Goal: Information Seeking & Learning: Find specific page/section

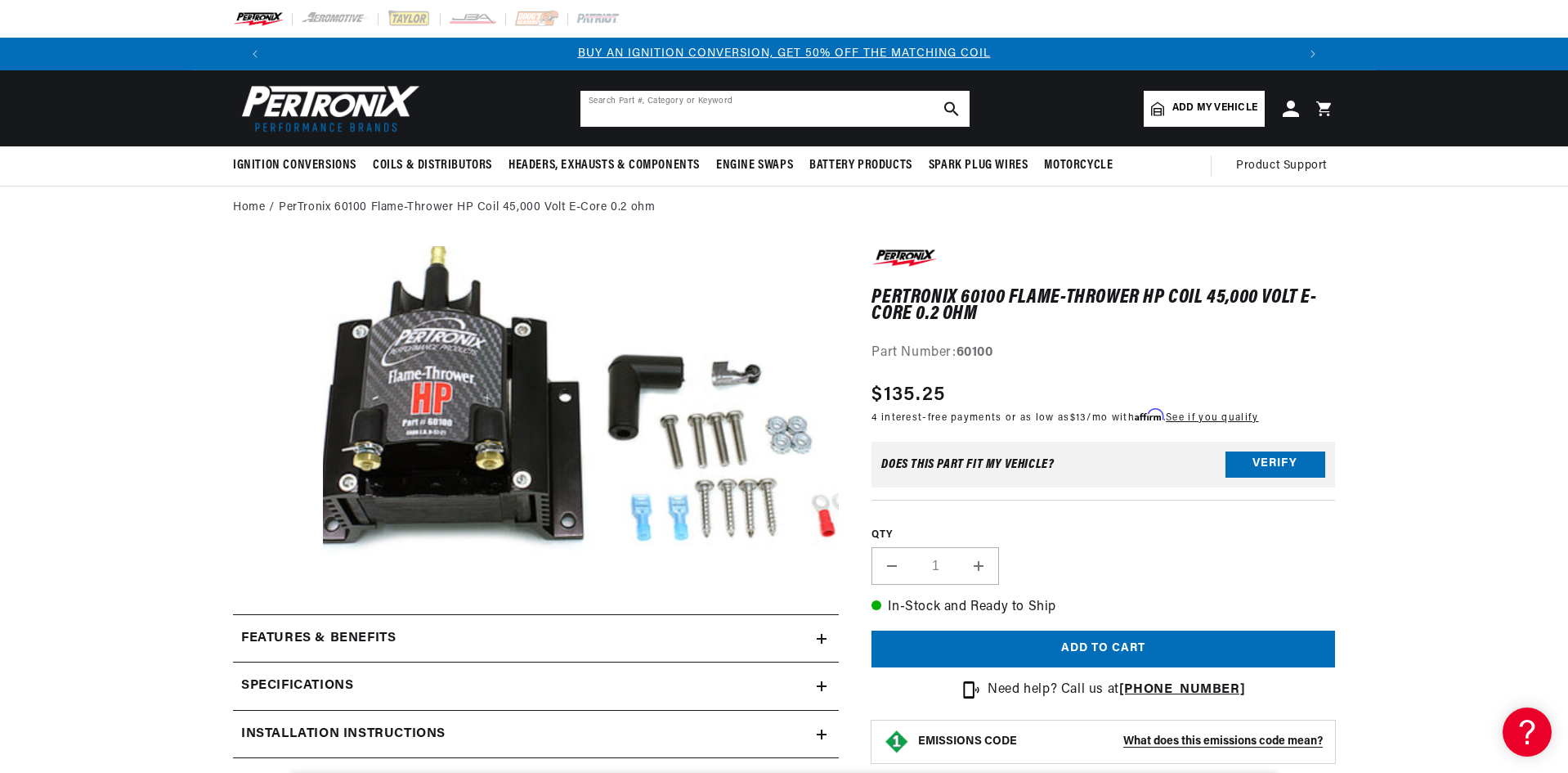
click at [897, 108] on input "text" at bounding box center [775, 108] width 389 height 36
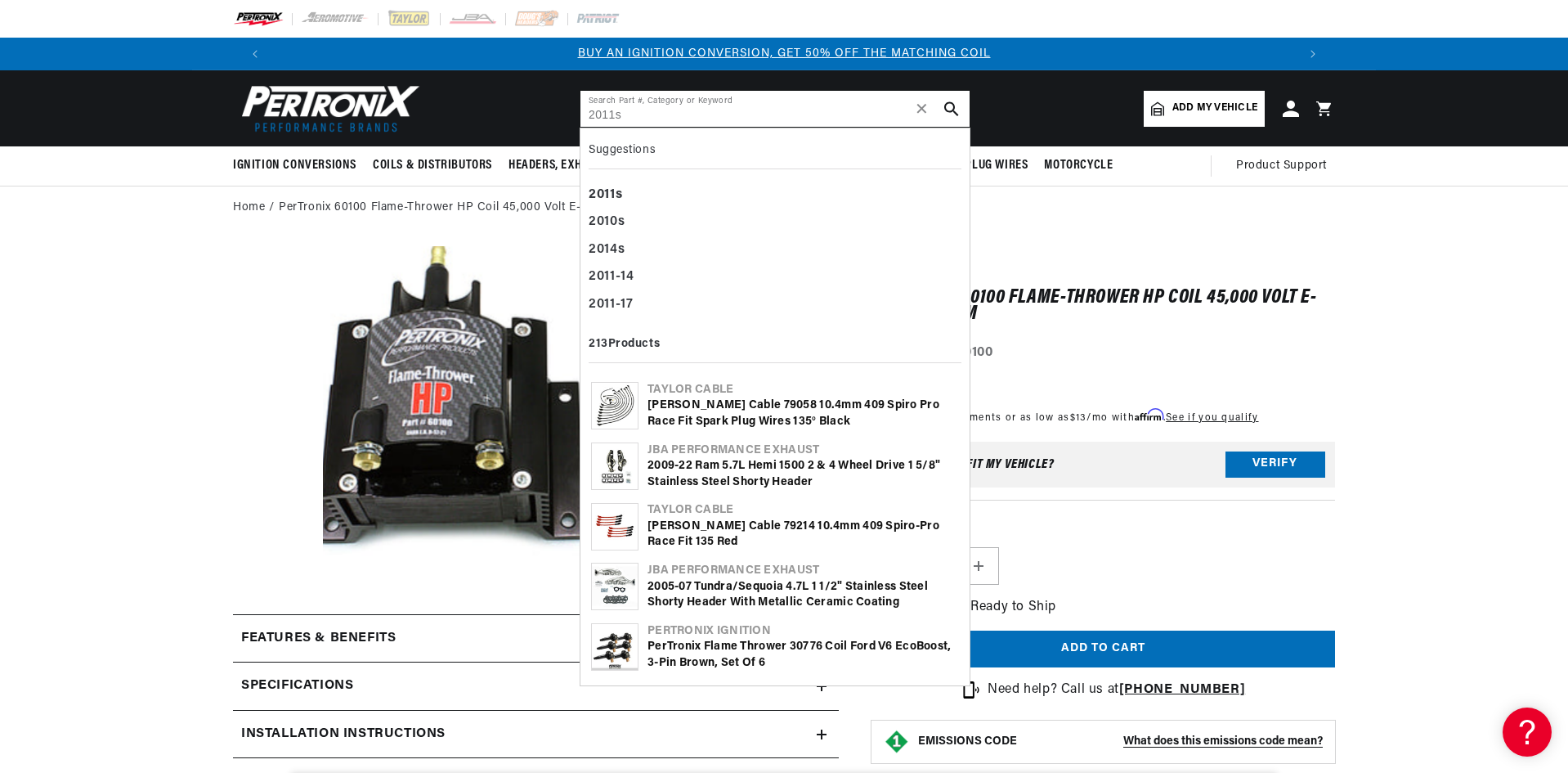
type input "2011s"
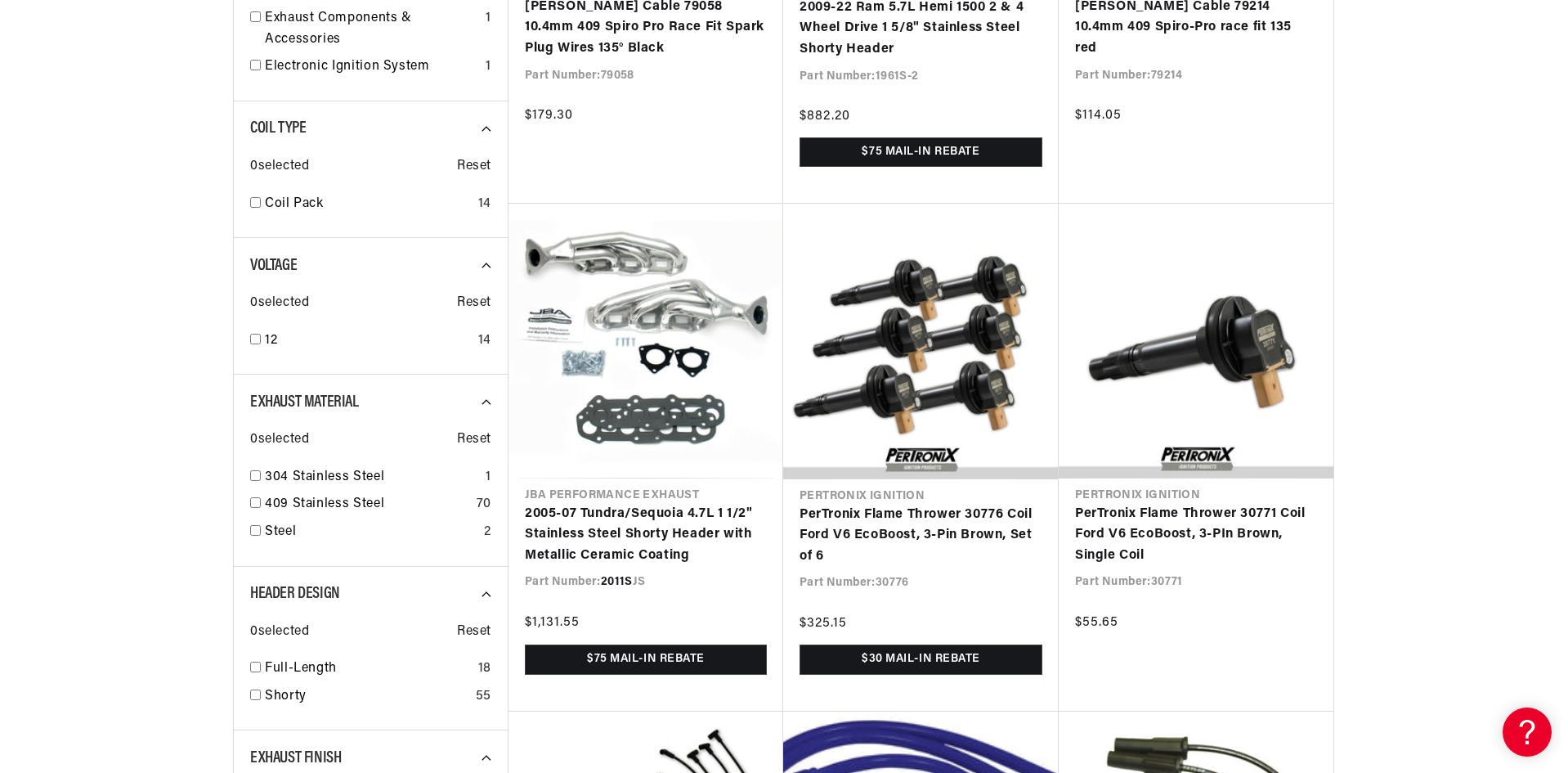
scroll to position [655, 0]
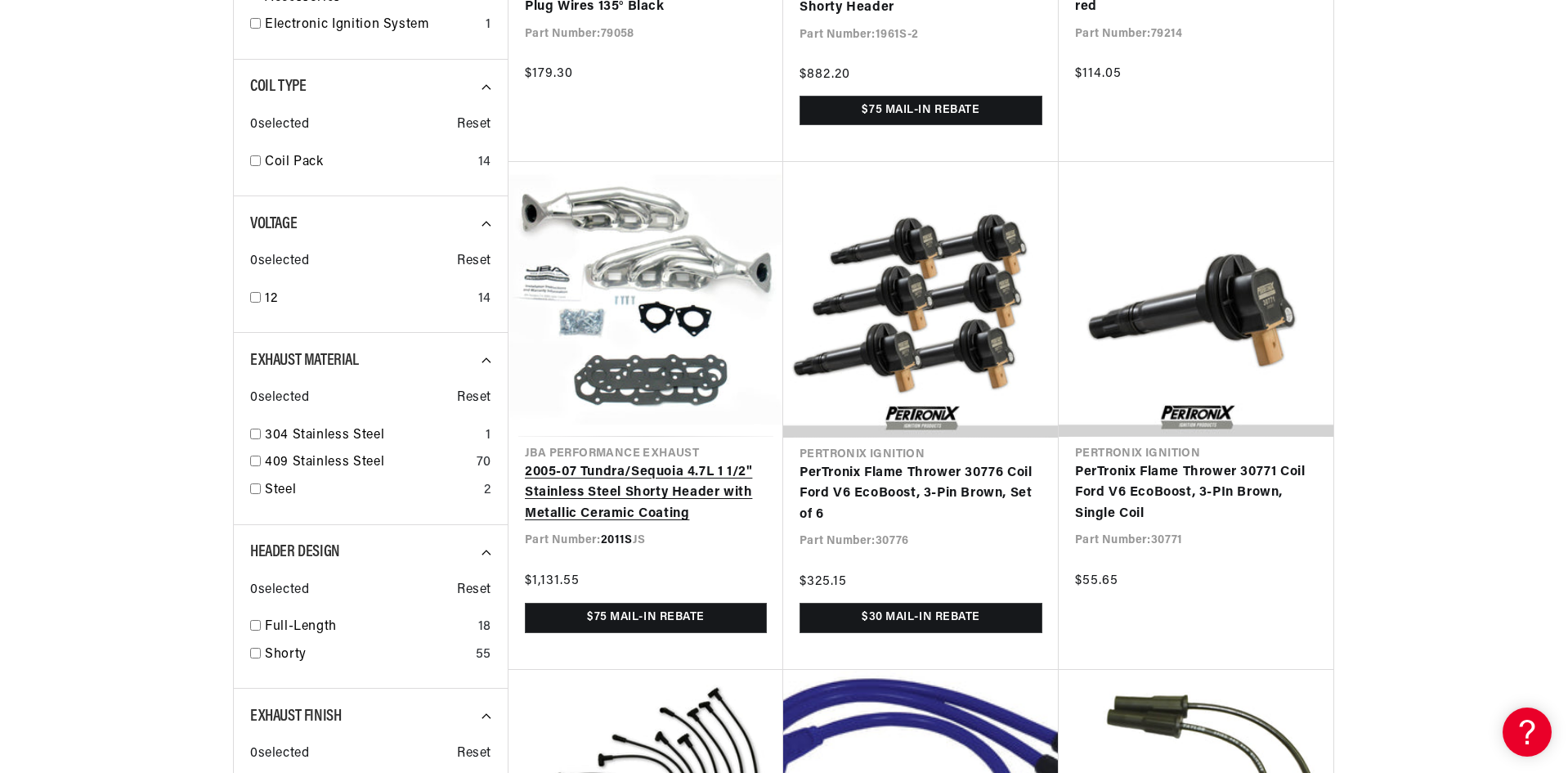
click at [592, 462] on link "2005-07 Tundra/Sequoia 4.7L 1 1/2" Stainless Steel Shorty Header with Metallic …" at bounding box center [646, 493] width 242 height 63
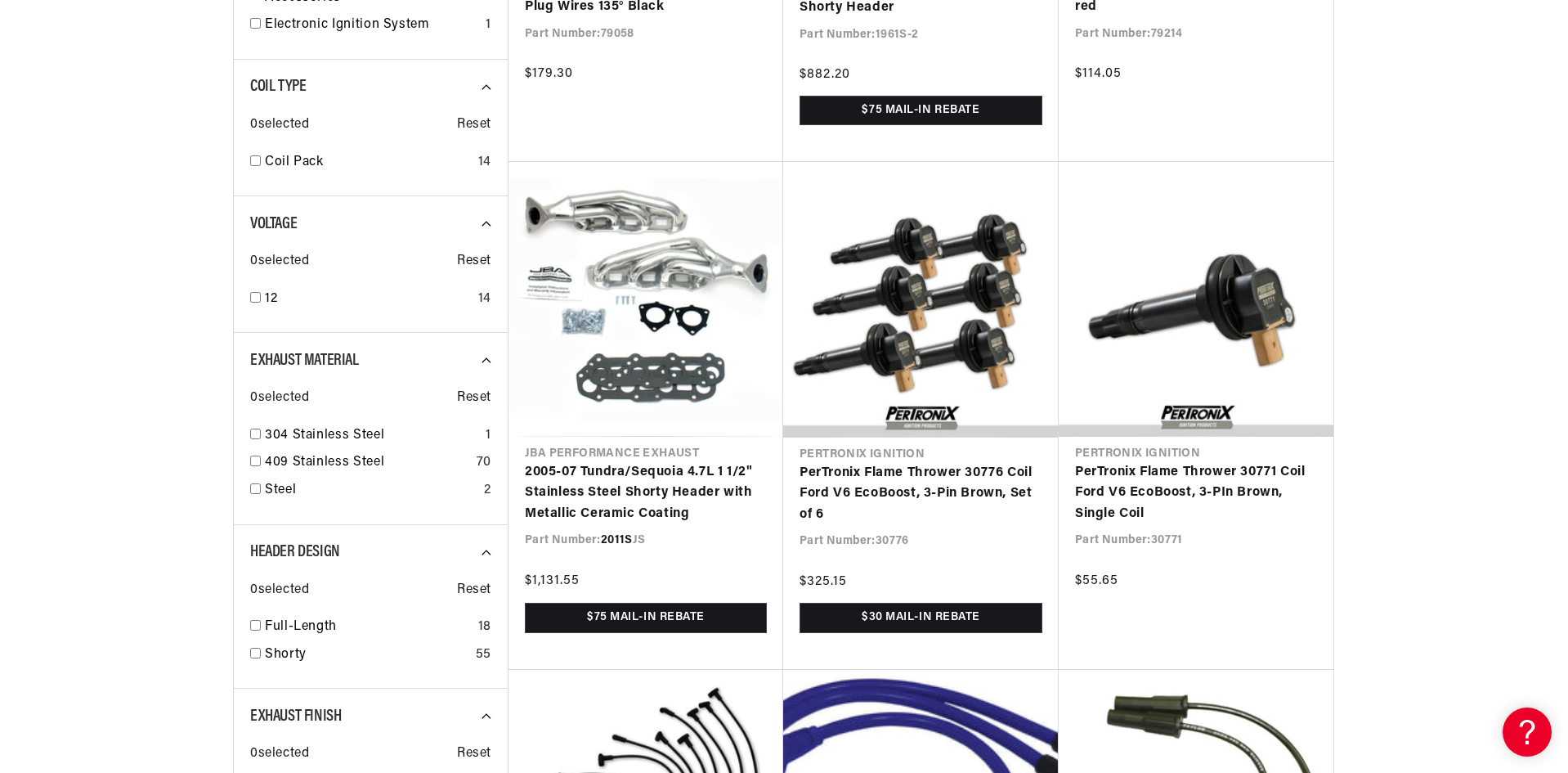
scroll to position [0, 2042]
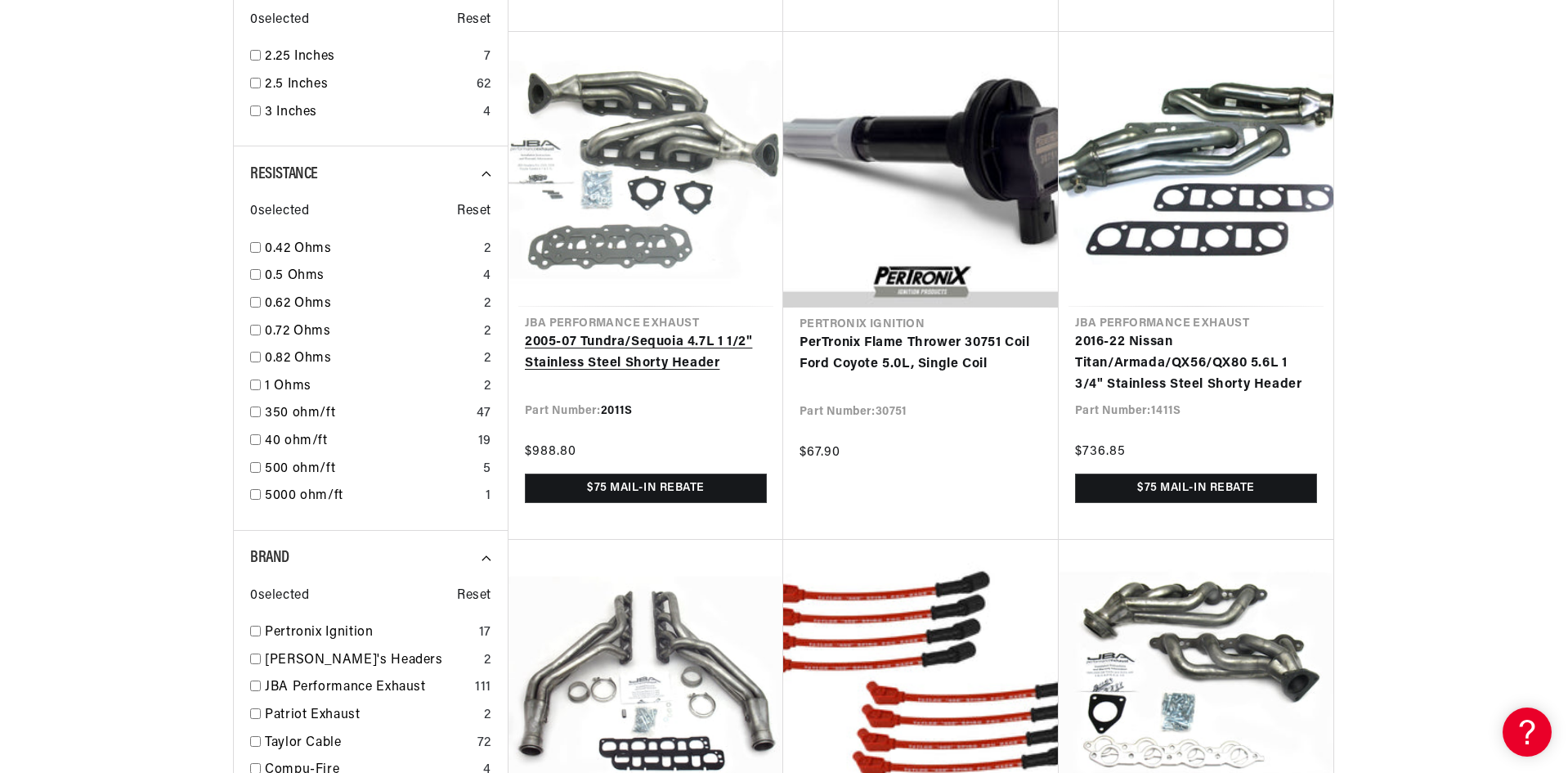
click at [585, 332] on link "2005-07 Tundra/Sequoia 4.7L 1 1/2" Stainless Steel Shorty Header" at bounding box center [646, 353] width 242 height 42
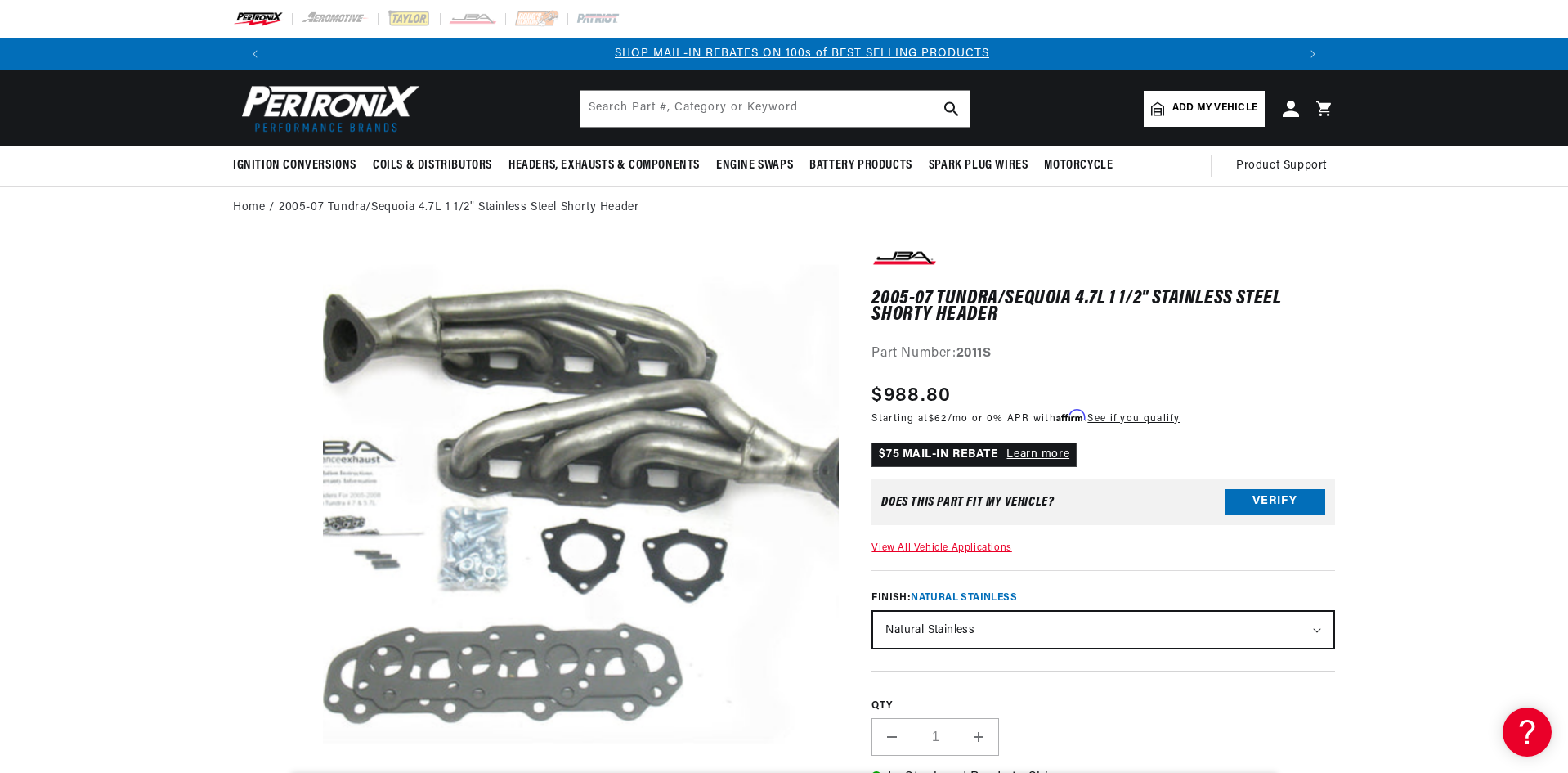
scroll to position [0, 1021]
click at [716, 109] on input "text" at bounding box center [775, 108] width 389 height 36
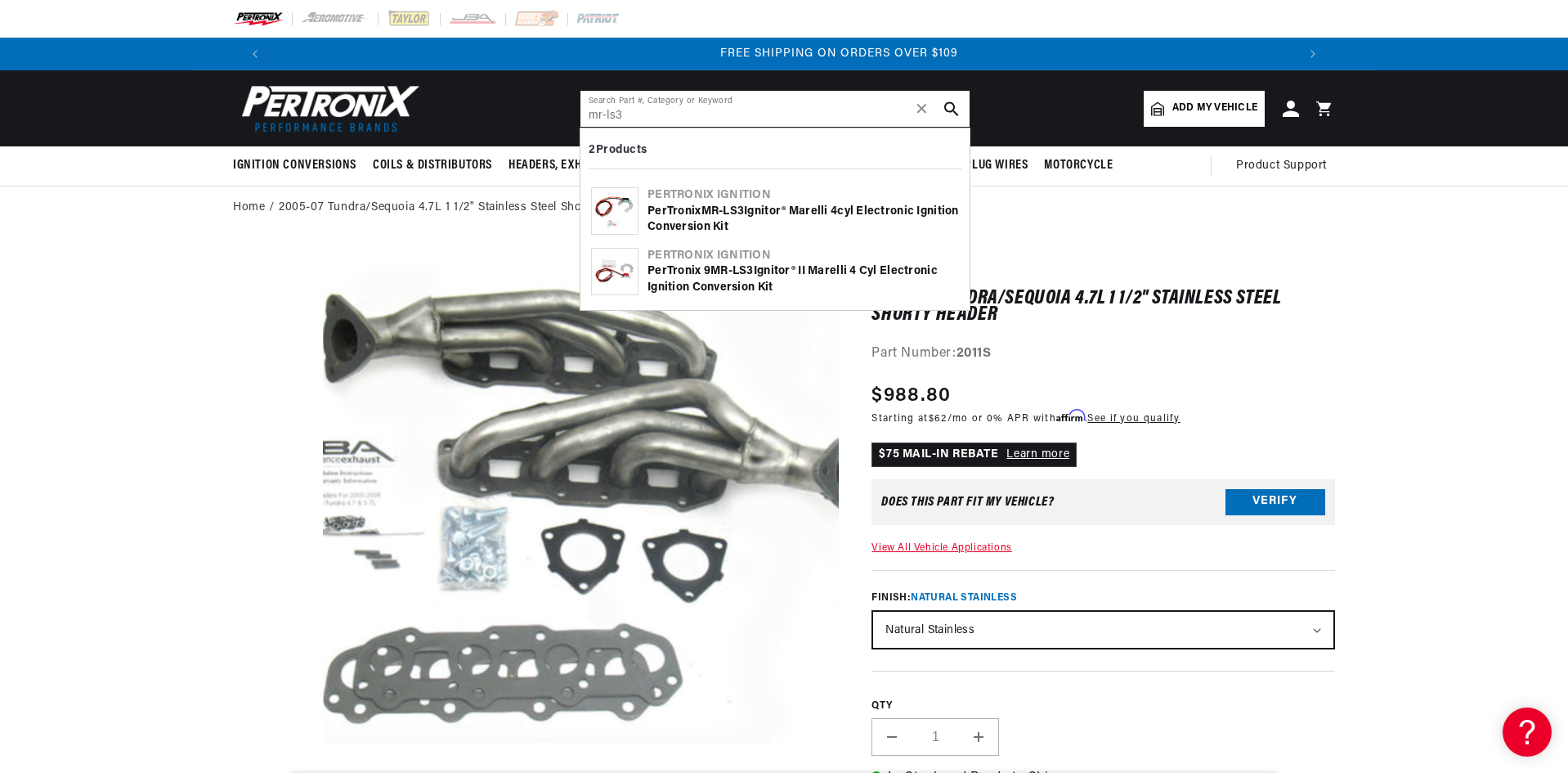
scroll to position [0, 2042]
type input "mr-ls3"
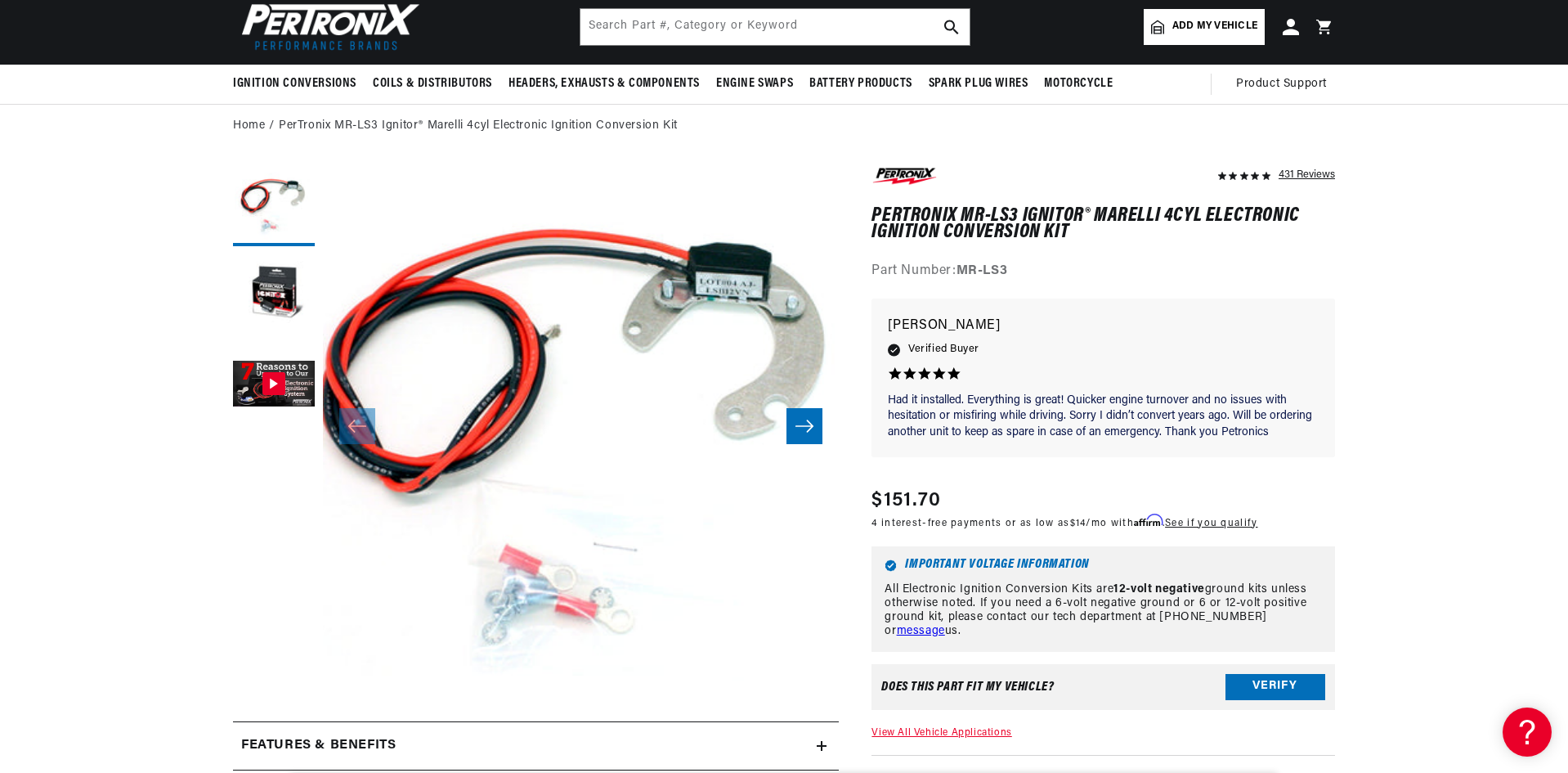
scroll to position [0, 1021]
click at [788, 41] on input "text" at bounding box center [775, 26] width 389 height 36
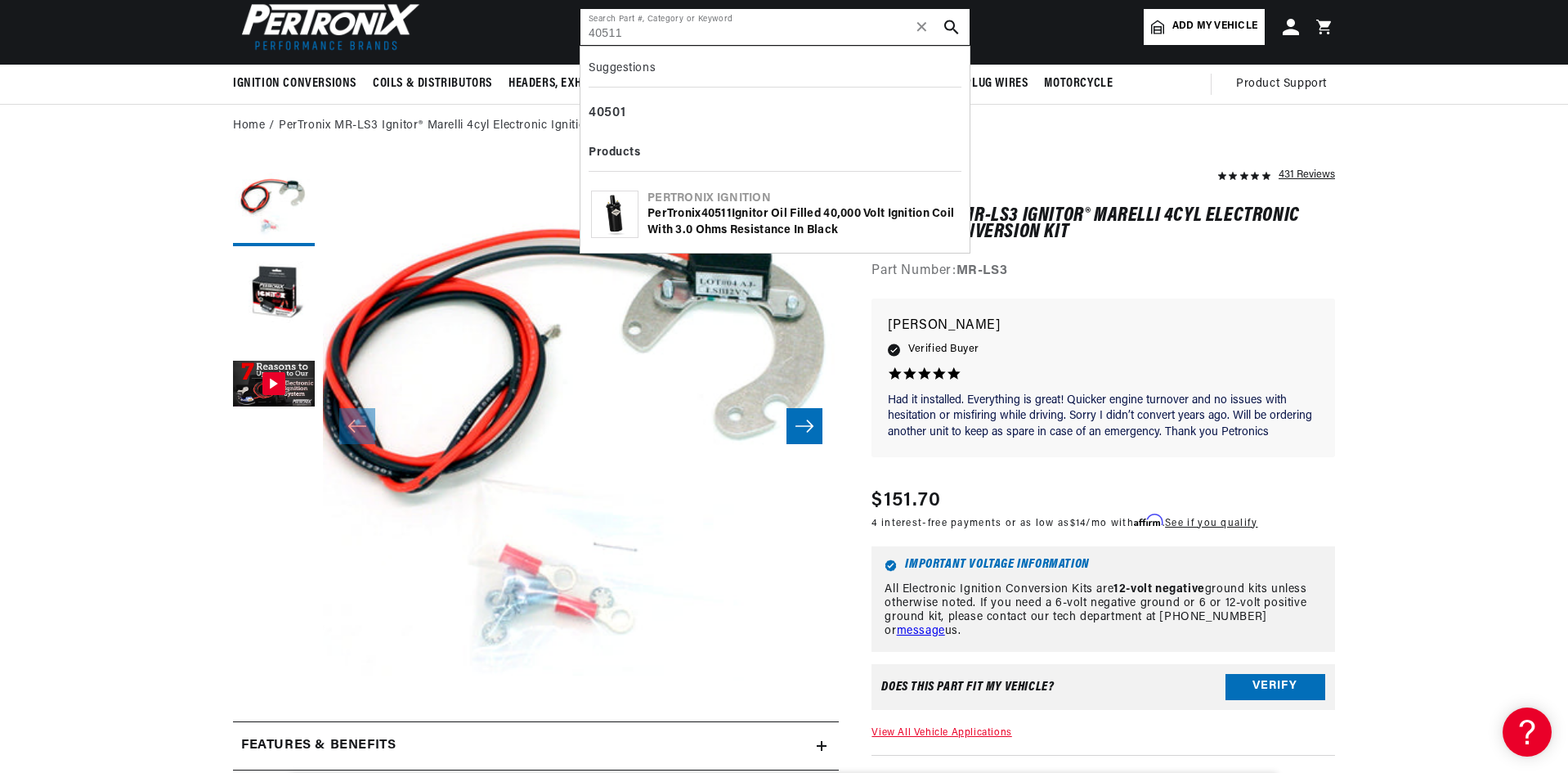
type input "40511"
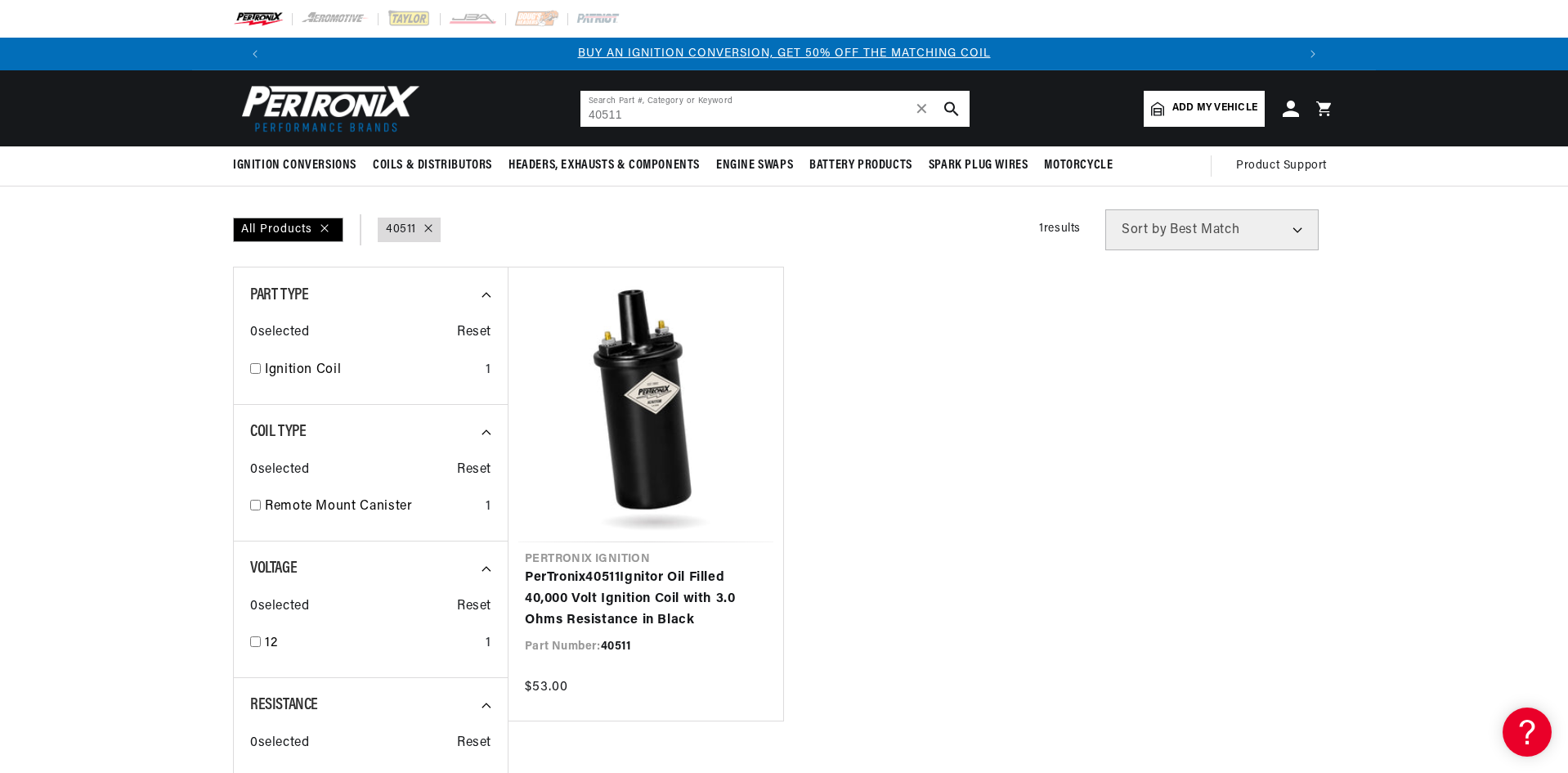
click at [609, 114] on input "40511" at bounding box center [775, 108] width 389 height 36
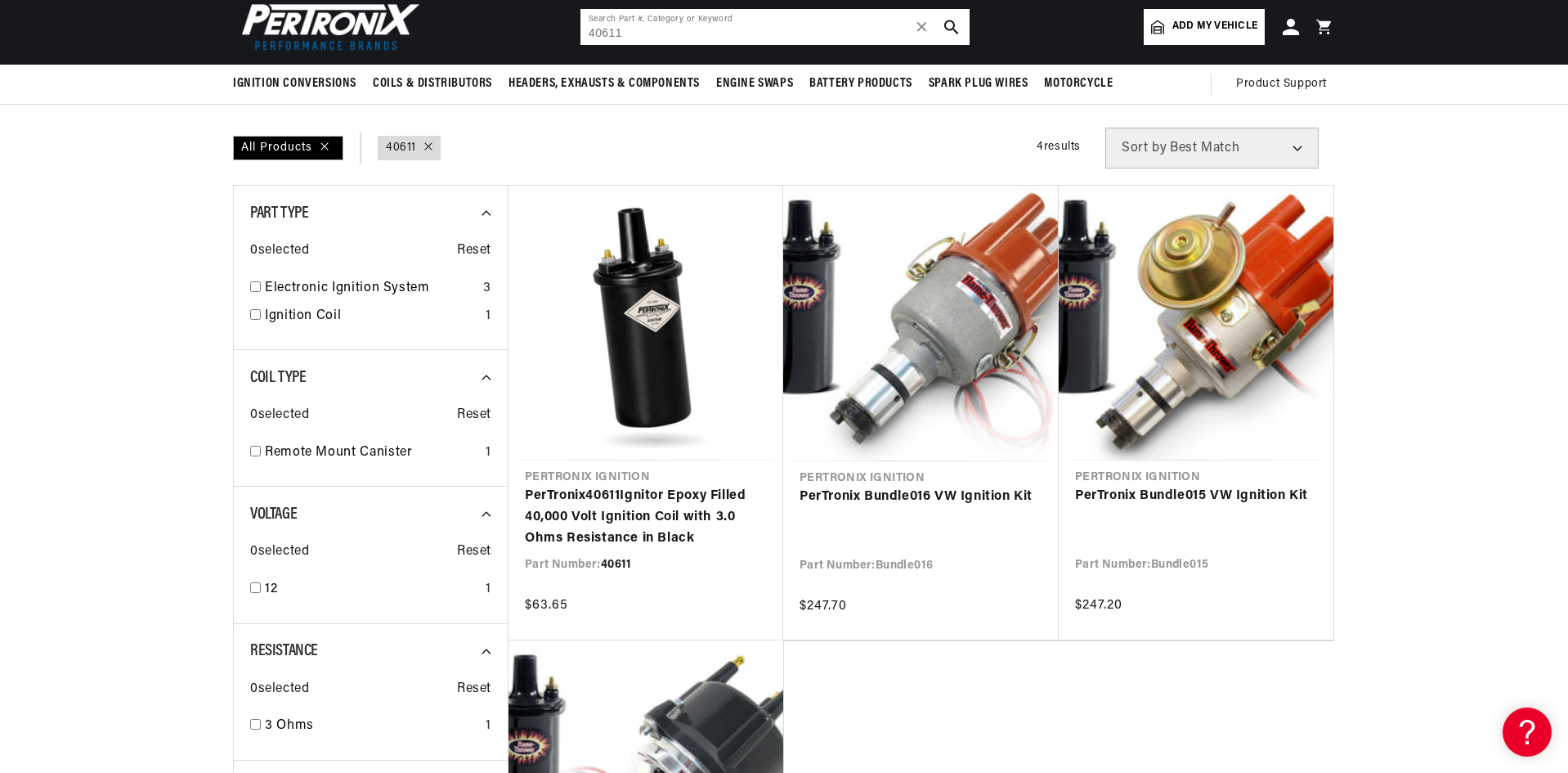
scroll to position [163, 0]
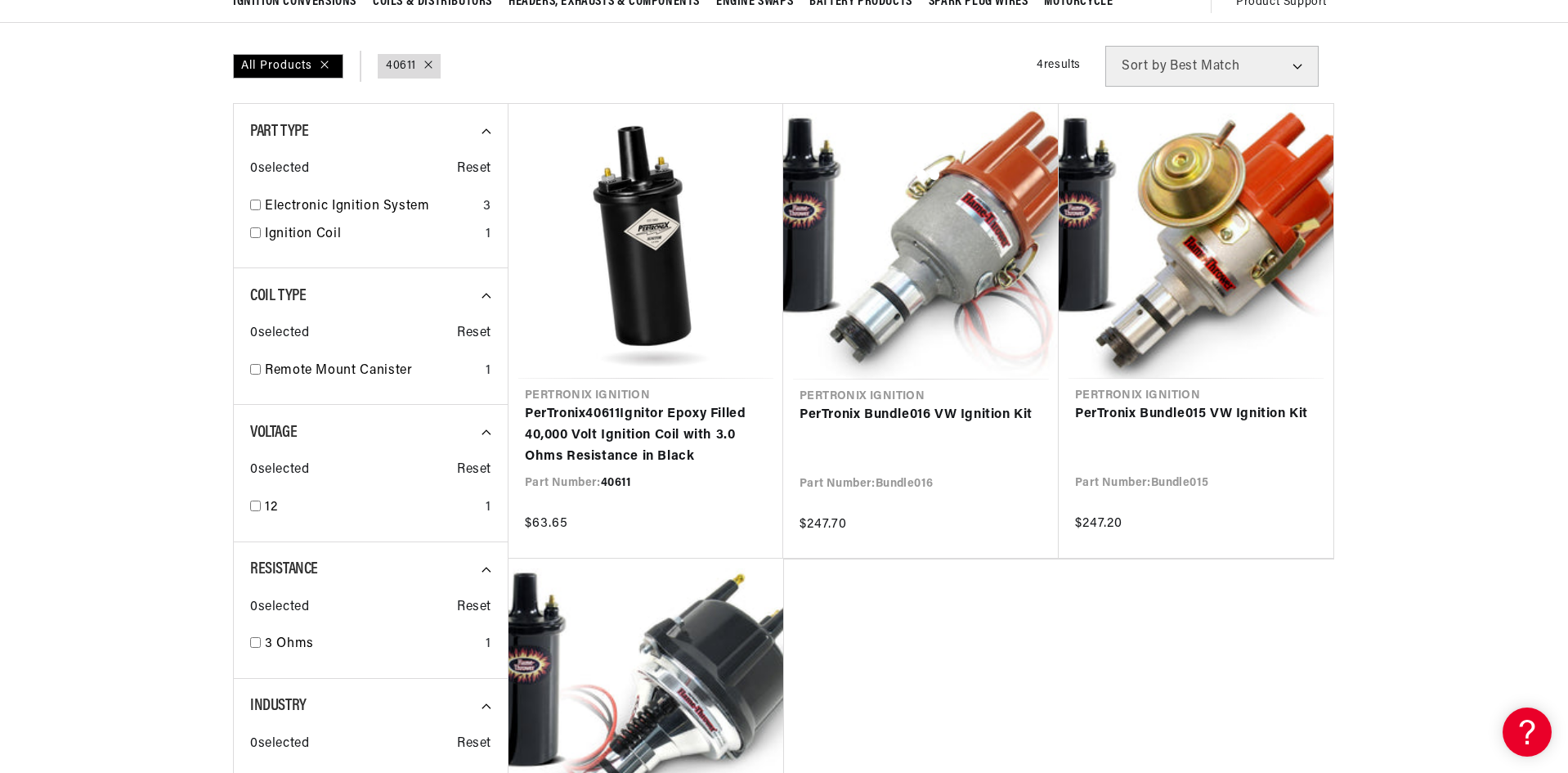
type input "40511"
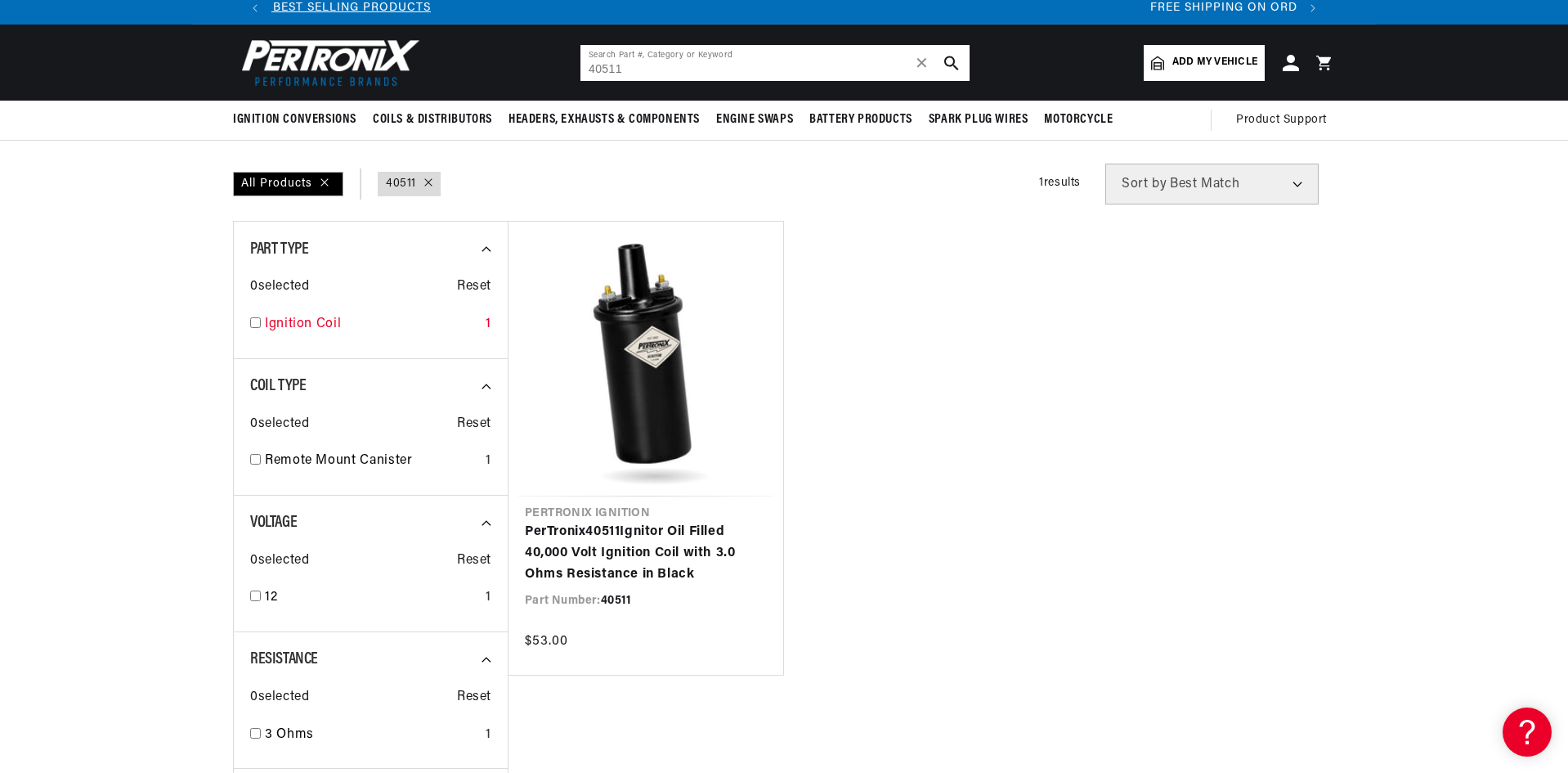
scroll to position [82, 0]
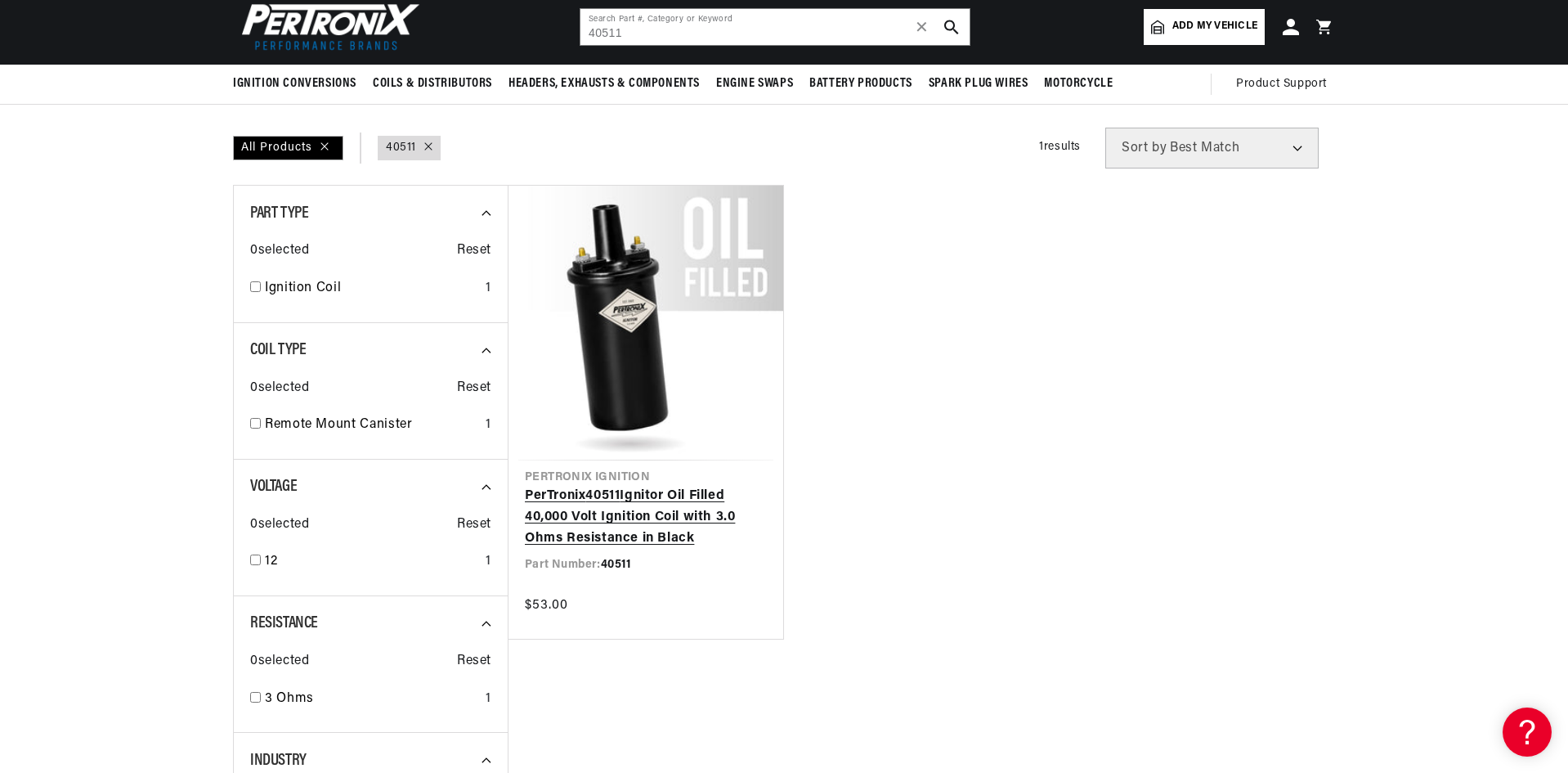
click at [686, 486] on link "PerTronix 40511 Ignitor Oil Filled 40,000 Volt Ignition Coil with 3.0 Ohms Resi…" at bounding box center [646, 517] width 242 height 63
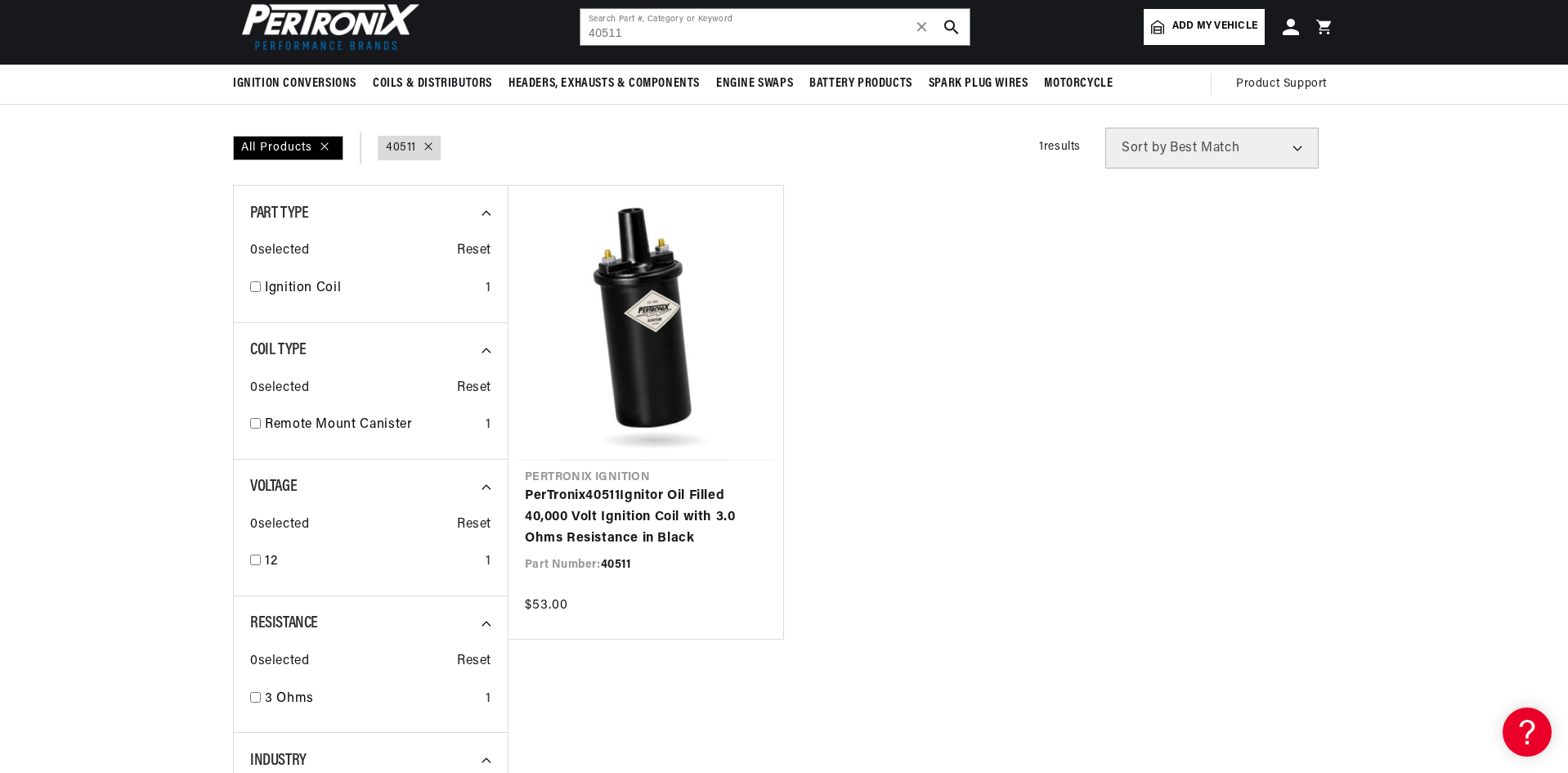
scroll to position [0, 0]
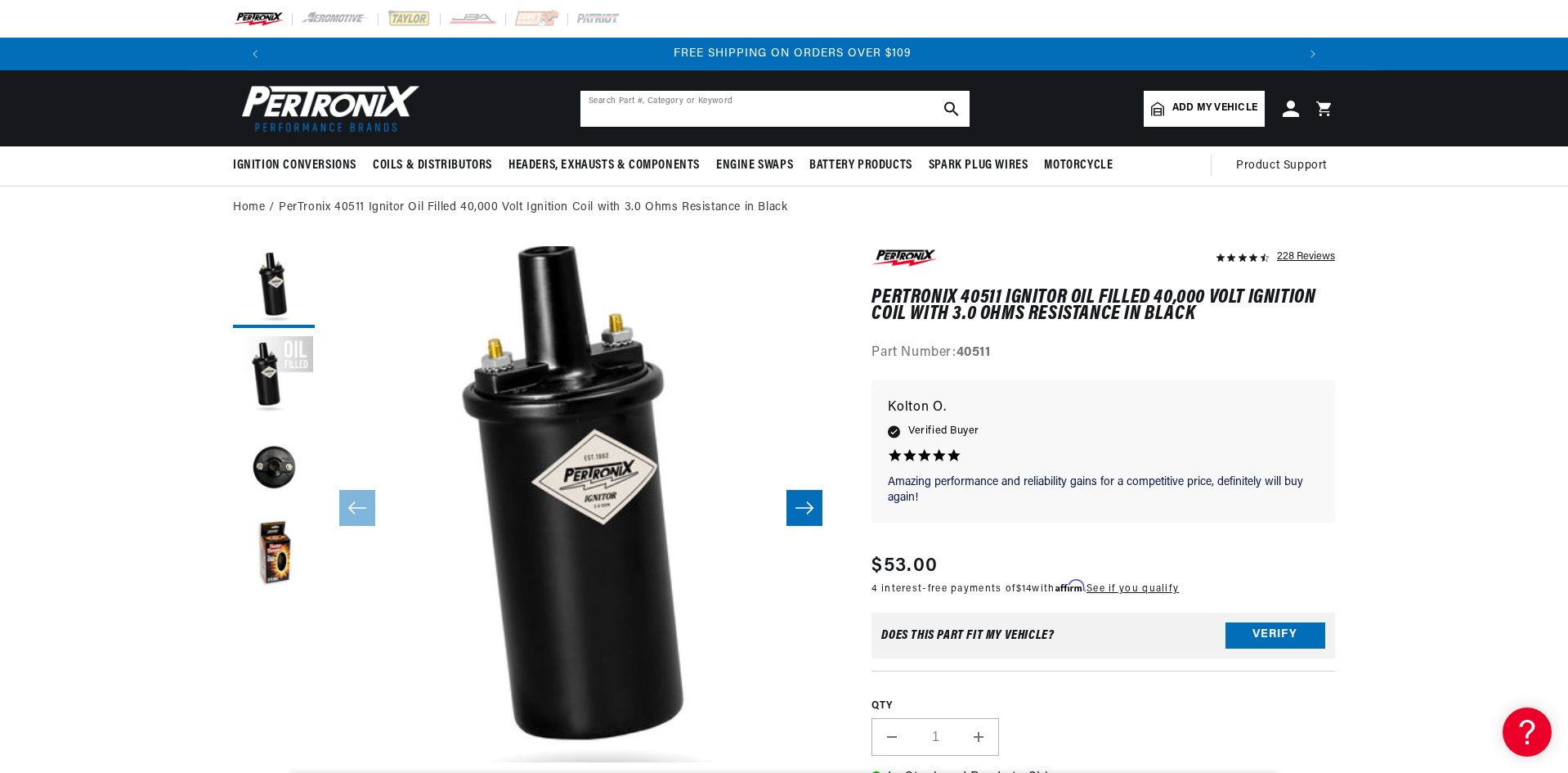
click at [682, 109] on input "text" at bounding box center [775, 108] width 389 height 36
type input "023-6011"
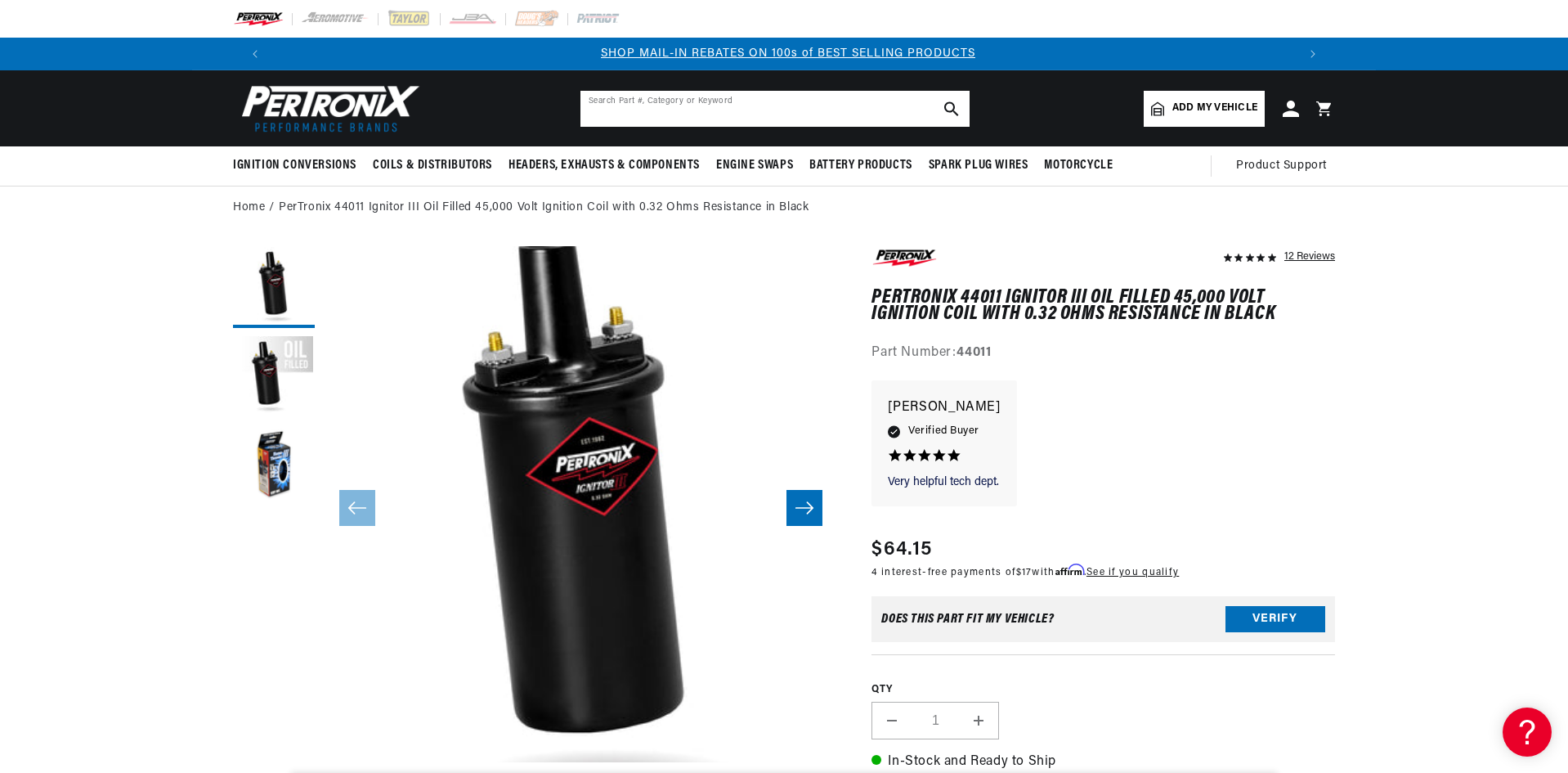
click at [659, 112] on input "text" at bounding box center [775, 108] width 389 height 36
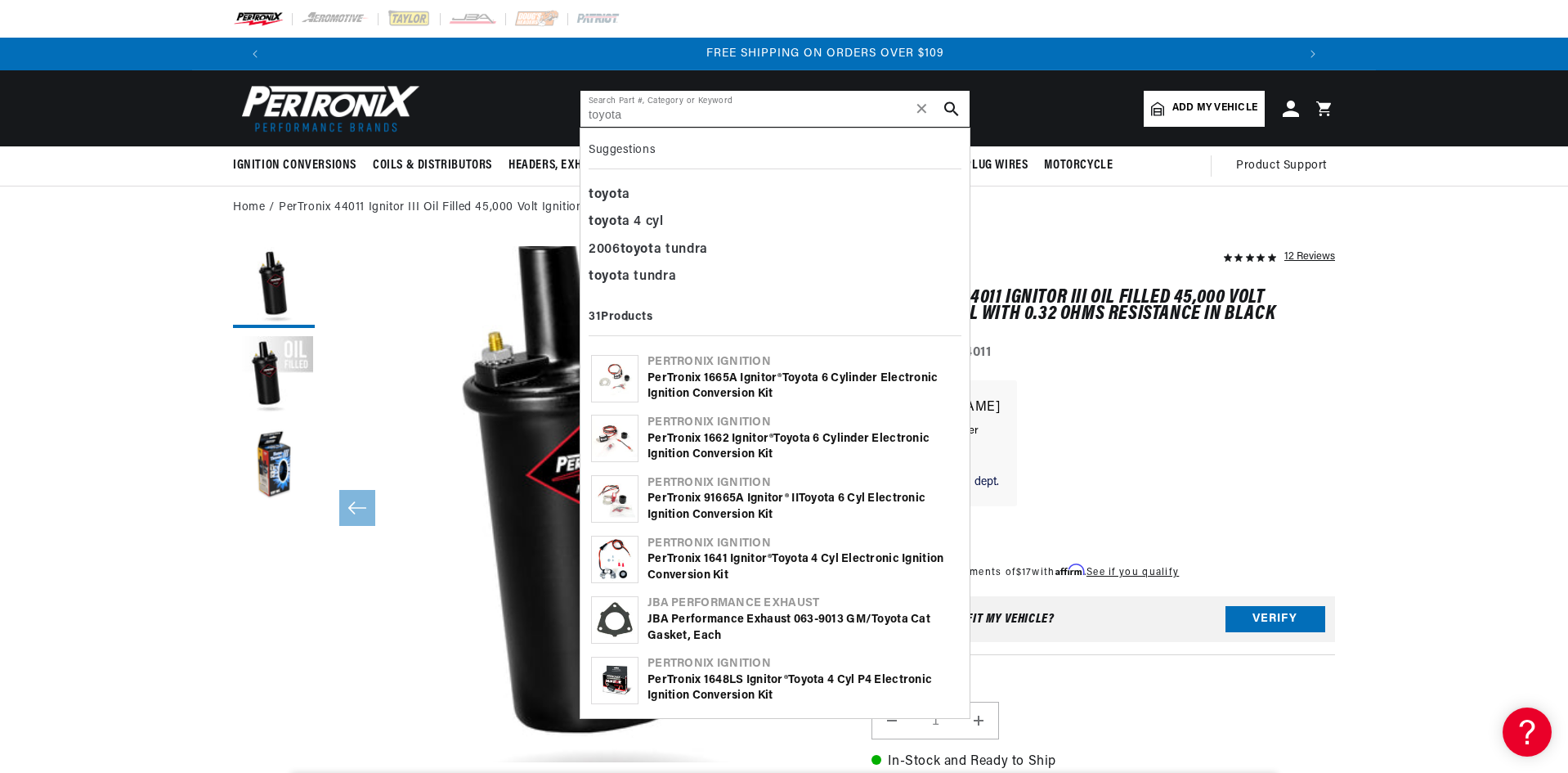
scroll to position [0, 2042]
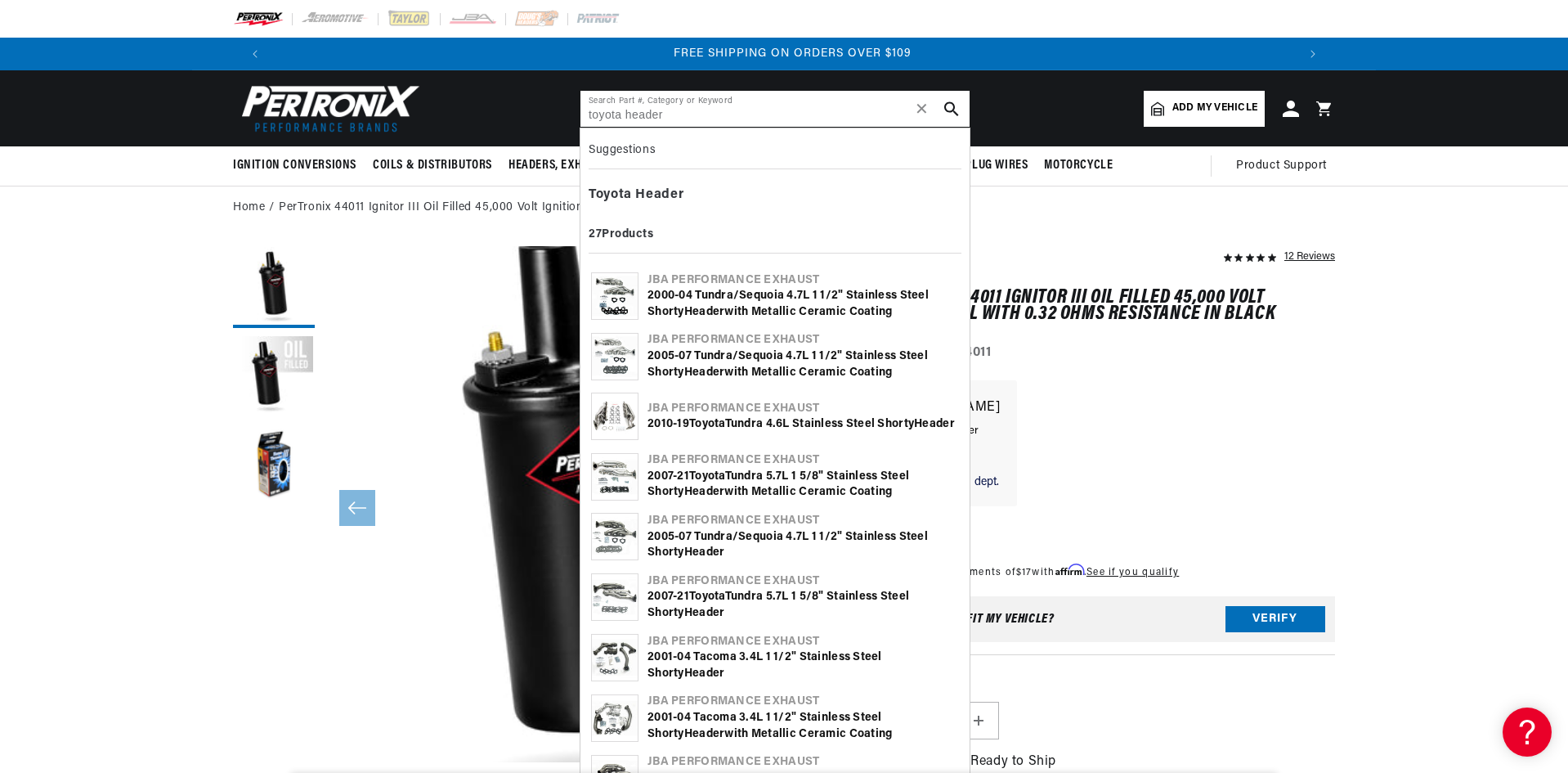
type input "toyota header"
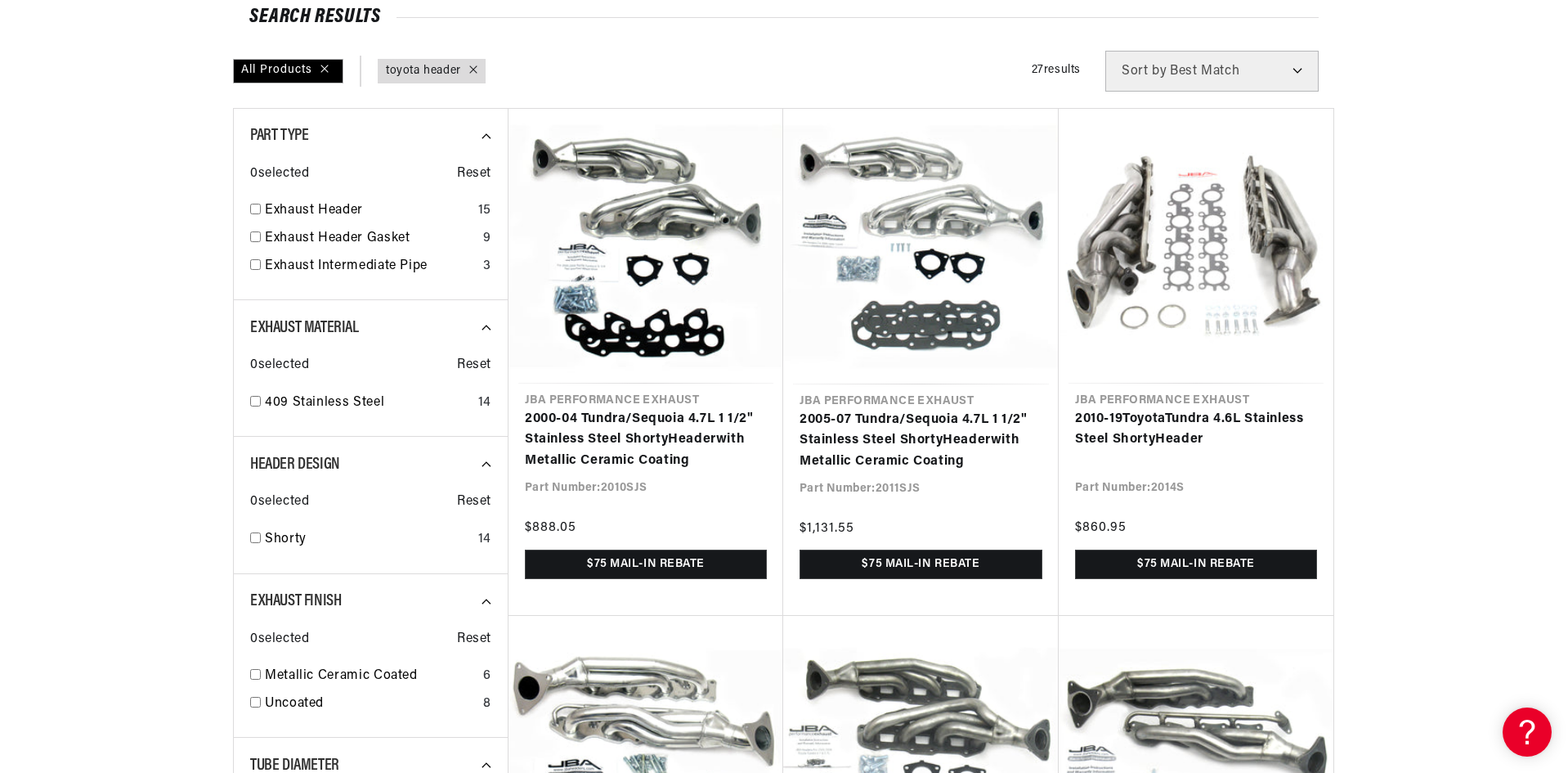
scroll to position [246, 0]
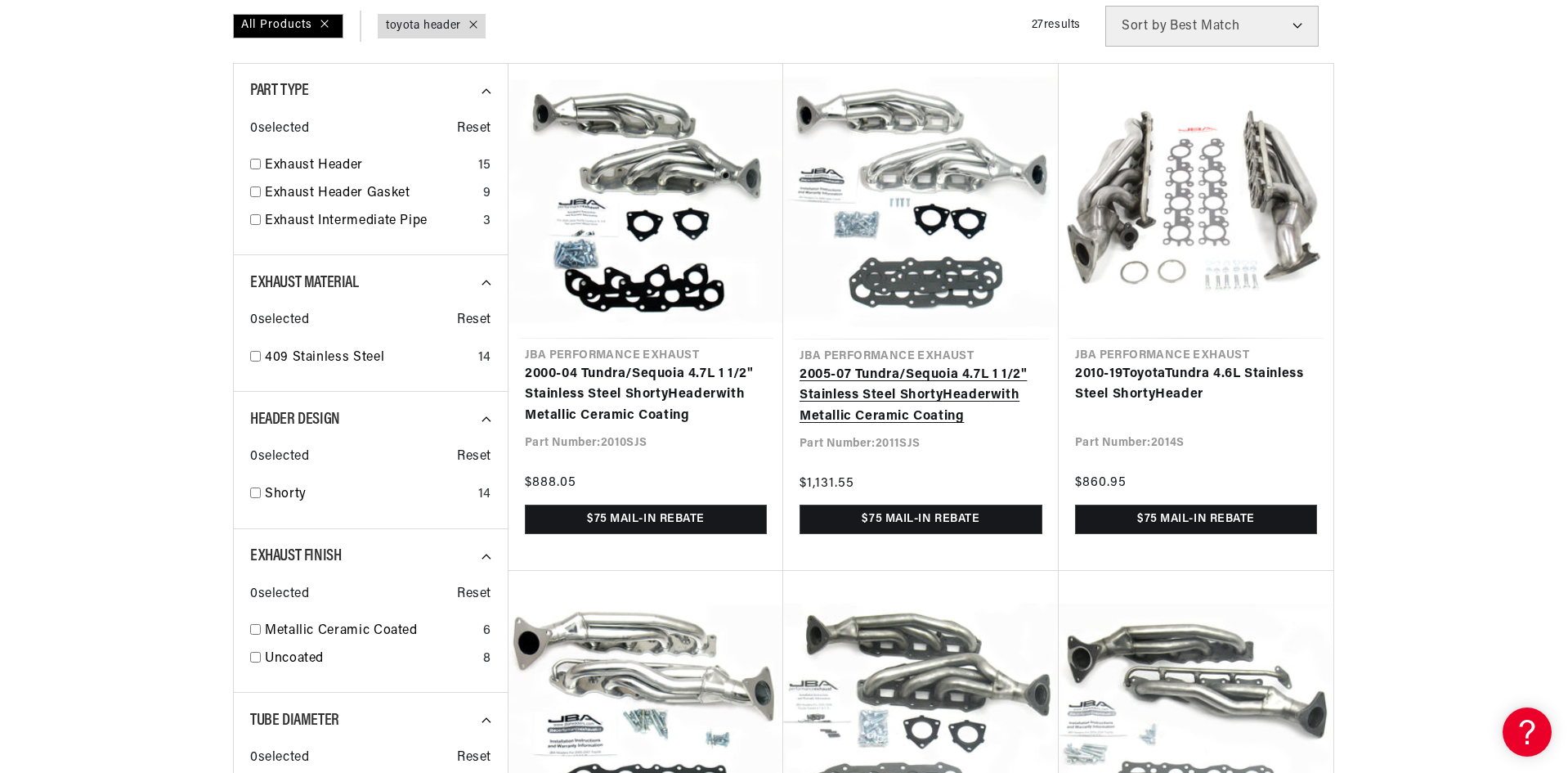
click at [923, 365] on link "2005-07 Tundra/Sequoia 4.7L 1 1/2" Stainless Steel Shorty Header with Metallic …" at bounding box center [921, 396] width 243 height 63
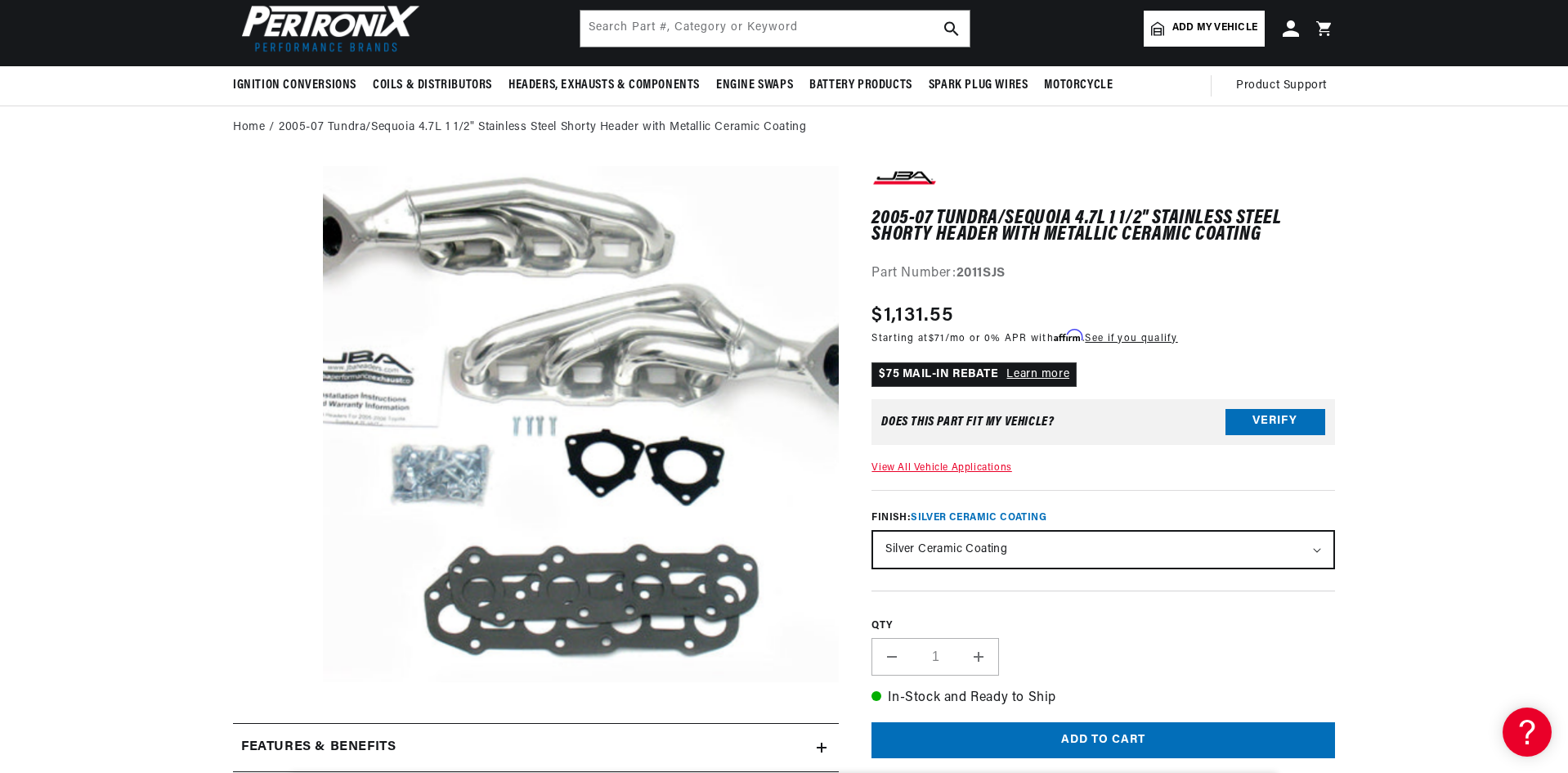
scroll to position [82, 0]
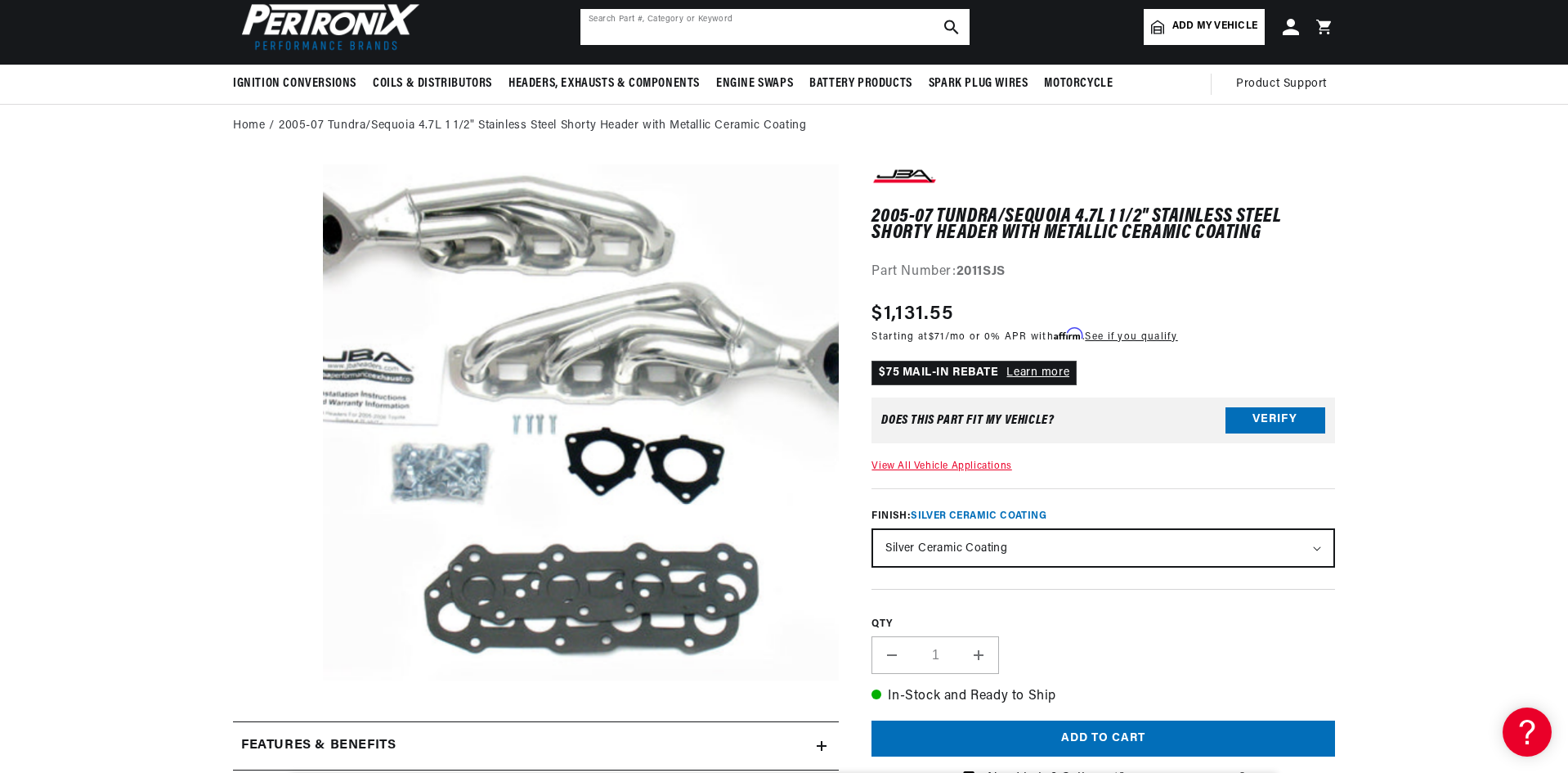
click at [681, 23] on input "text" at bounding box center [775, 26] width 389 height 36
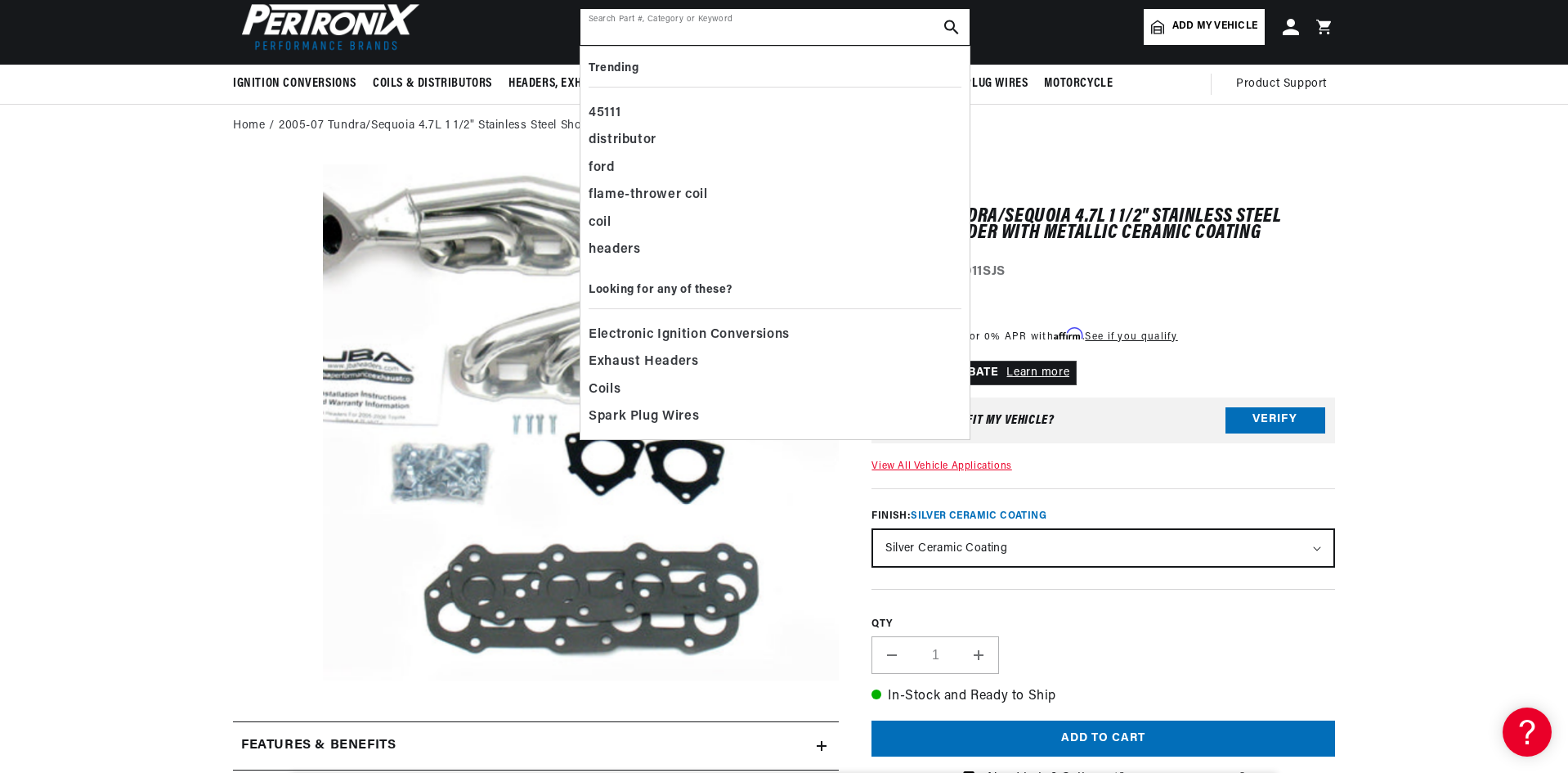
scroll to position [0, 1021]
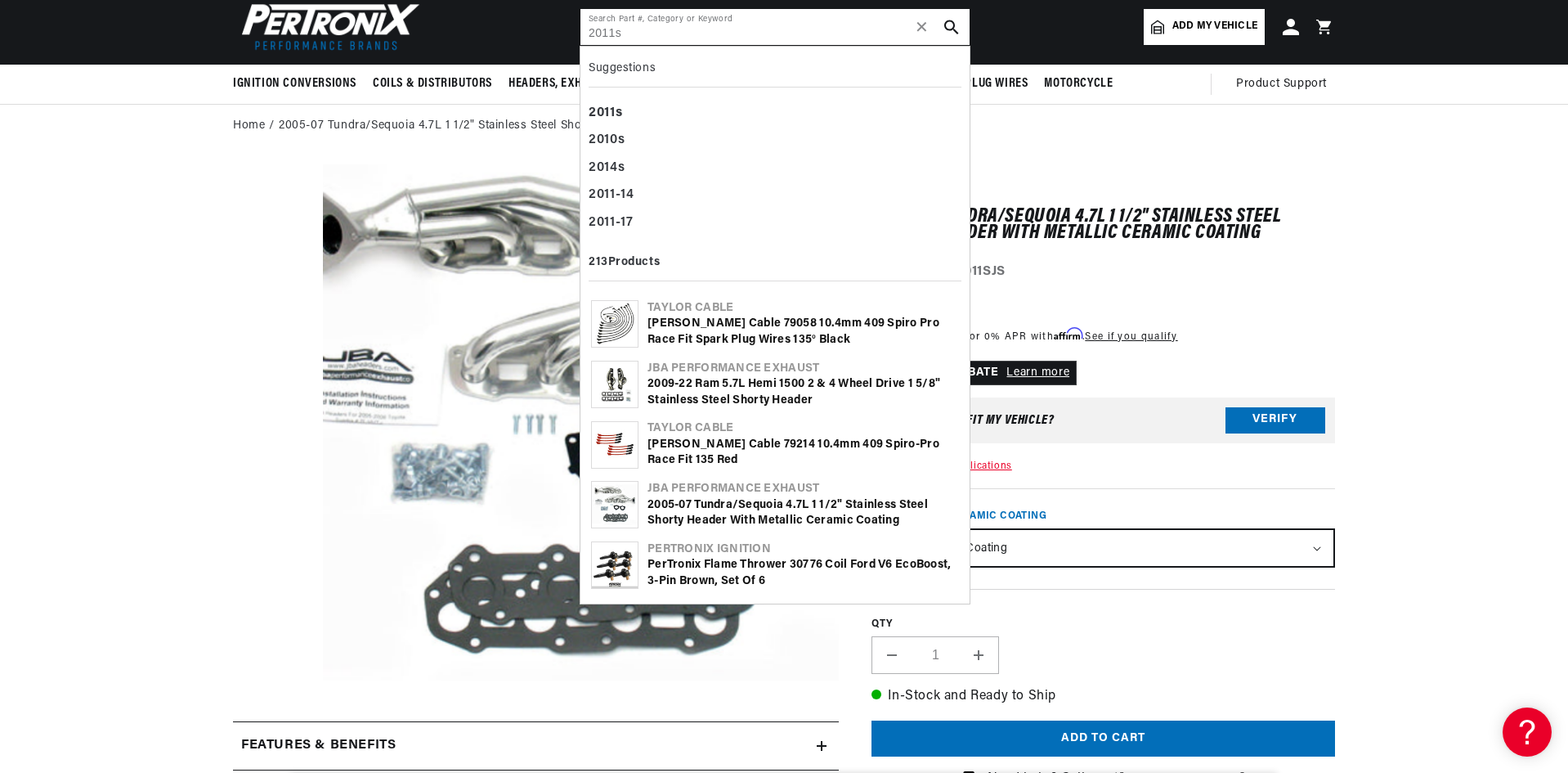
type input "2011s"
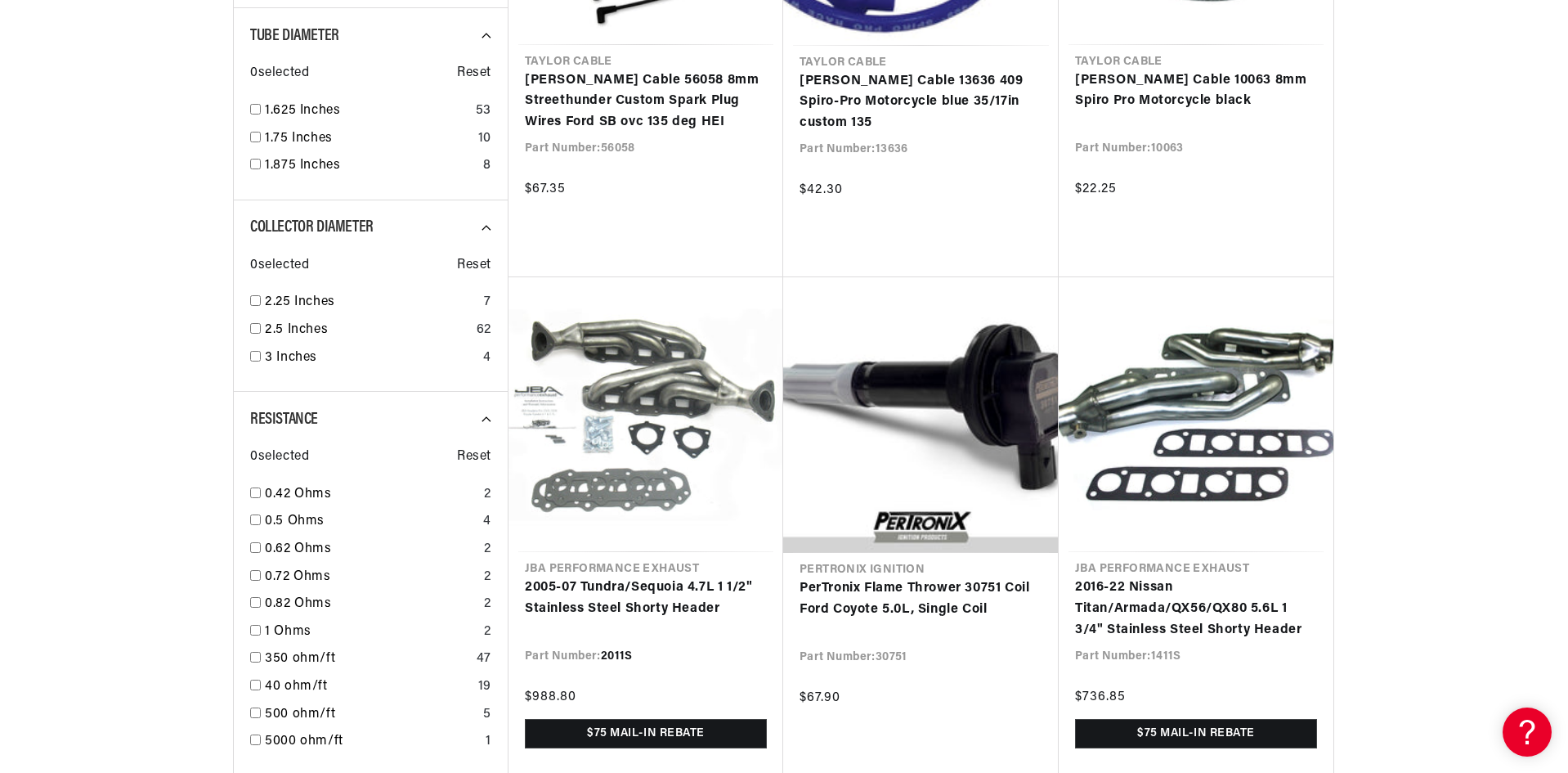
scroll to position [0, 1021]
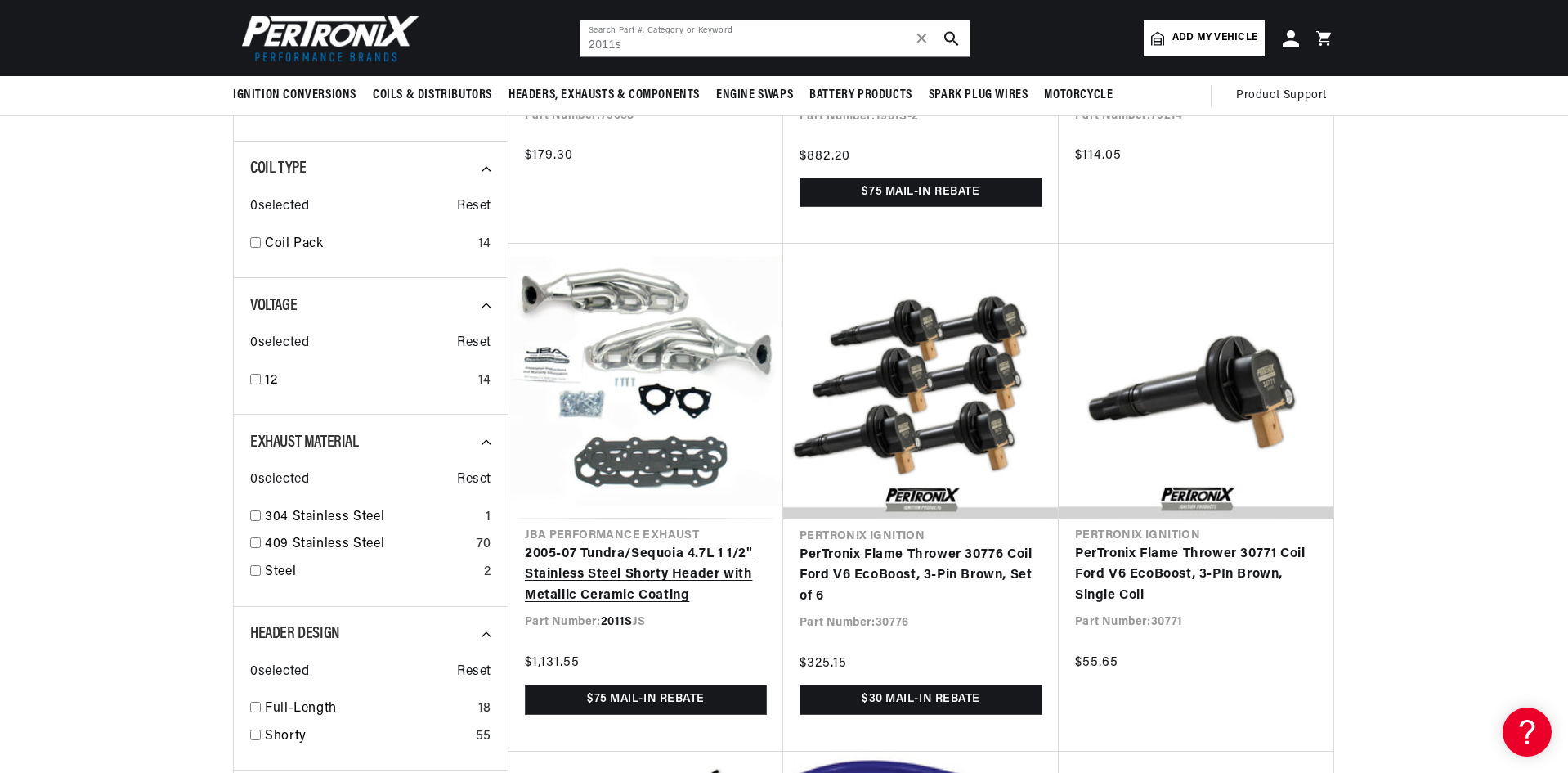
click at [606, 544] on link "2005-07 Tundra/Sequoia 4.7L 1 1/2" Stainless Steel Shorty Header with Metallic …" at bounding box center [646, 575] width 242 height 63
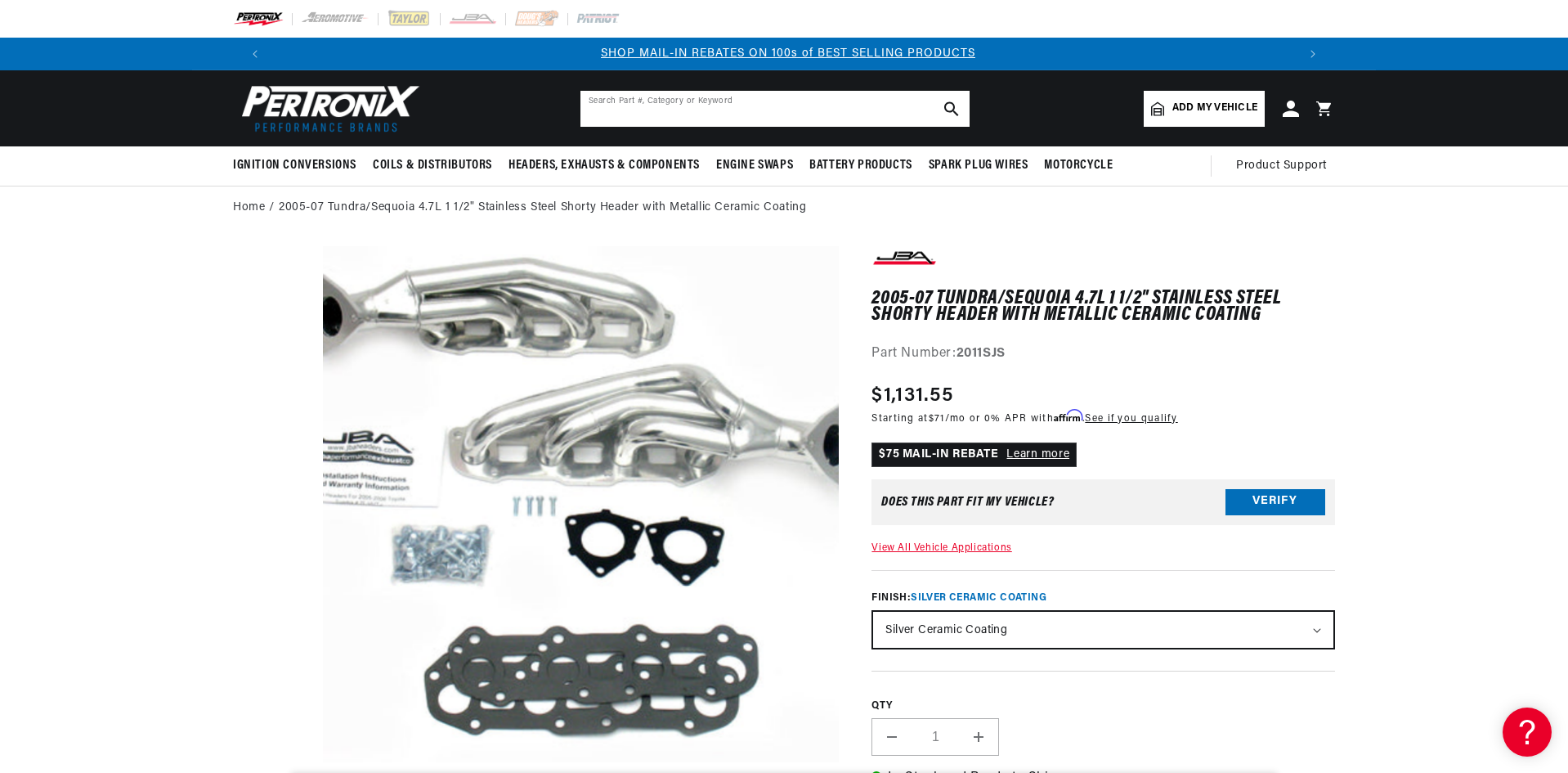
click at [700, 116] on input "text" at bounding box center [775, 108] width 389 height 36
type input "1741"
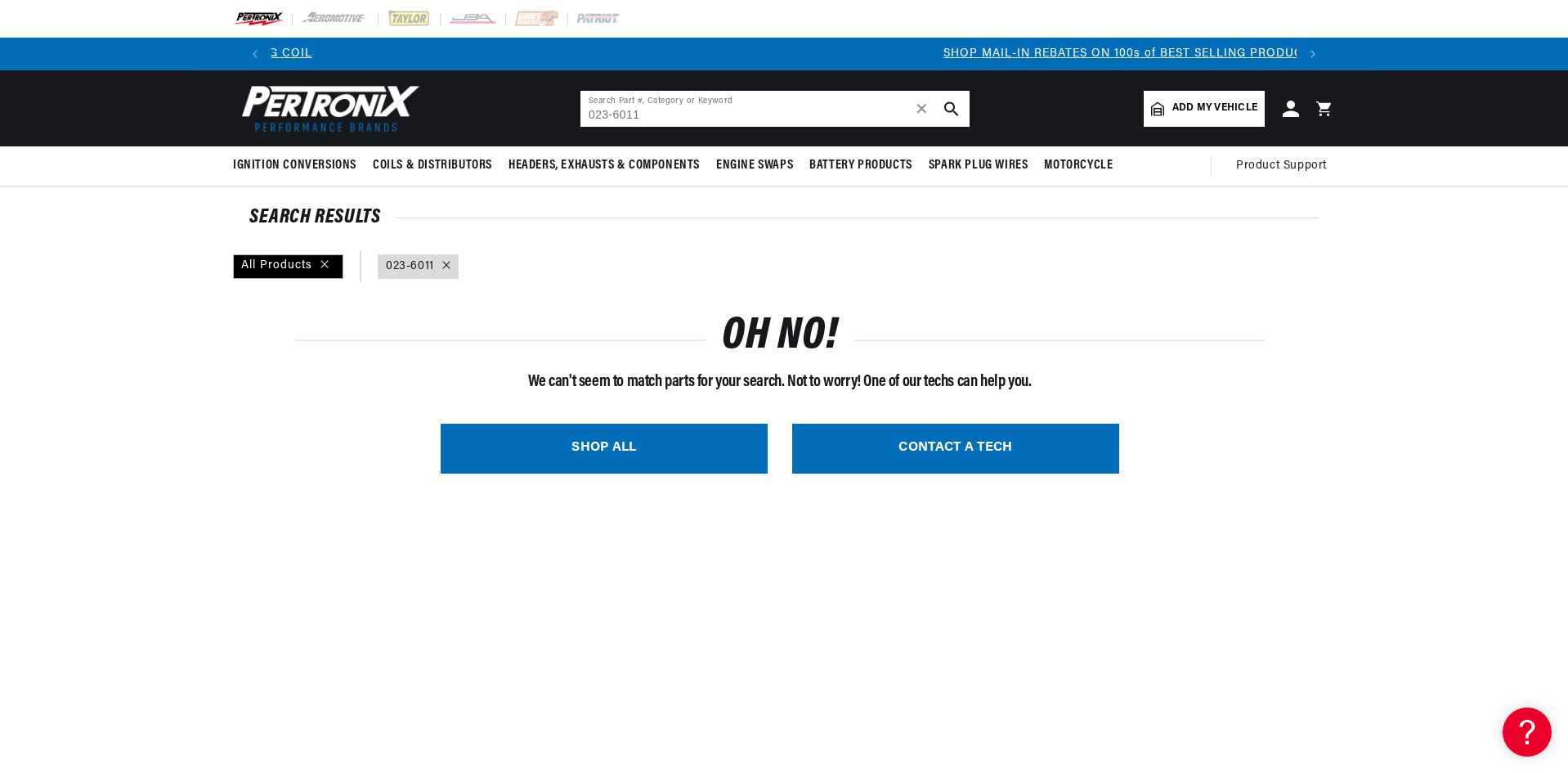
click at [603, 118] on input "023-6011" at bounding box center [775, 108] width 389 height 36
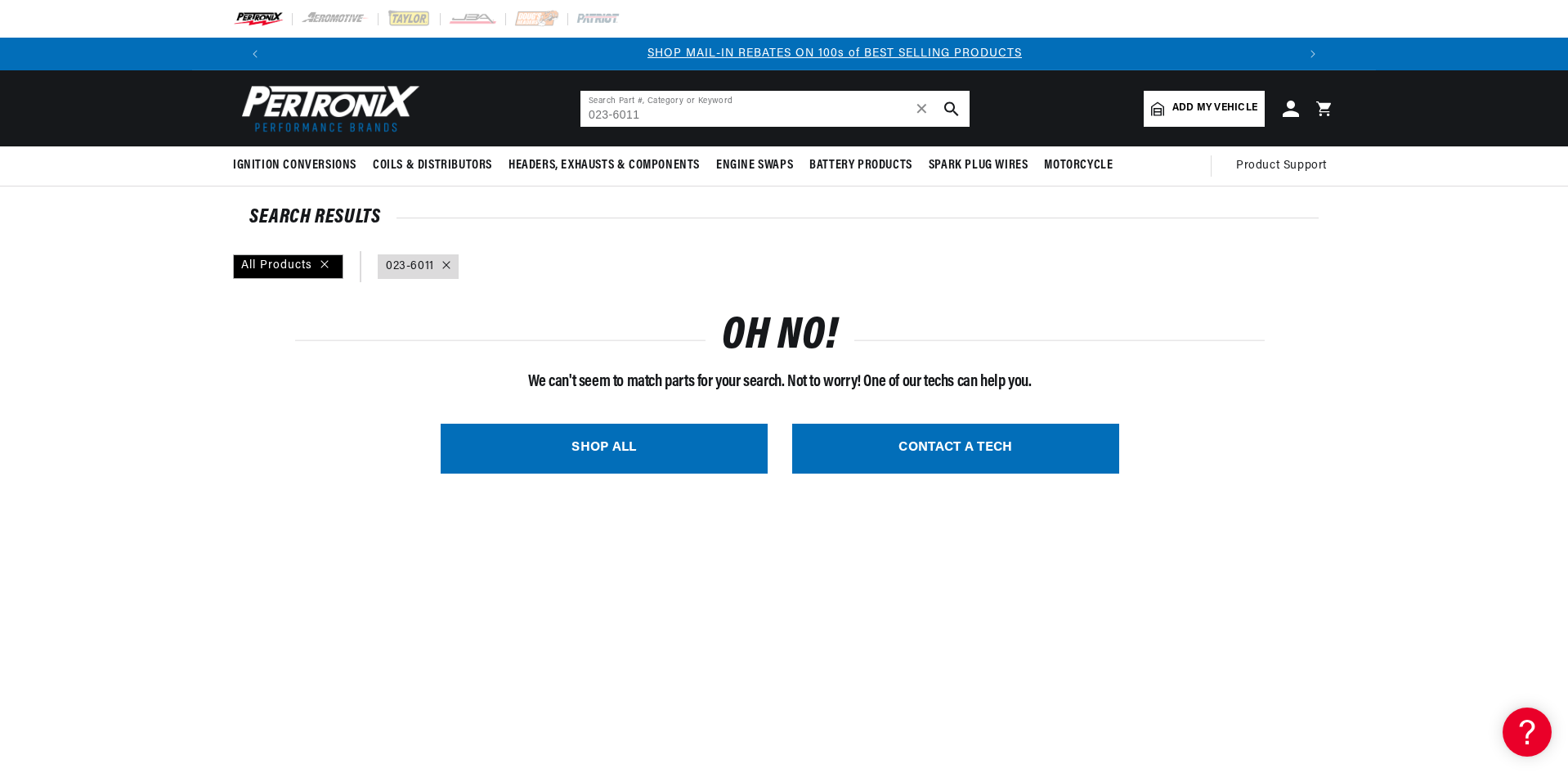
scroll to position [0, 1021]
click at [618, 114] on input "063-6011" at bounding box center [775, 108] width 389 height 36
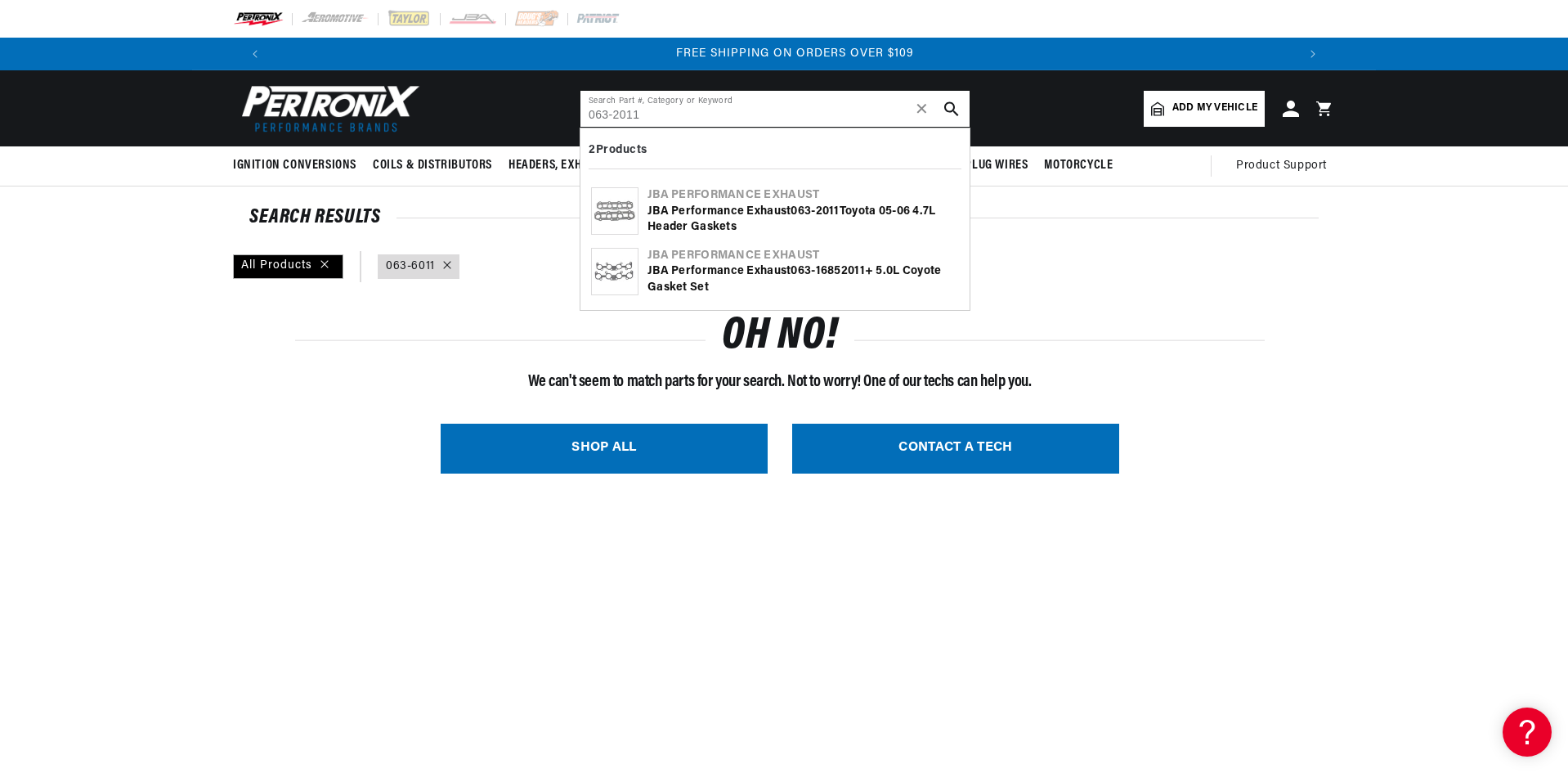
scroll to position [0, 2042]
type input "063-2011"
click at [733, 219] on div "JBA Performance Exhaust 063 - 2011 Toyota 05-06 4.7L Header Gaskets" at bounding box center [803, 219] width 312 height 32
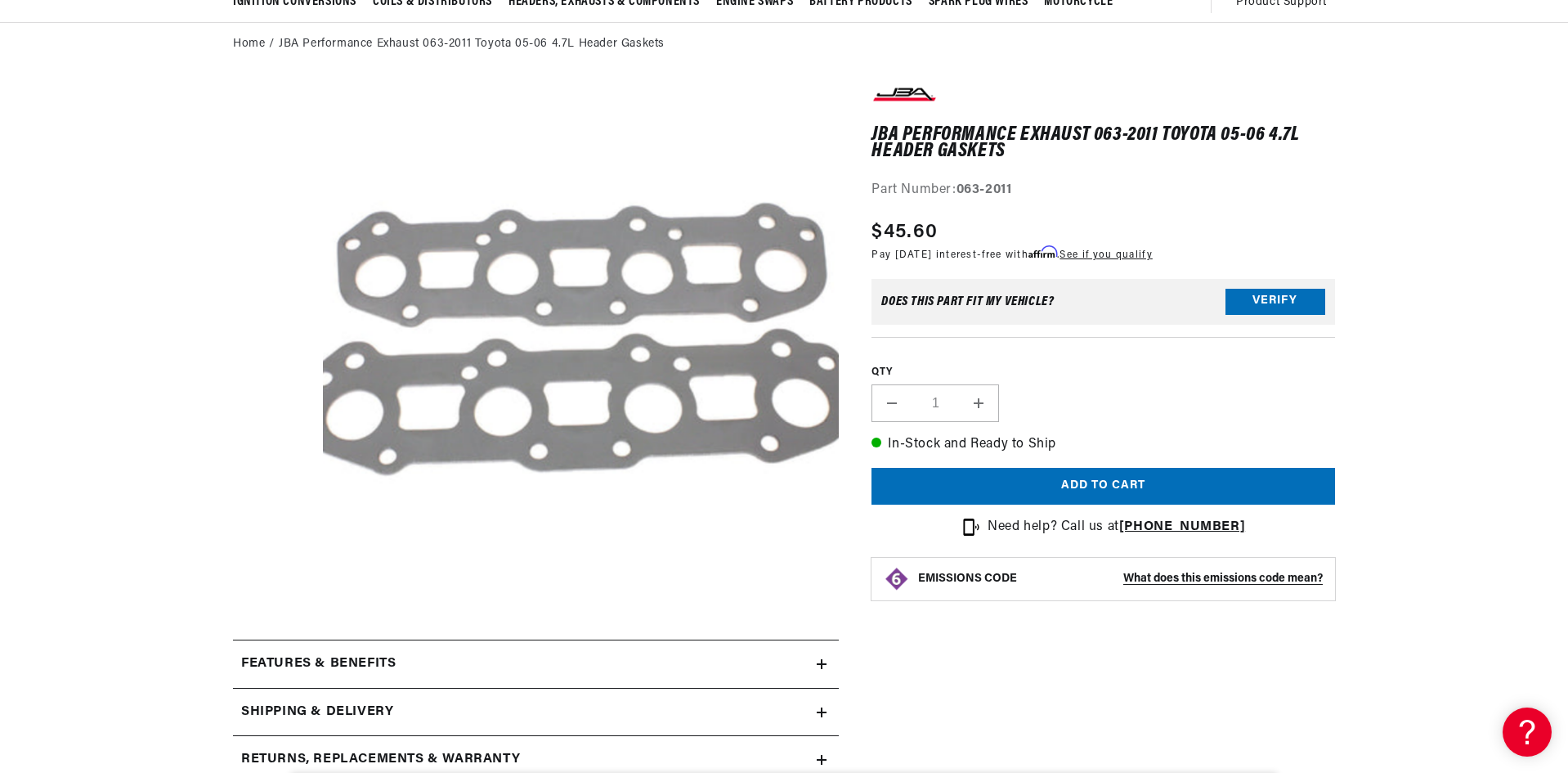
scroll to position [0, 1021]
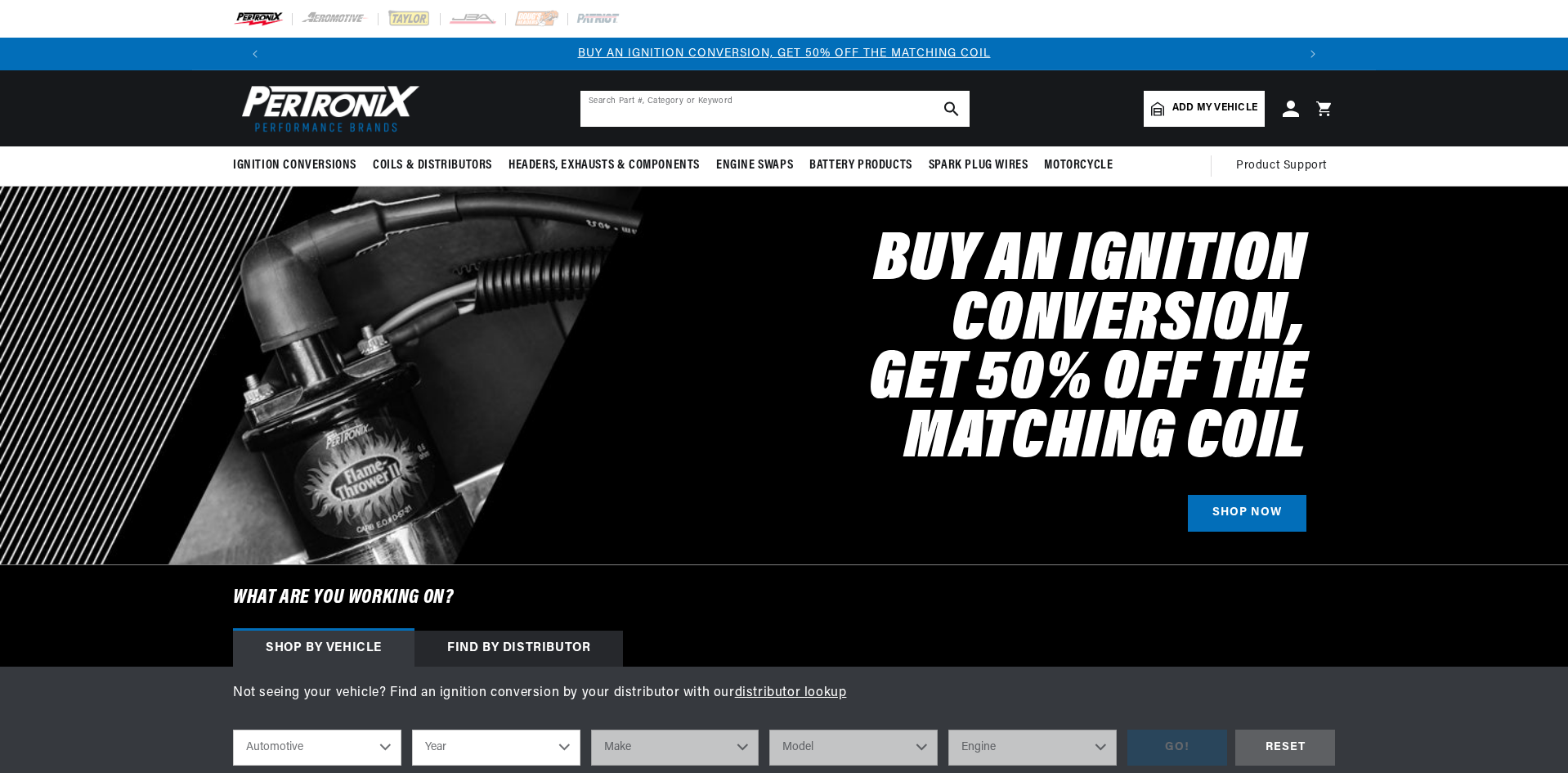
click at [677, 109] on input "text" at bounding box center [775, 108] width 389 height 36
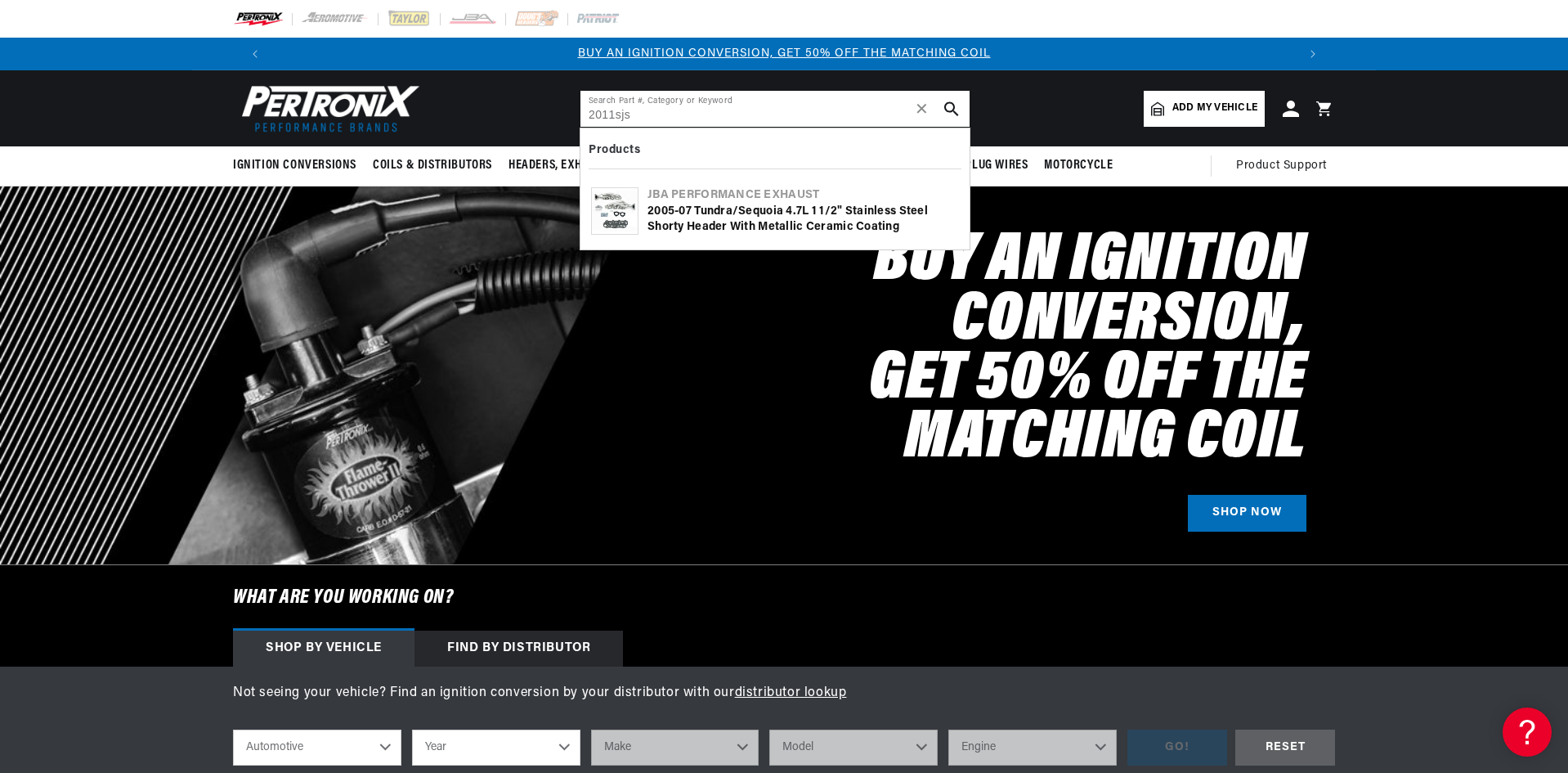
type input "2011sjs"
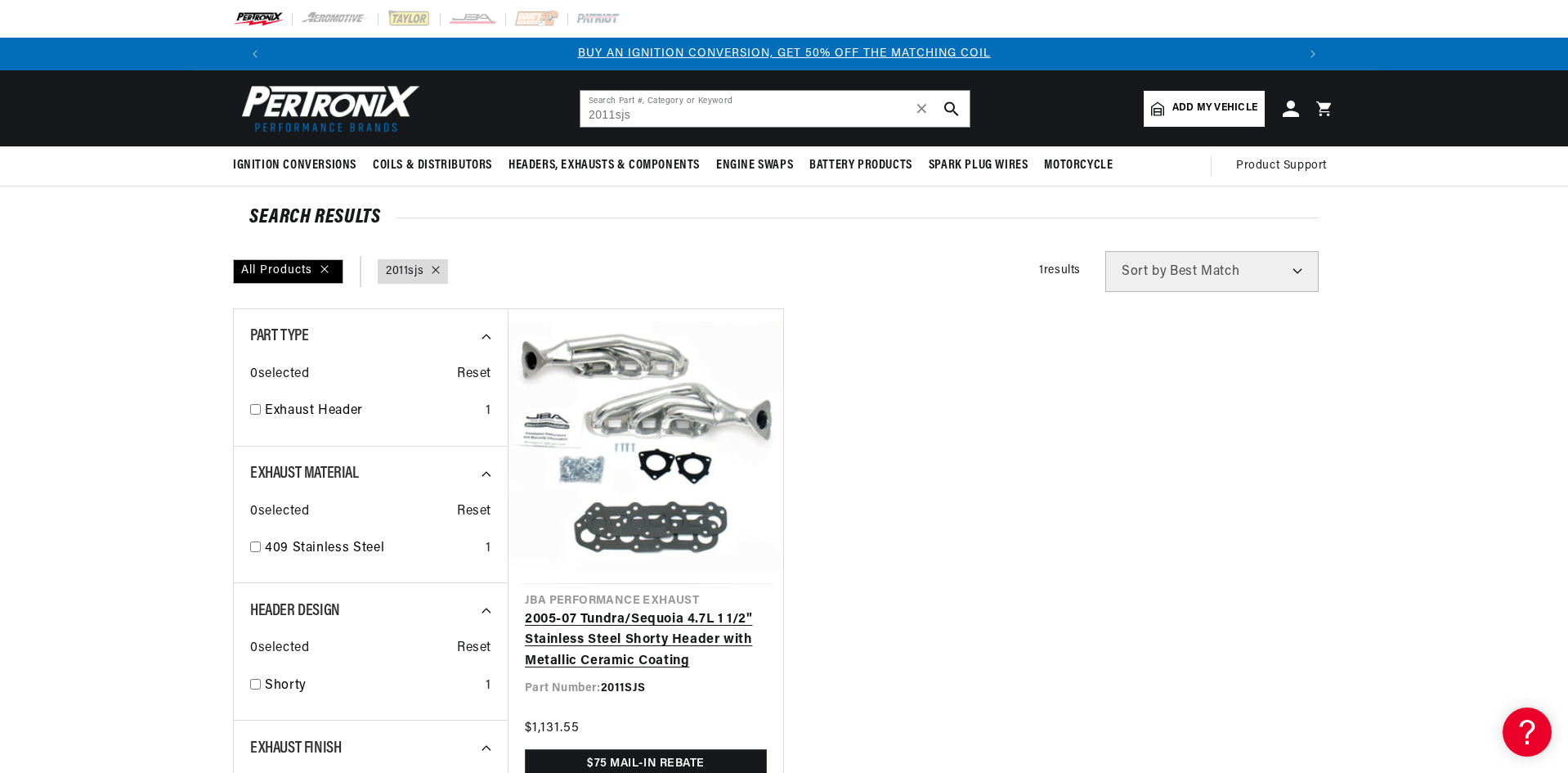
click at [667, 609] on link "2005-07 Tundra/Sequoia 4.7L 1 1/2" Stainless Steel Shorty Header with Metallic …" at bounding box center [646, 640] width 242 height 63
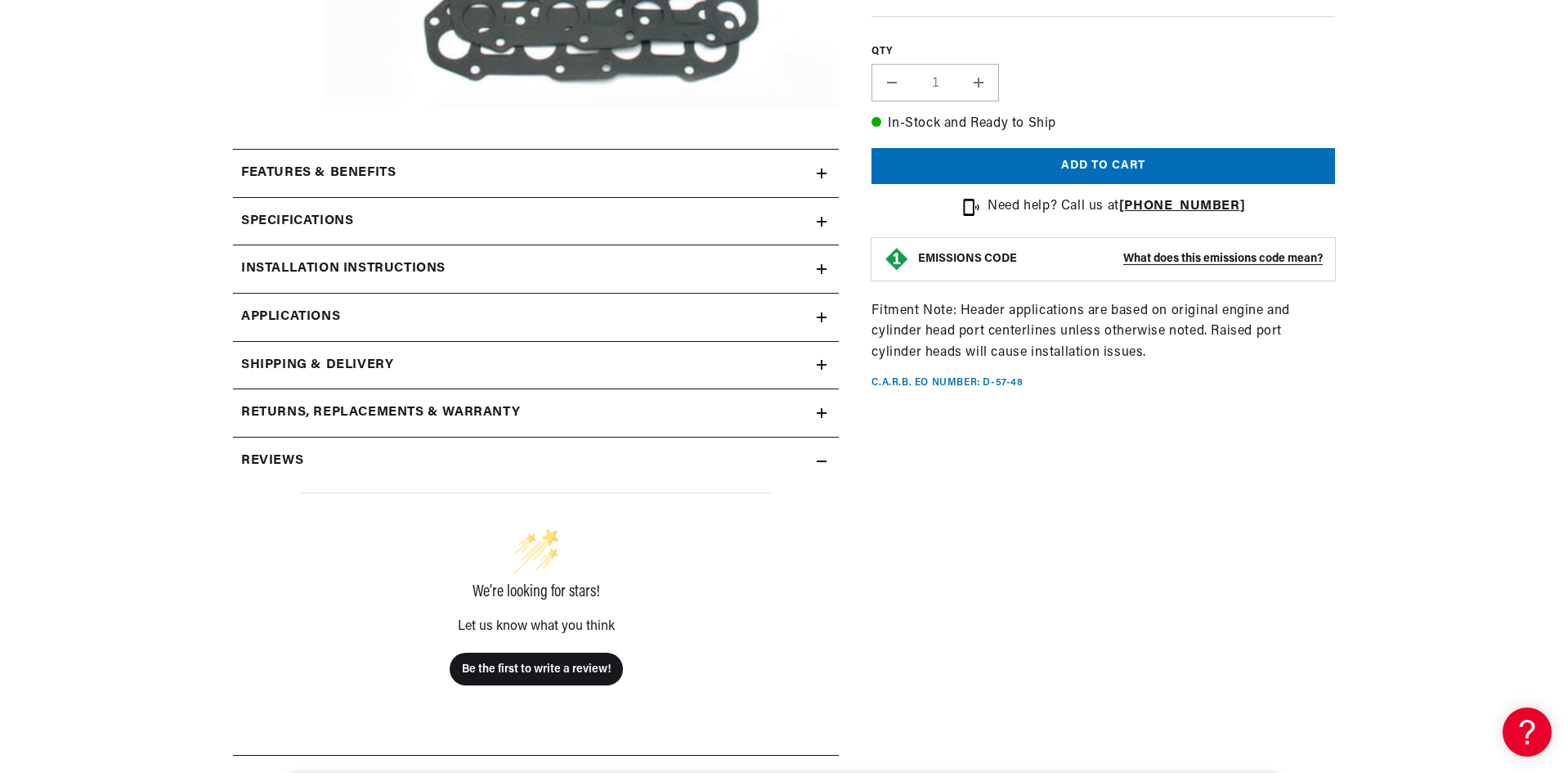
click at [817, 219] on icon at bounding box center [821, 221] width 10 height 10
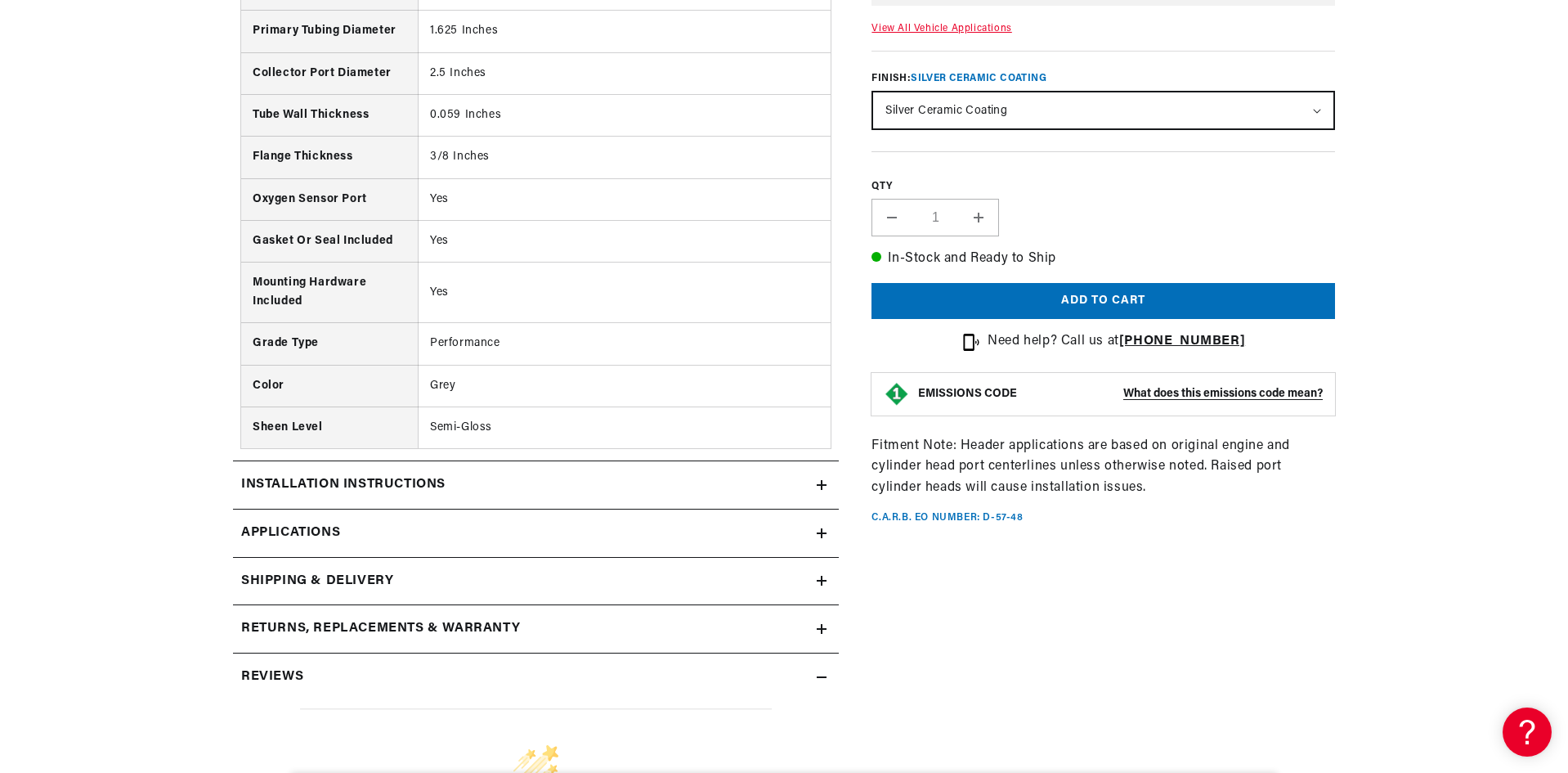
scroll to position [981, 0]
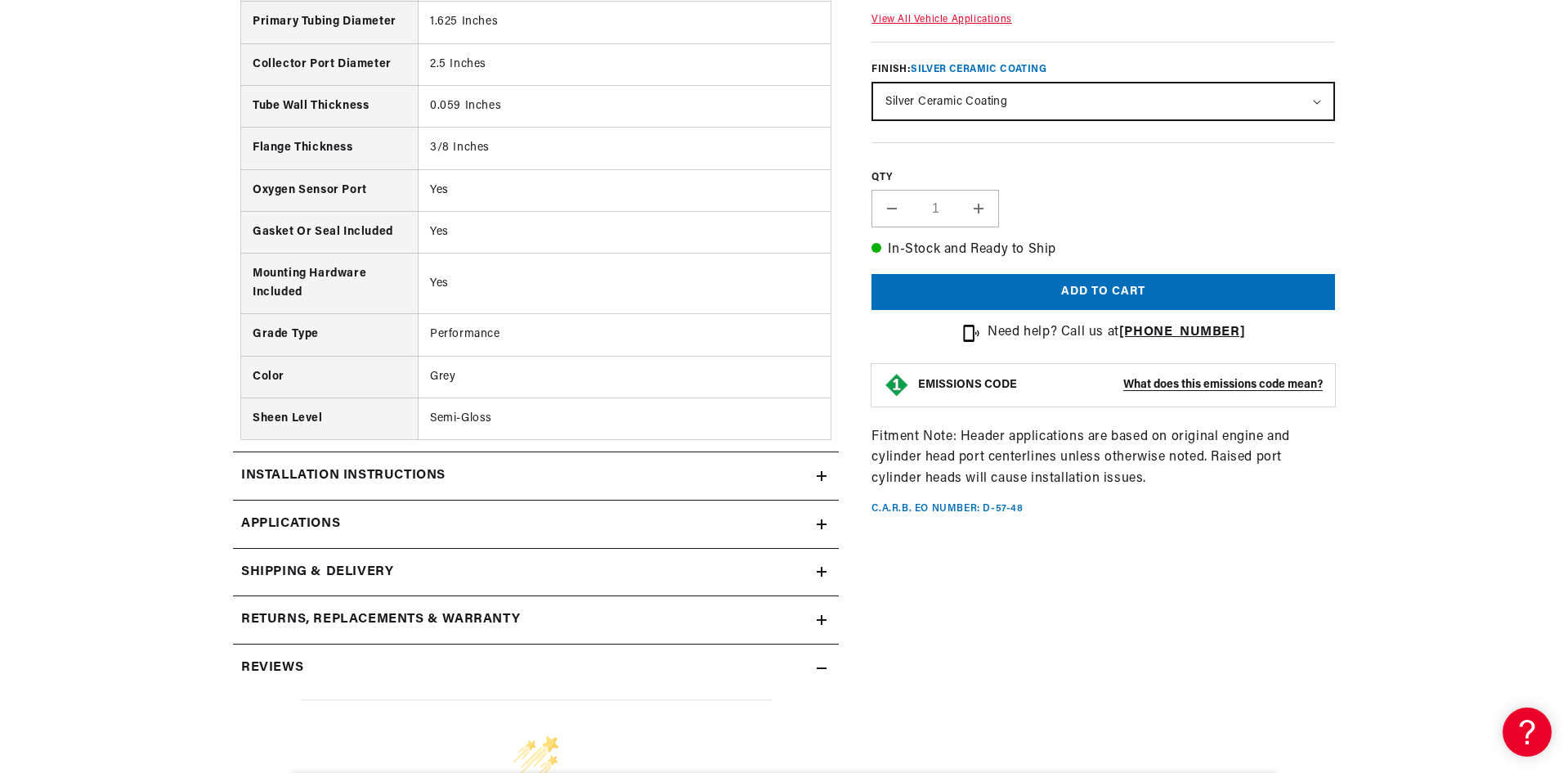
click at [820, 474] on icon at bounding box center [821, 476] width 10 height 10
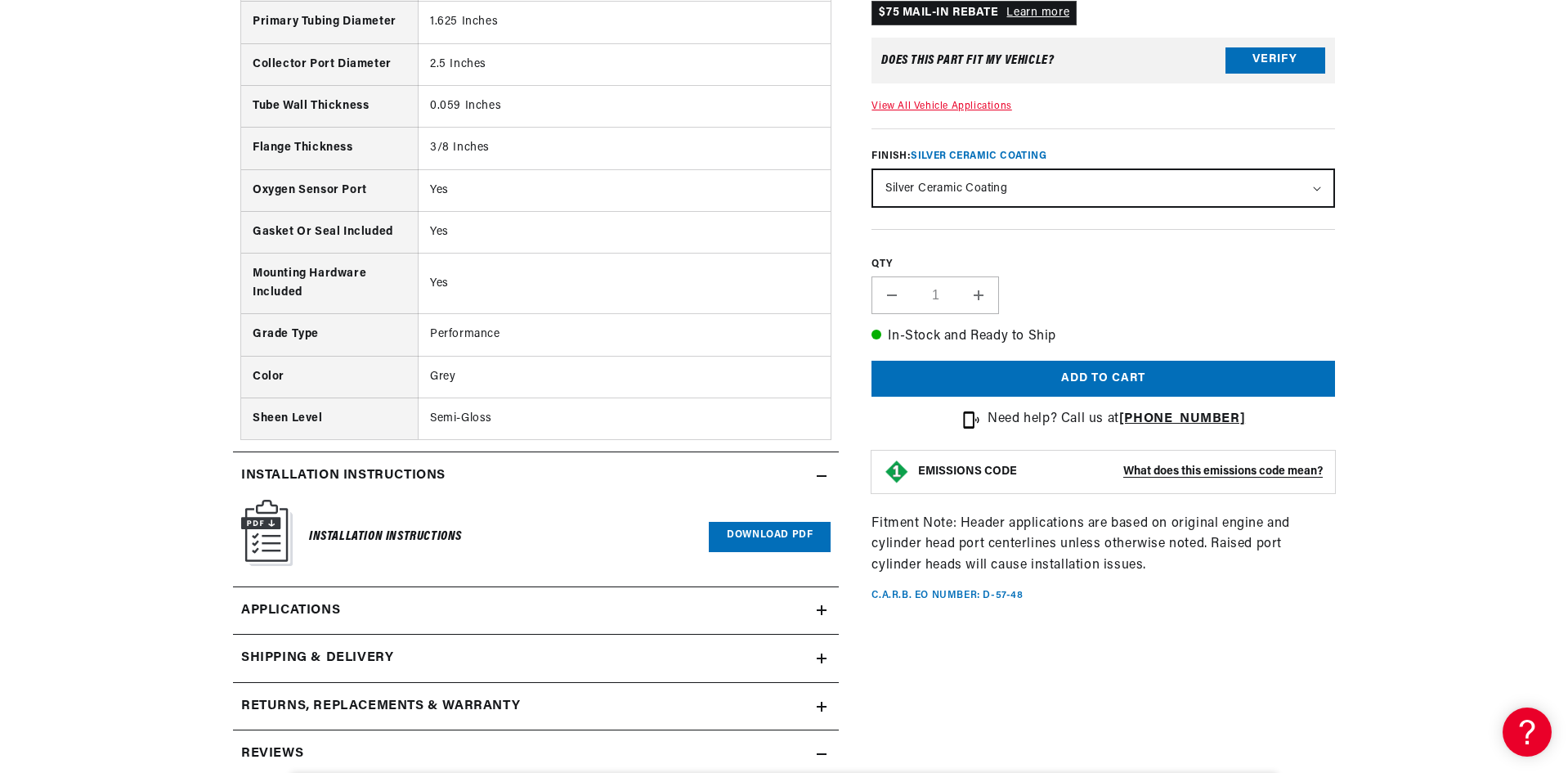
scroll to position [0, 878]
click at [743, 540] on link "Download PDF" at bounding box center [769, 536] width 121 height 30
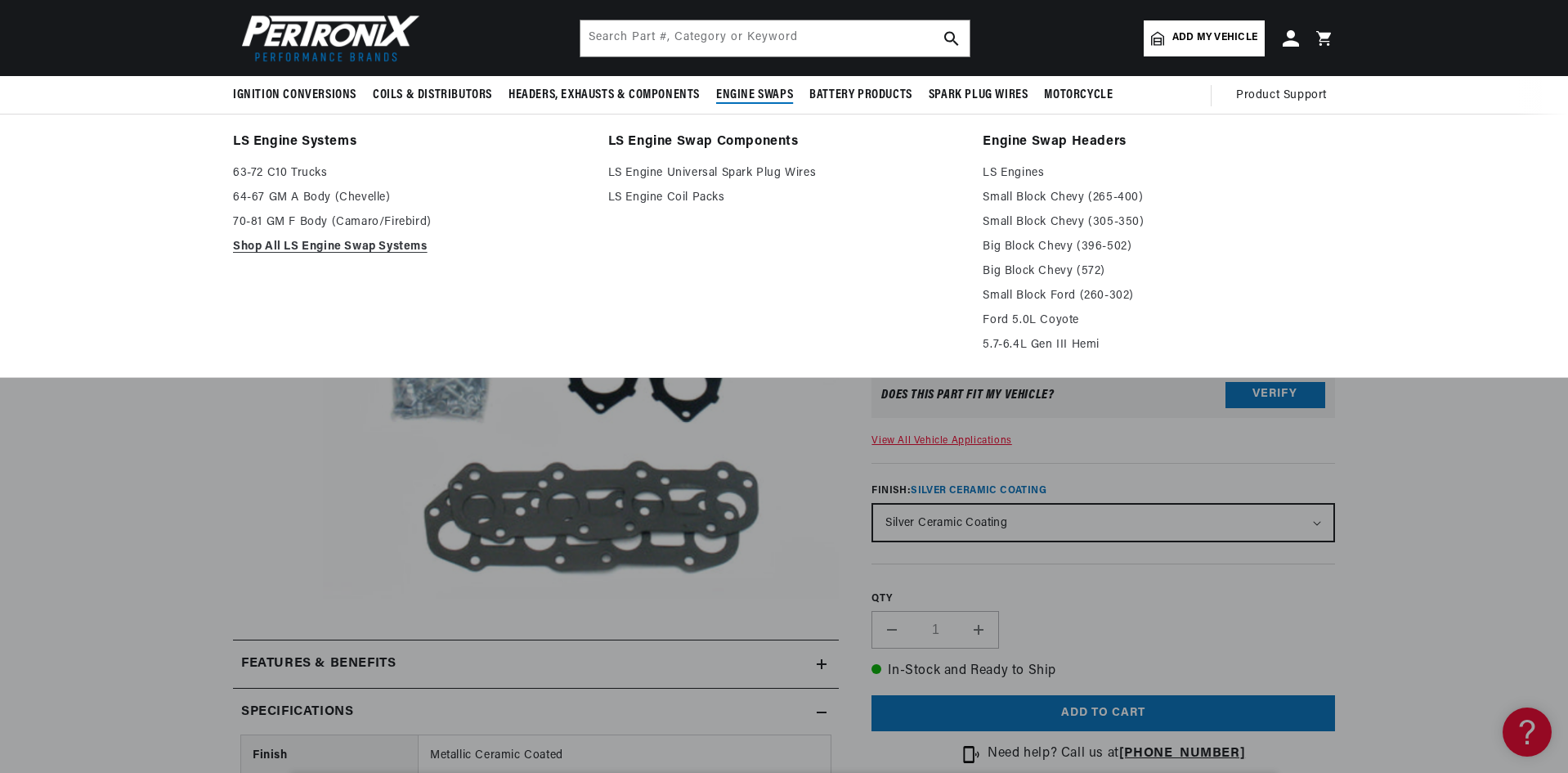
scroll to position [0, 0]
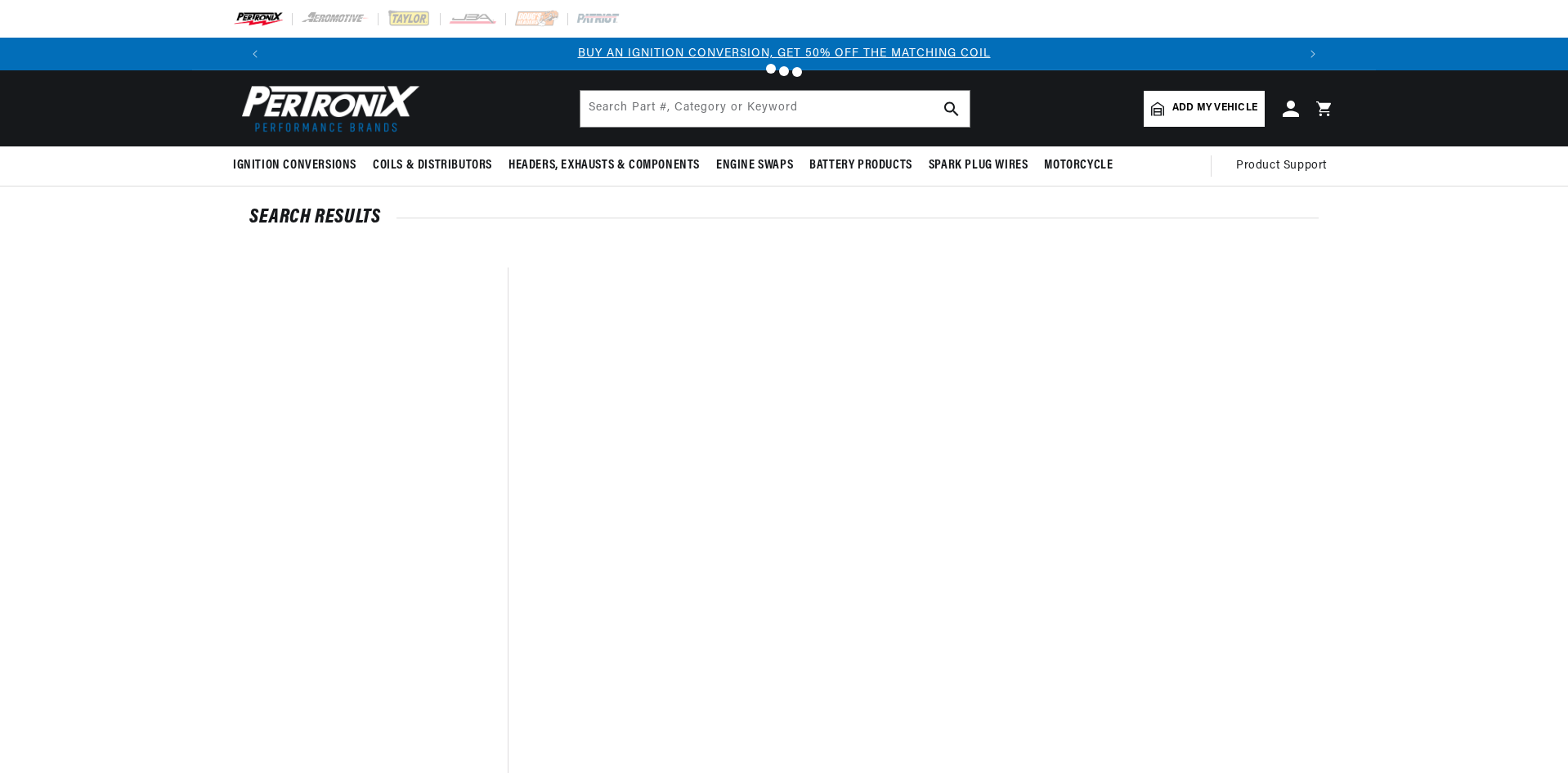
type input "1741"
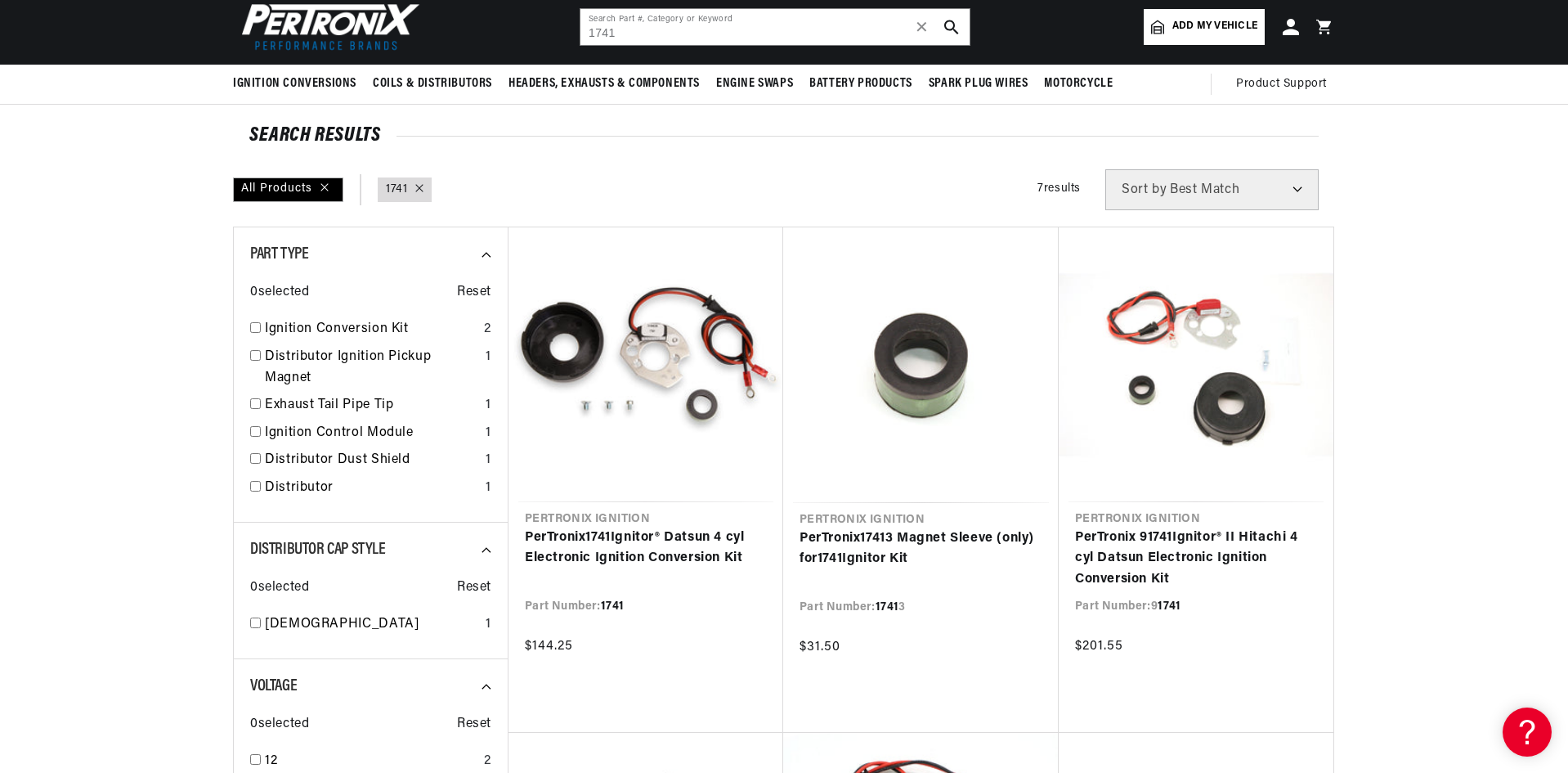
scroll to position [163, 0]
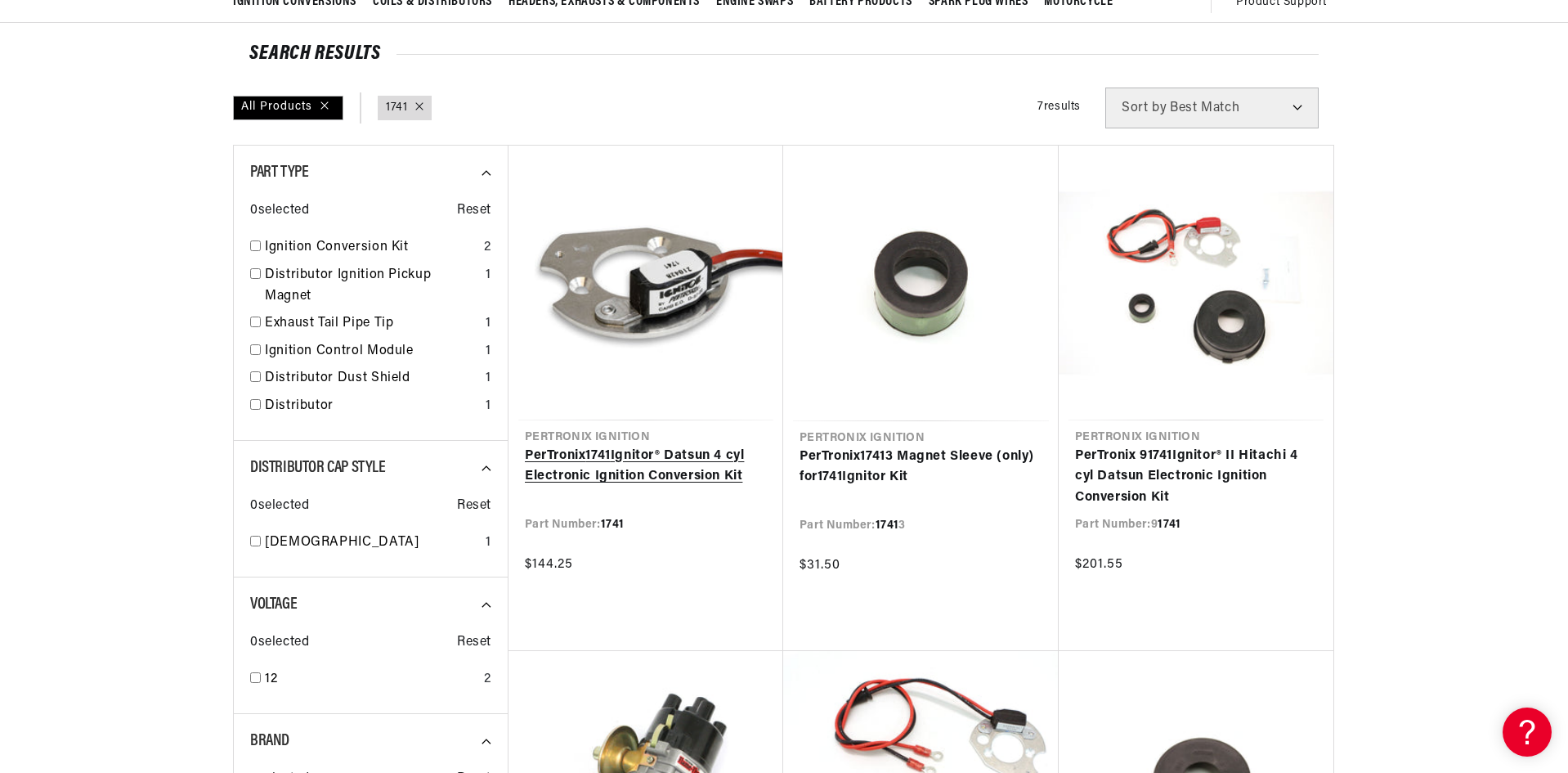
click at [583, 446] on link "PerTronix 1741 Ignitor® Datsun 4 cyl Electronic Ignition Conversion Kit" at bounding box center [646, 466] width 242 height 42
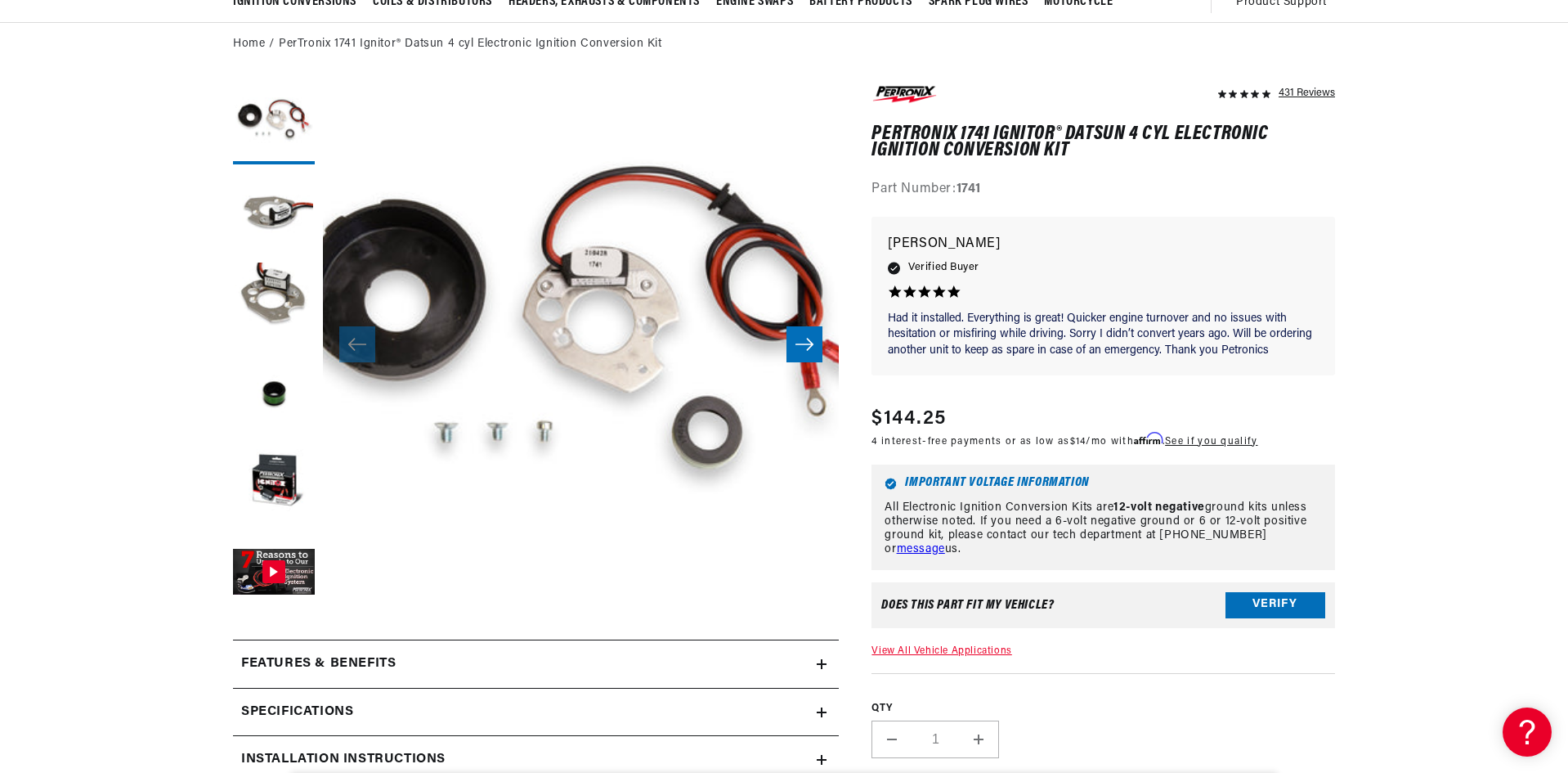
scroll to position [0, 1021]
click at [272, 650] on button "Open media 1 in modal" at bounding box center [272, 650] width 0 height 0
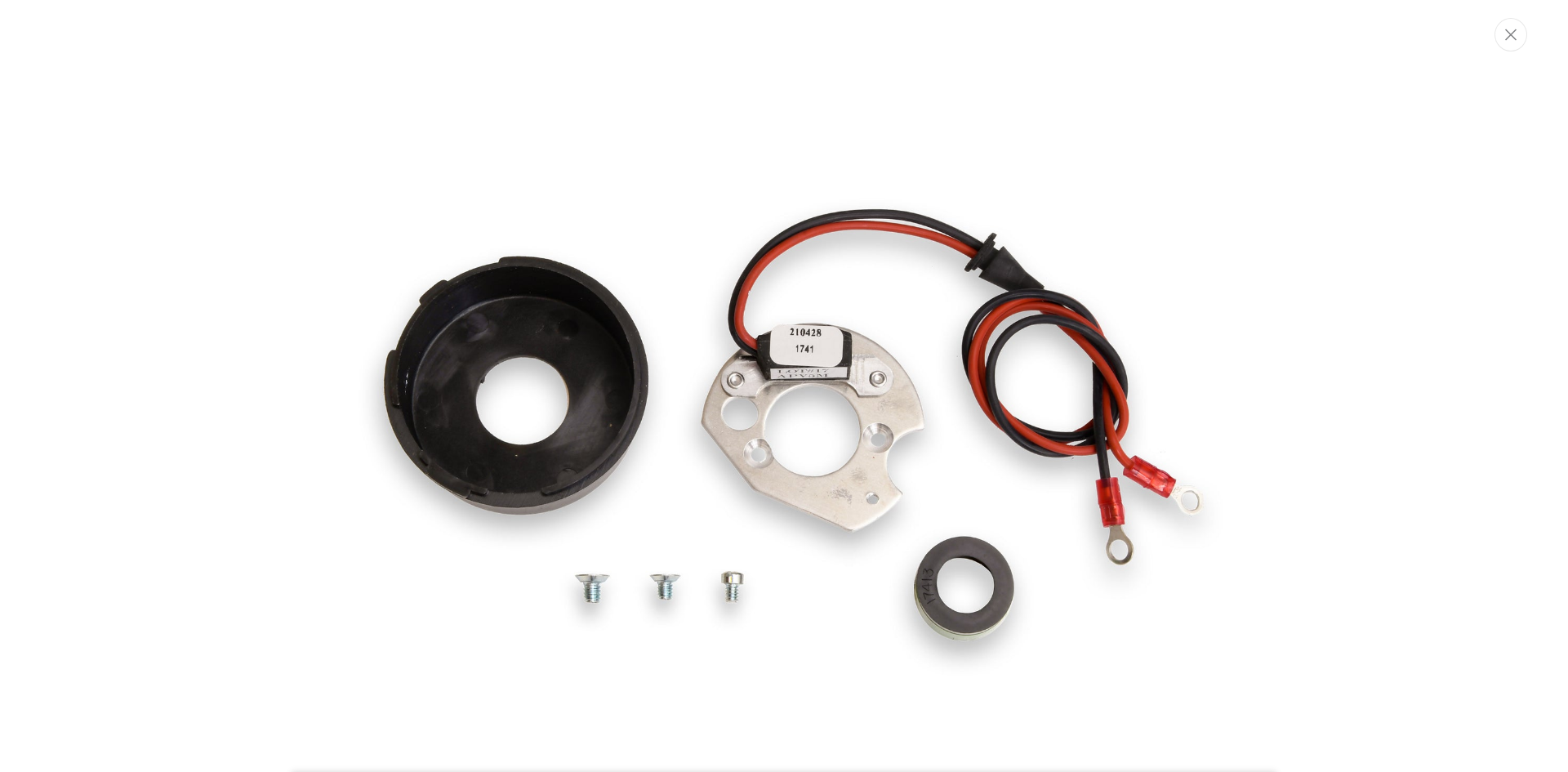
click at [803, 419] on img "Media gallery" at bounding box center [784, 457] width 881 height 882
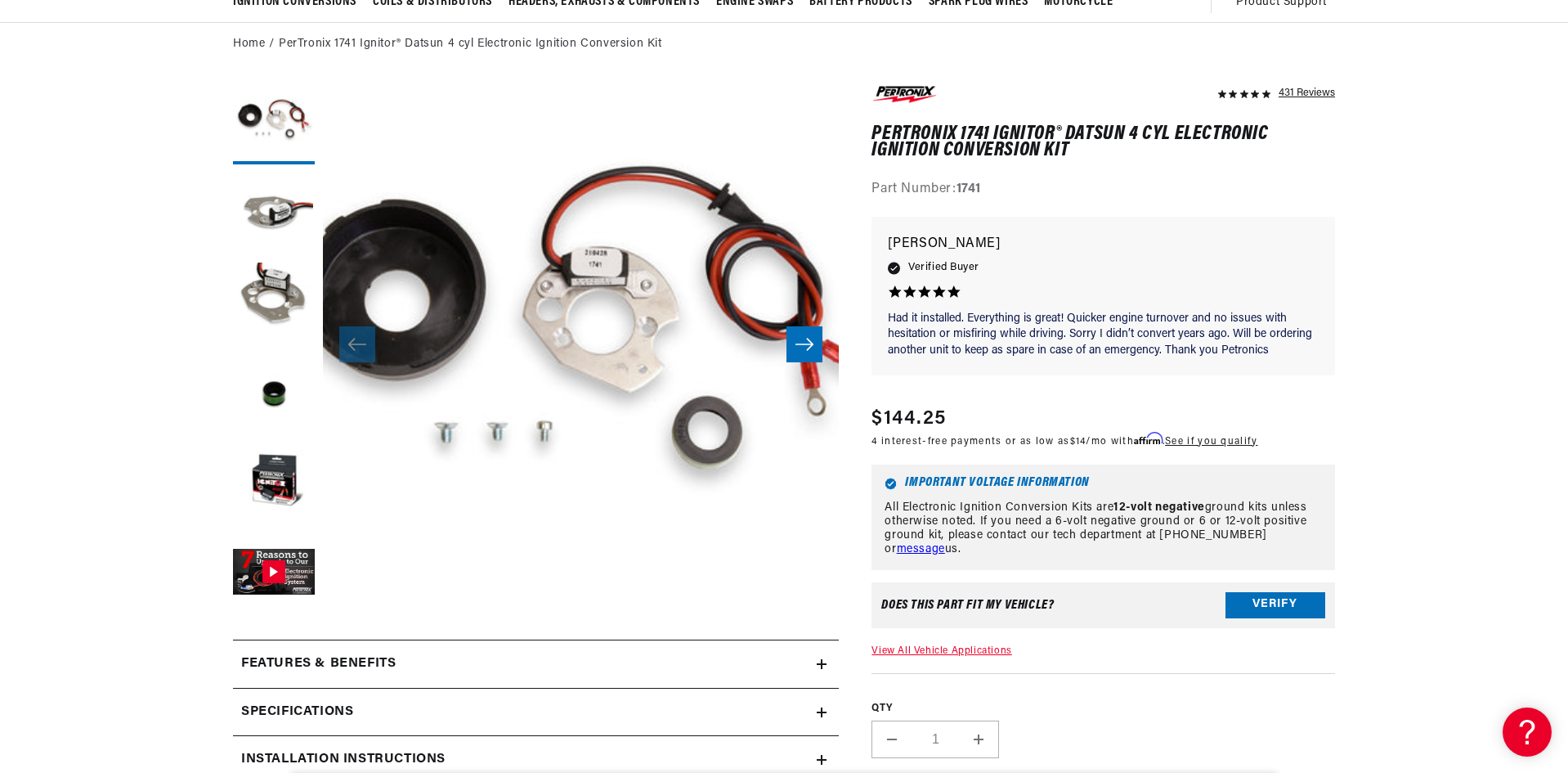
scroll to position [0, 0]
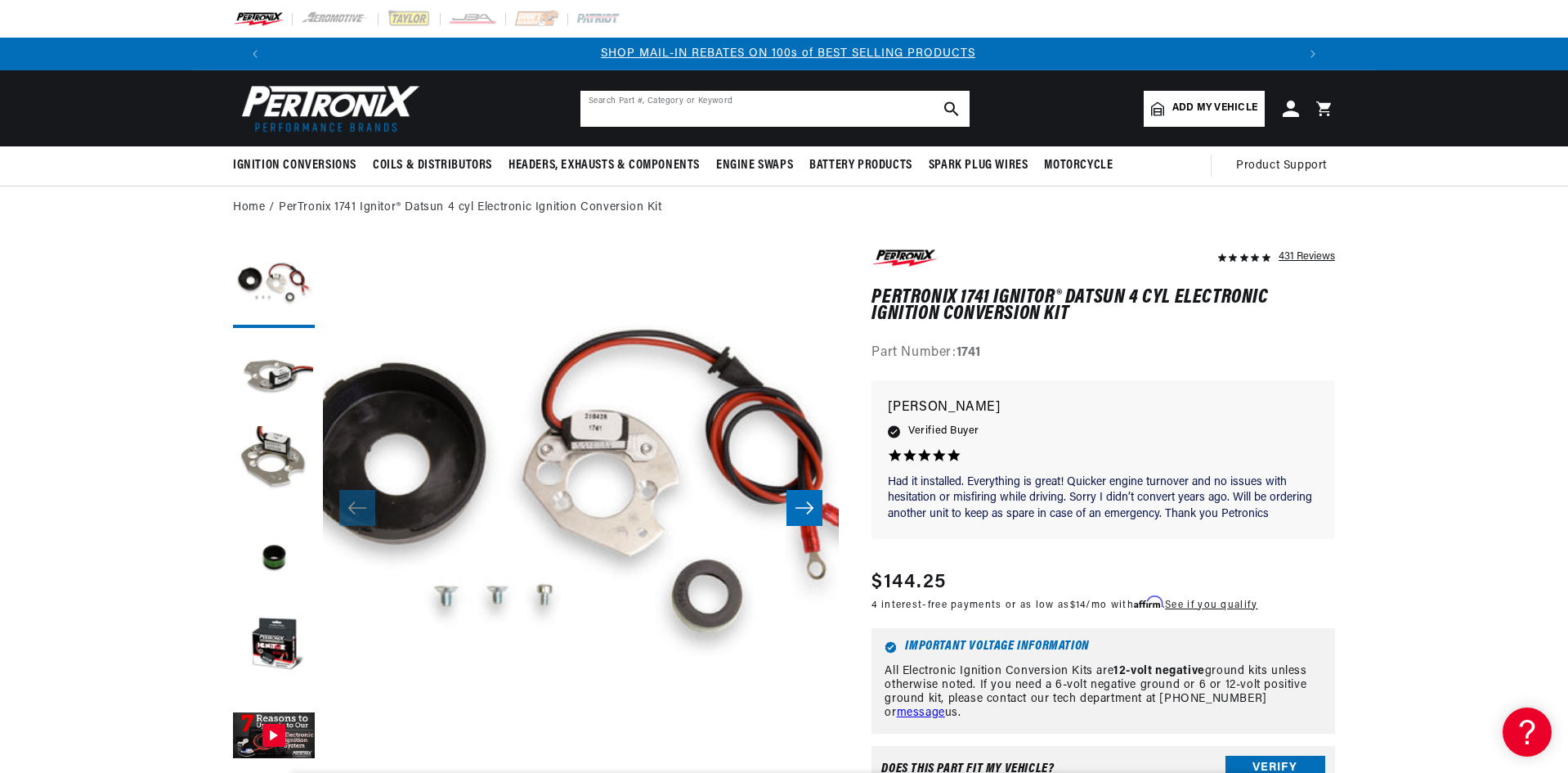
click at [711, 112] on input "text" at bounding box center [775, 108] width 389 height 36
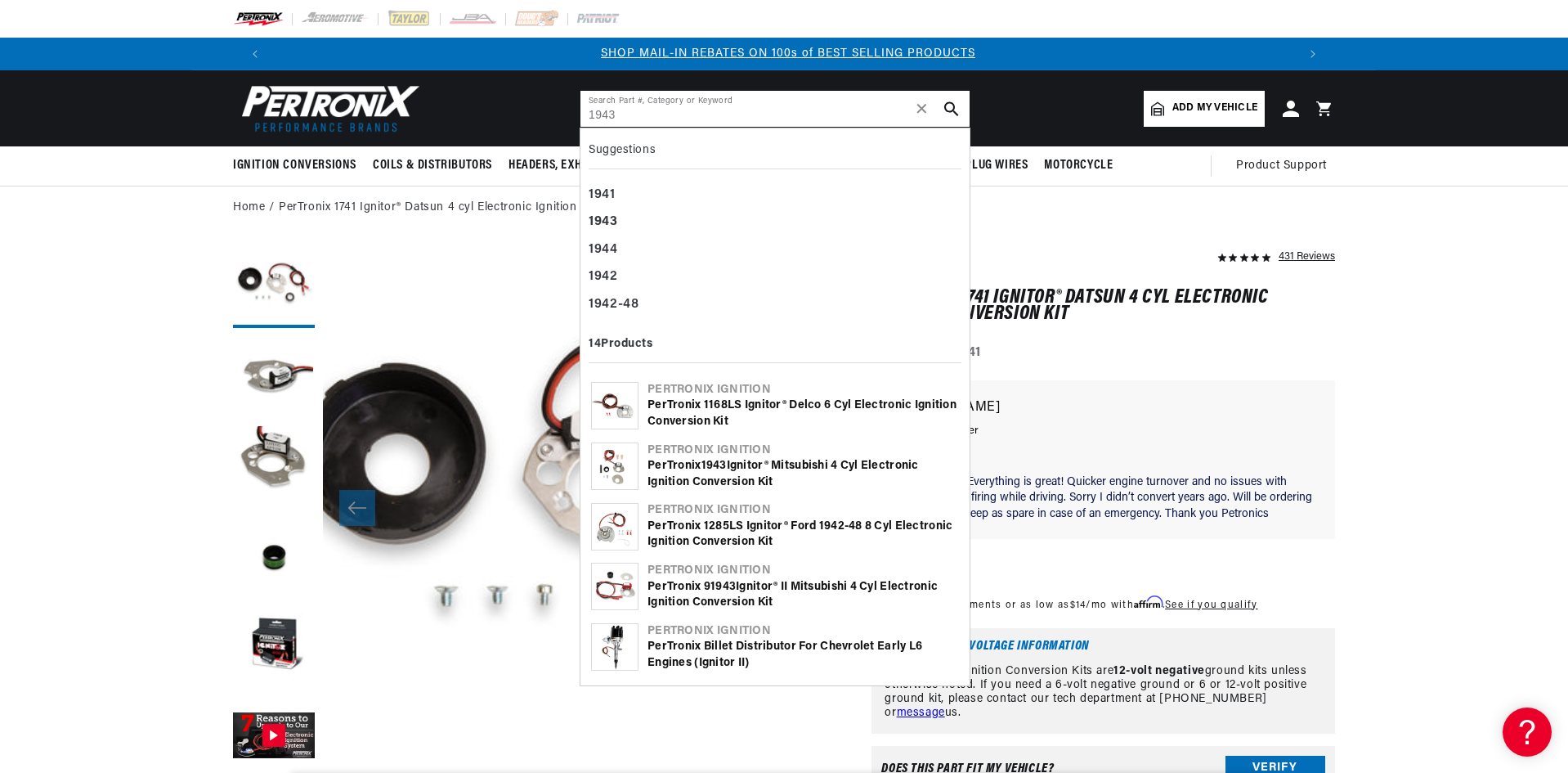
type input "1943"
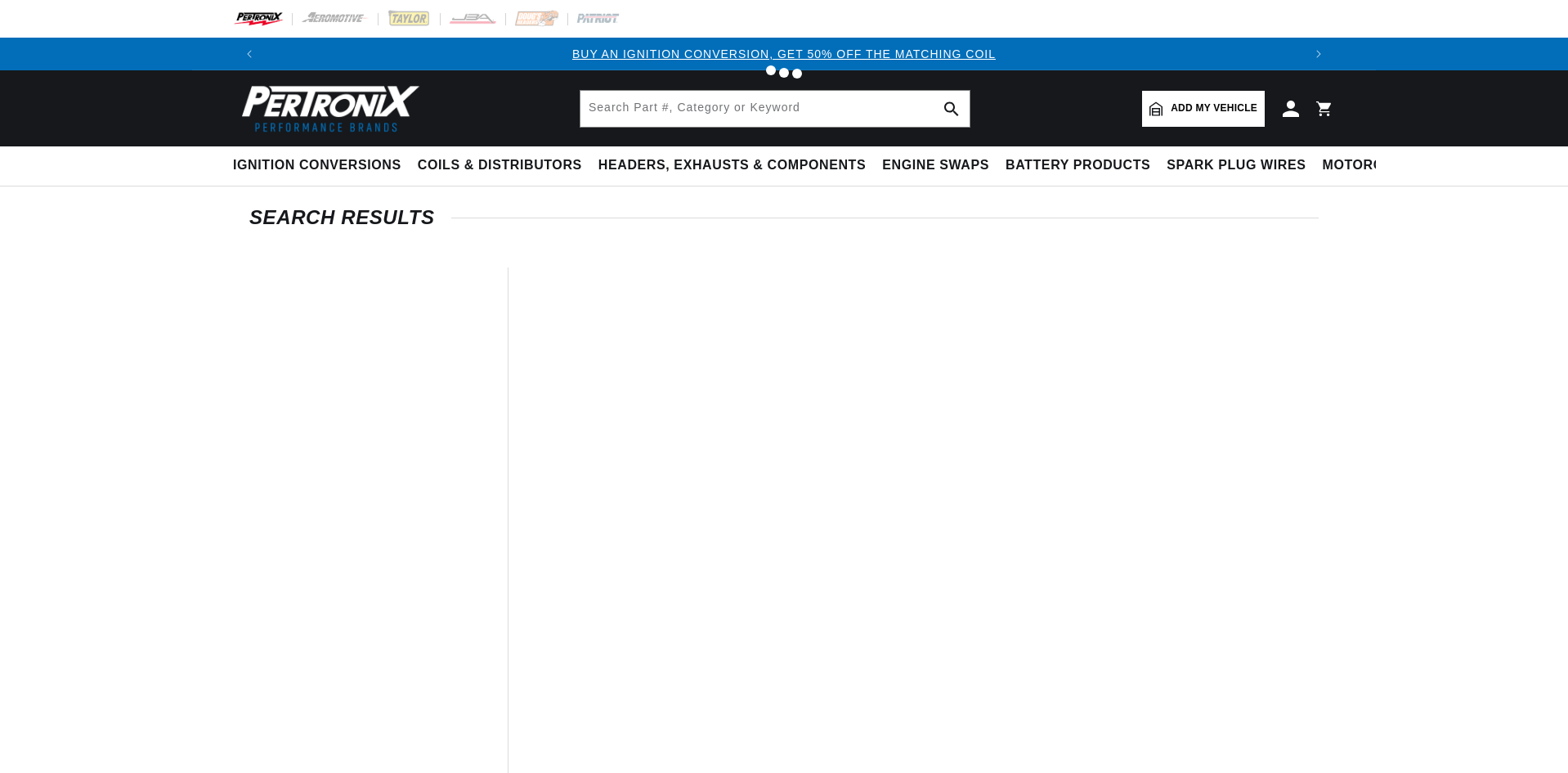
type input "1943"
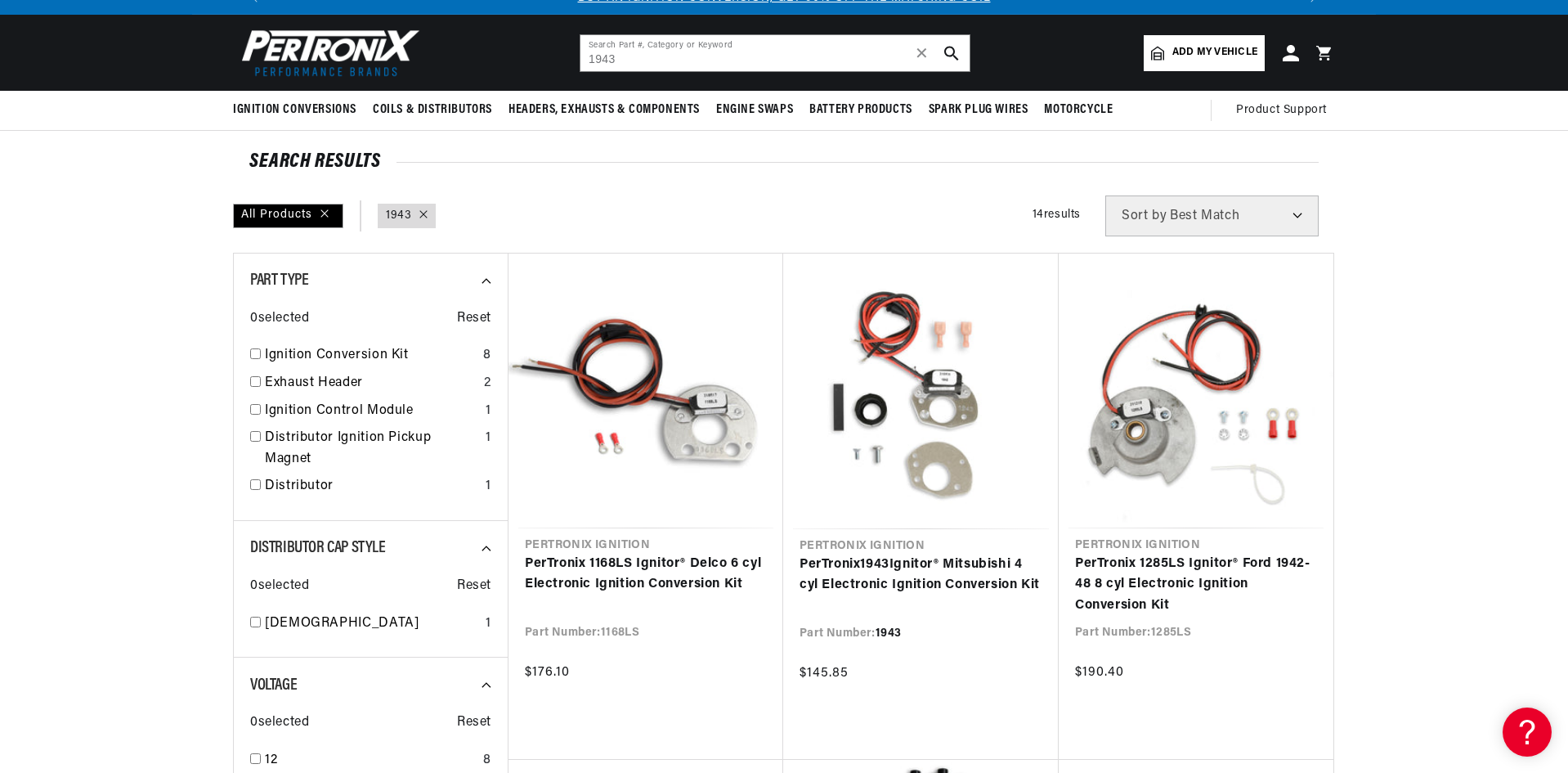
scroll to position [82, 0]
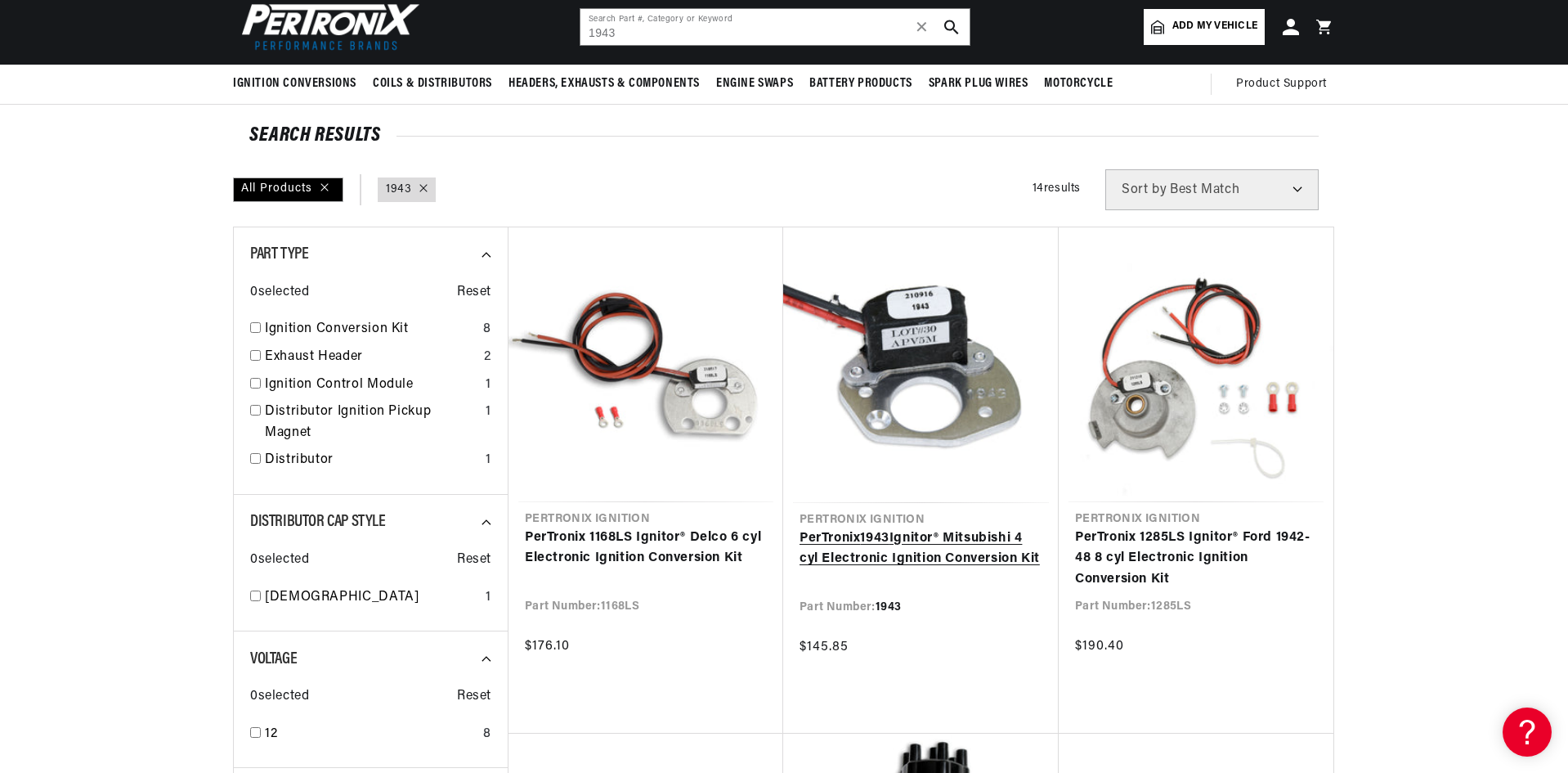
click at [883, 528] on link "PerTronix 1943 Ignitor® Mitsubishi 4 cyl Electronic Ignition Conversion Kit" at bounding box center [921, 549] width 243 height 42
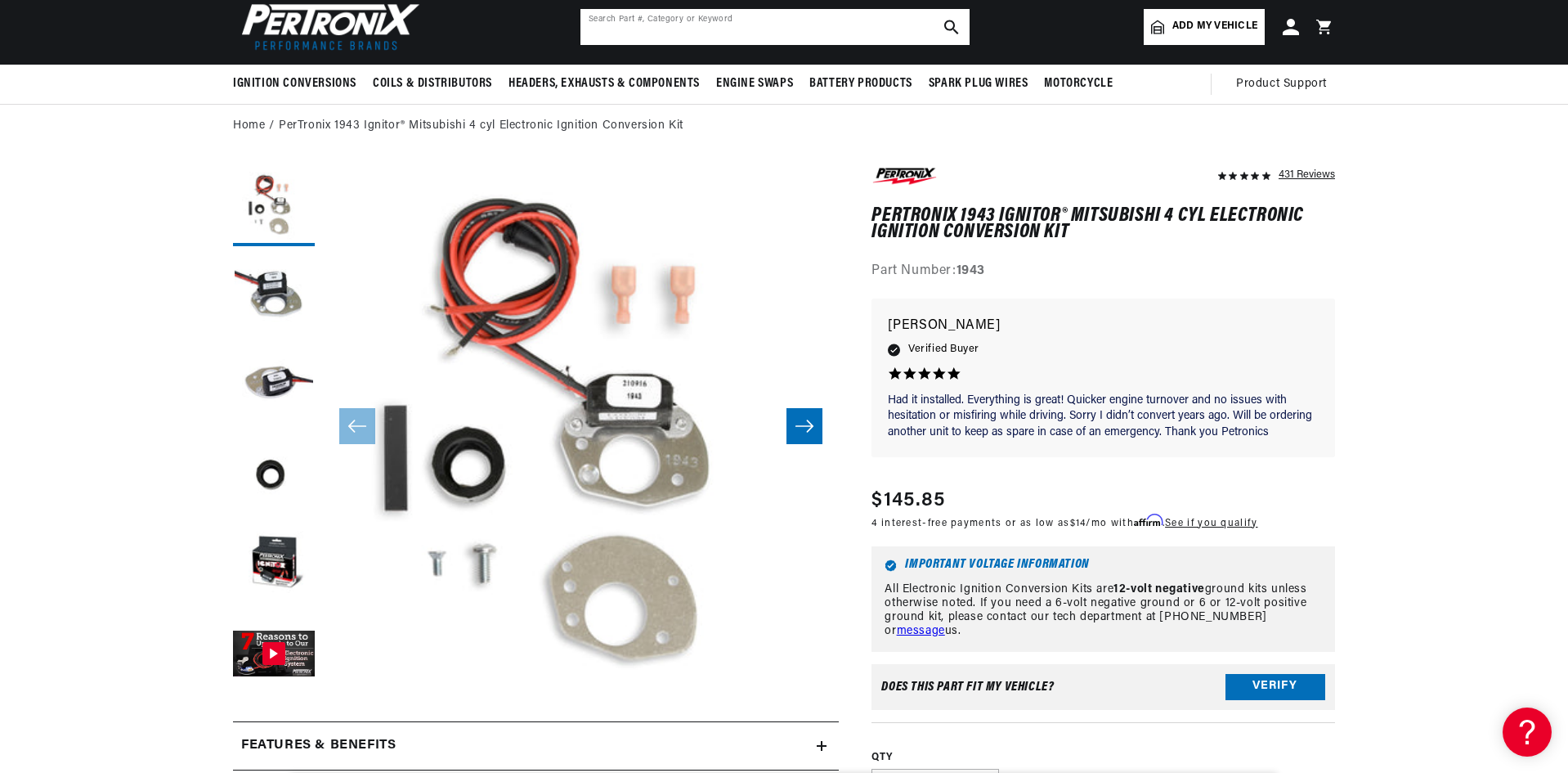
click at [650, 39] on input "text" at bounding box center [775, 26] width 389 height 36
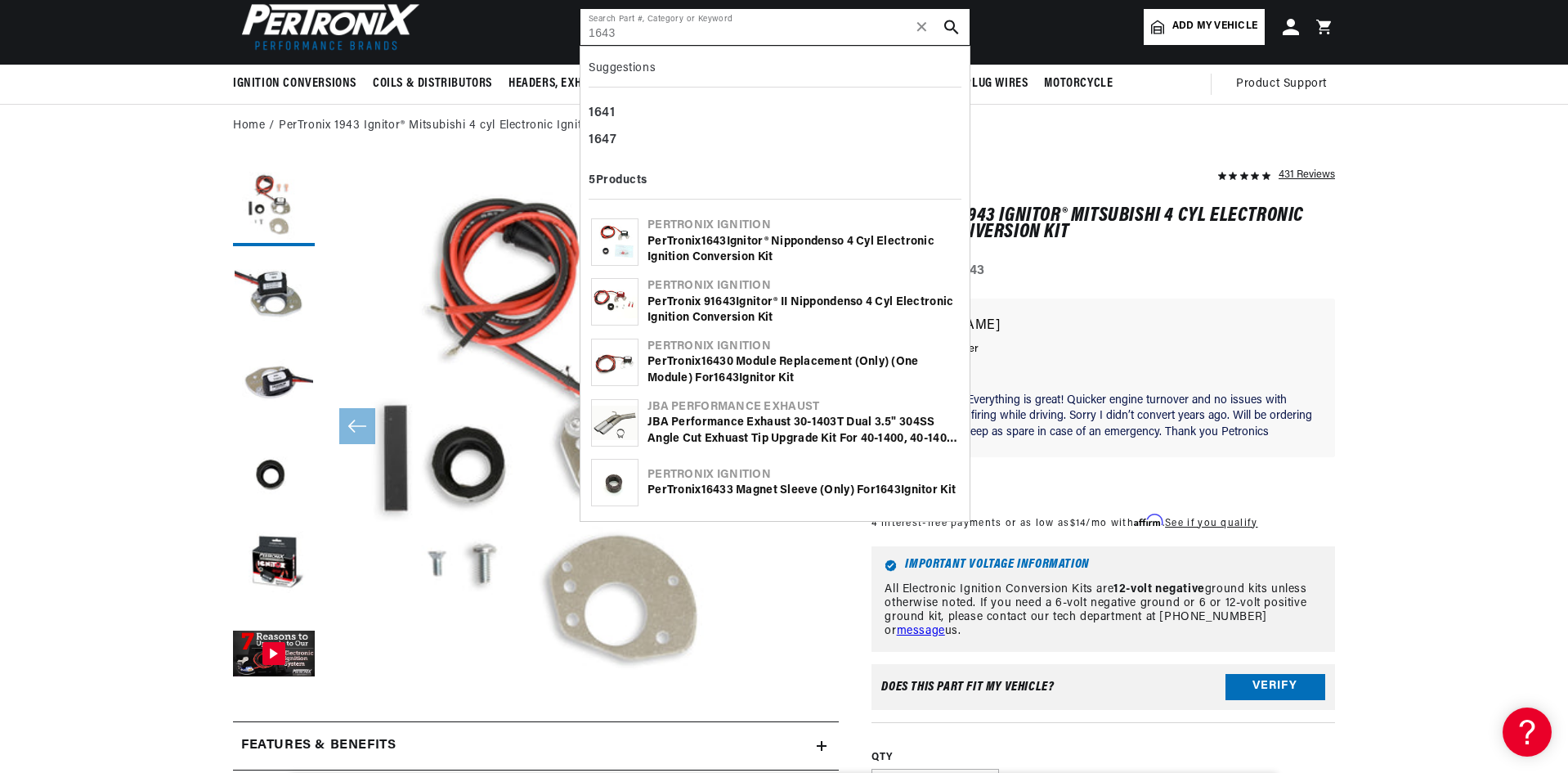
type input "1643"
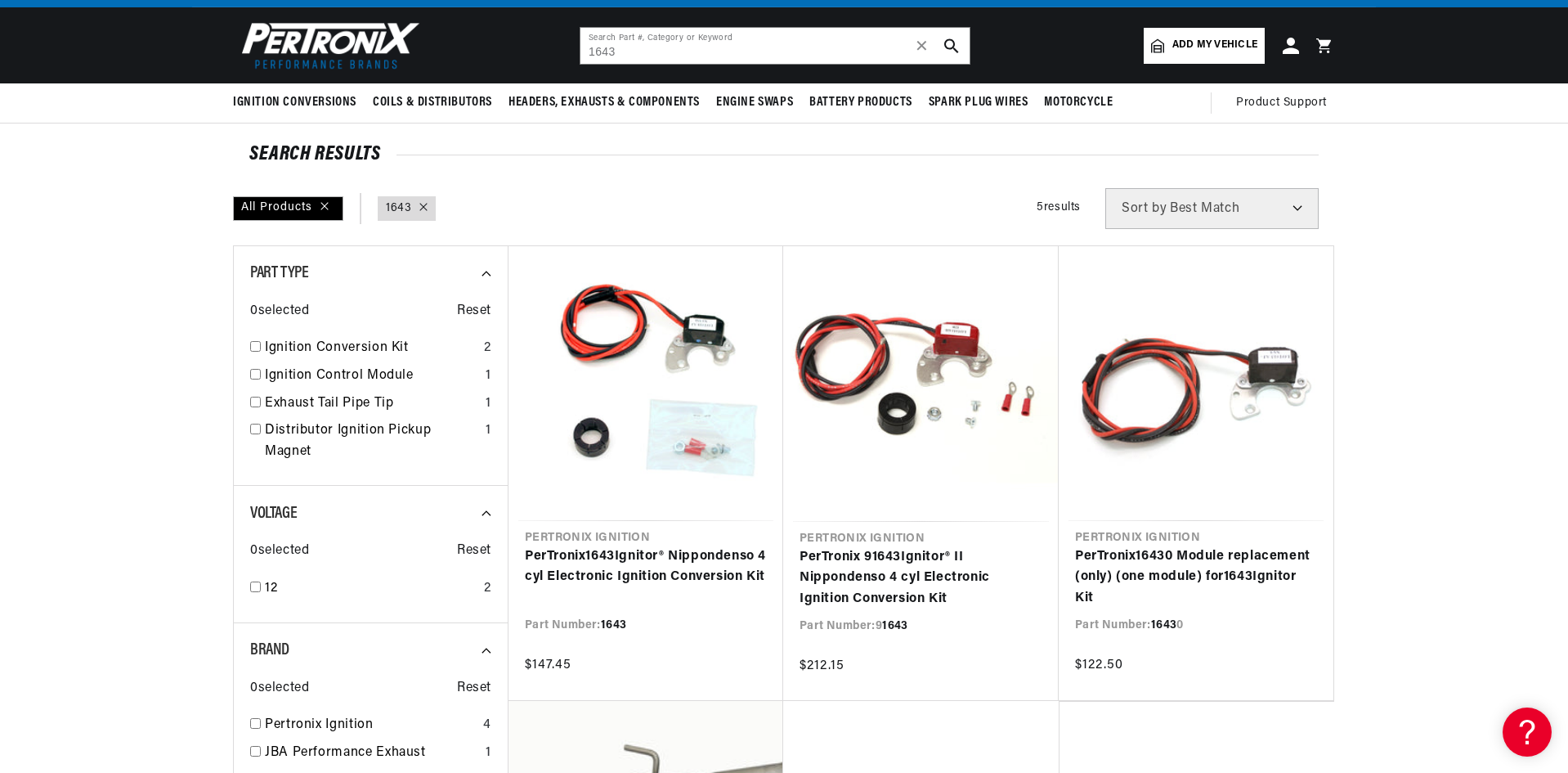
scroll to position [82, 0]
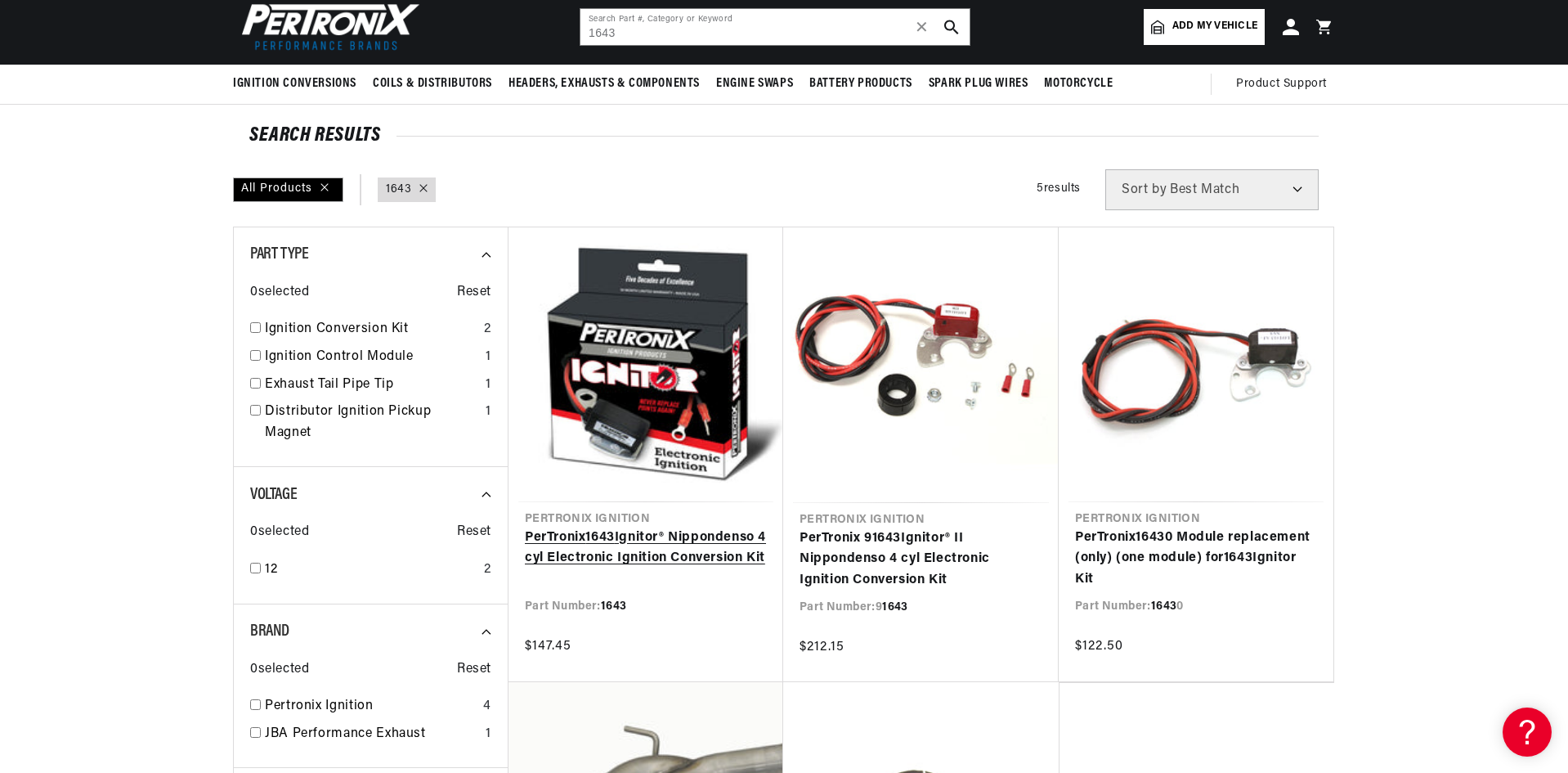
click at [601, 527] on link "PerTronix 1643 Ignitor® Nippondenso 4 cyl Electronic Ignition Conversion Kit" at bounding box center [646, 548] width 242 height 42
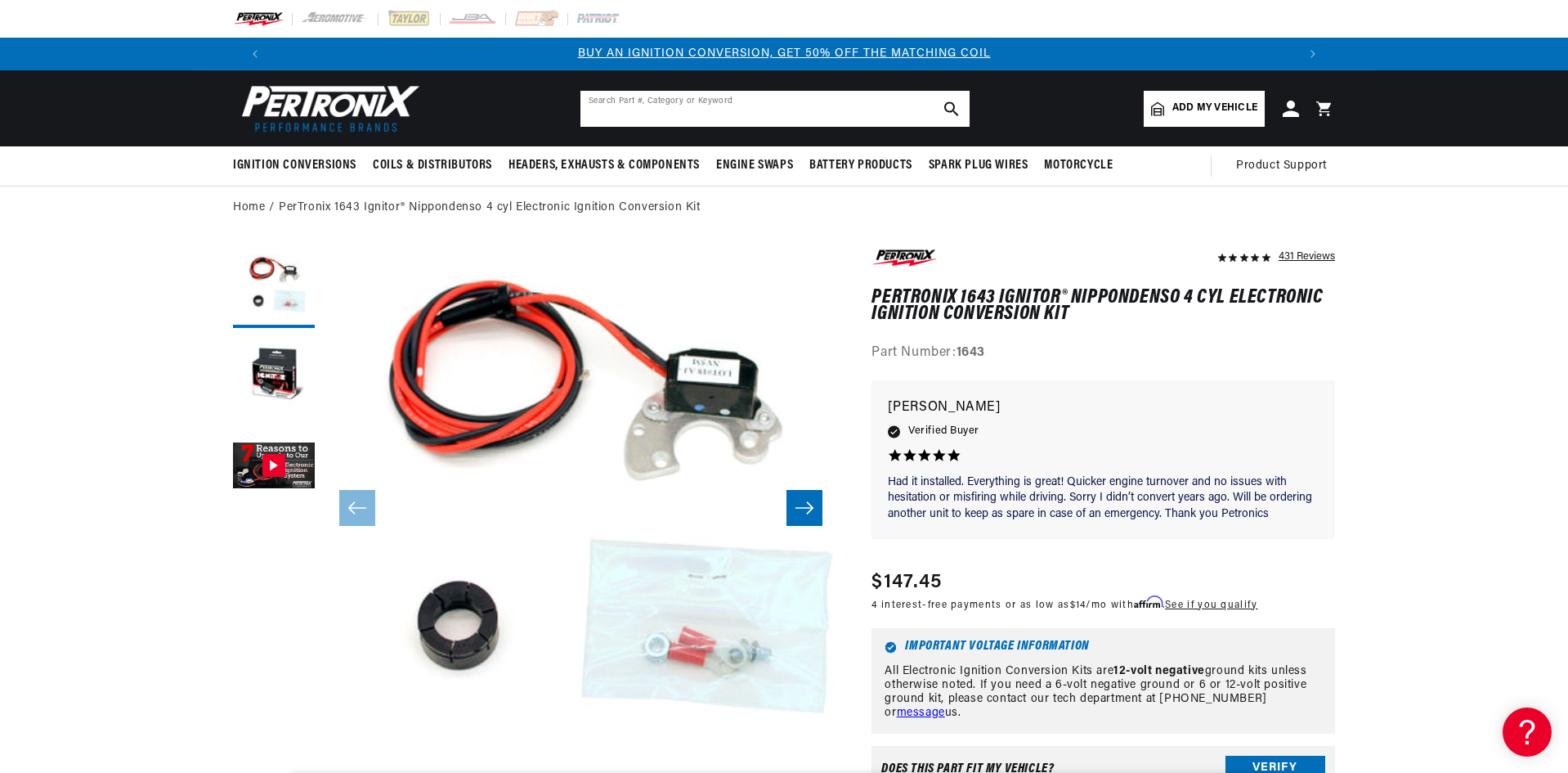
click at [655, 107] on input "text" at bounding box center [775, 108] width 389 height 36
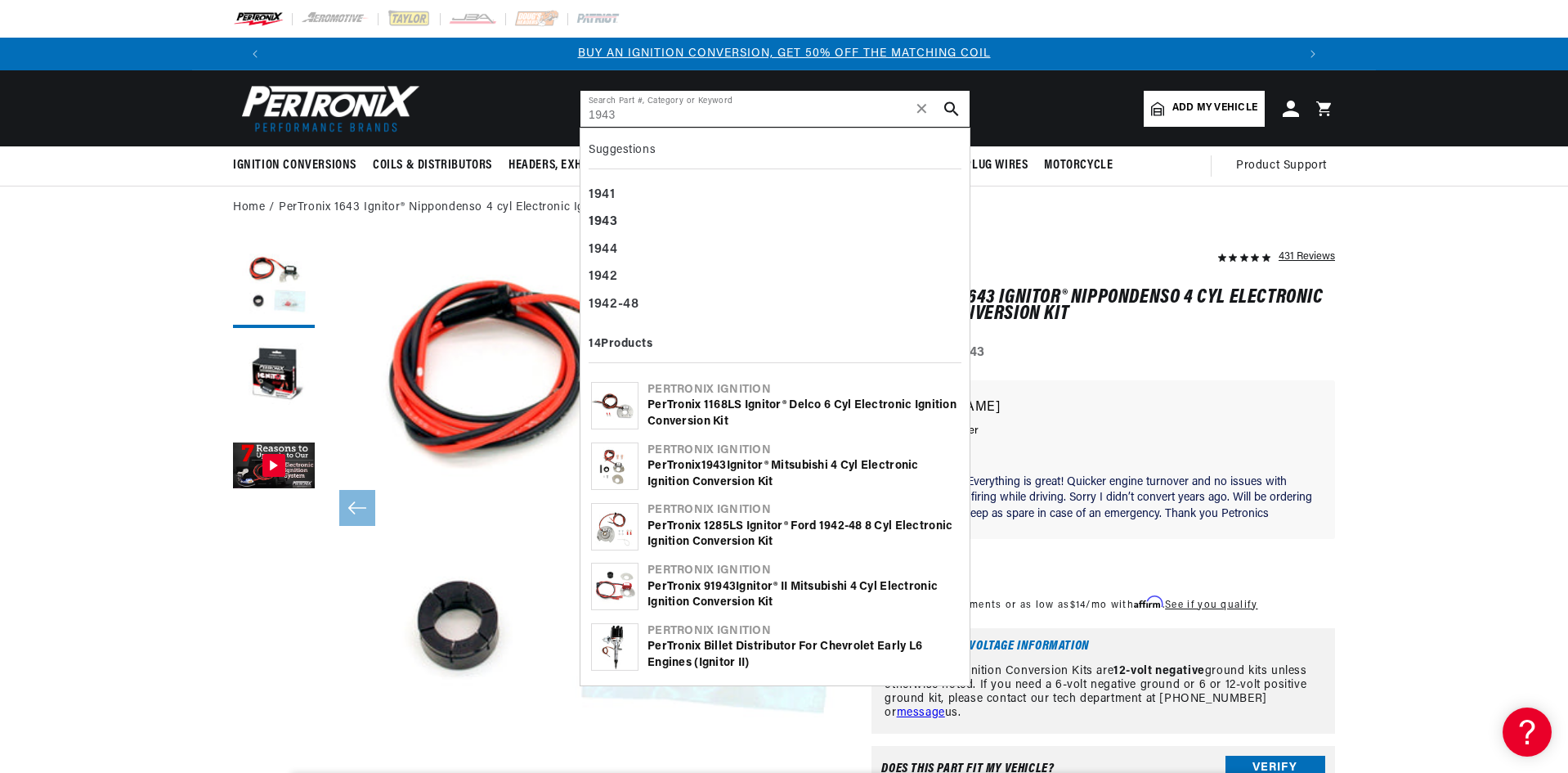
type input "1943"
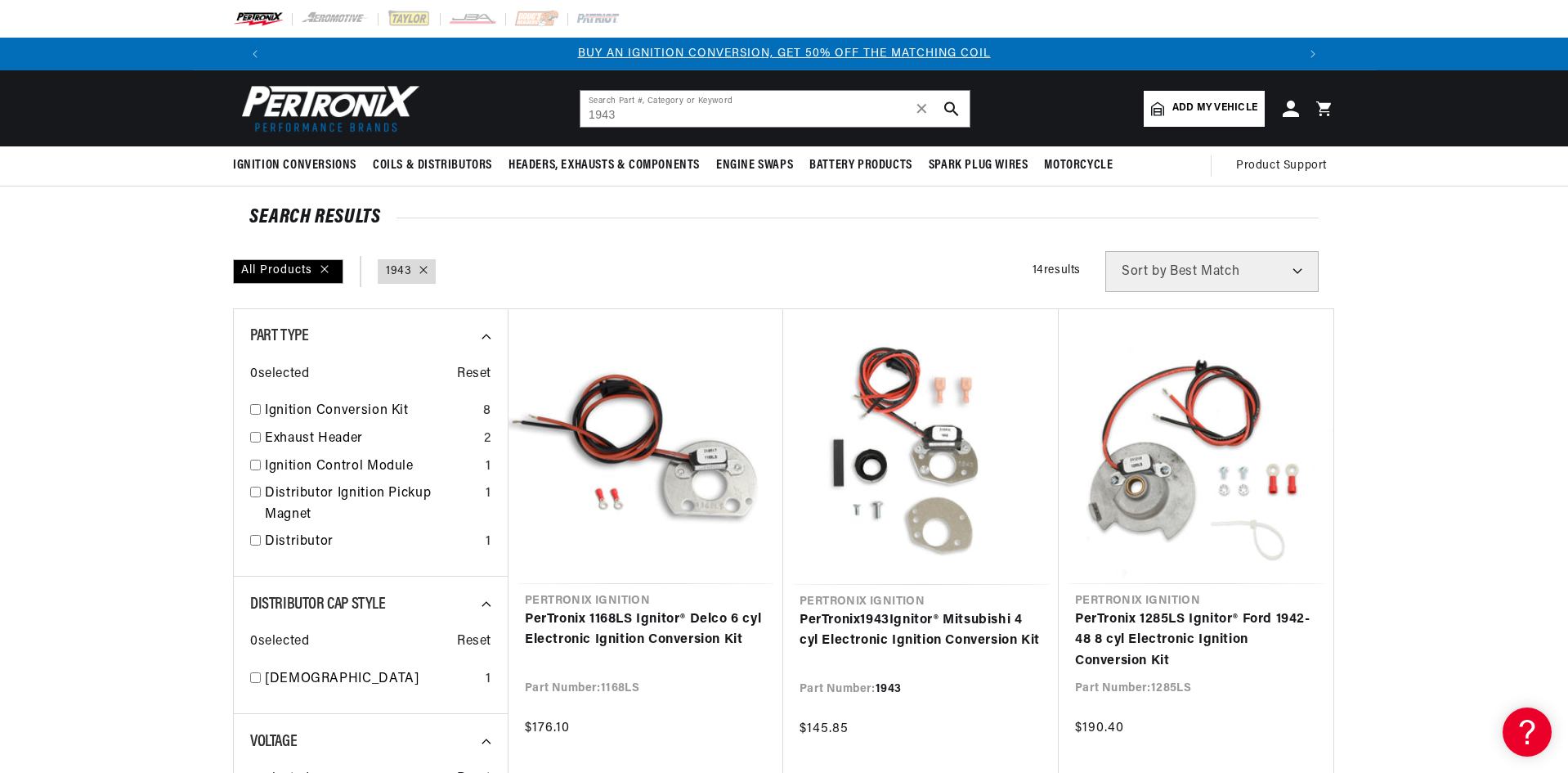
scroll to position [163, 0]
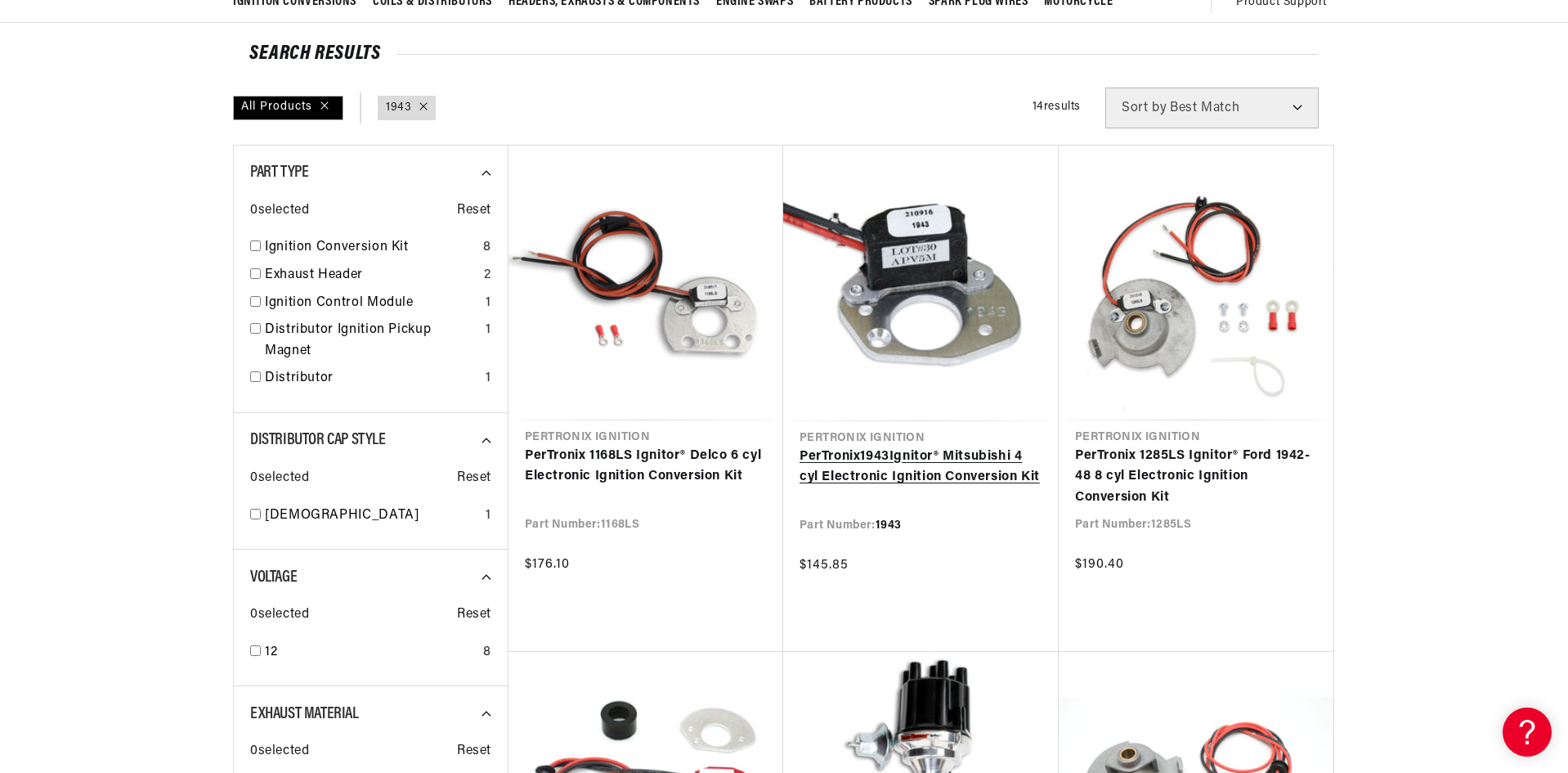
click at [919, 447] on link "PerTronix 1943 Ignitor® Mitsubishi 4 cyl Electronic Ignition Conversion Kit" at bounding box center [921, 467] width 243 height 42
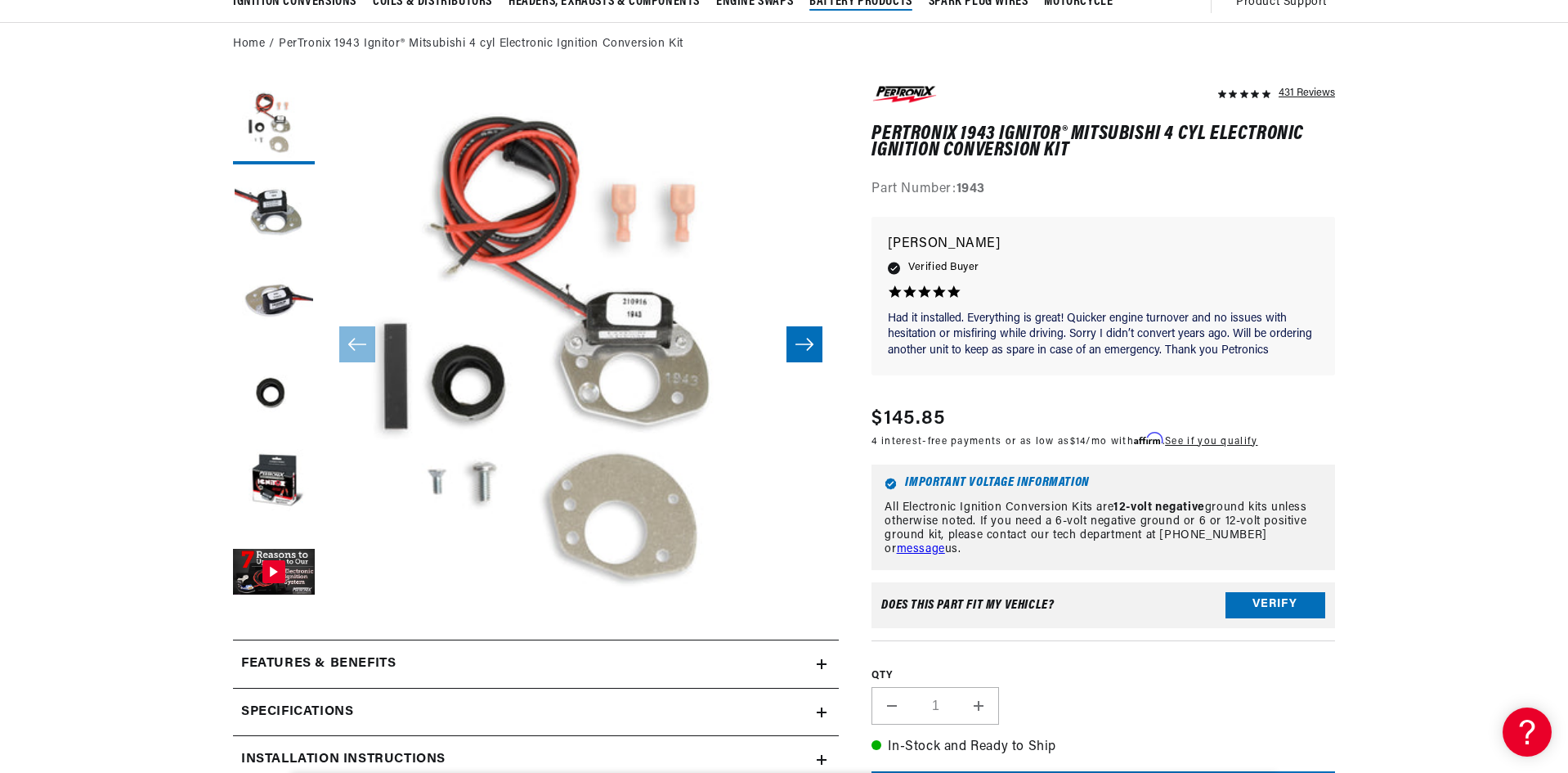
scroll to position [0, 2042]
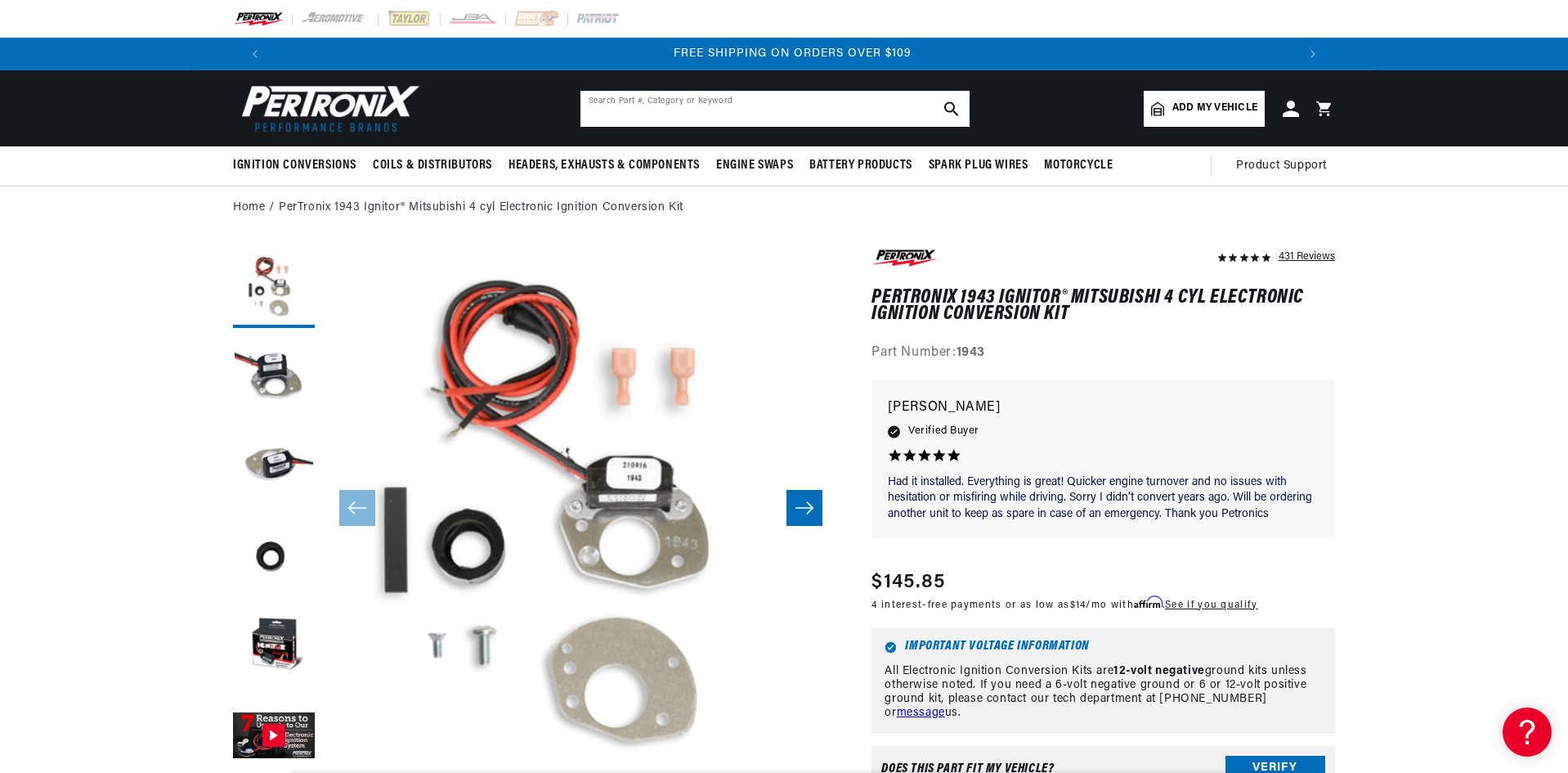
click at [719, 116] on input "text" at bounding box center [775, 108] width 389 height 36
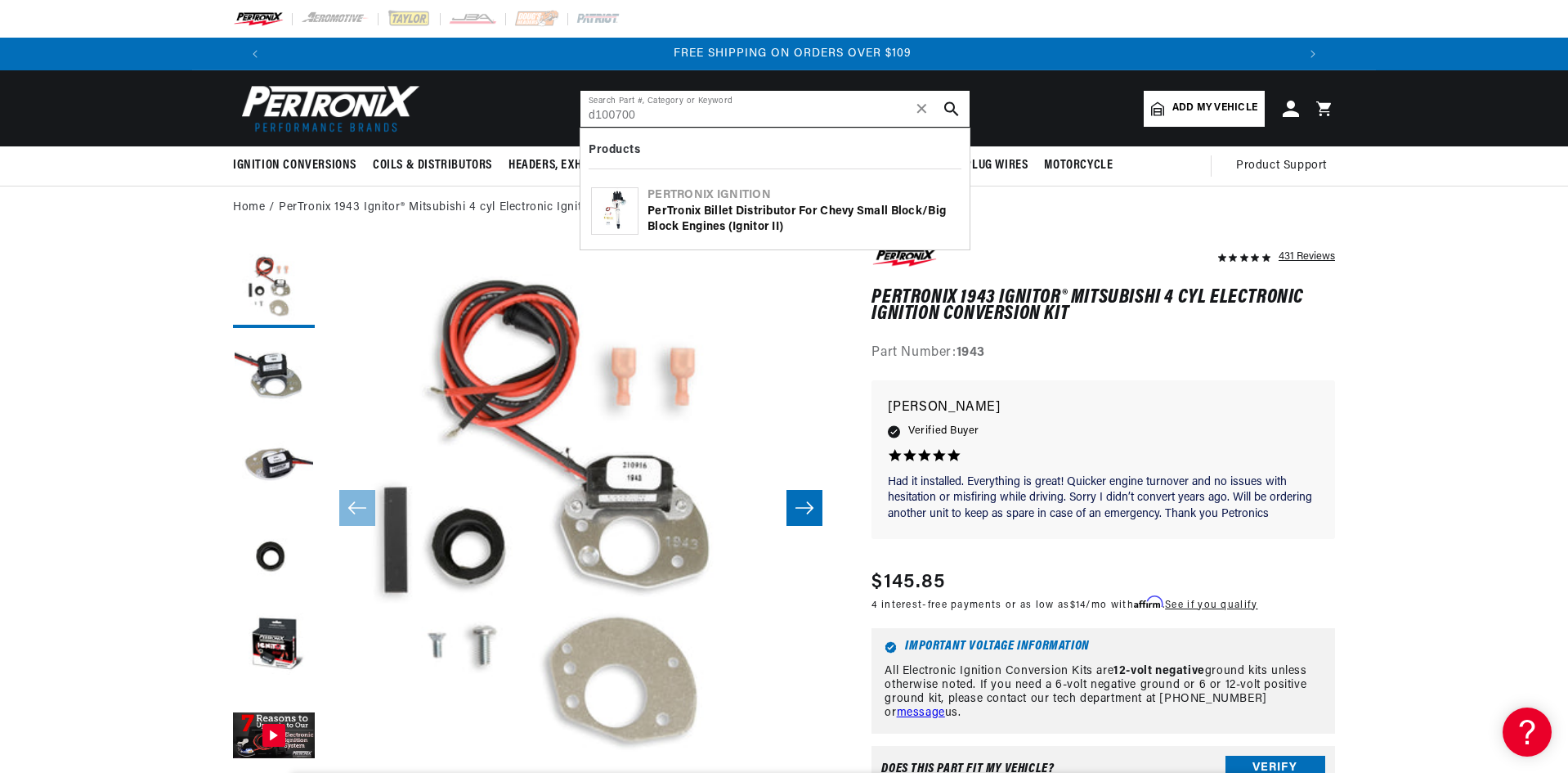
type input "d100700"
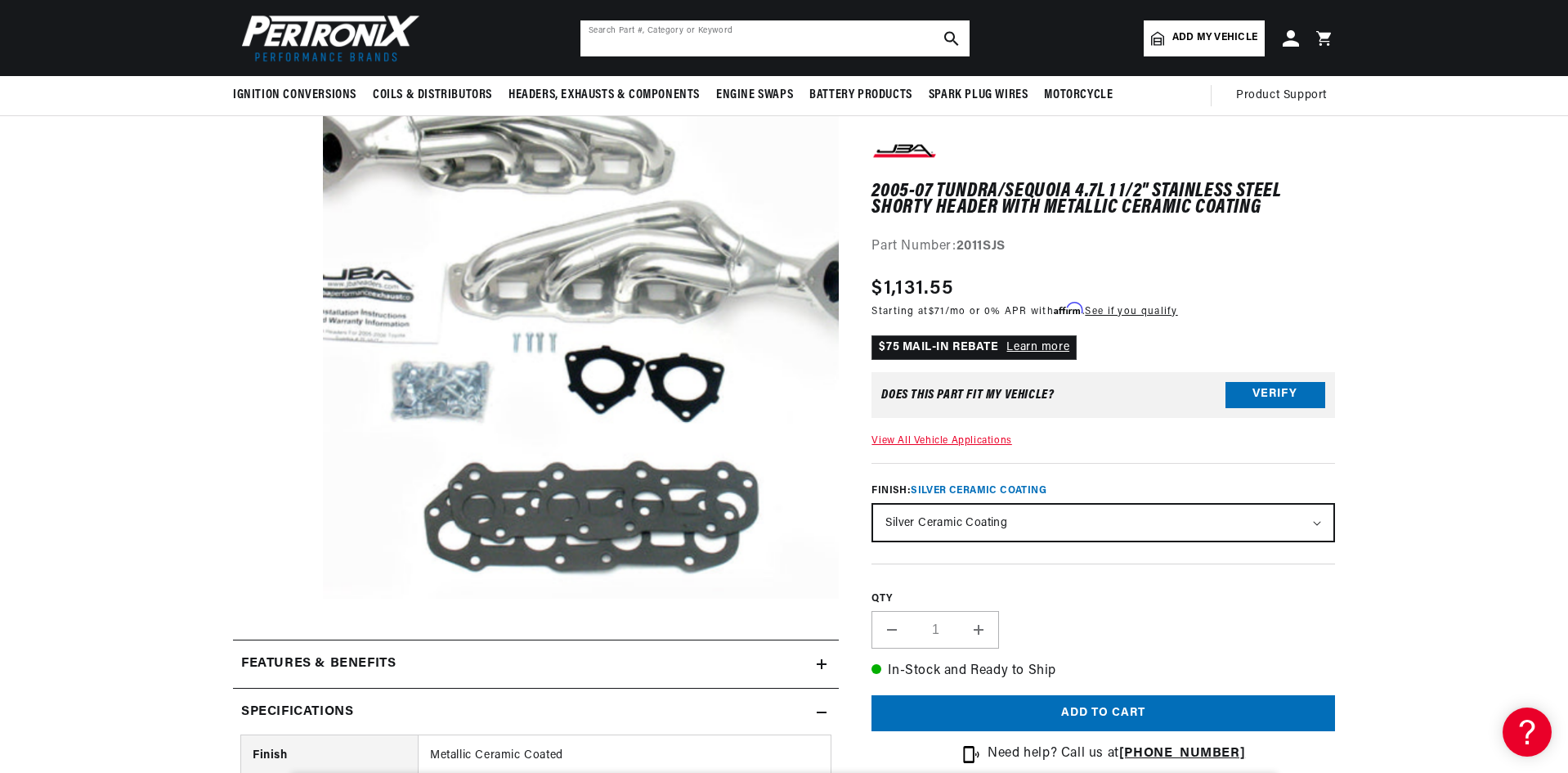
click at [793, 43] on input "text" at bounding box center [775, 38] width 389 height 36
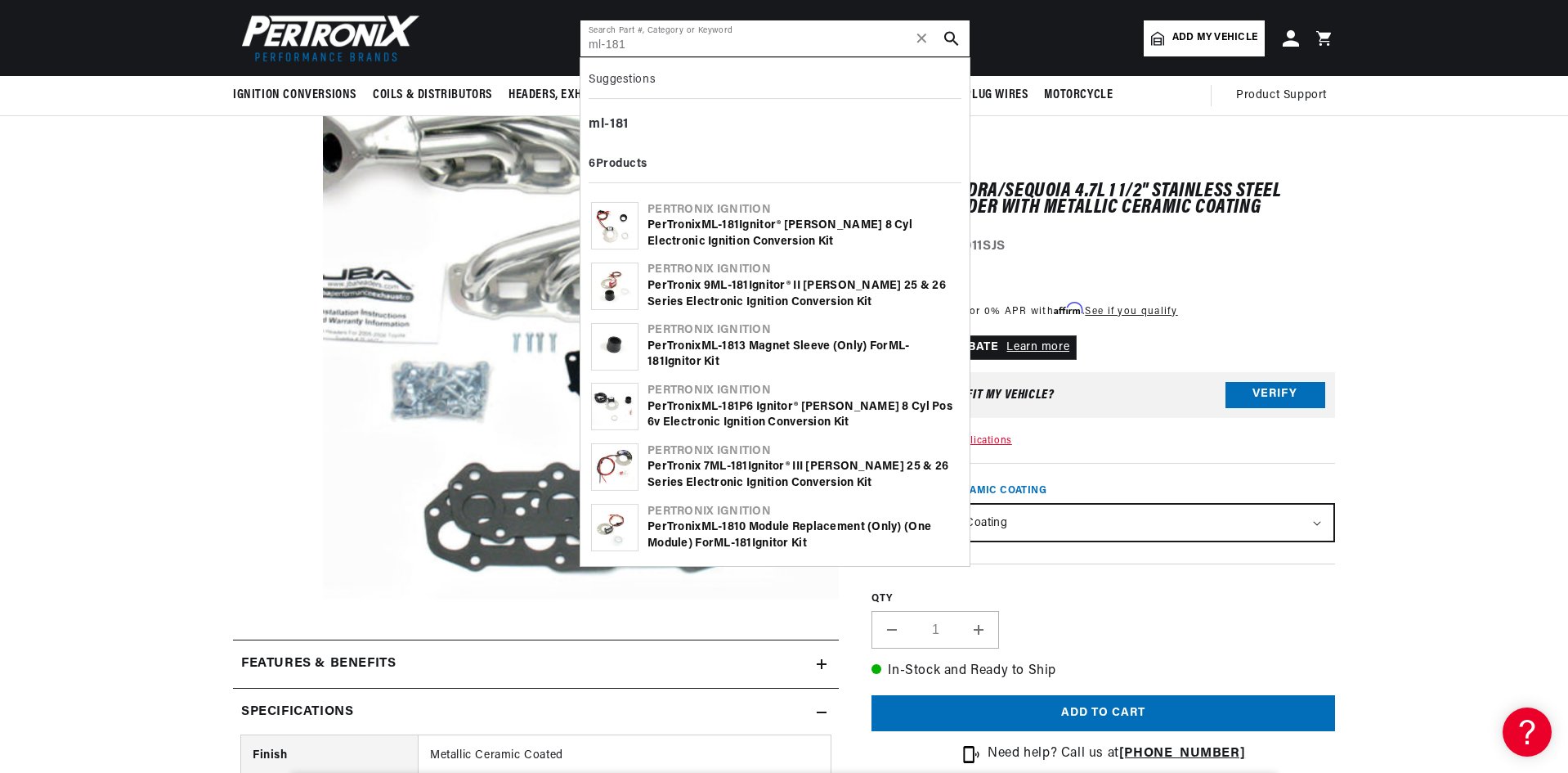
type input "ml-181"
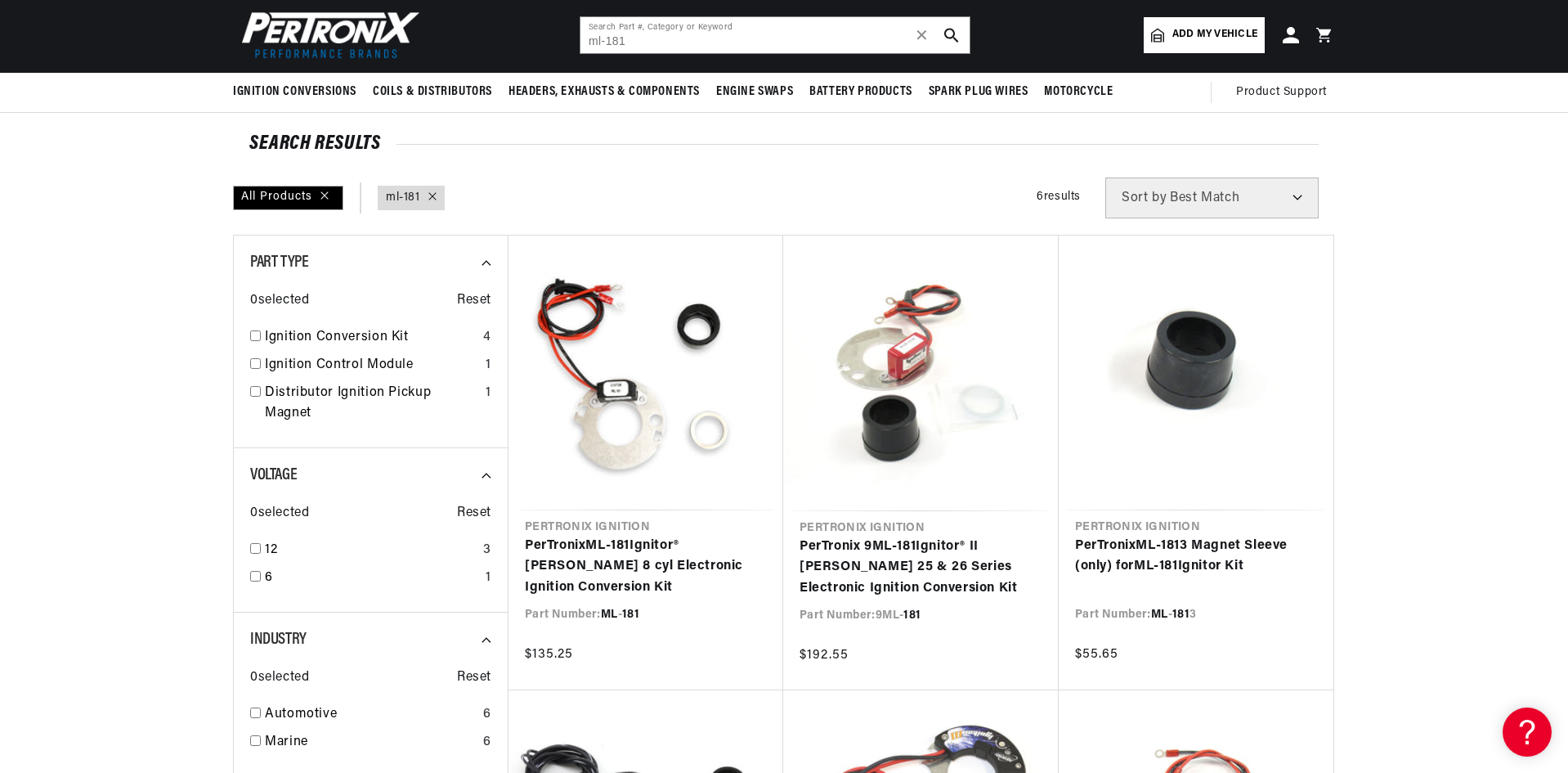
scroll to position [163, 0]
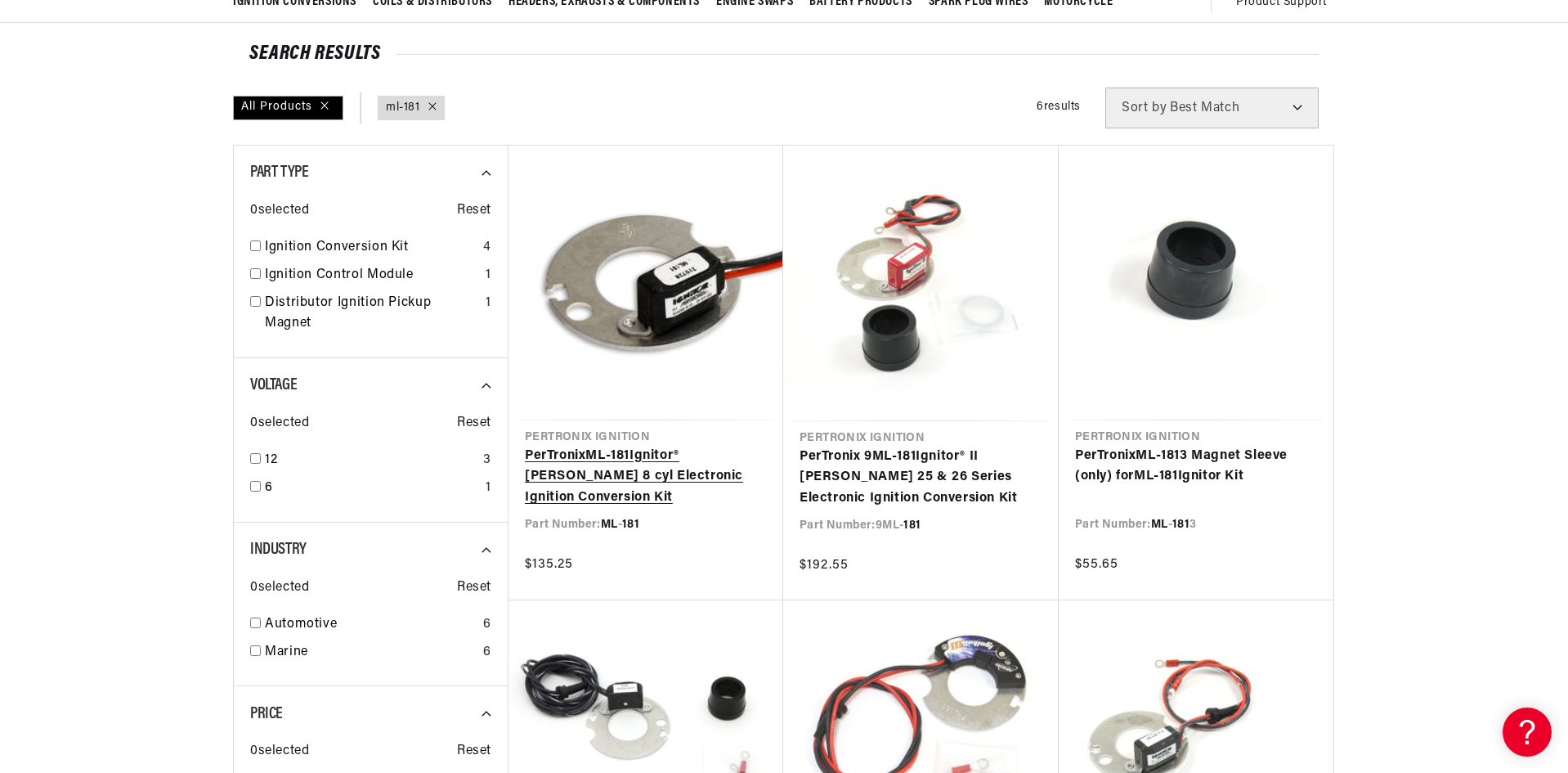
click at [650, 446] on link "PerTronix ML - 181 Ignitor® Mallory 8 cyl Electronic Ignition Conversion Kit" at bounding box center [646, 477] width 242 height 63
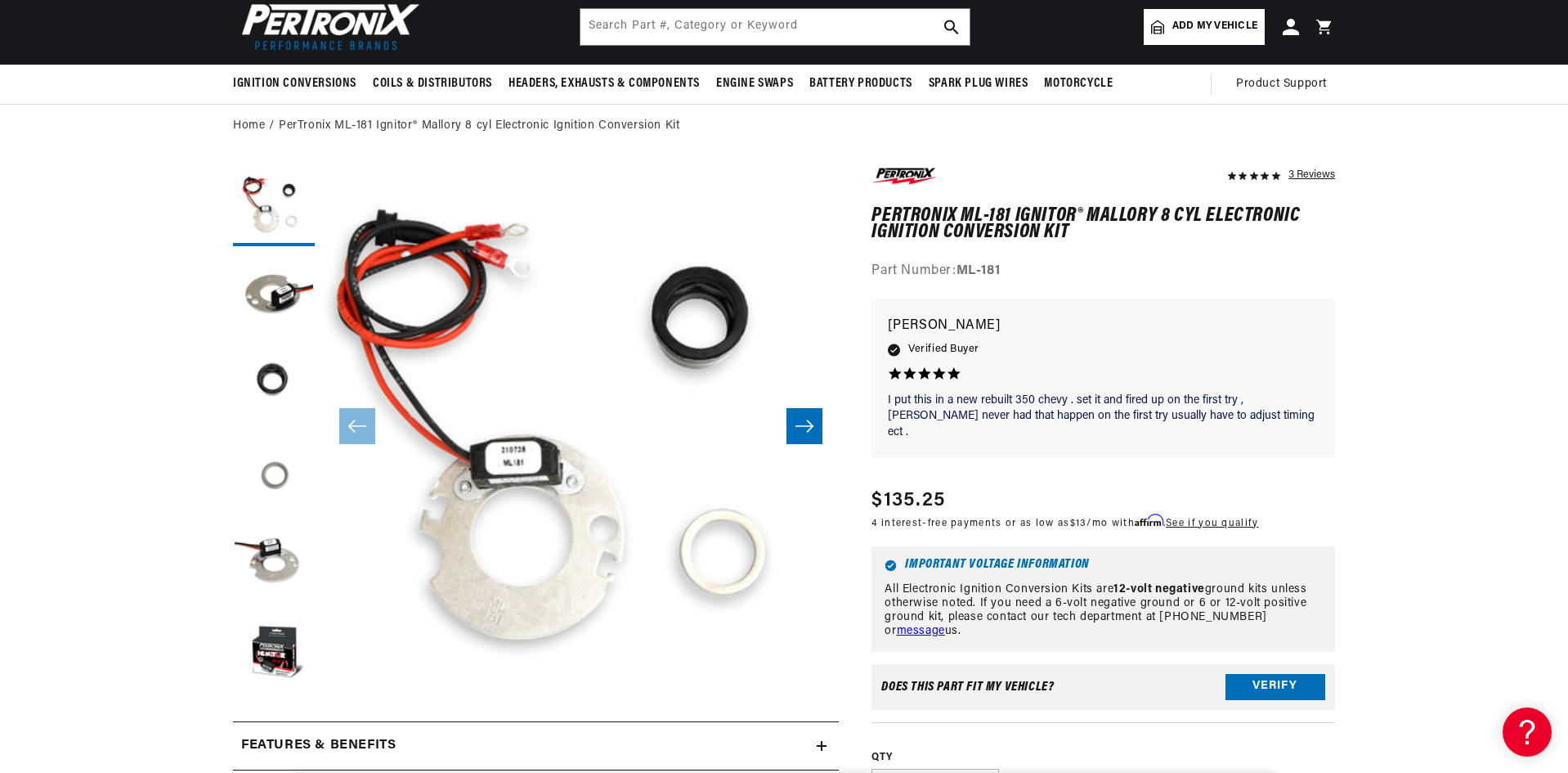
scroll to position [0, 2042]
click at [767, 19] on input "text" at bounding box center [775, 26] width 389 height 36
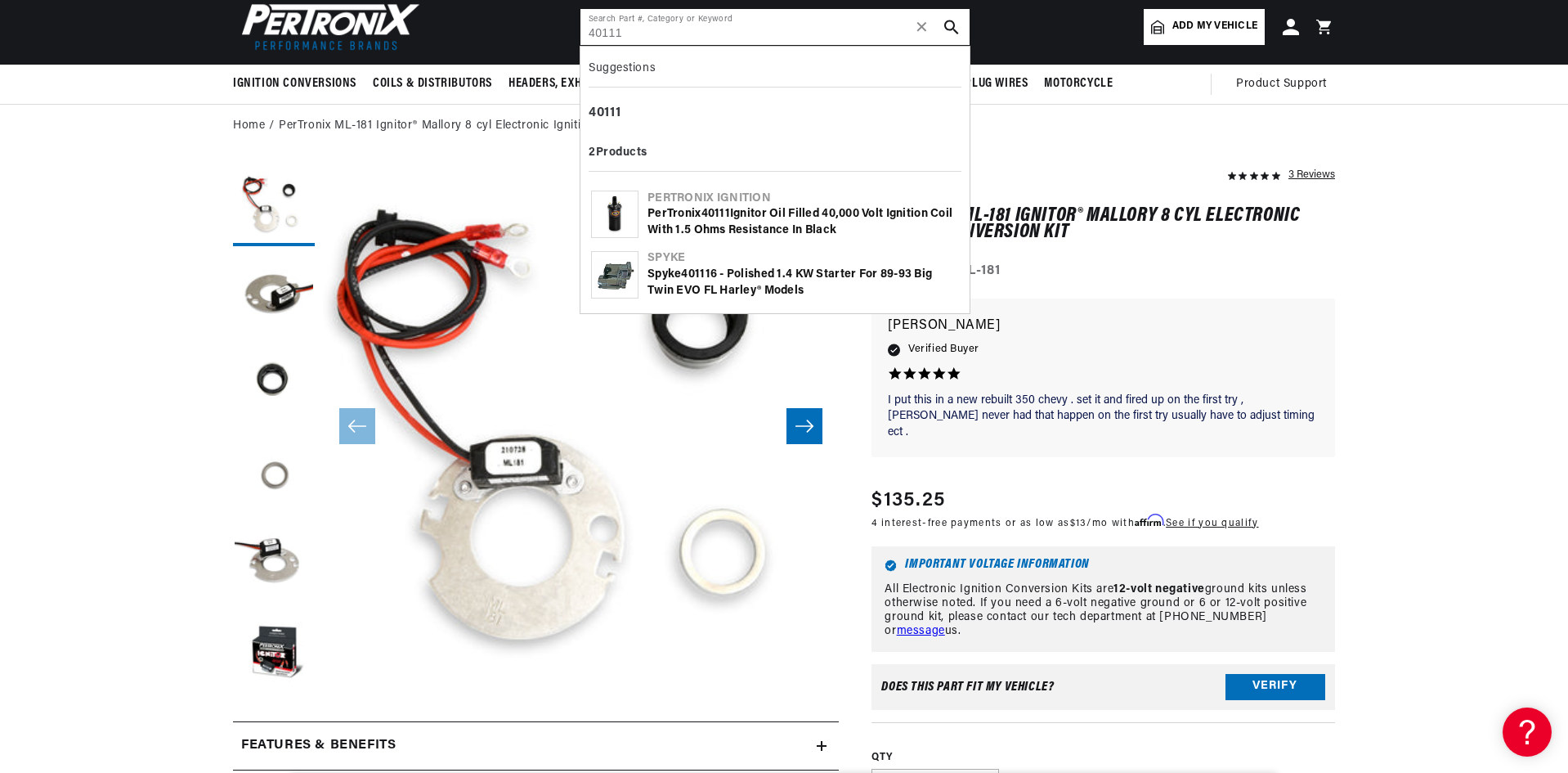
type input "40111"
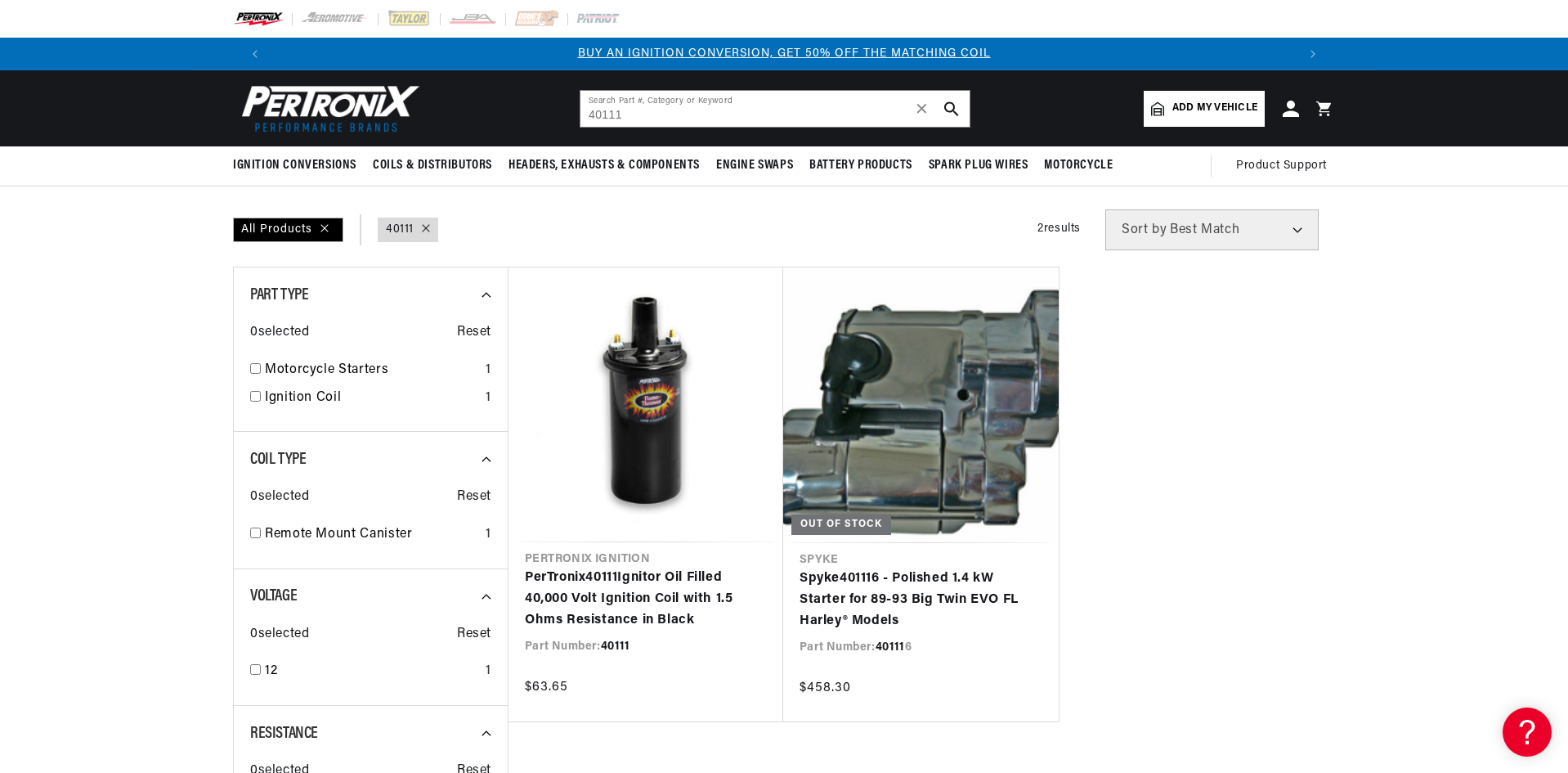
scroll to position [82, 0]
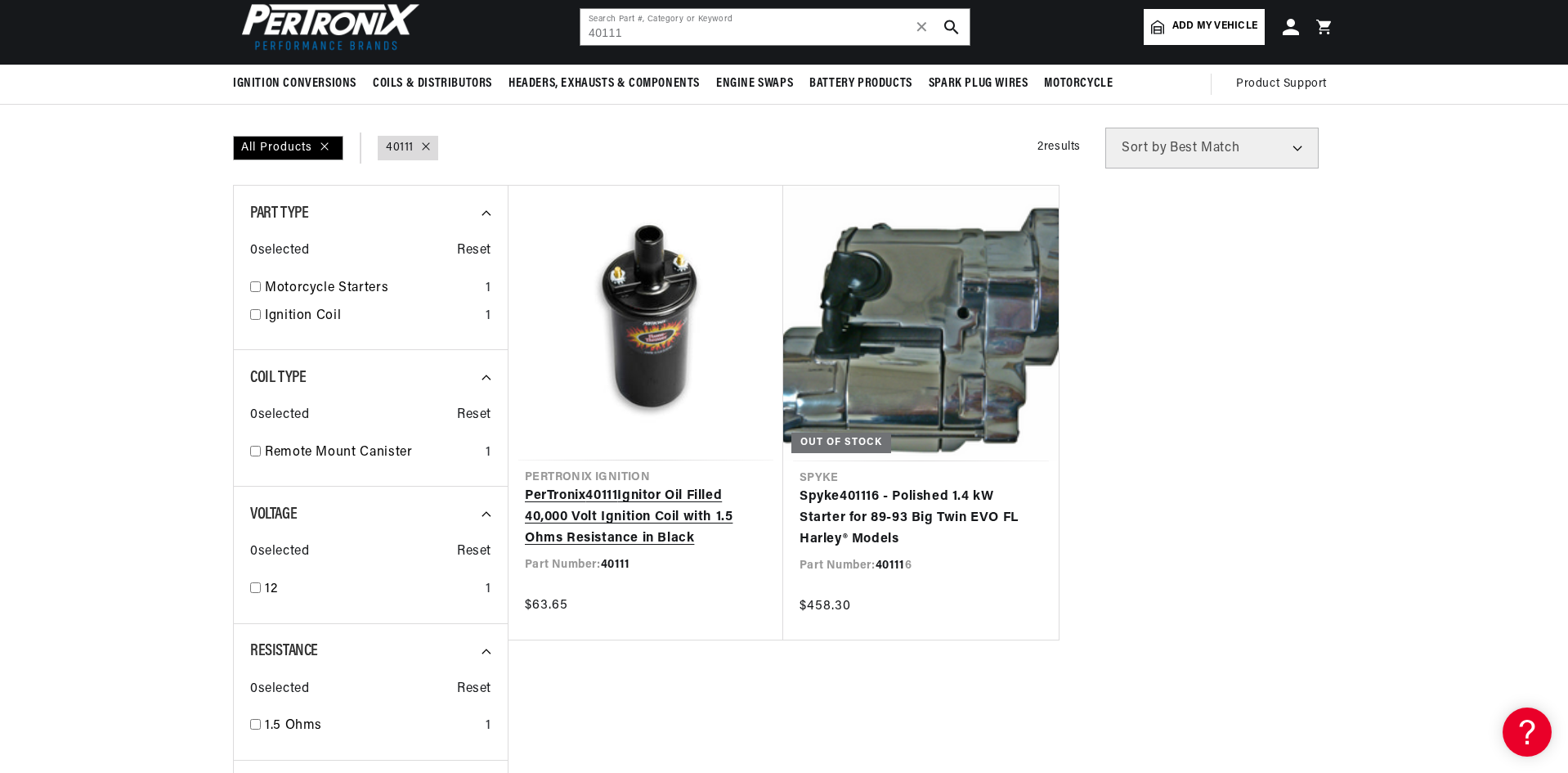
click at [687, 486] on link "PerTronix 40111 Ignitor Oil Filled 40,000 Volt Ignition Coil with 1.5 Ohms Resi…" at bounding box center [646, 517] width 242 height 63
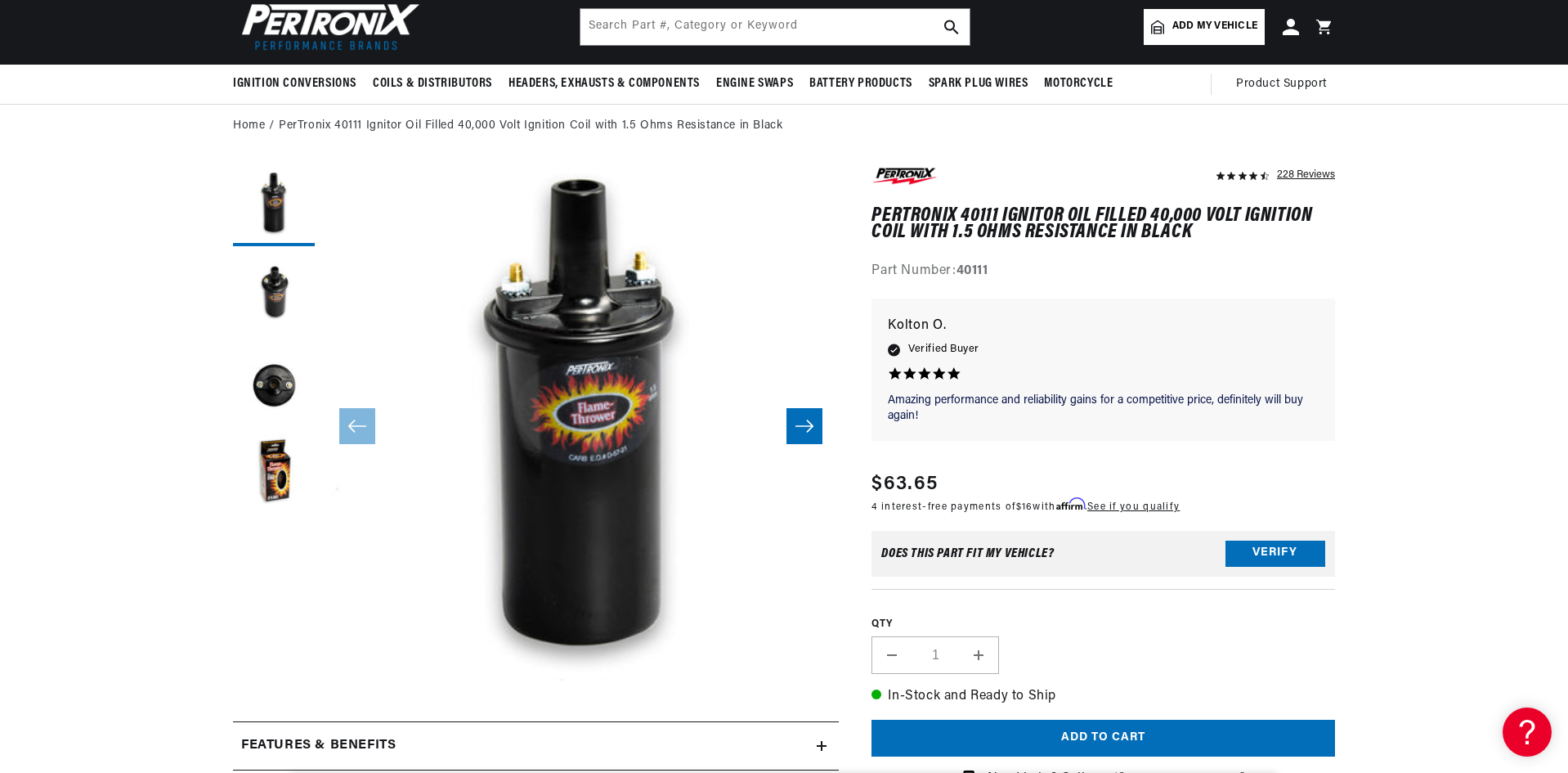
scroll to position [0, 1021]
click at [732, 29] on input "text" at bounding box center [775, 26] width 389 height 36
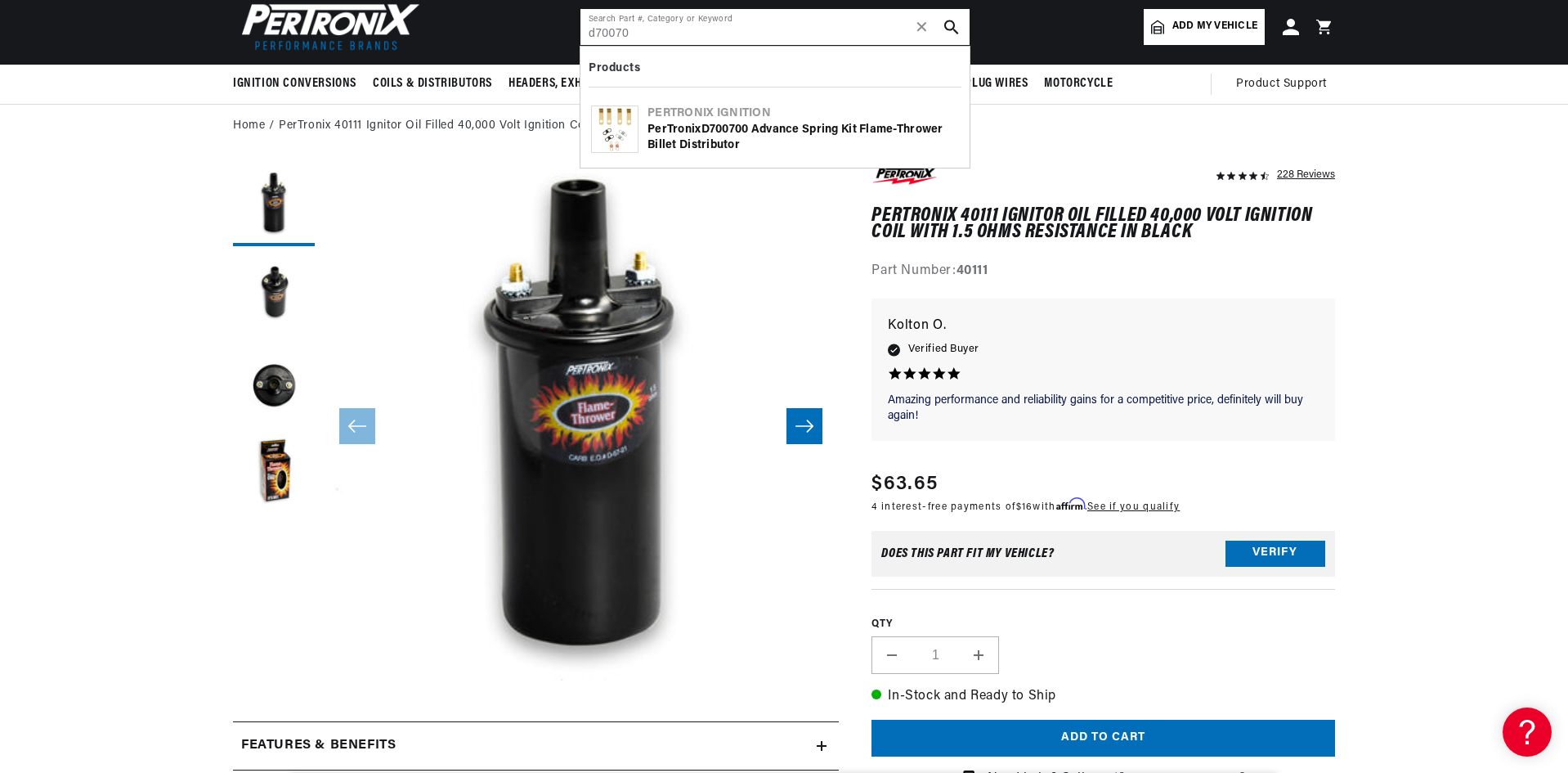
scroll to position [0, 2042]
type input "d700700"
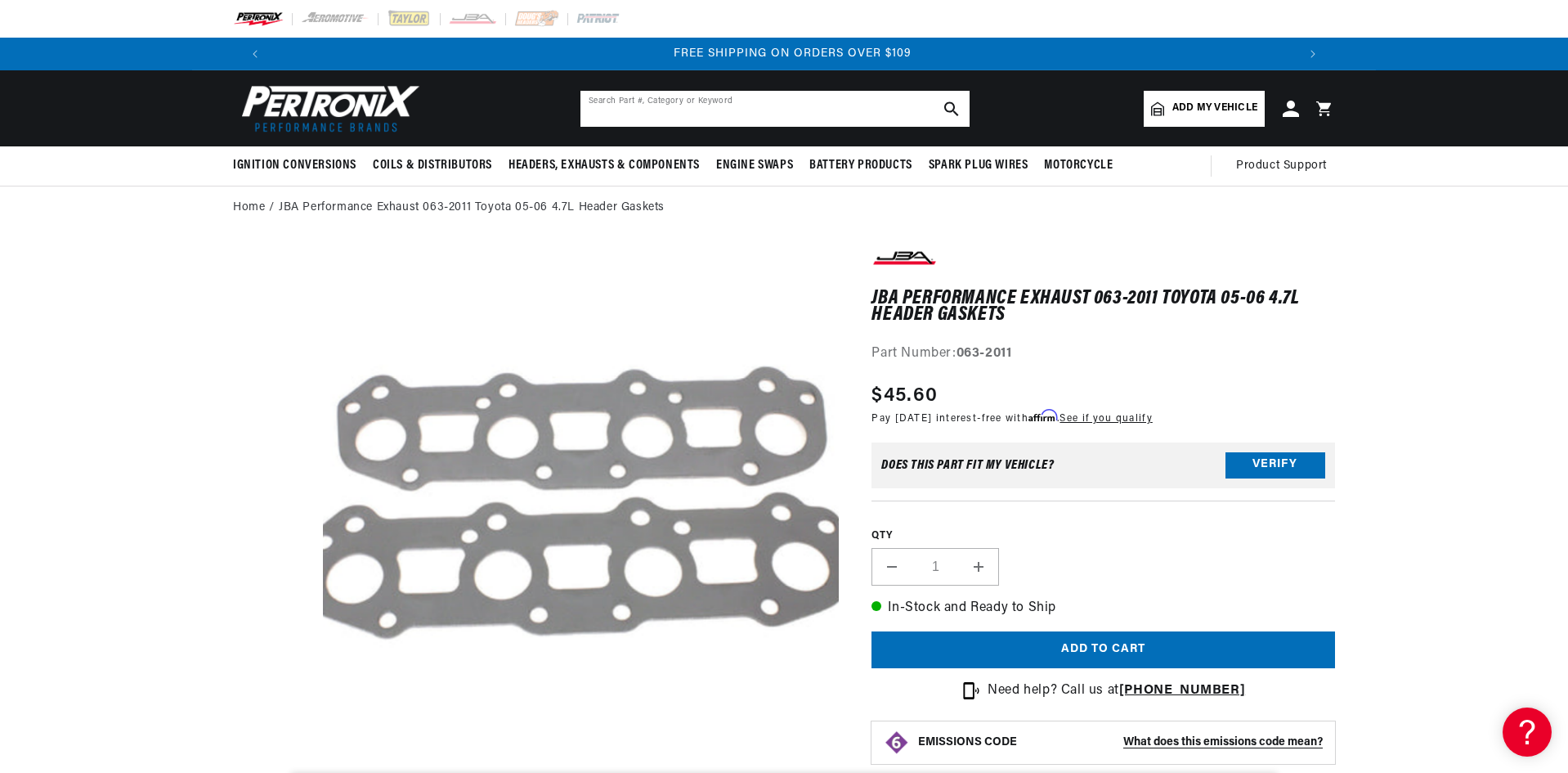
click at [734, 109] on input "text" at bounding box center [775, 108] width 389 height 36
click at [601, 118] on input "005-003a" at bounding box center [775, 108] width 389 height 36
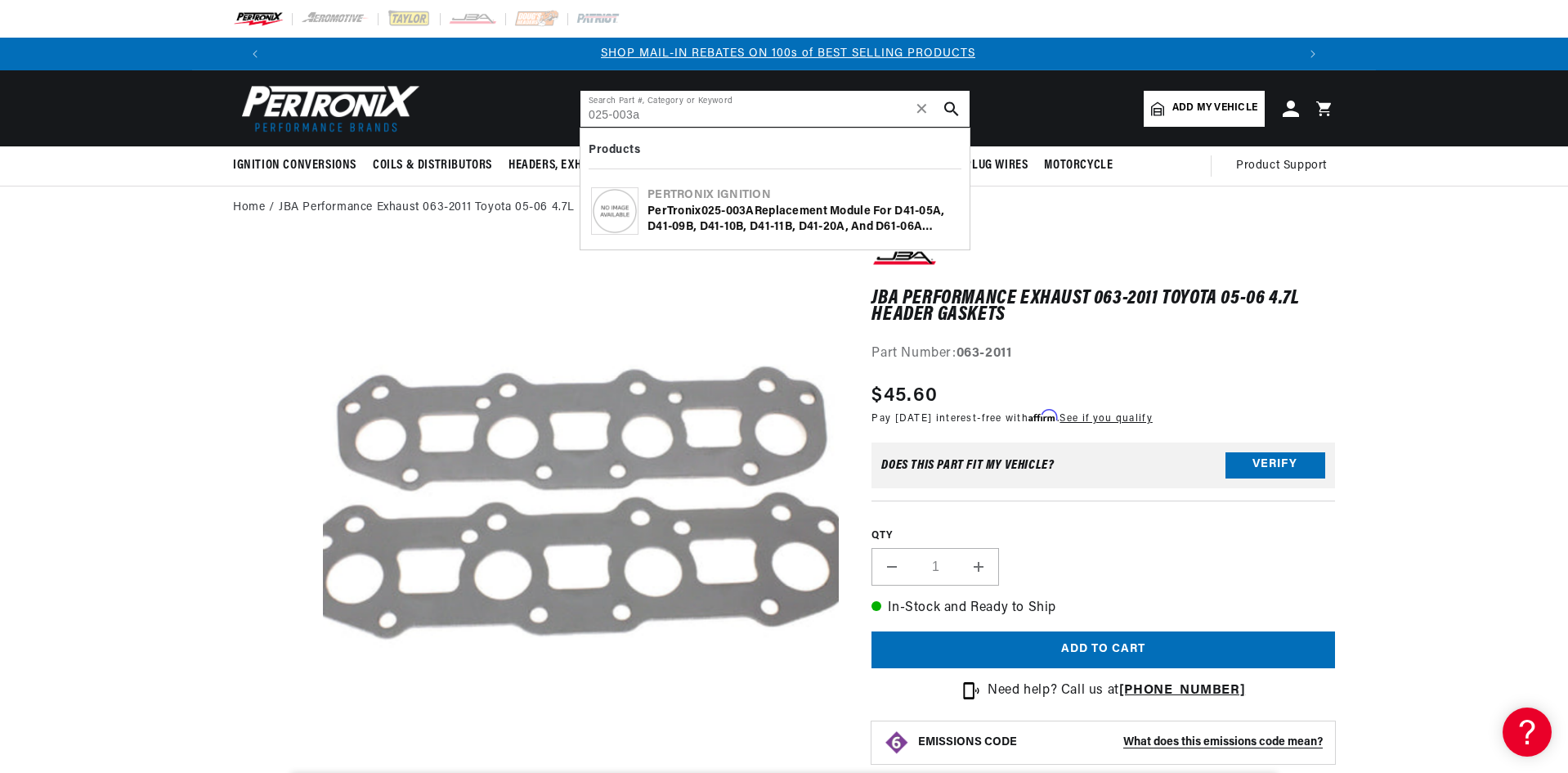
type input "025-003a"
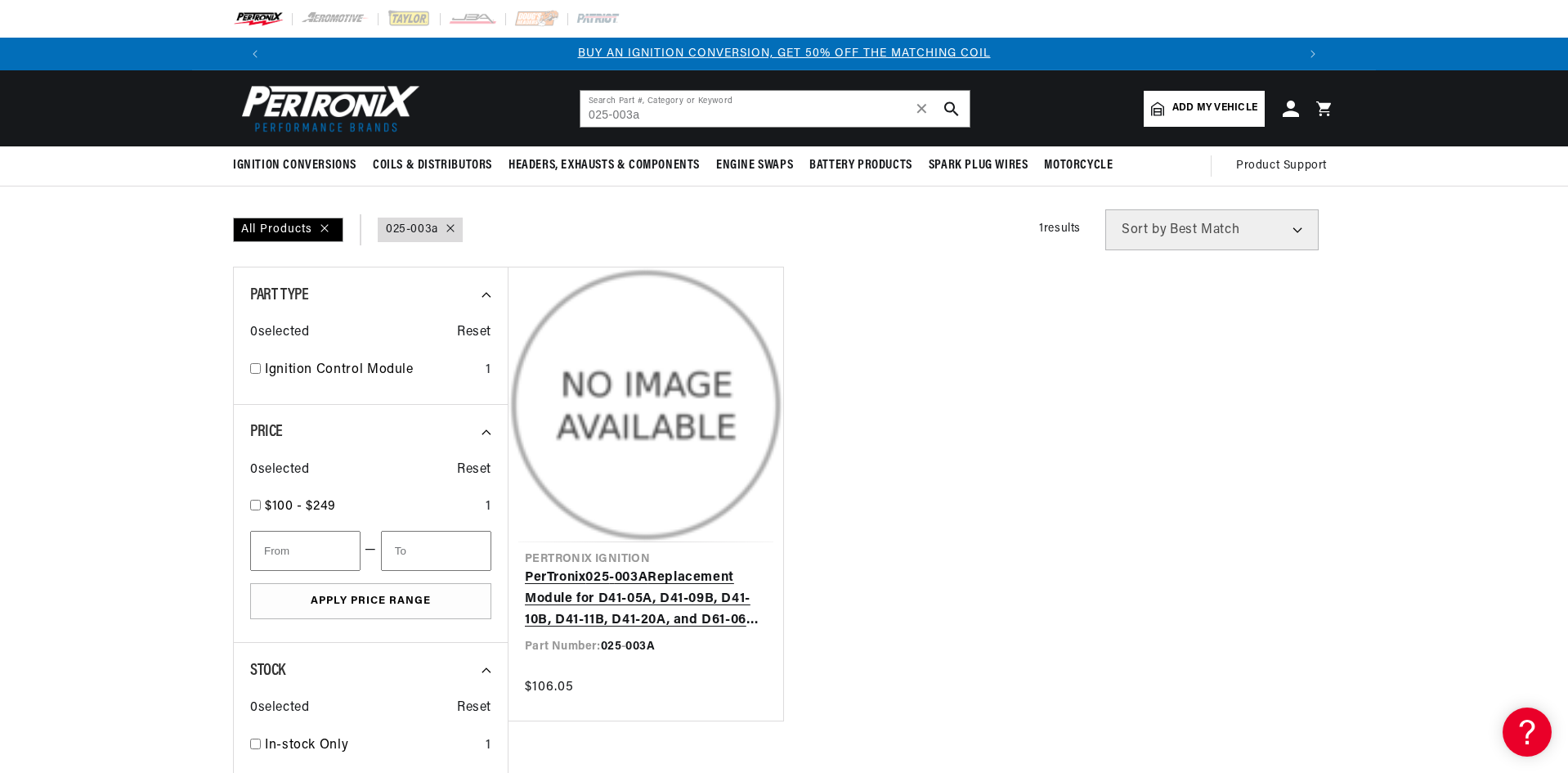
click at [688, 567] on link "PerTronix 025 - 003A Replacement Module for D41-05A, D41-09B, D41-10B, D41-11B,…" at bounding box center [646, 598] width 242 height 63
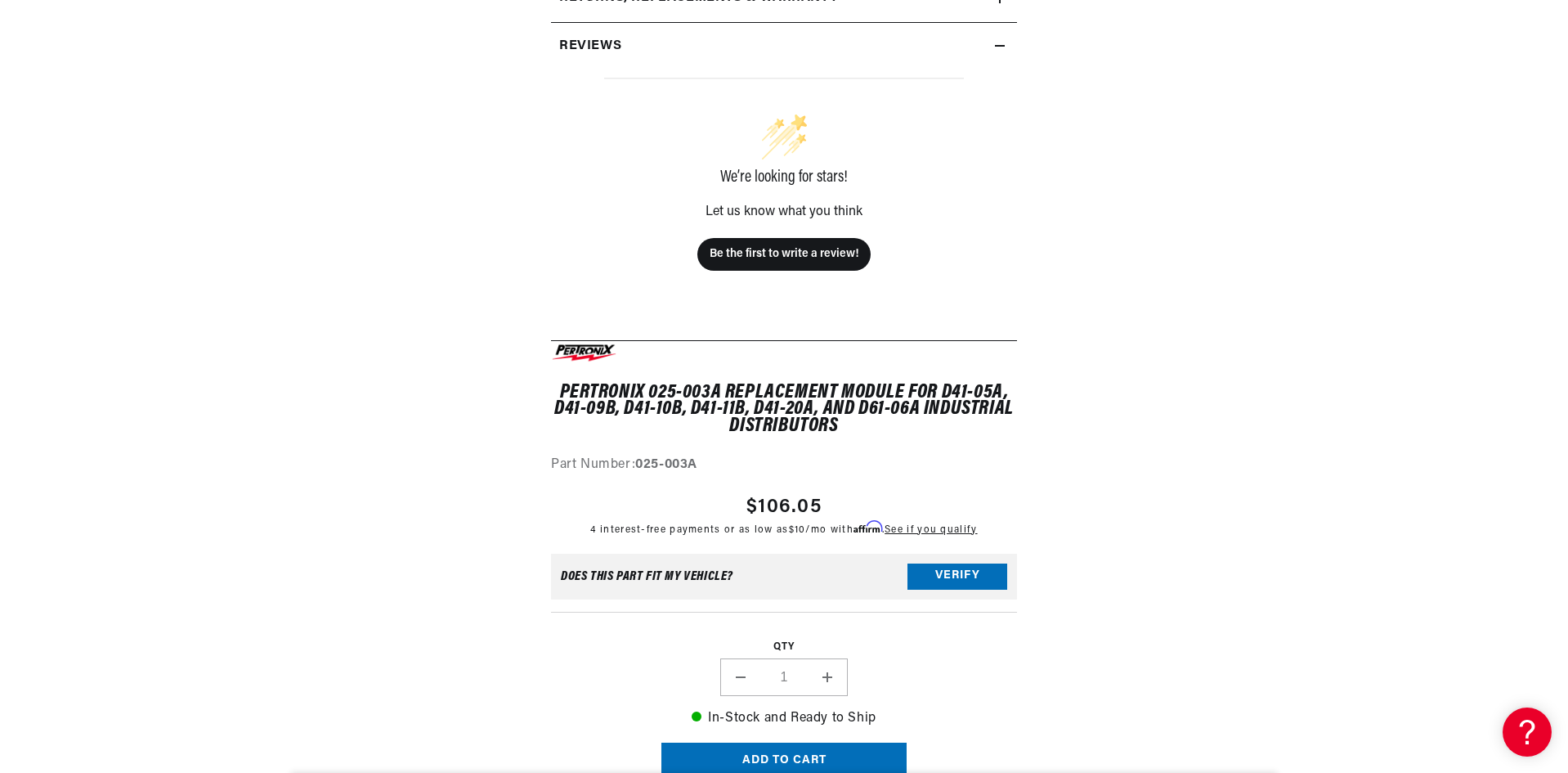
scroll to position [0, 2042]
drag, startPoint x: 939, startPoint y: 393, endPoint x: 999, endPoint y: 389, distance: 60.1
click at [999, 389] on h1 "PerTronix 025-003A Replacement Module for D41-05A, D41-09B, D41-10B, D41-11B, D…" at bounding box center [784, 409] width 466 height 50
copy h1 "D41-05A"
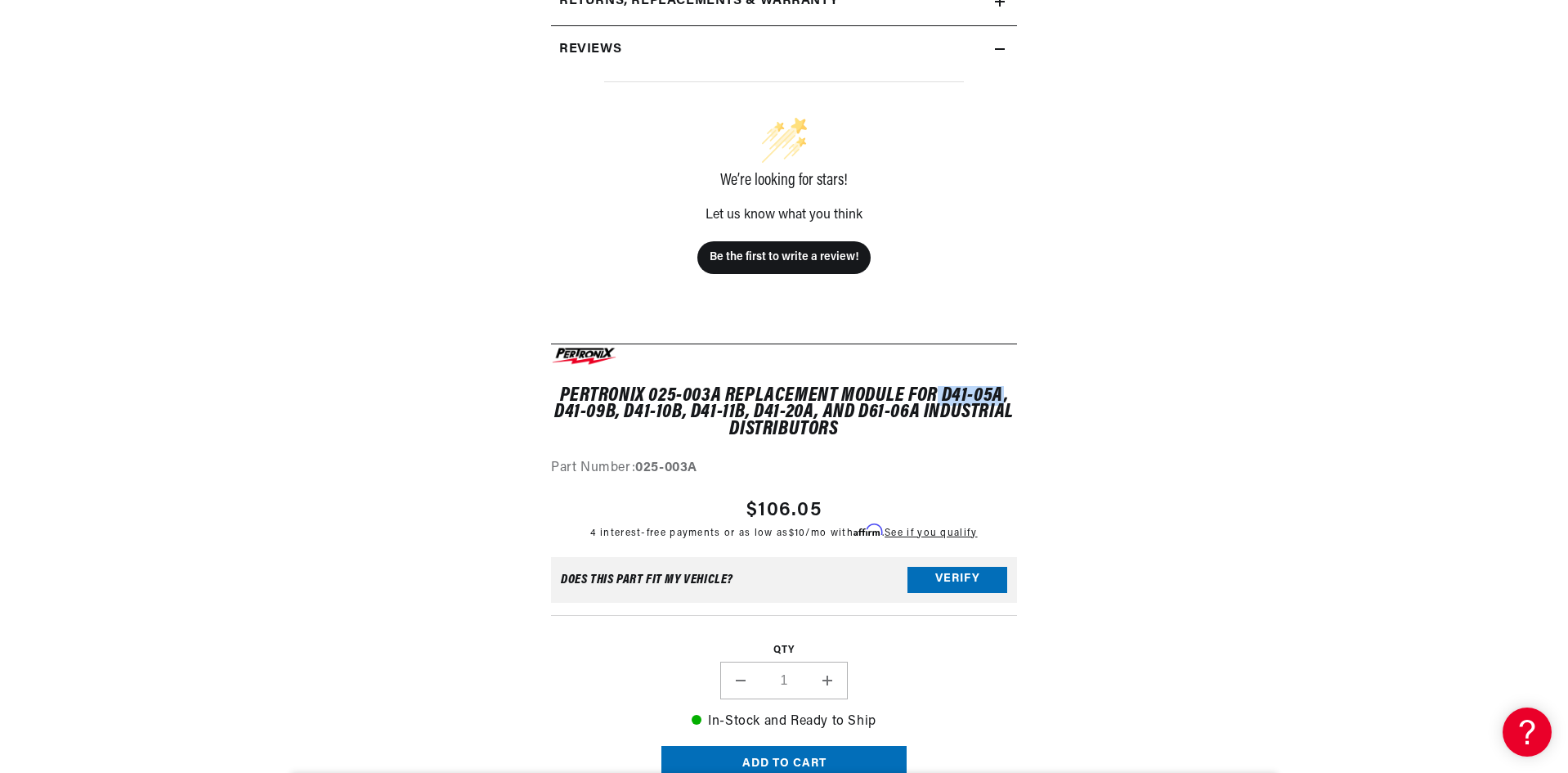
scroll to position [0, 0]
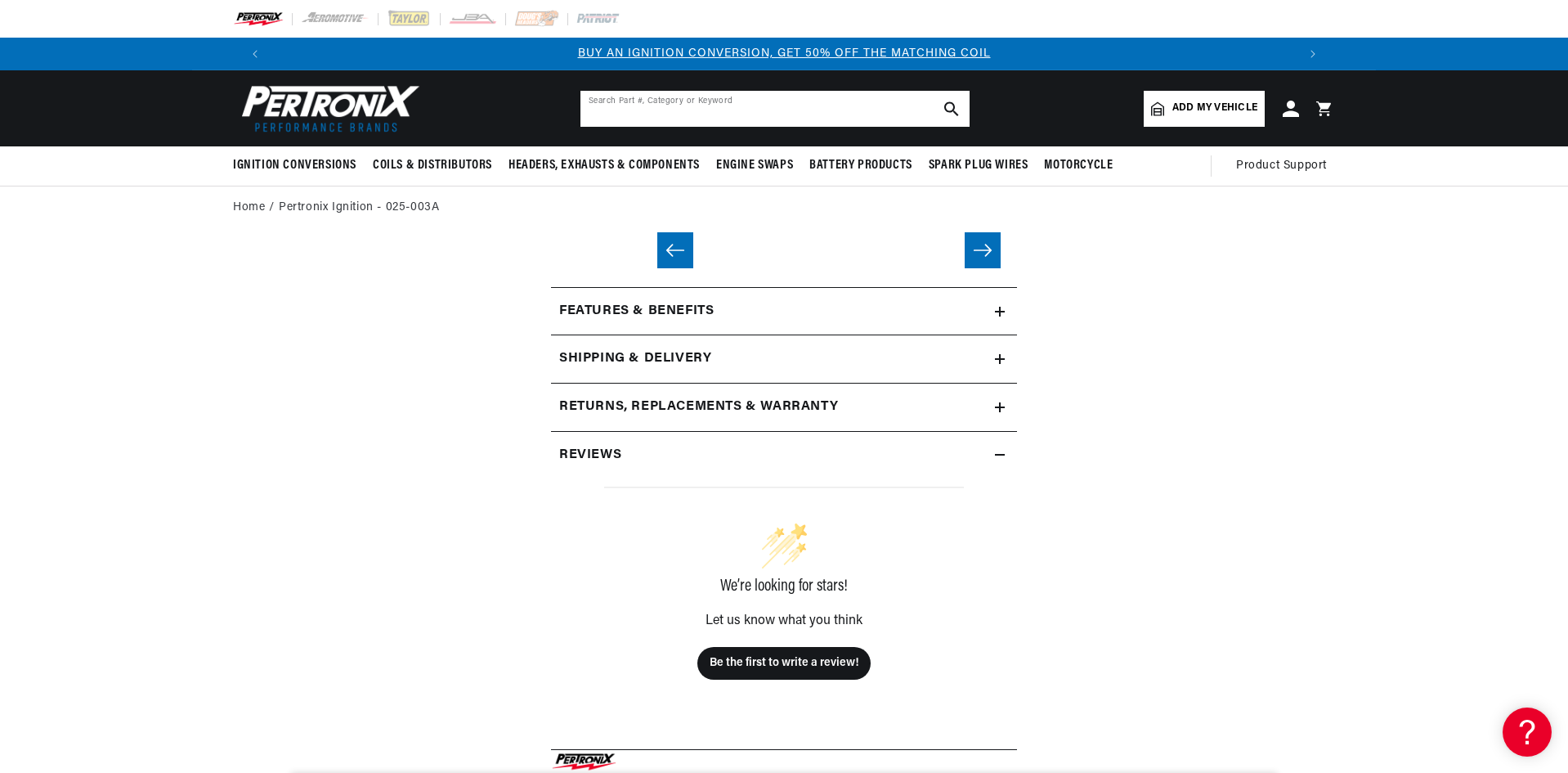
click at [763, 119] on input "text" at bounding box center [775, 108] width 389 height 36
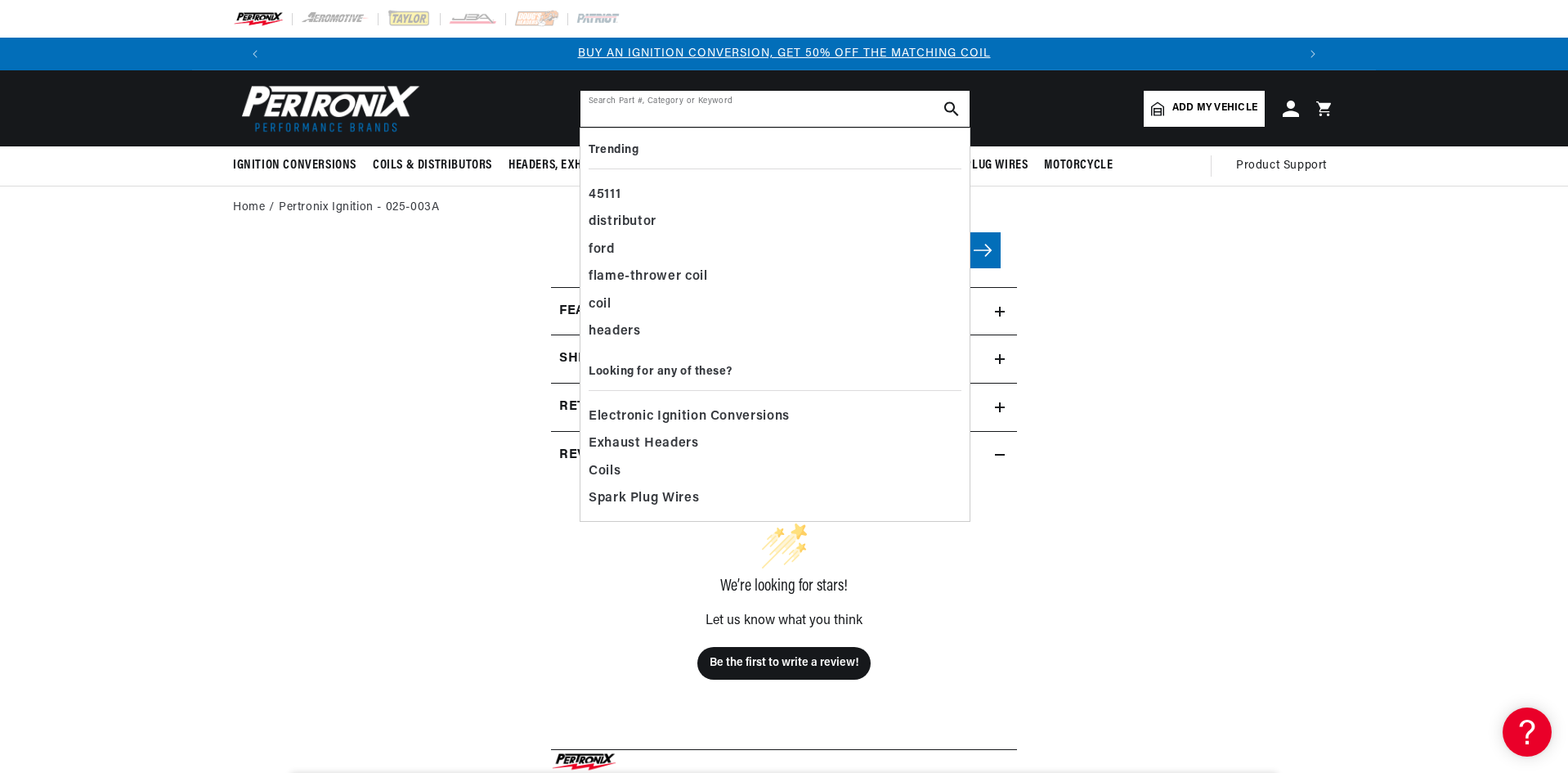
paste input "D41-05A"
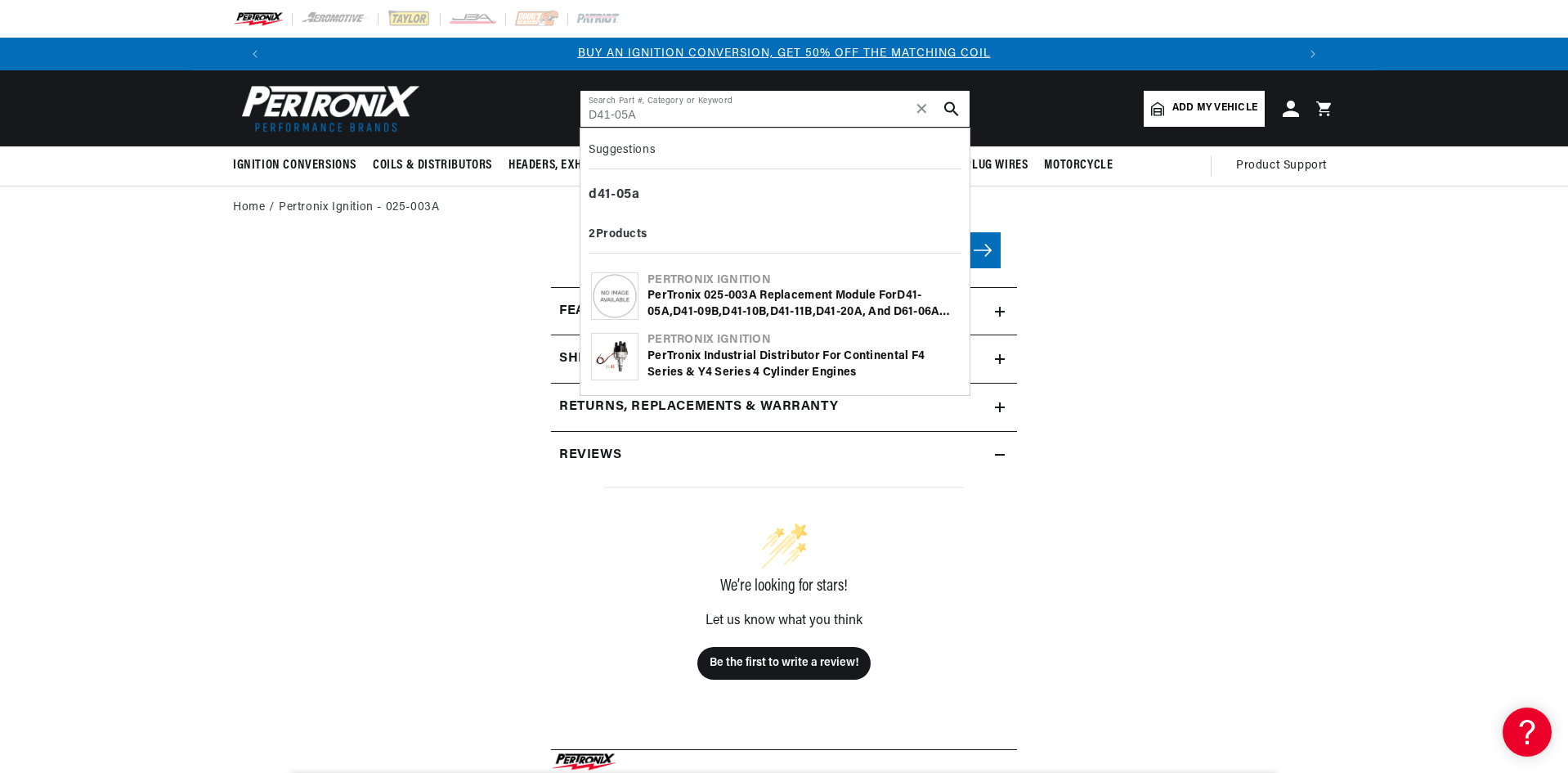
type input "D41-05A"
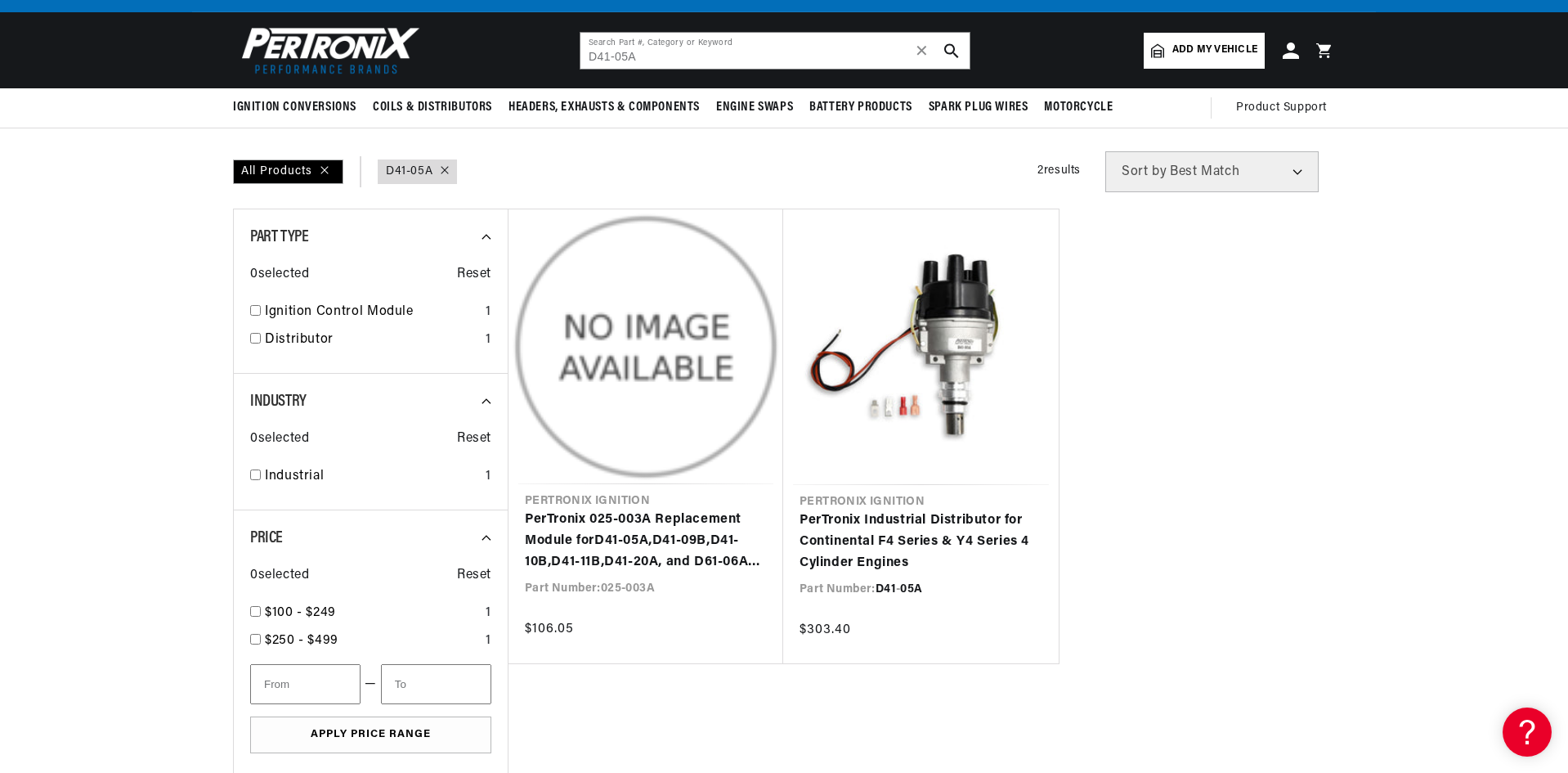
scroll to position [82, 0]
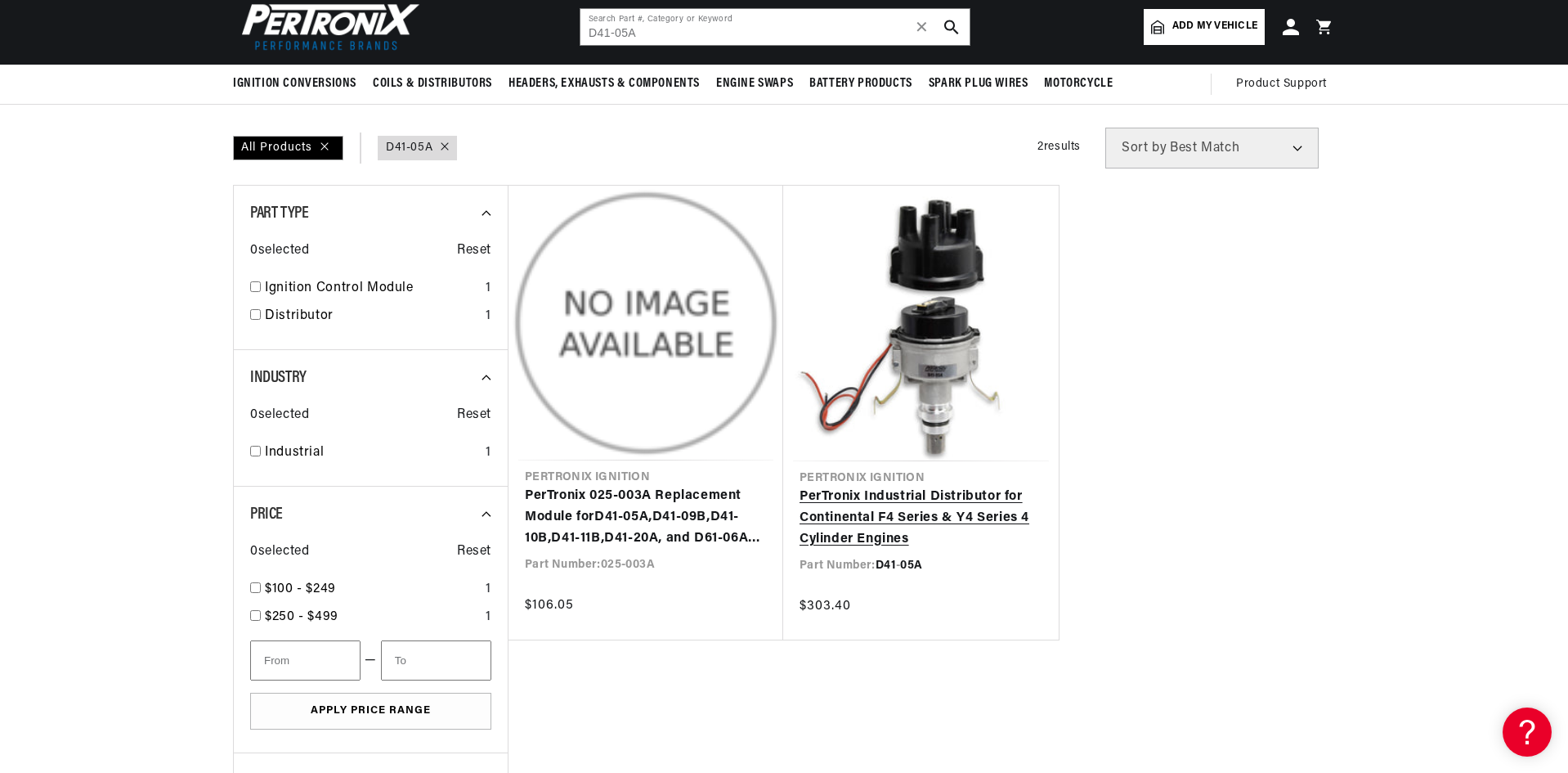
drag, startPoint x: 834, startPoint y: 404, endPoint x: 848, endPoint y: 402, distance: 14.1
click at [834, 487] on link "PerTronix Industrial Distributor for Continental F4 Series & Y4 Series 4 Cylind…" at bounding box center [921, 518] width 243 height 63
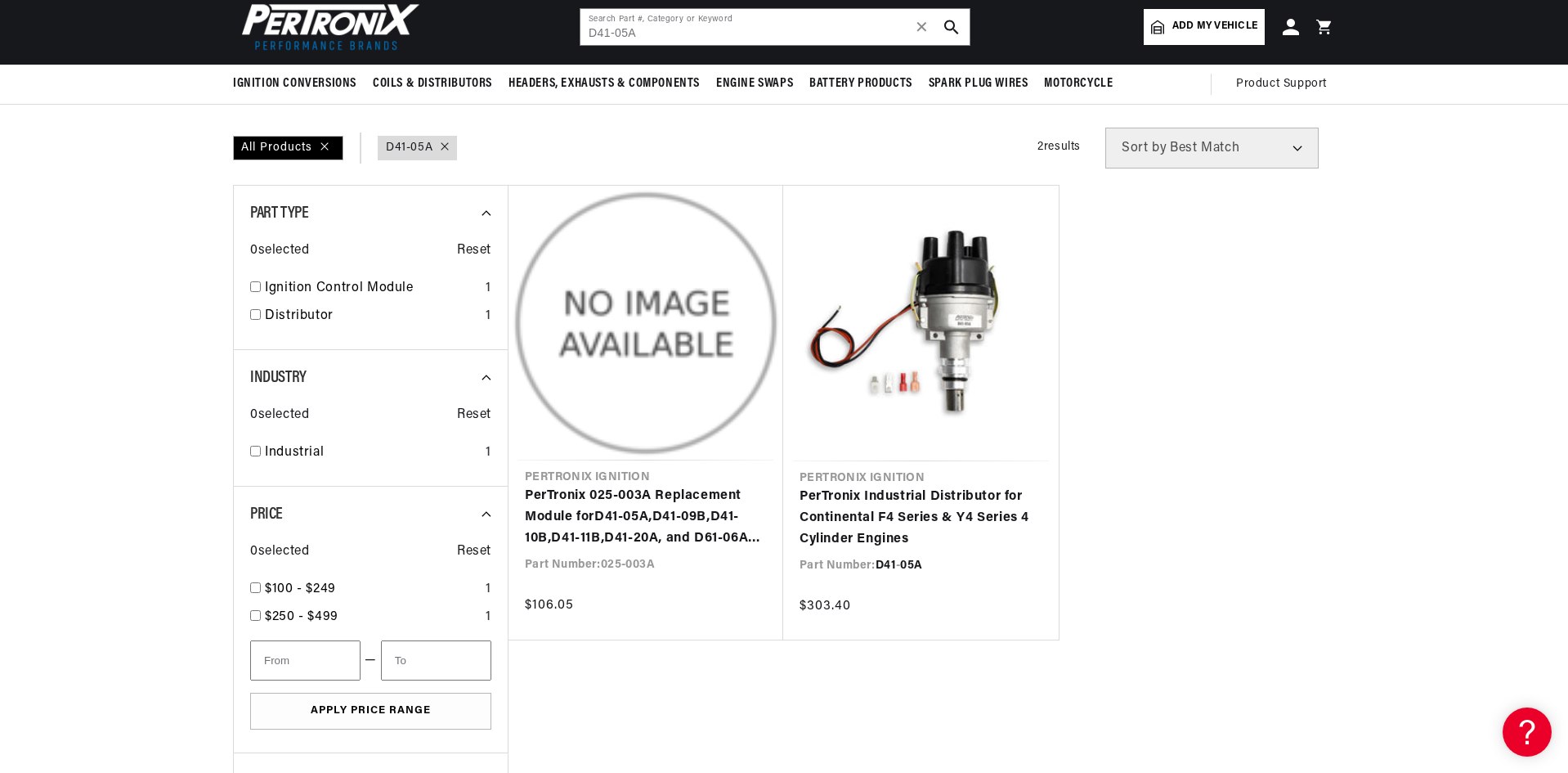
scroll to position [0, 1021]
click at [685, 486] on link "PerTronix 025-003A Replacement Module for D41 - 05A , D41 -09B, D41 -10B, D41 -…" at bounding box center [646, 517] width 242 height 63
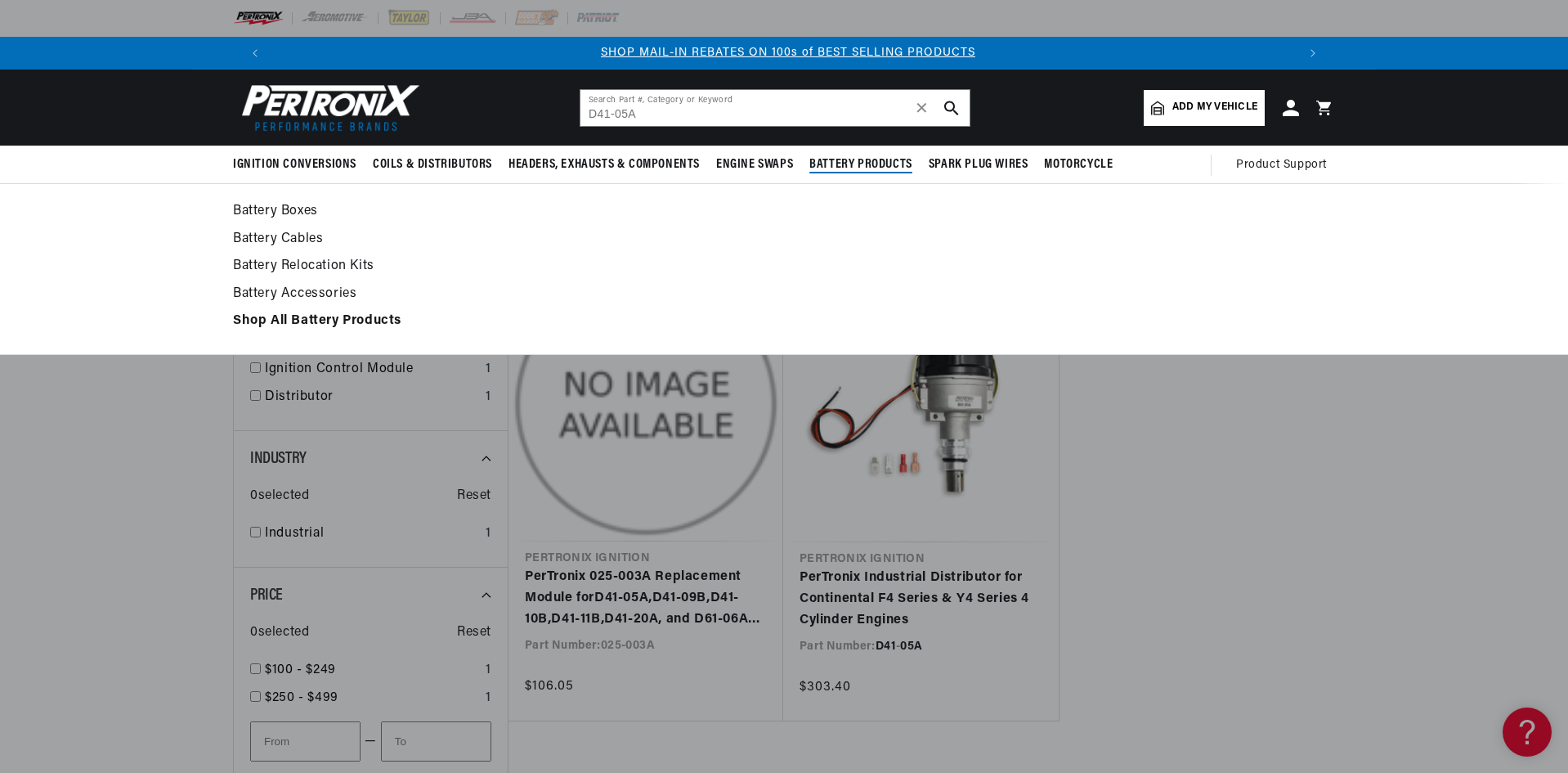
scroll to position [0, 0]
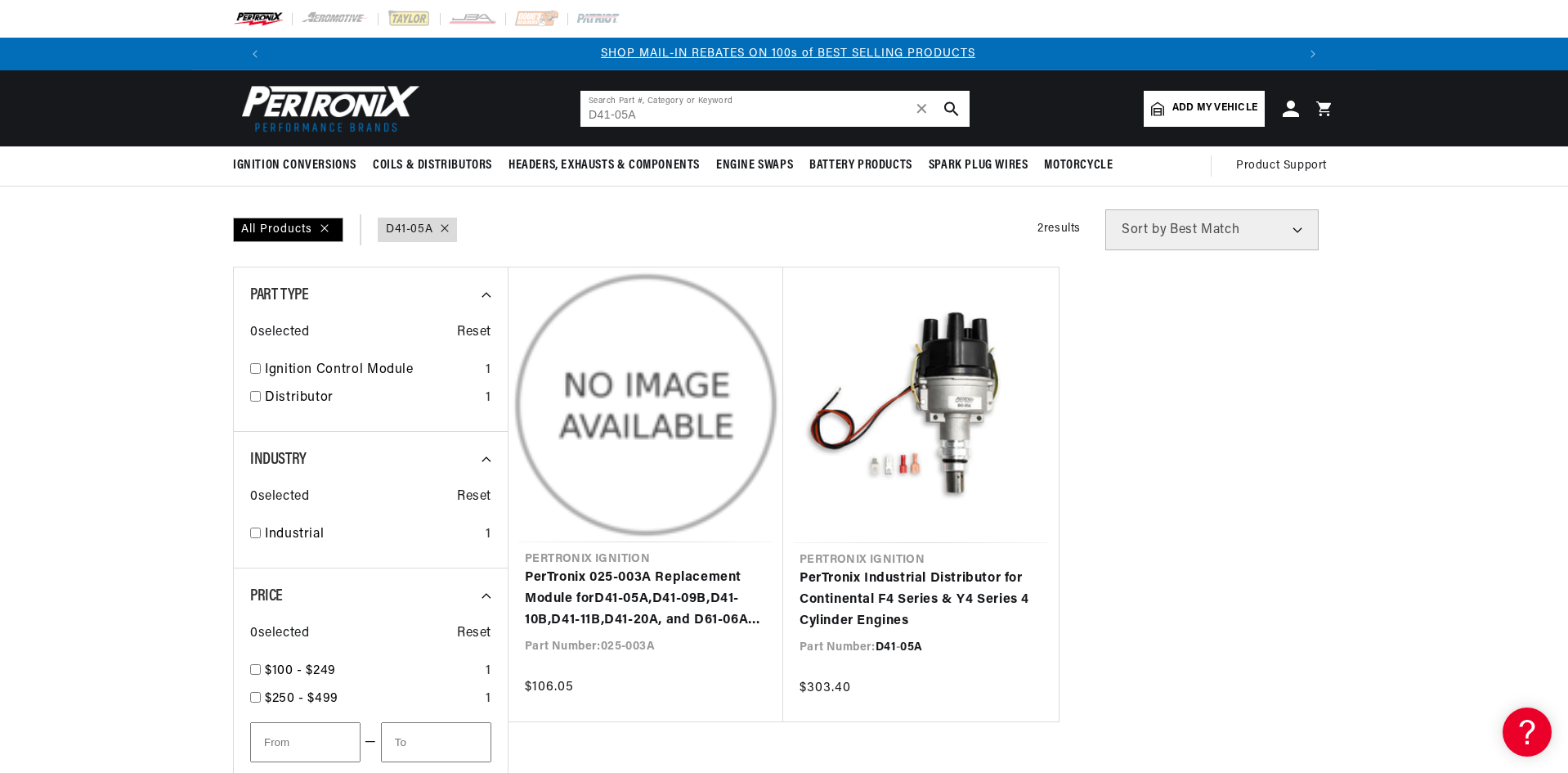
drag, startPoint x: 629, startPoint y: 112, endPoint x: 567, endPoint y: 105, distance: 62.4
click at [561, 108] on header "BETTER SEARCH RESULTS Add your vehicle's year, make, and model to find parts be…" at bounding box center [784, 108] width 1184 height 76
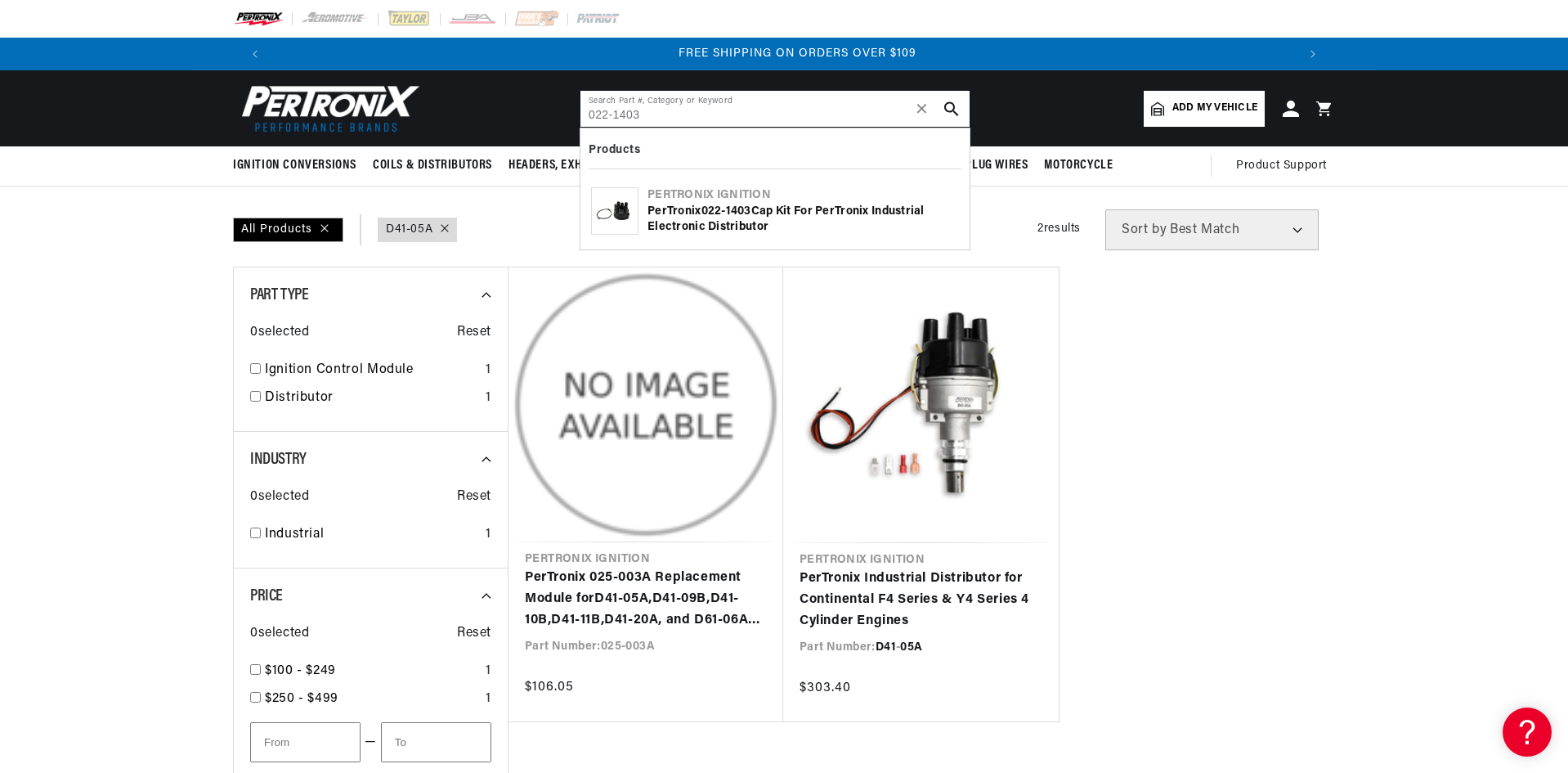
scroll to position [0, 2042]
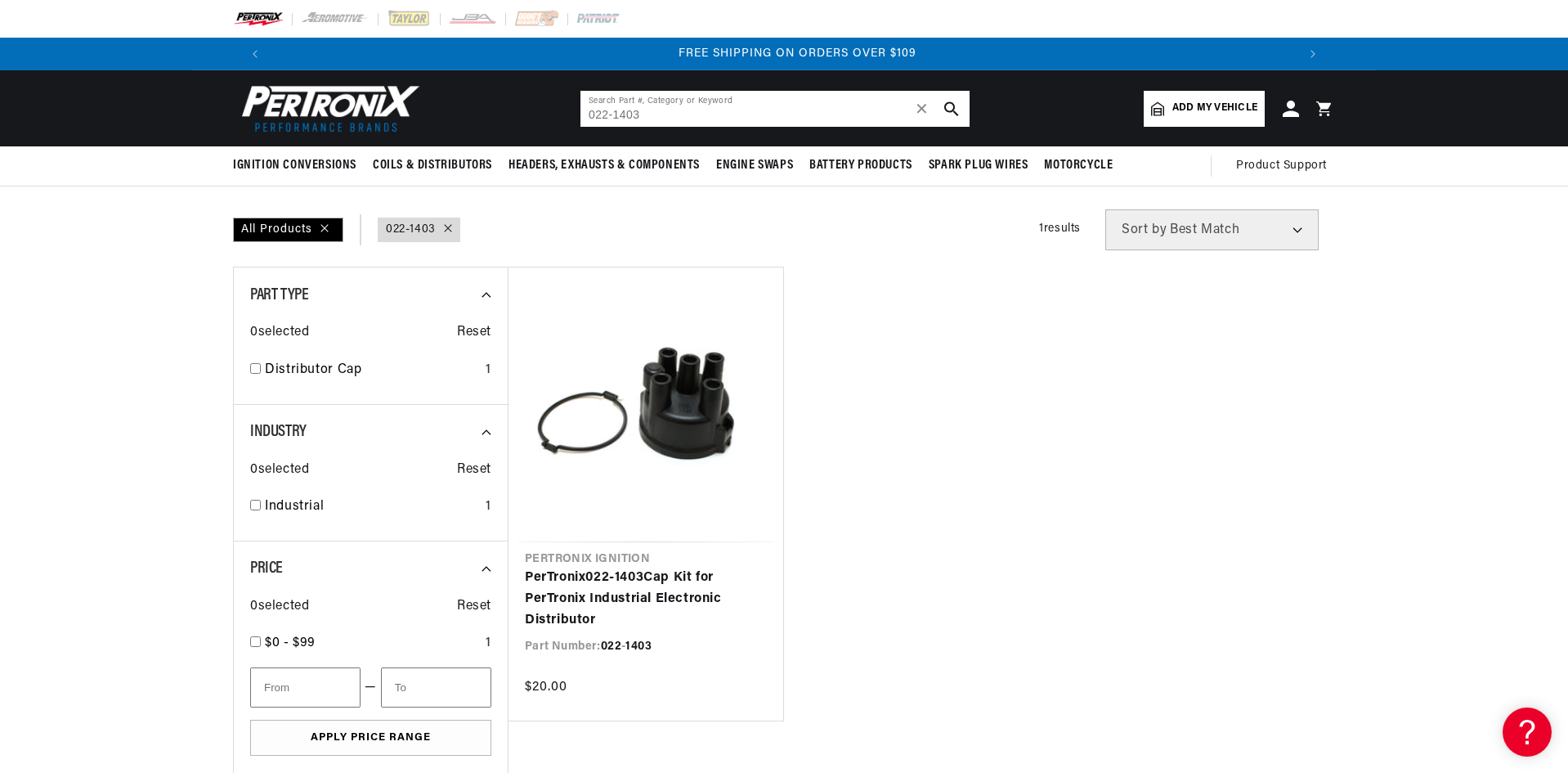
scroll to position [0, 2042]
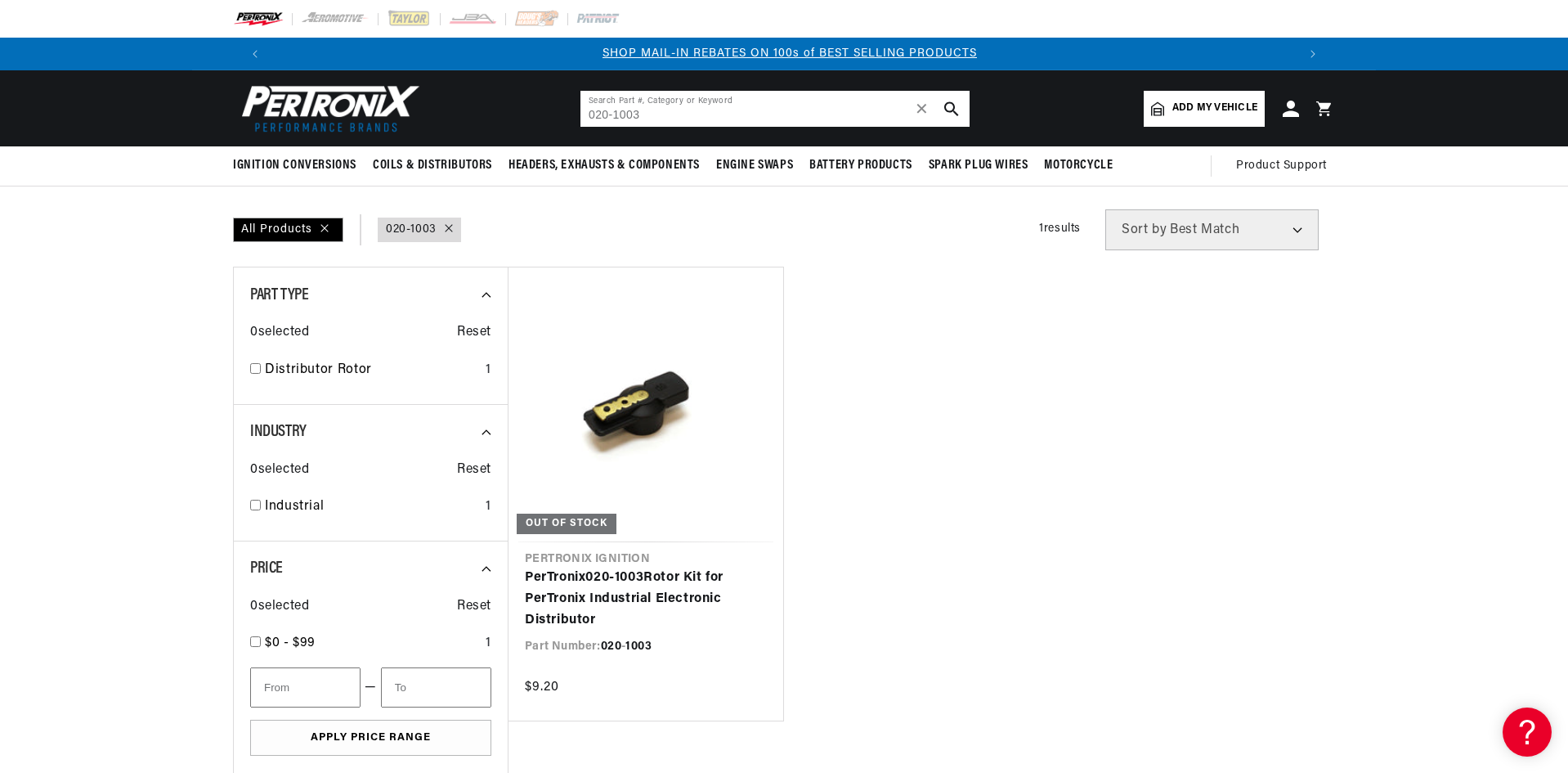
scroll to position [0, 1021]
click at [651, 567] on link "PerTronix 020 - 1003 Rotor Kit for PerTronix Industrial Electronic Distributor" at bounding box center [646, 598] width 242 height 63
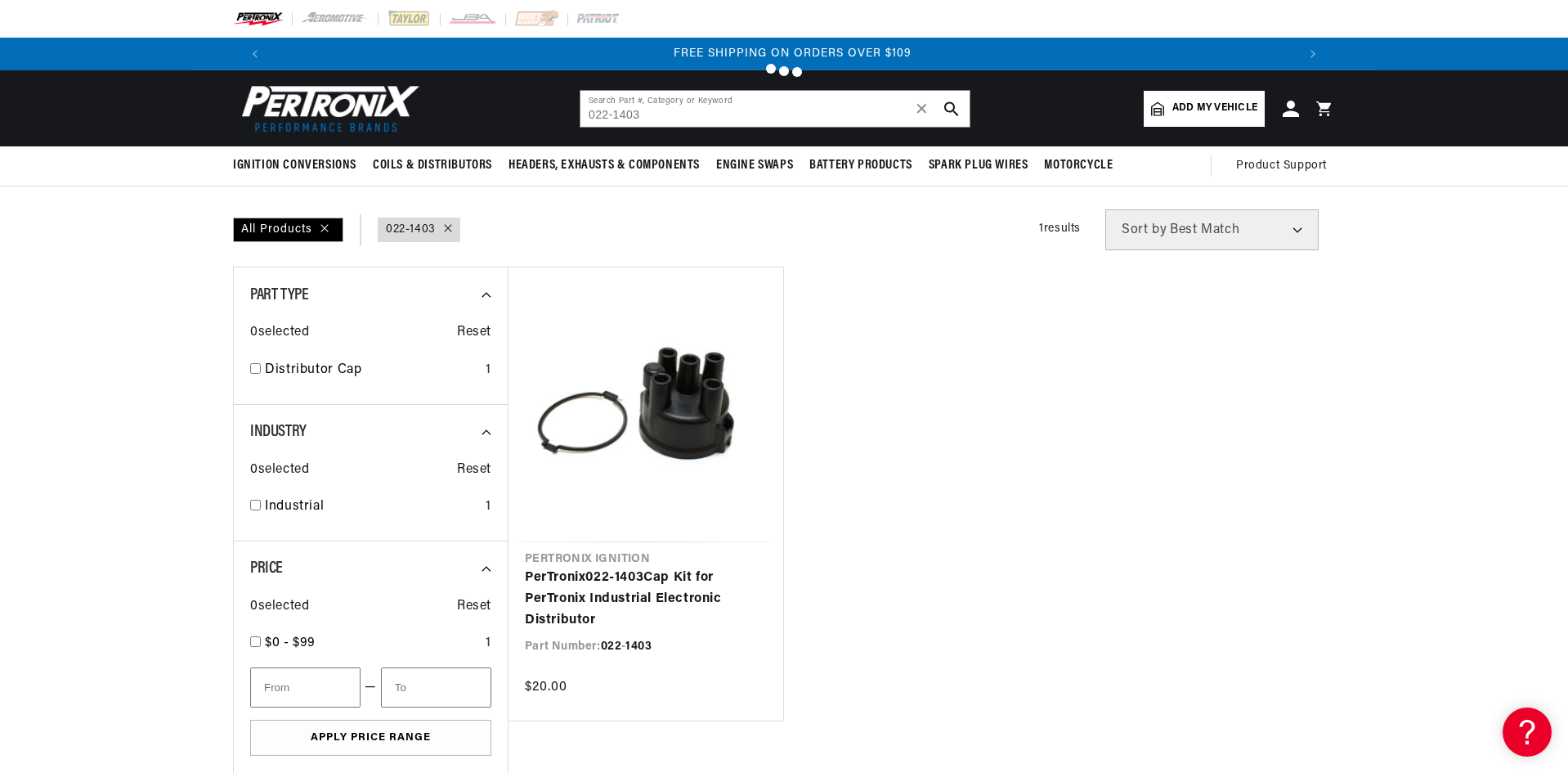
type input "D41-05A"
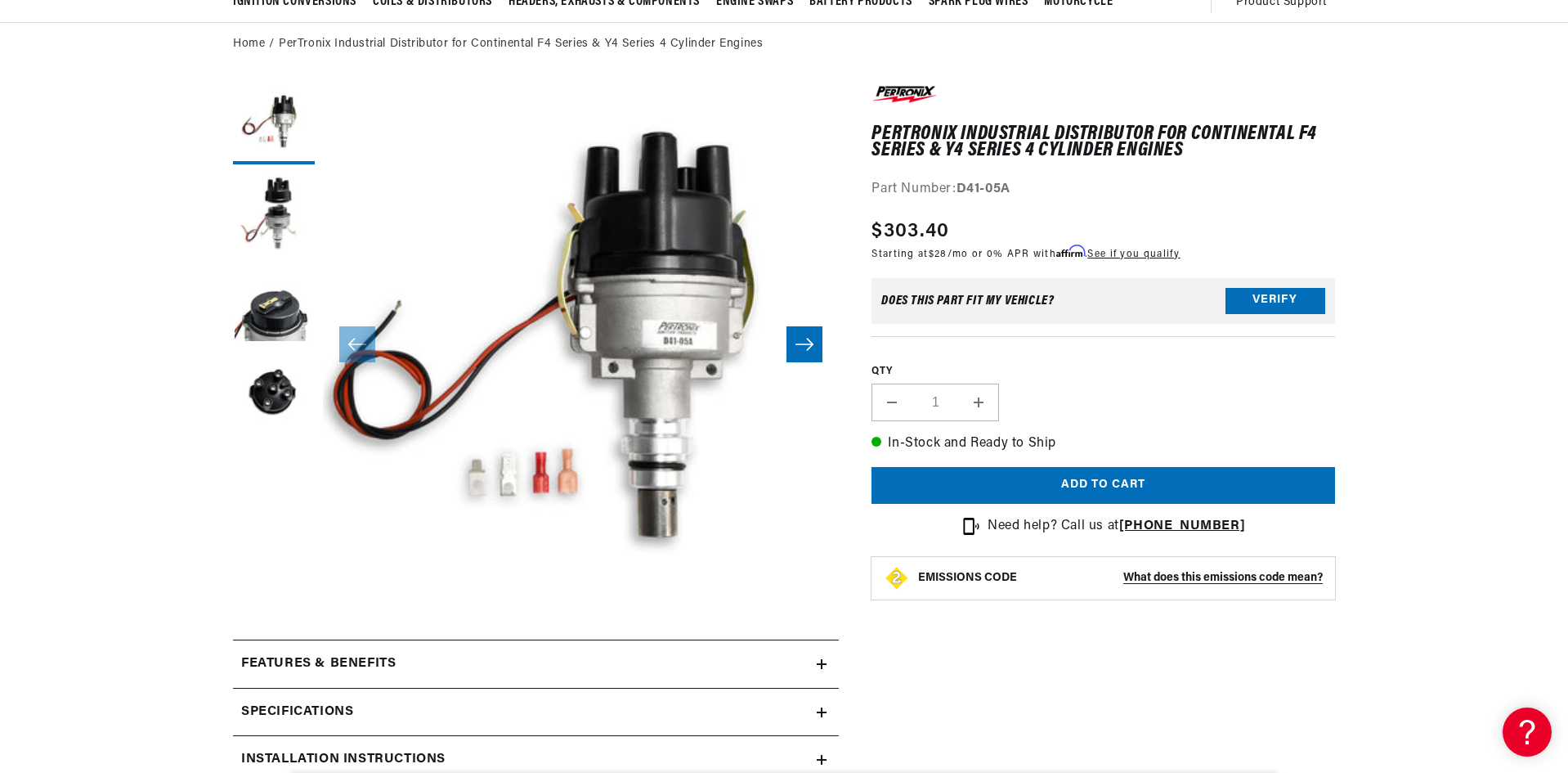
scroll to position [0, 2042]
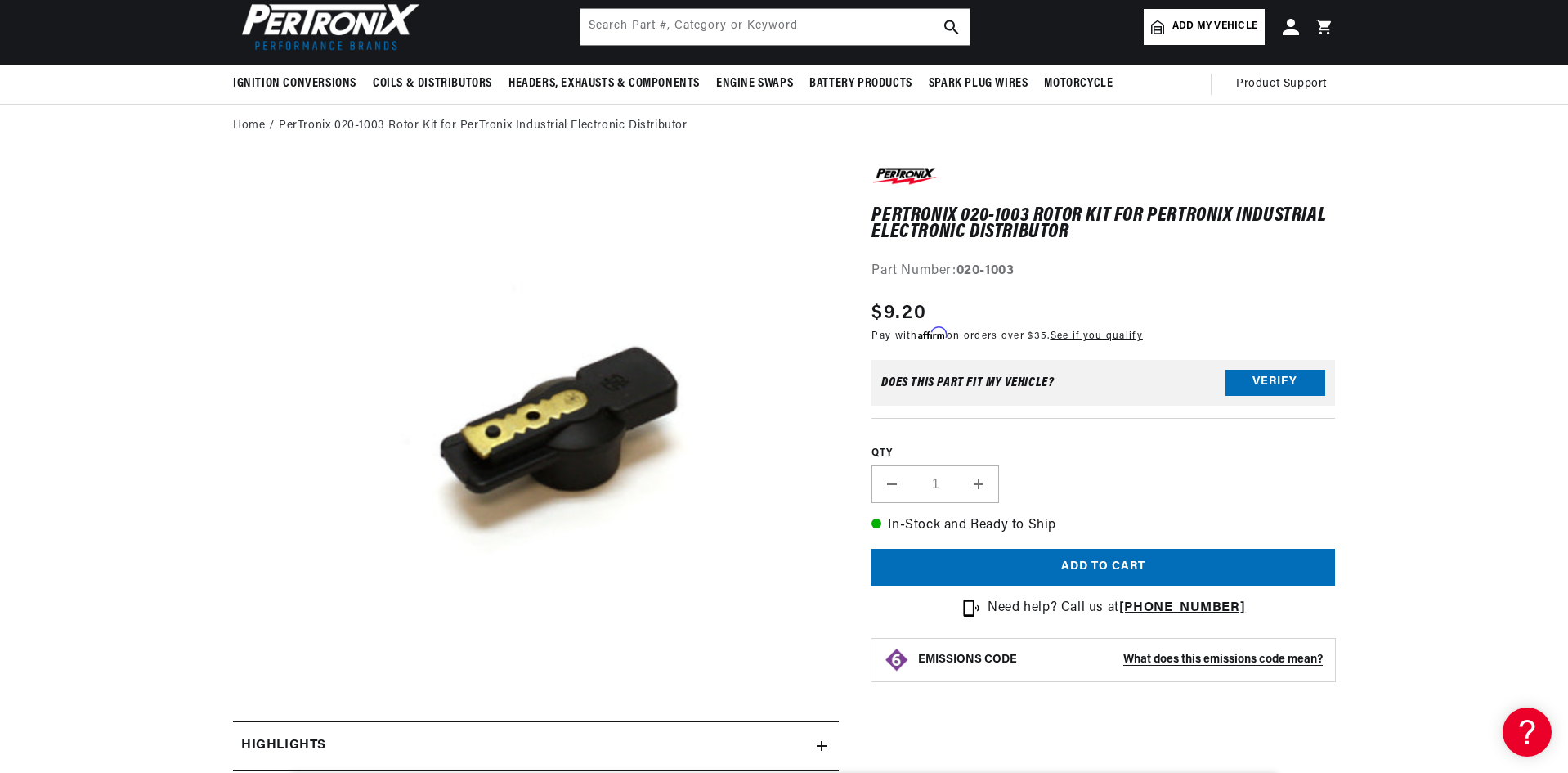
scroll to position [0, 1021]
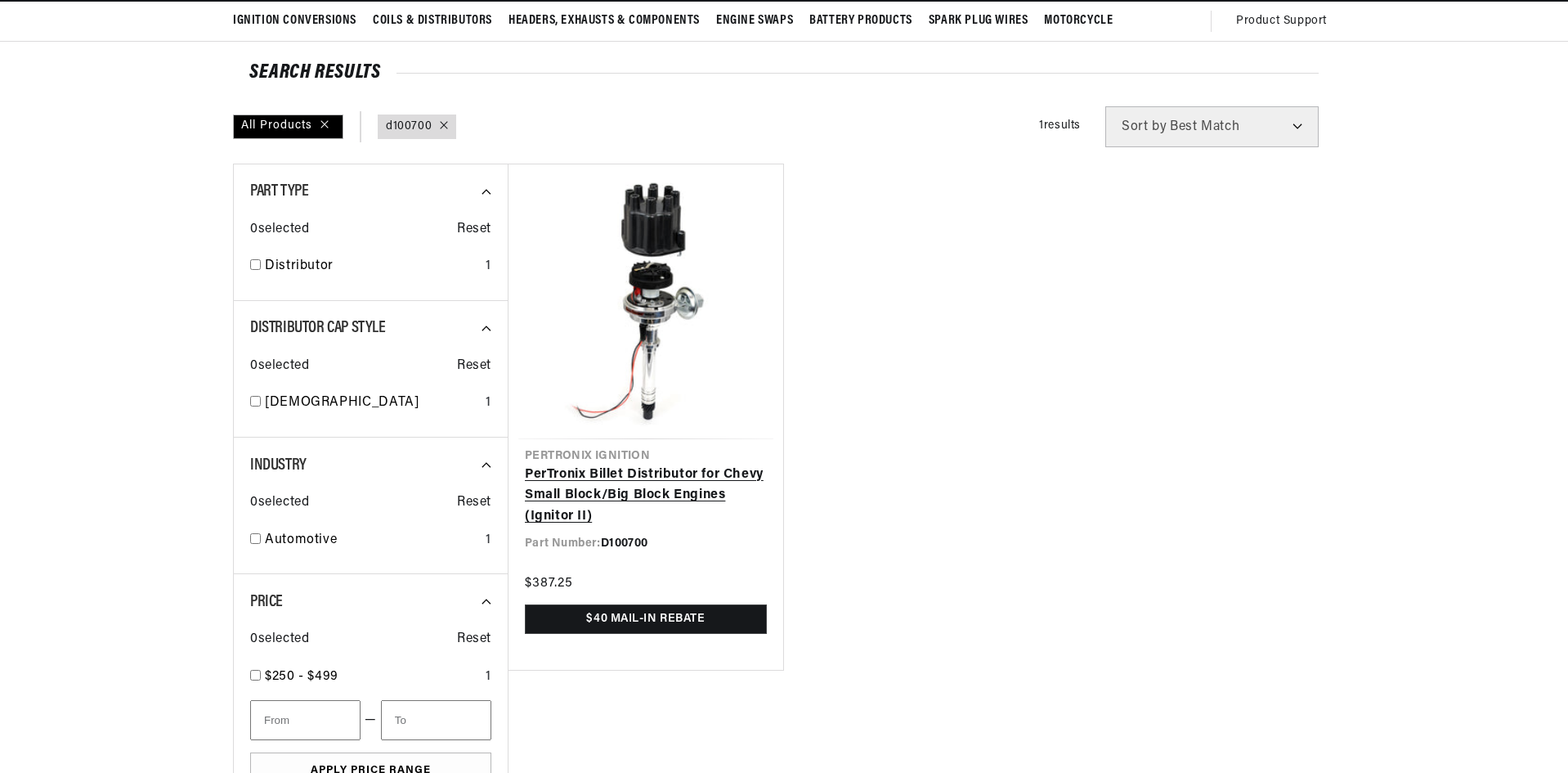
scroll to position [163, 0]
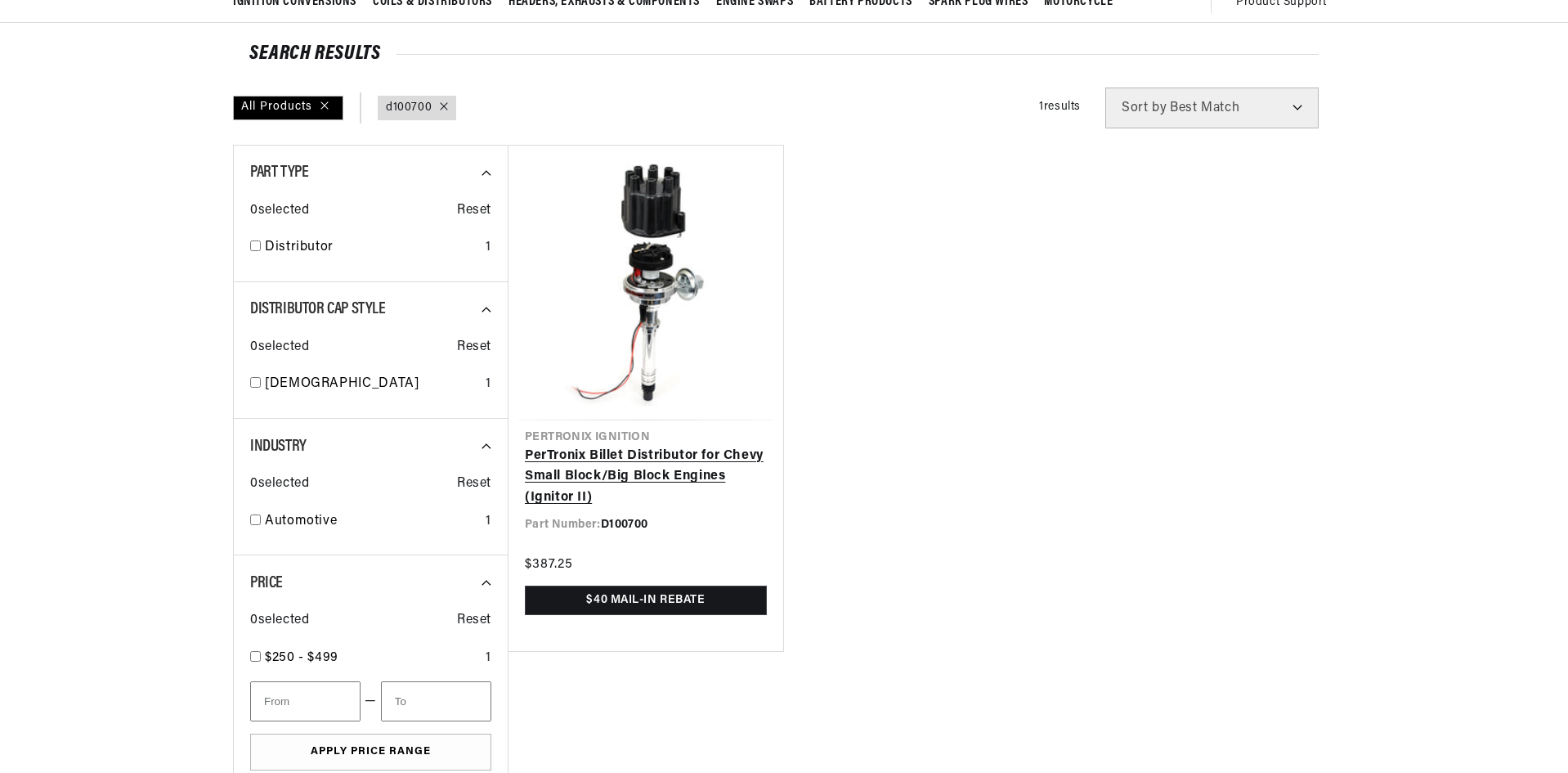
click at [627, 446] on link "PerTronix Billet Distributor for Chevy Small Block/Big Block Engines (Ignitor I…" at bounding box center [646, 477] width 242 height 63
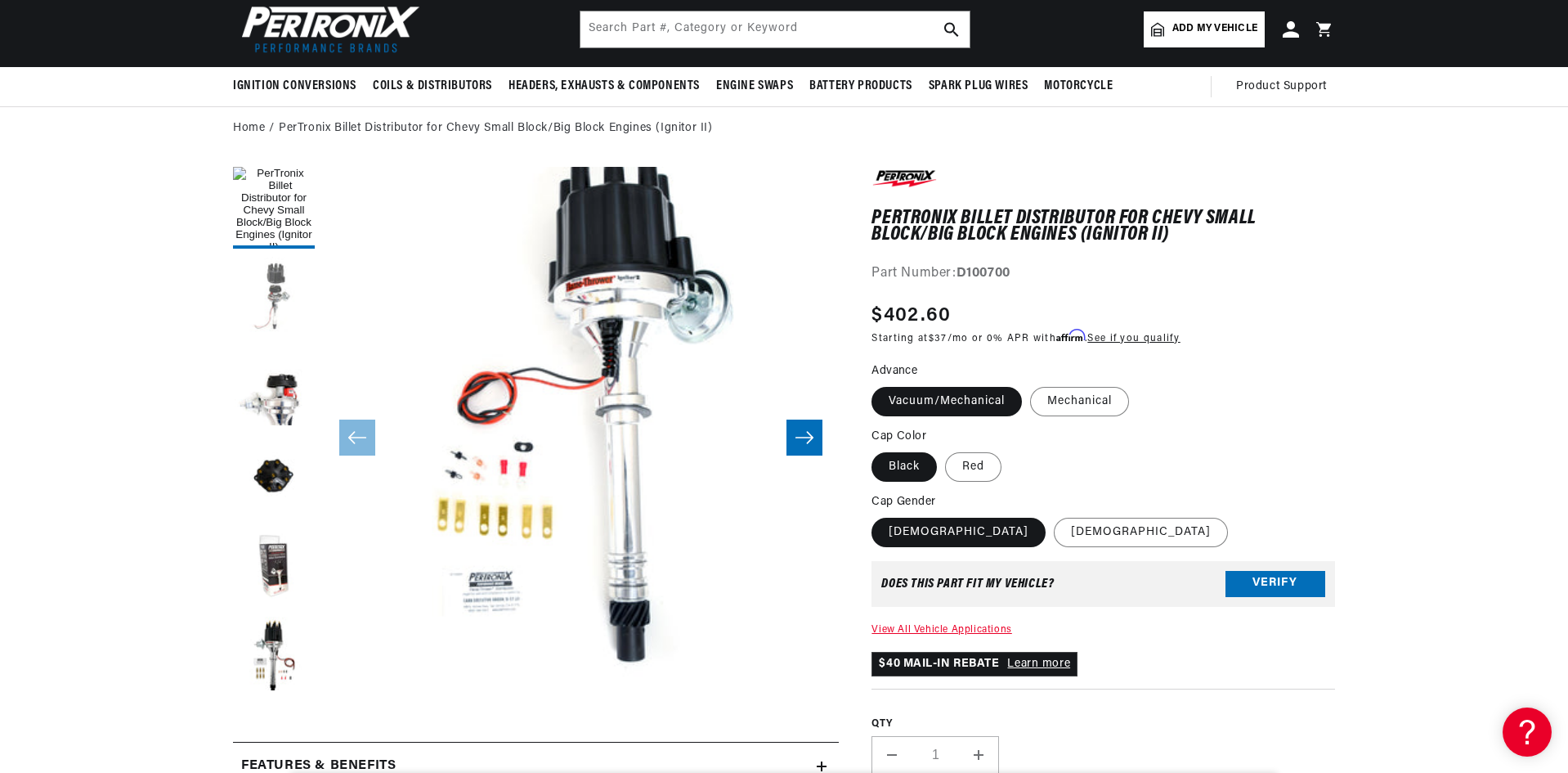
scroll to position [82, 0]
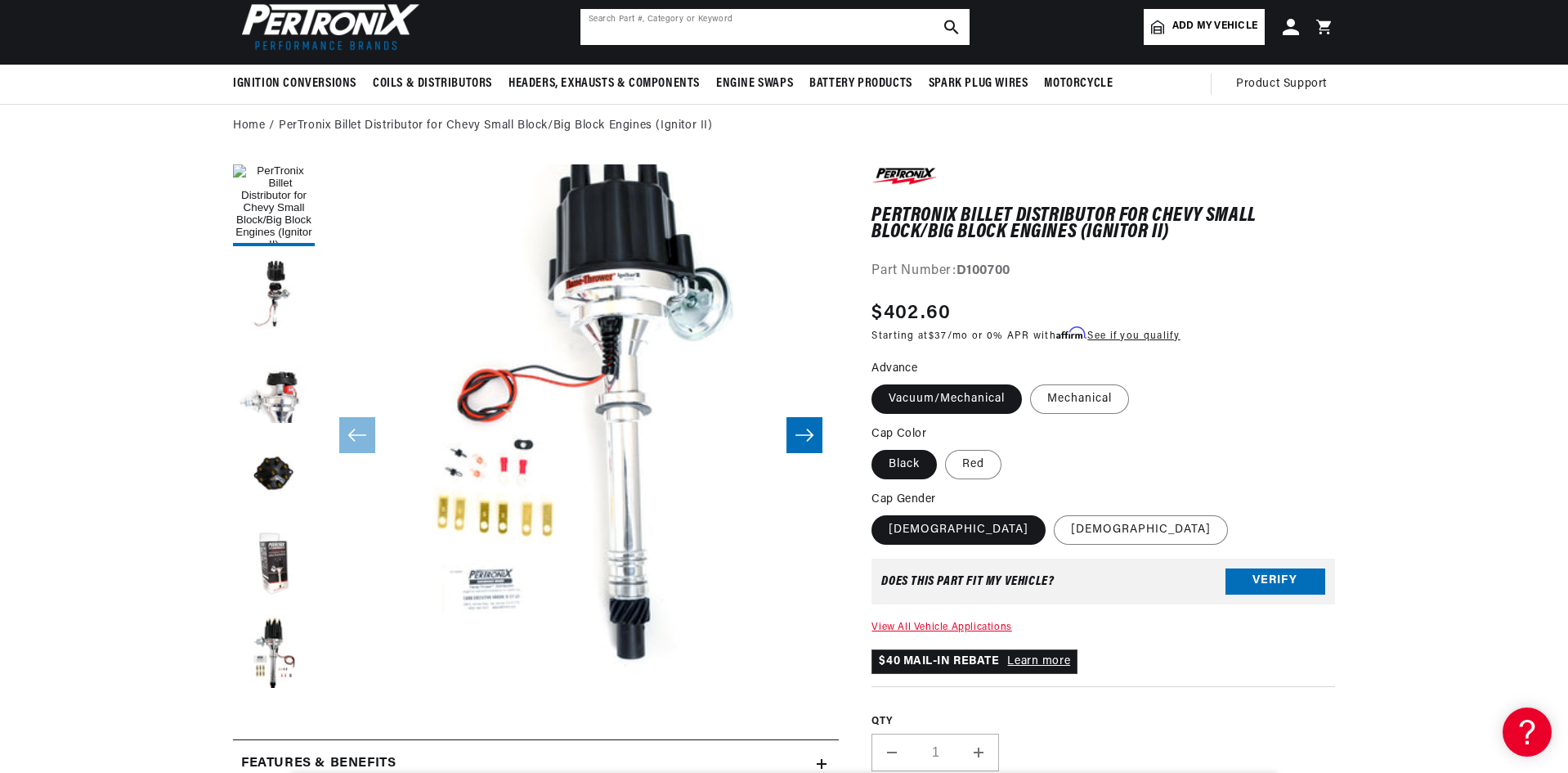
click at [697, 32] on input "text" at bounding box center [775, 26] width 389 height 36
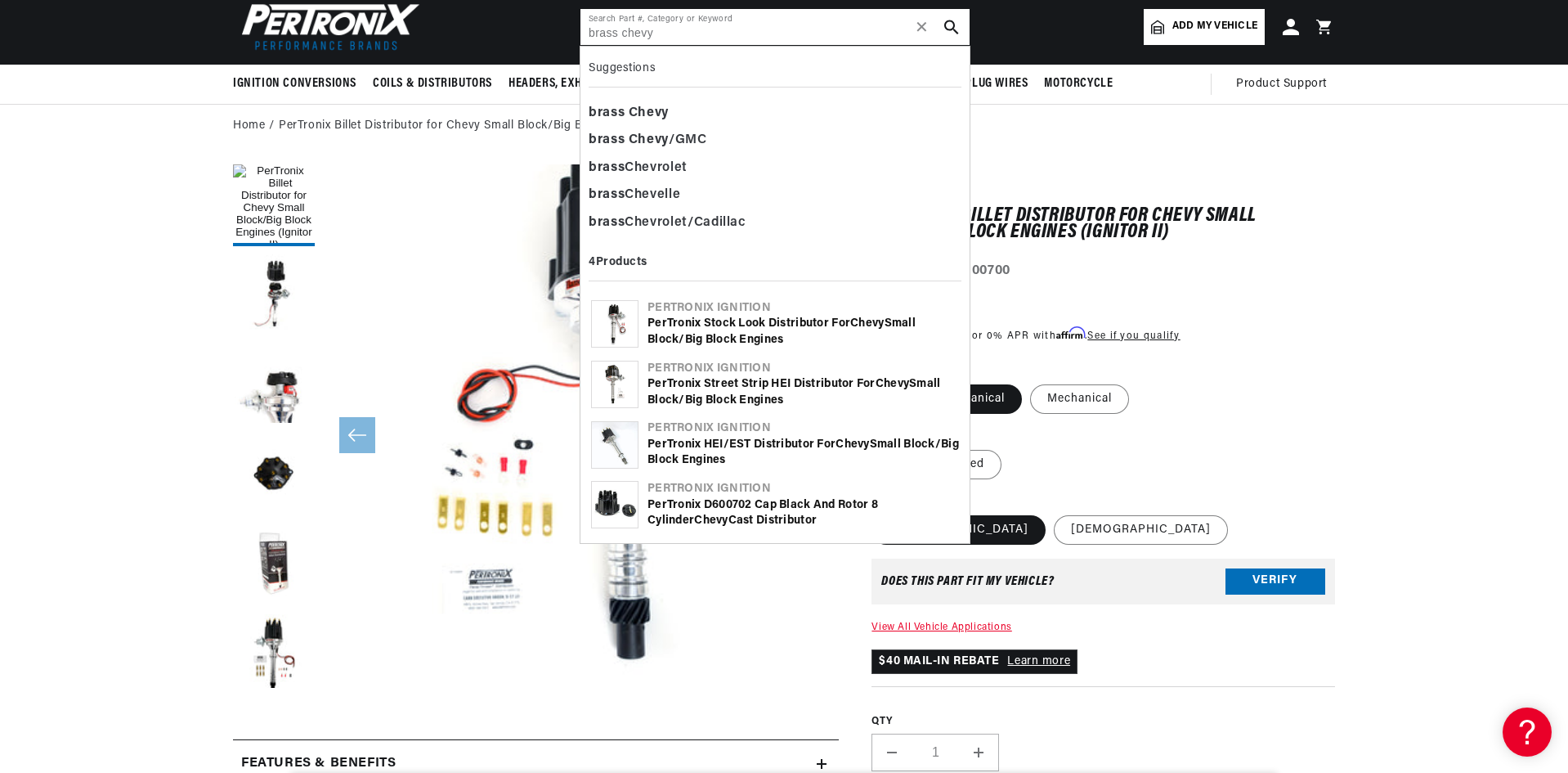
scroll to position [0, 2042]
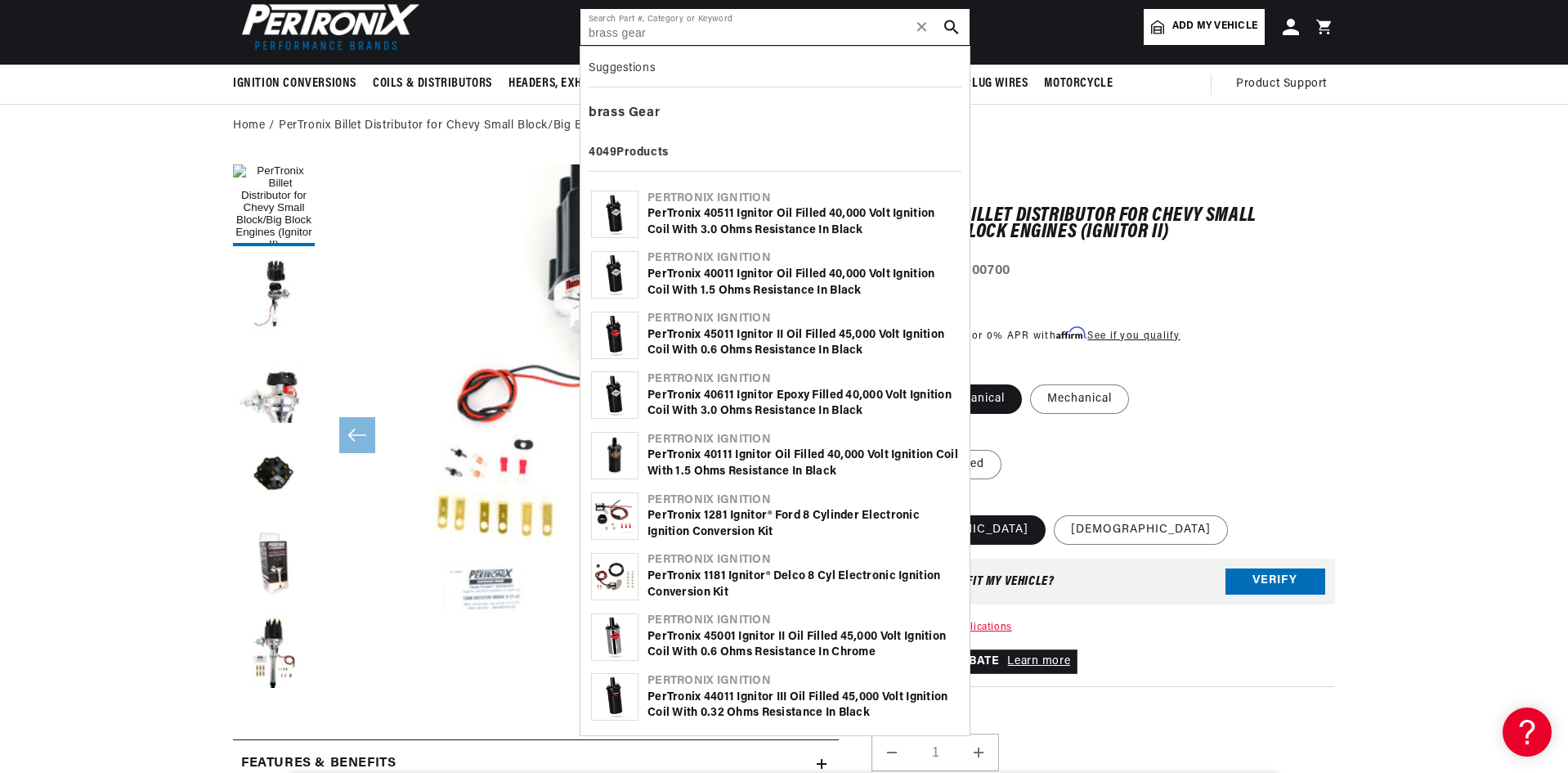
type input "brass gear"
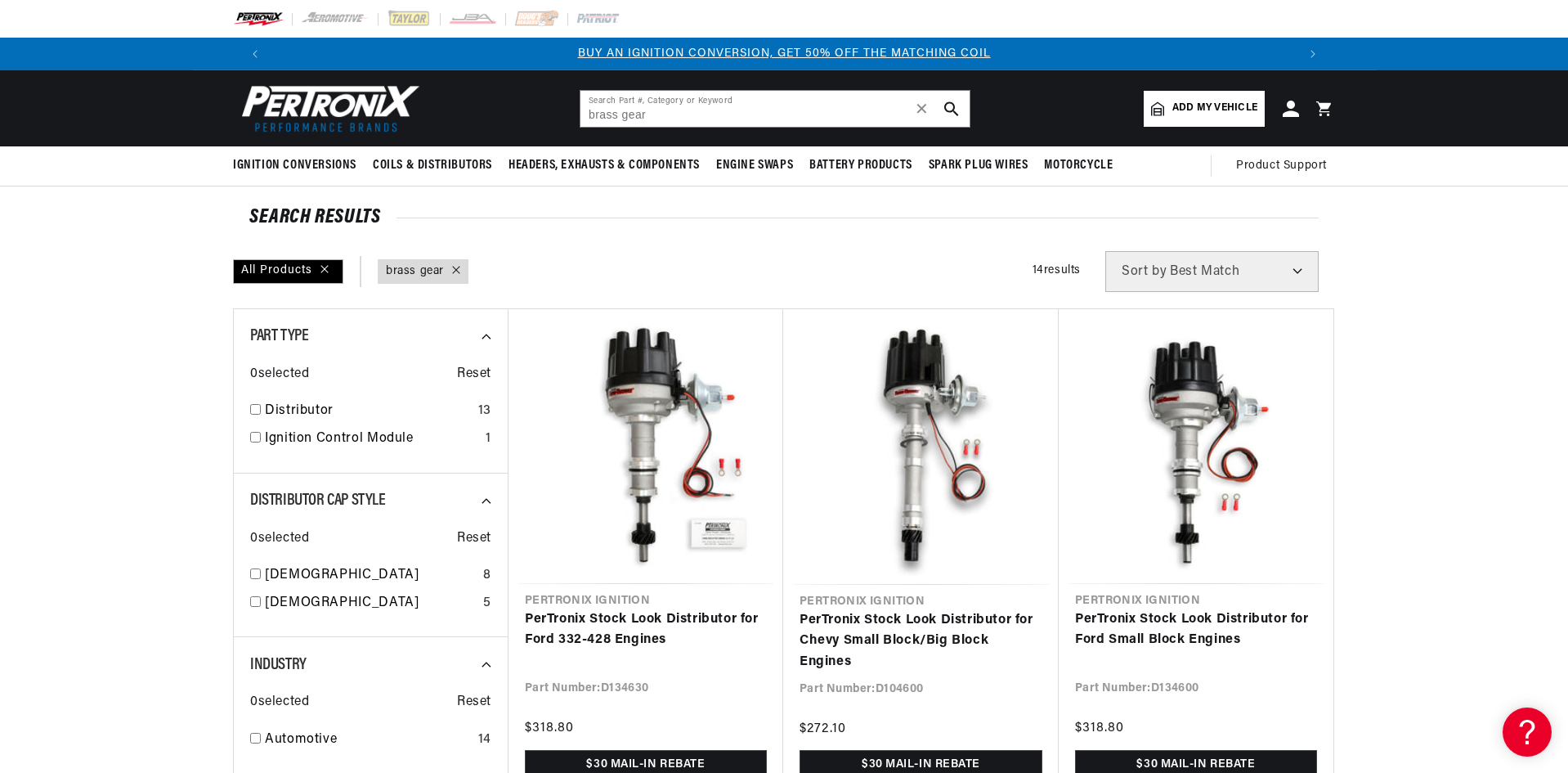
scroll to position [0, 679]
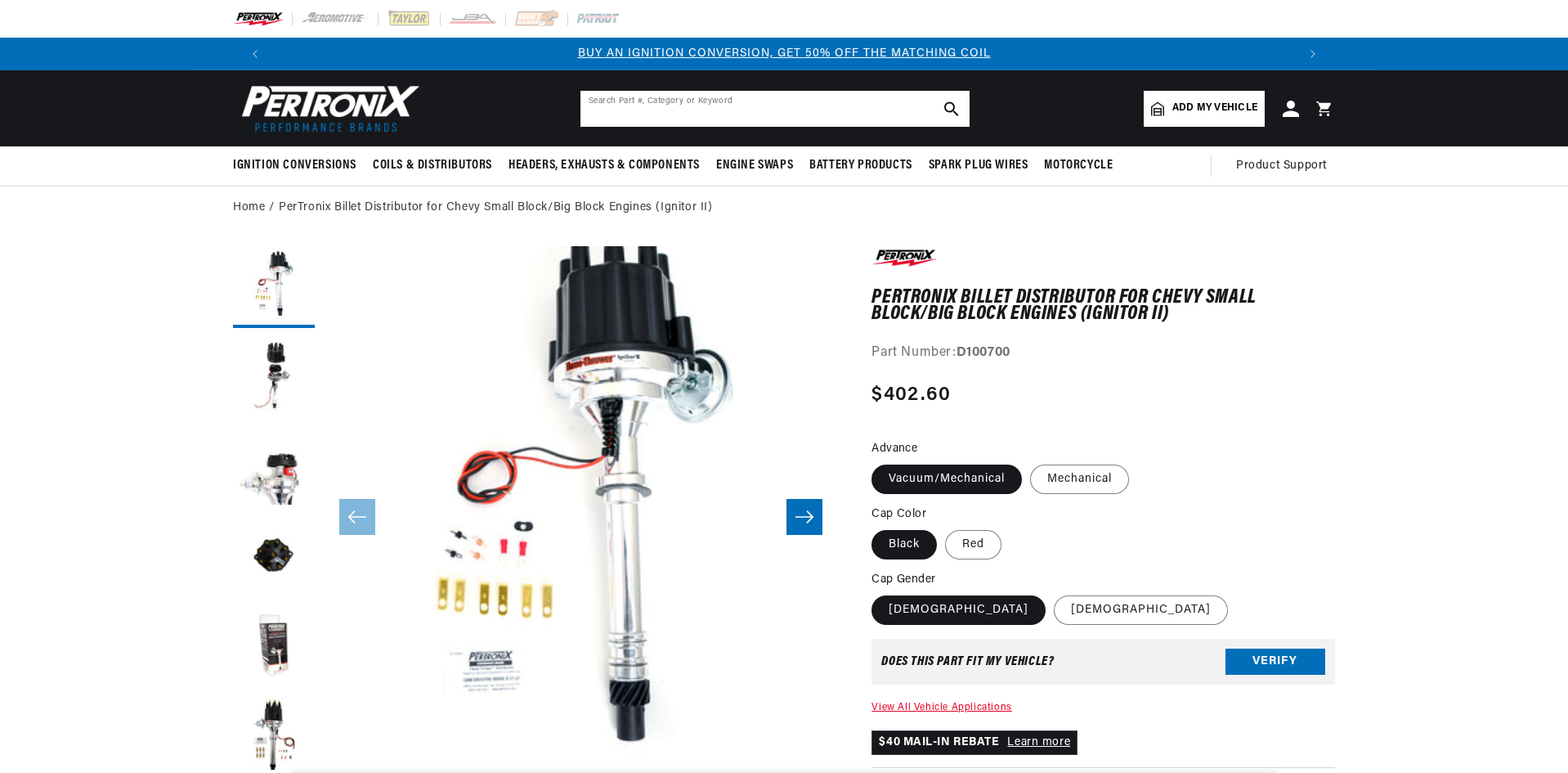
click at [709, 119] on input "text" at bounding box center [775, 108] width 389 height 36
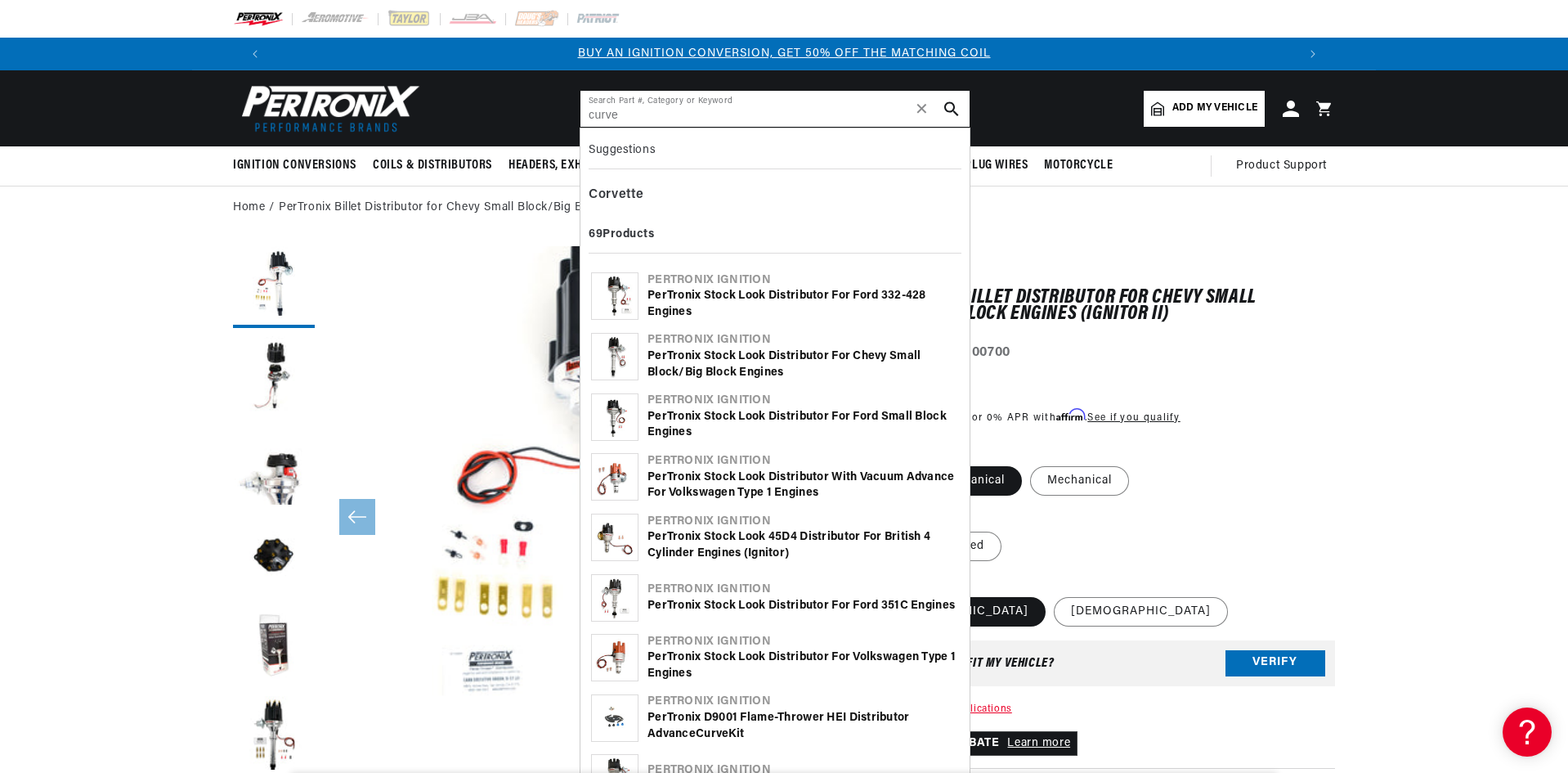
type input "curve"
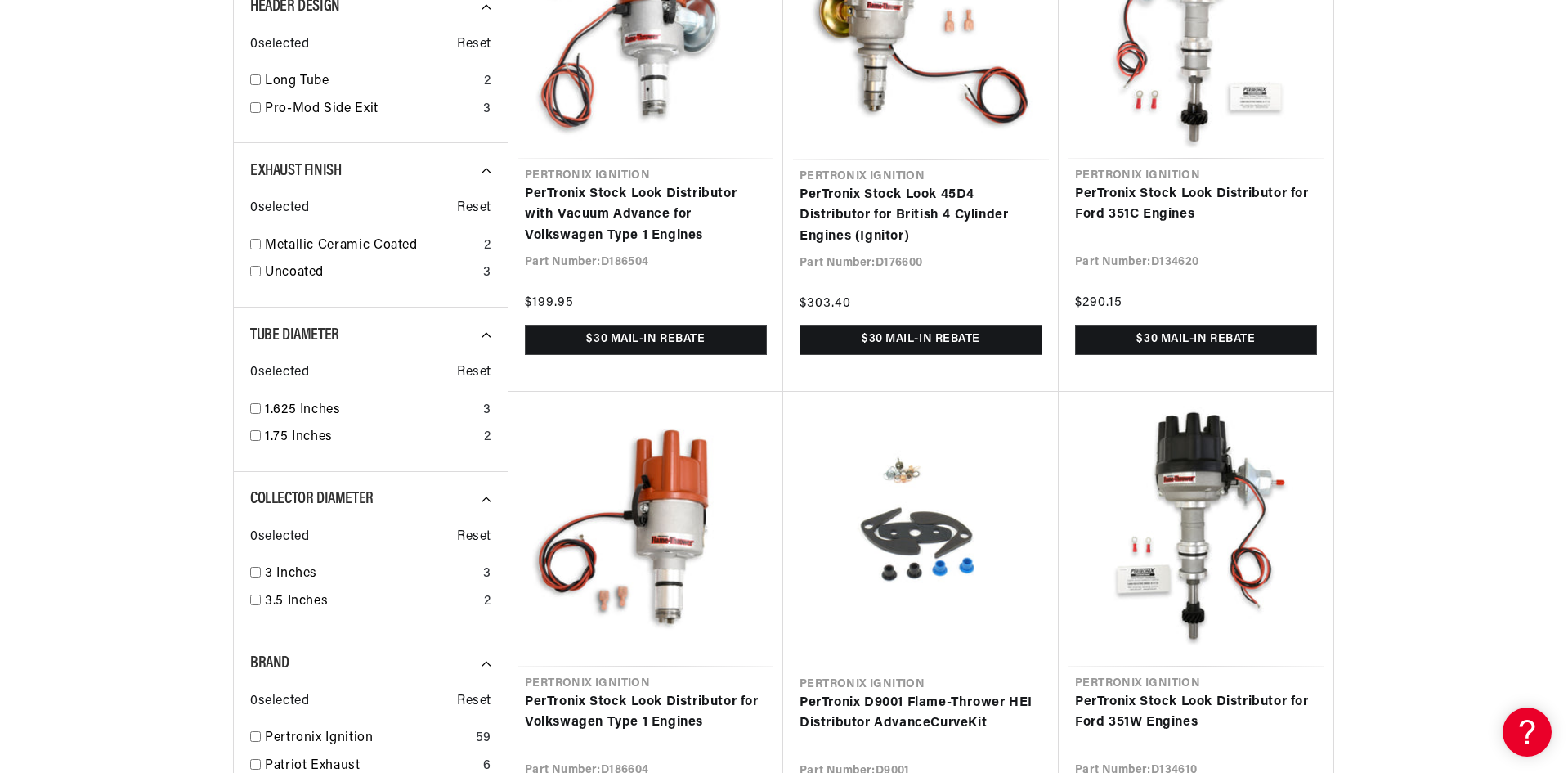
scroll to position [1145, 0]
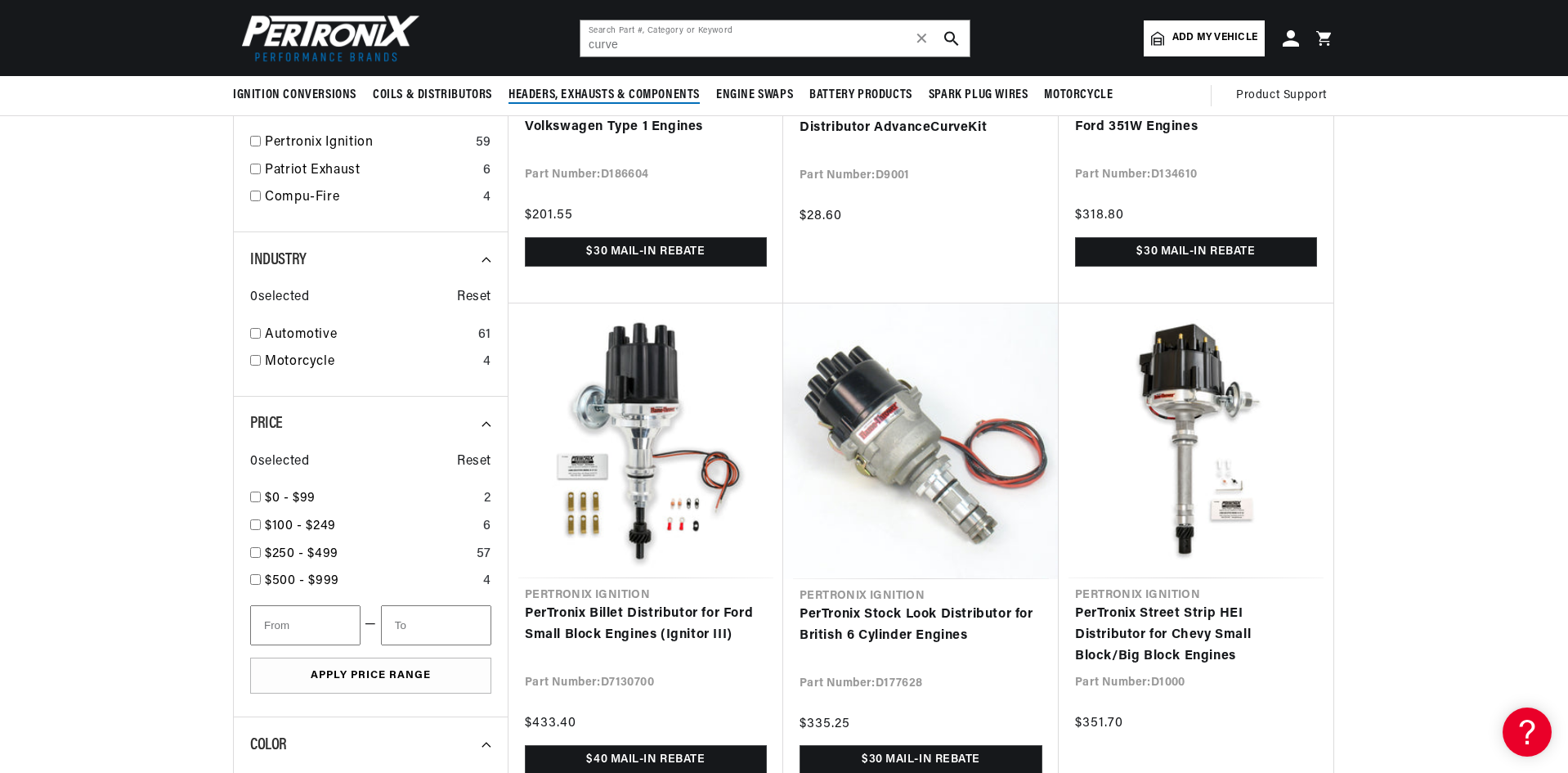
scroll to position [981, 0]
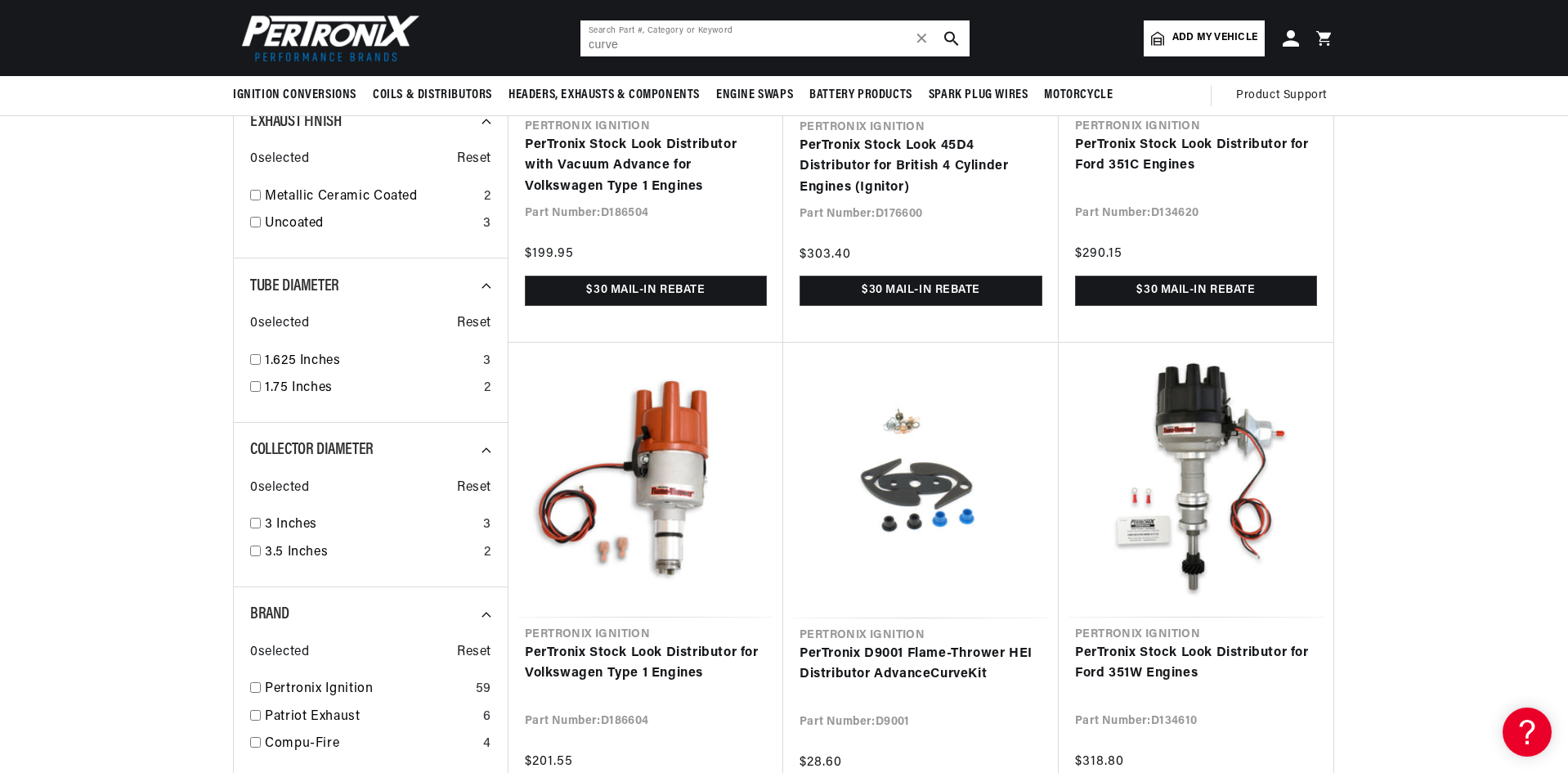
drag, startPoint x: 643, startPoint y: 43, endPoint x: 562, endPoint y: 48, distance: 81.2
click at [562, 48] on header "BETTER SEARCH RESULTS Add your vehicle's year, make, and model to find parts be…" at bounding box center [784, 38] width 1184 height 76
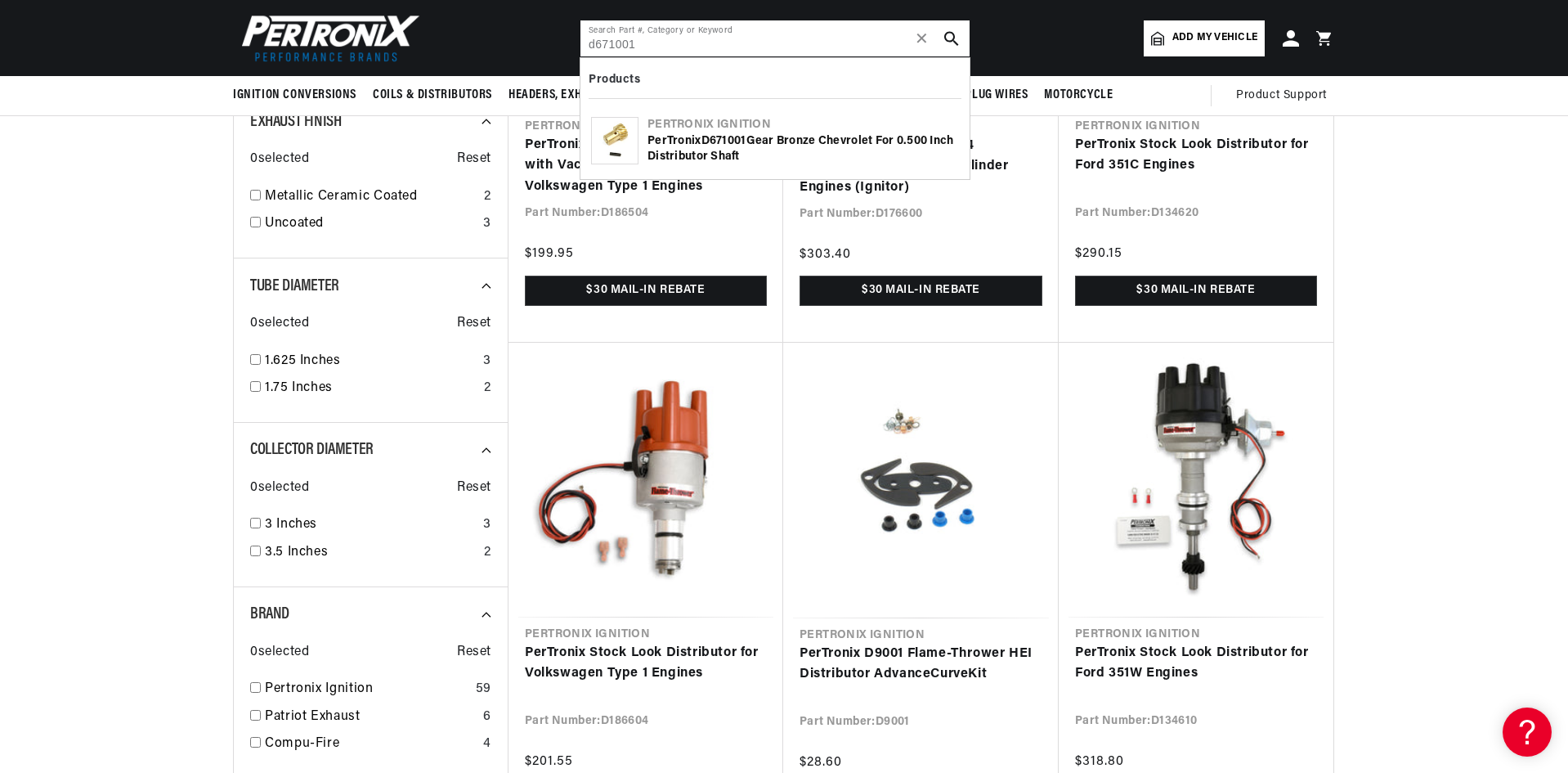
type input "d671001"
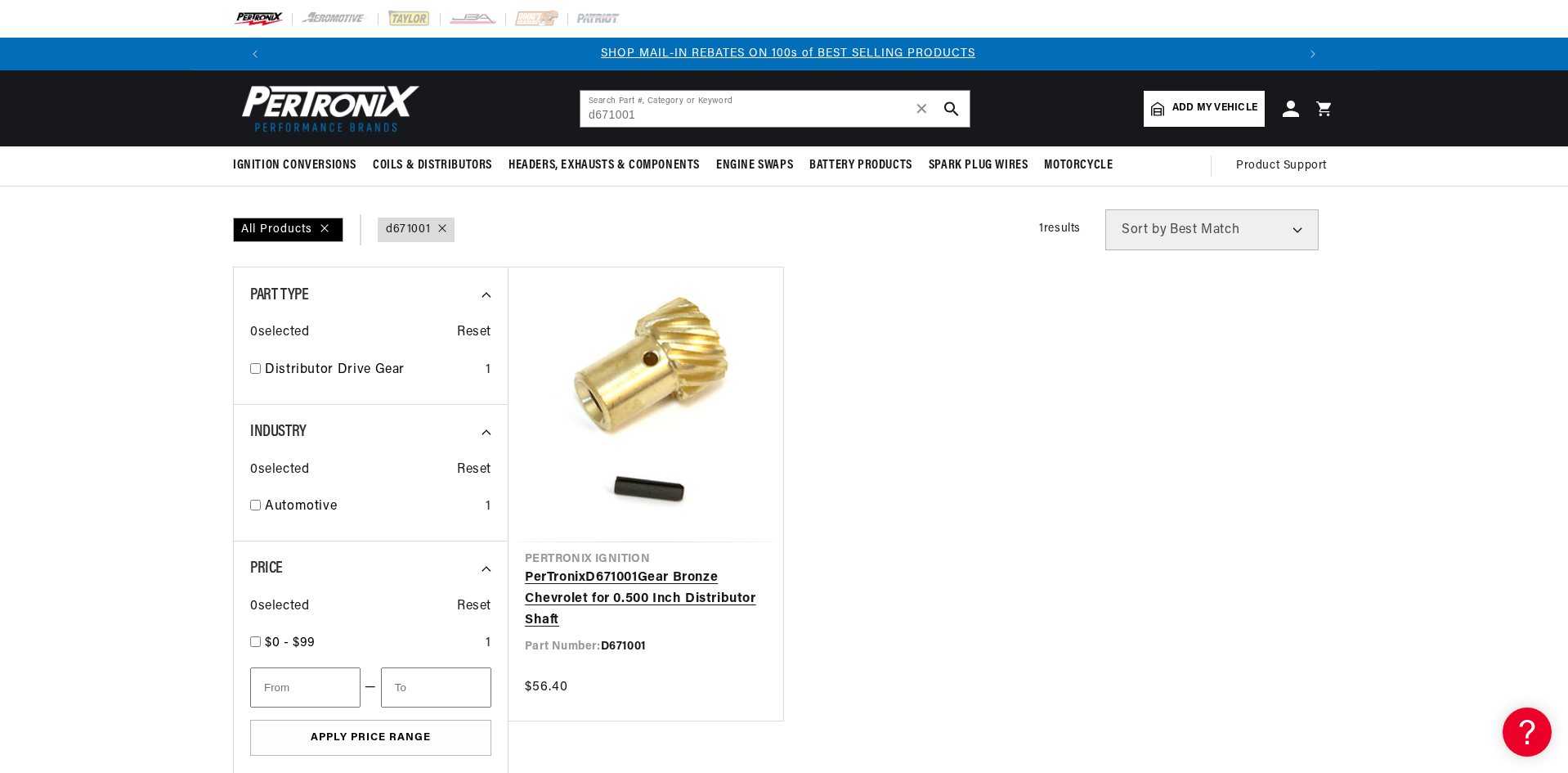
click at [692, 567] on link "PerTronix D671001 Gear Bronze Chevrolet for 0.500 Inch Distributor Shaft" at bounding box center [646, 598] width 242 height 63
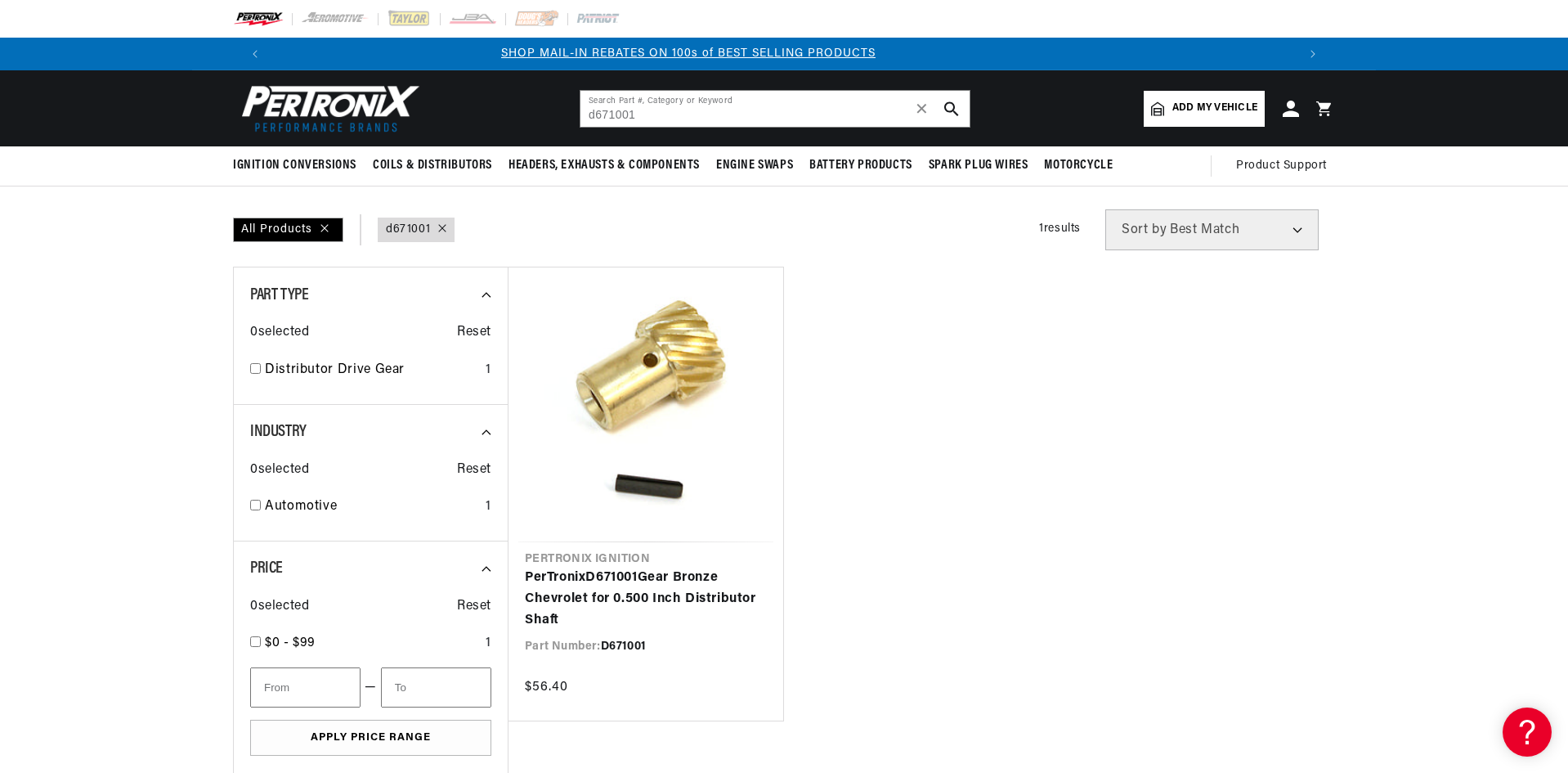
scroll to position [0, 1700]
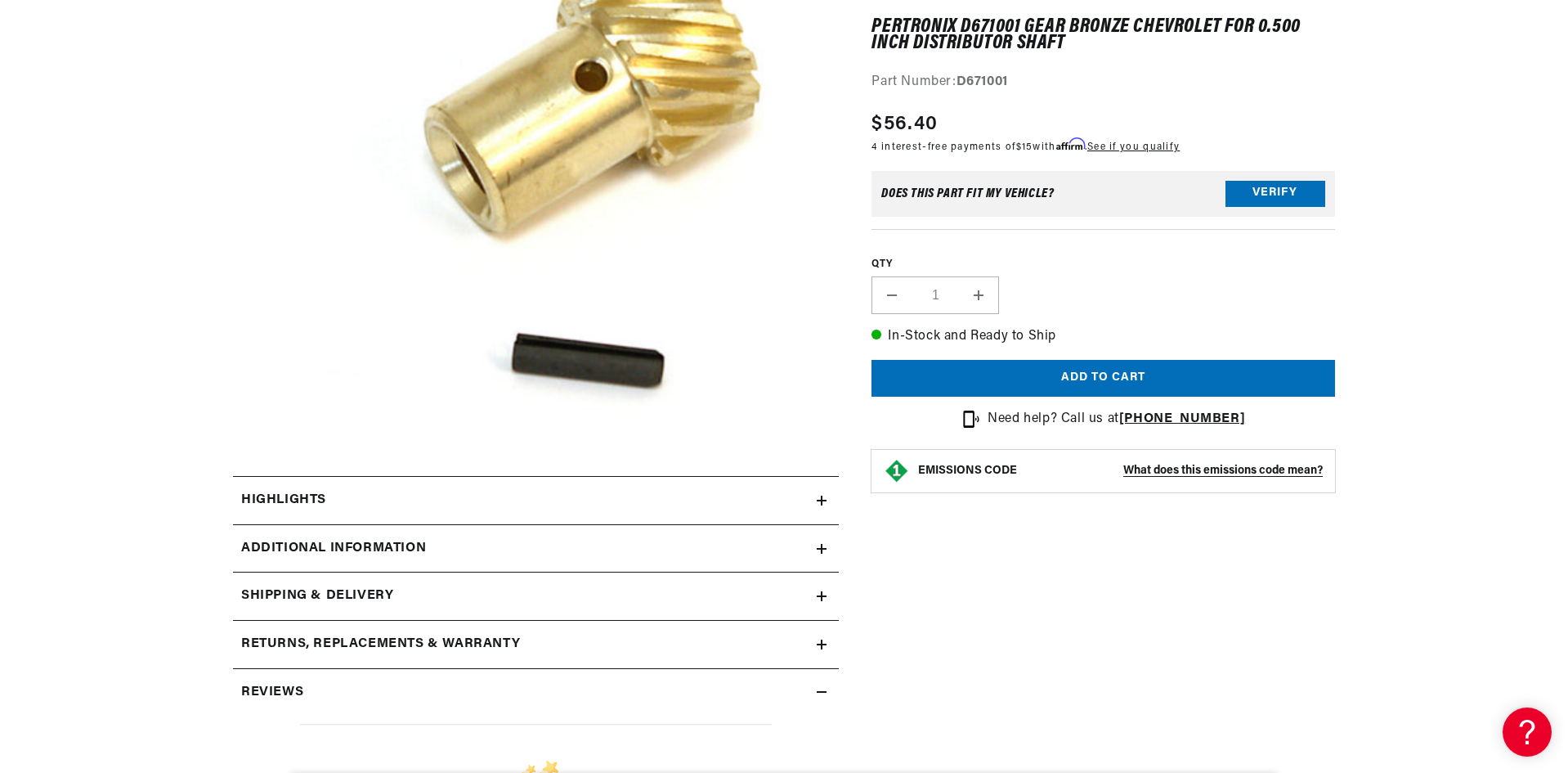
scroll to position [0, 2042]
click at [825, 549] on icon at bounding box center [821, 549] width 10 height 0
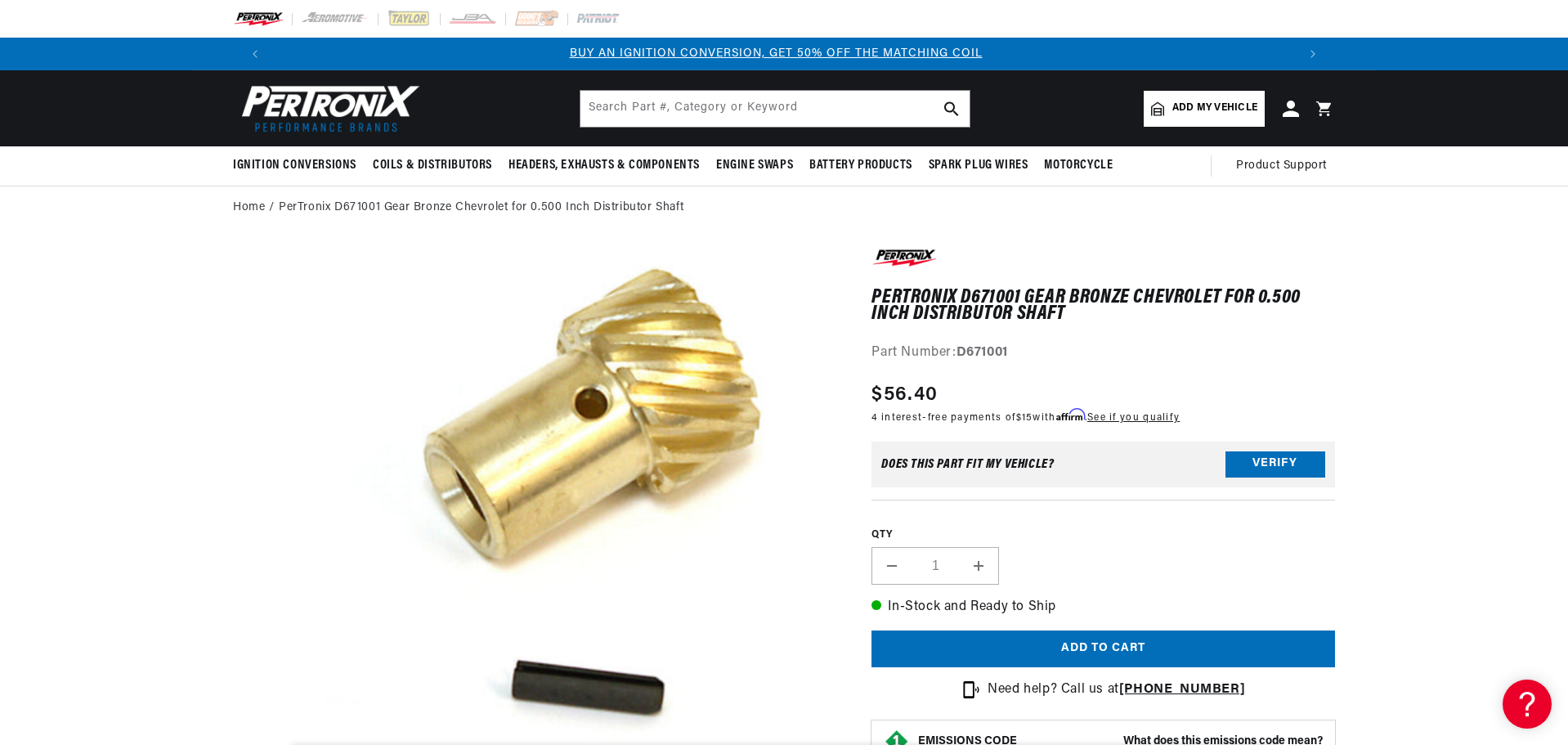
scroll to position [0, 0]
click at [779, 106] on input "text" at bounding box center [775, 108] width 389 height 36
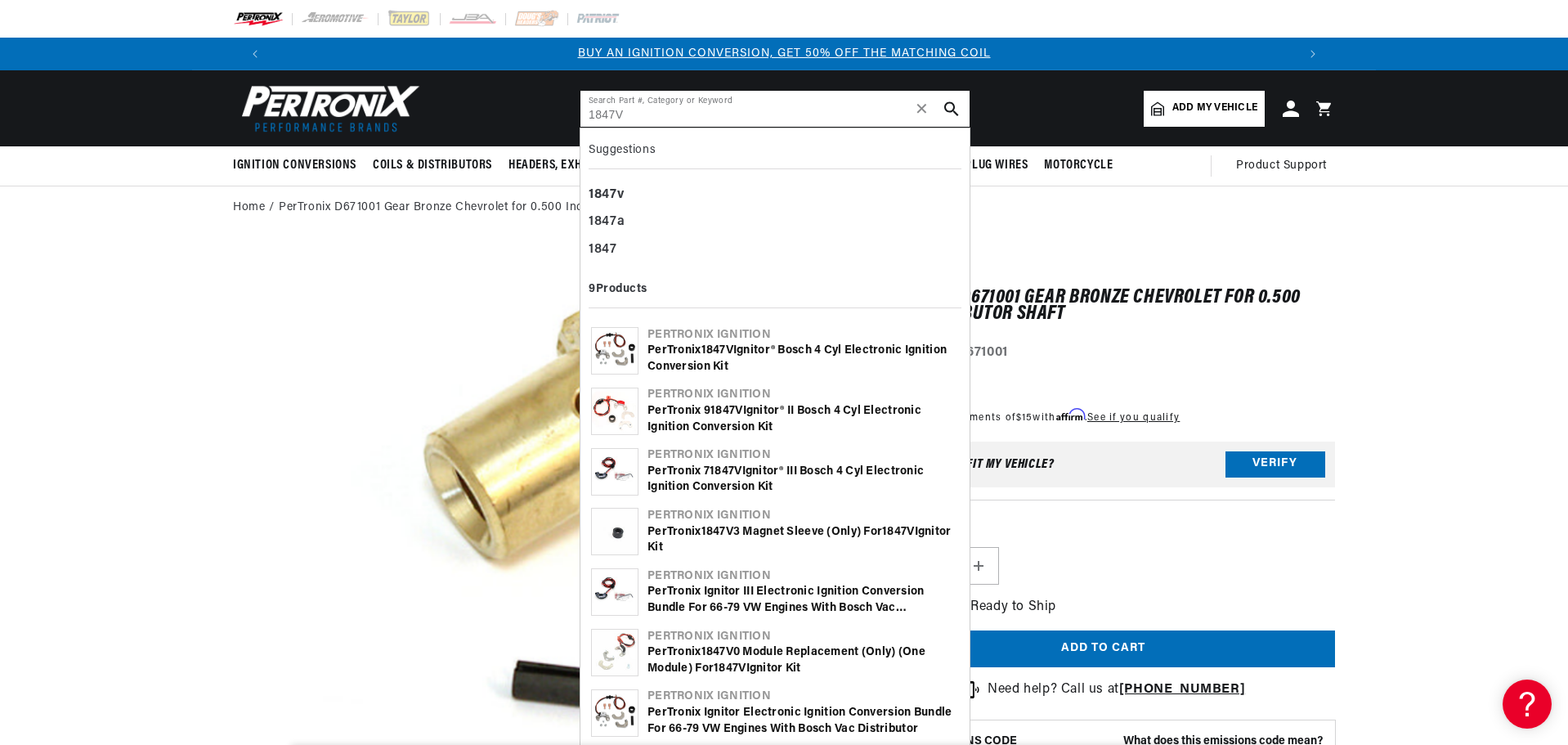
type input "1847V"
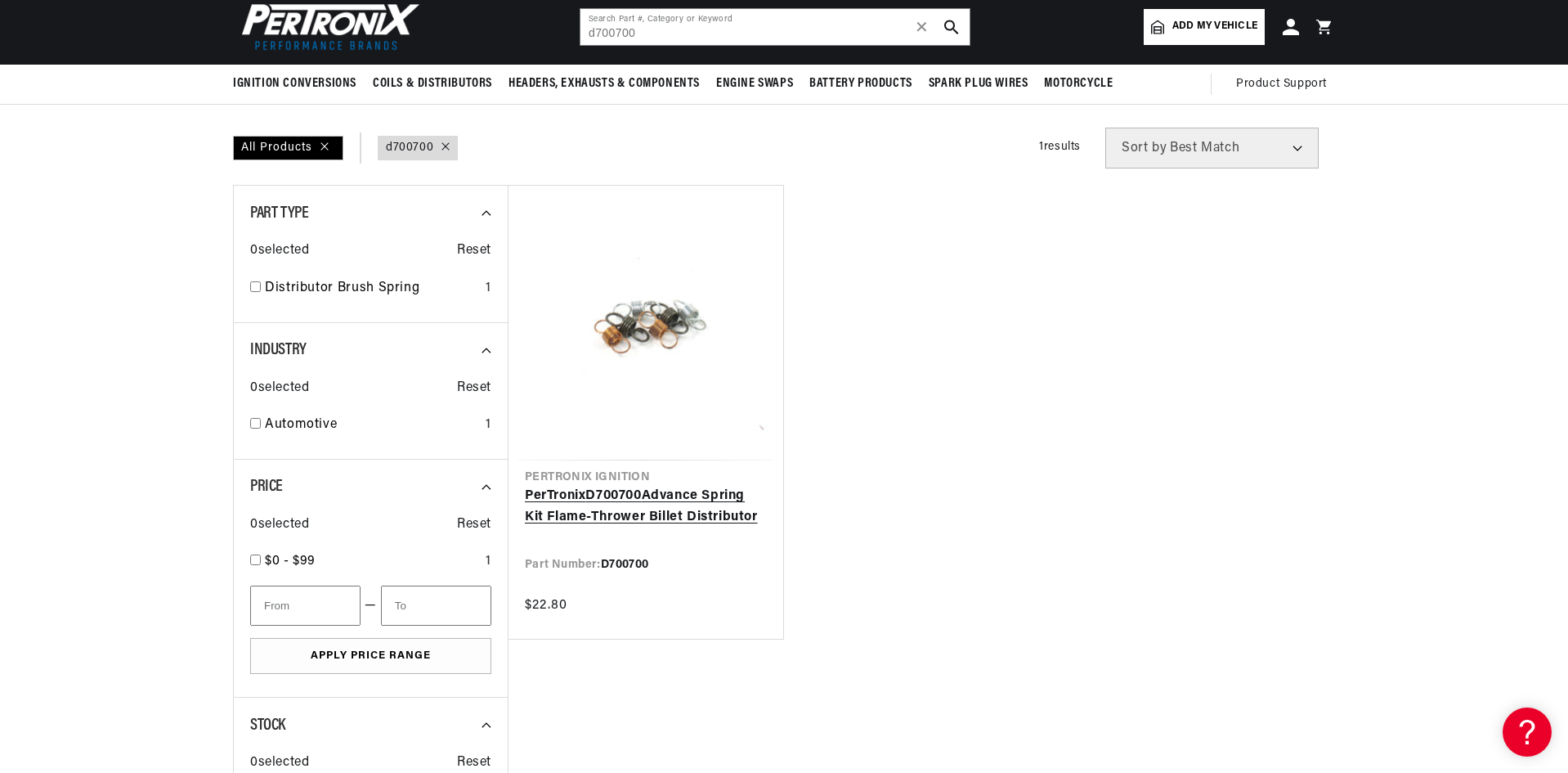
click at [628, 486] on link "PerTronix D700700 Advance Spring Kit Flame-Thrower Billet Distributor" at bounding box center [646, 506] width 242 height 42
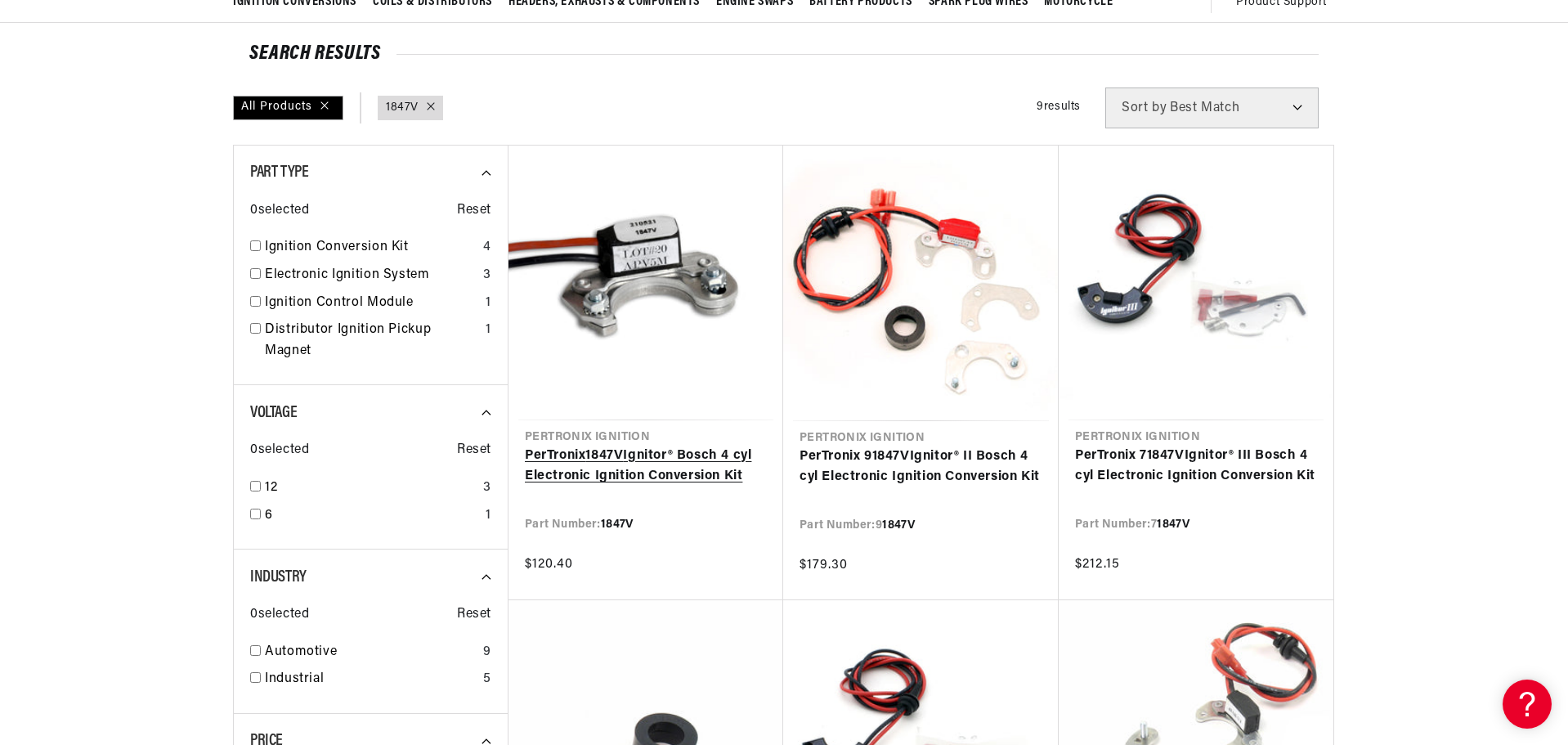
click at [558, 446] on link "PerTronix 1847V Ignitor® Bosch 4 cyl Electronic Ignition Conversion Kit" at bounding box center [646, 466] width 242 height 42
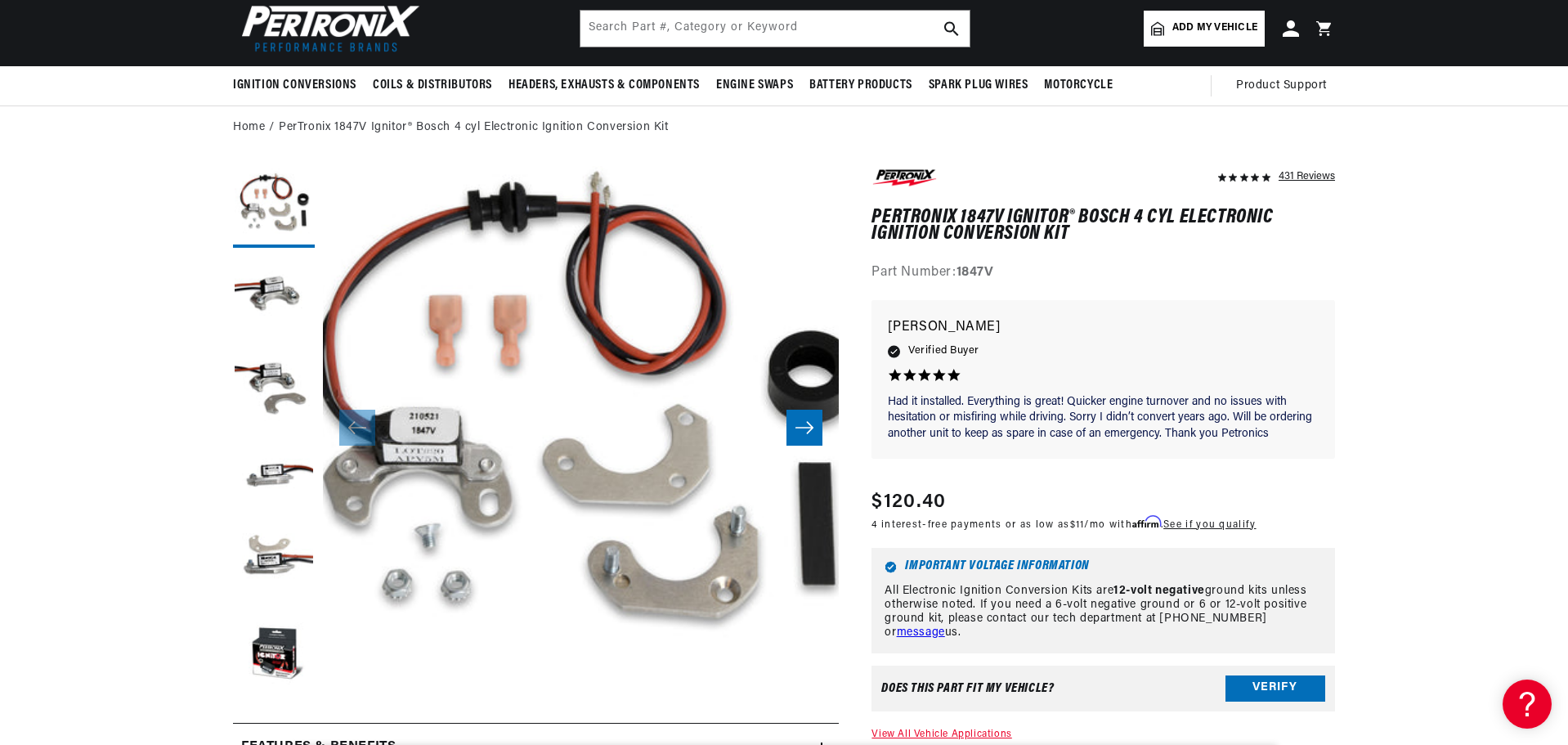
scroll to position [82, 0]
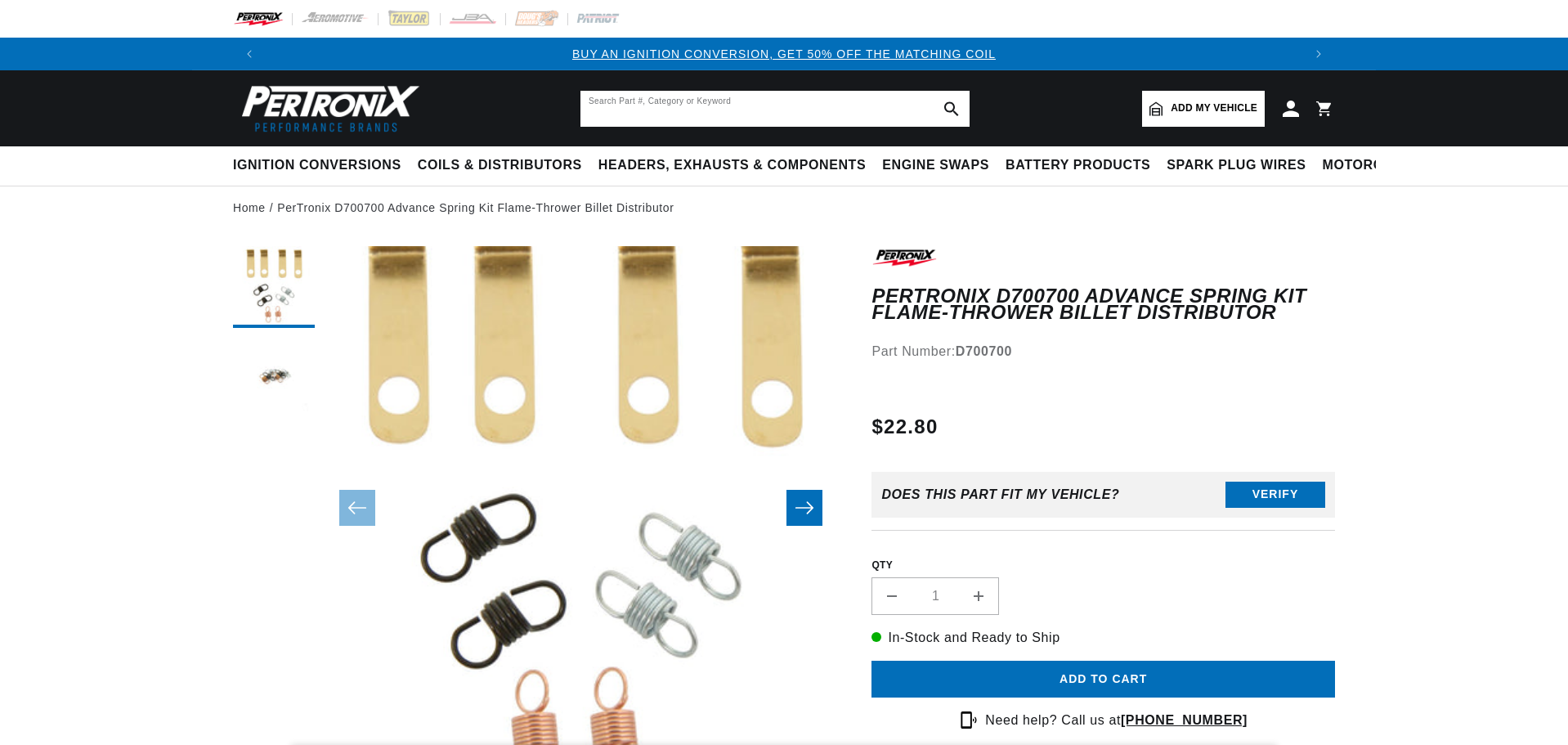
click at [743, 90] on input "text" at bounding box center [775, 108] width 389 height 36
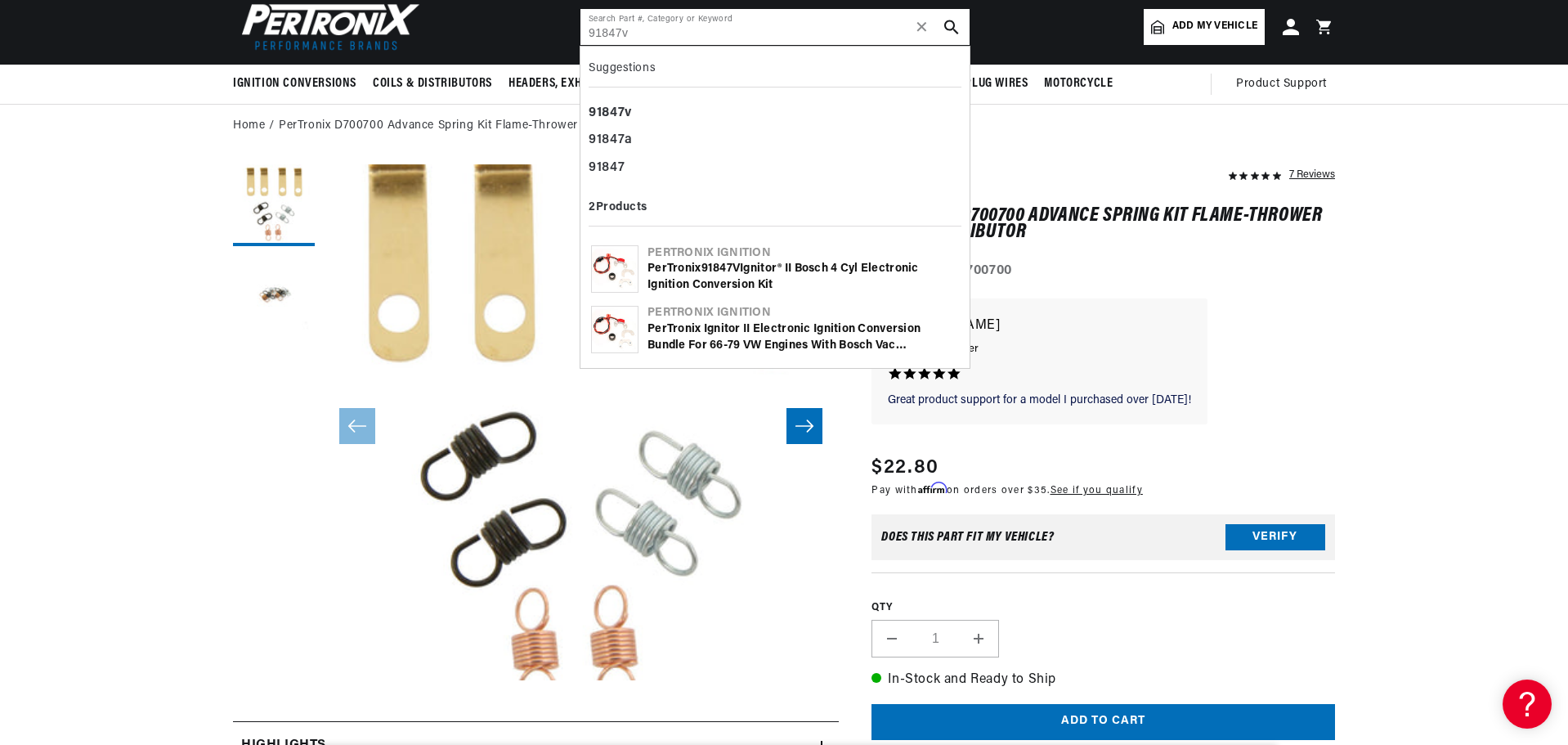
type input "91847v"
click at [752, 266] on div "PerTronix 91847V Ignitor® II Bosch 4 cyl Electronic Ignition Conversion Kit" at bounding box center [803, 277] width 312 height 32
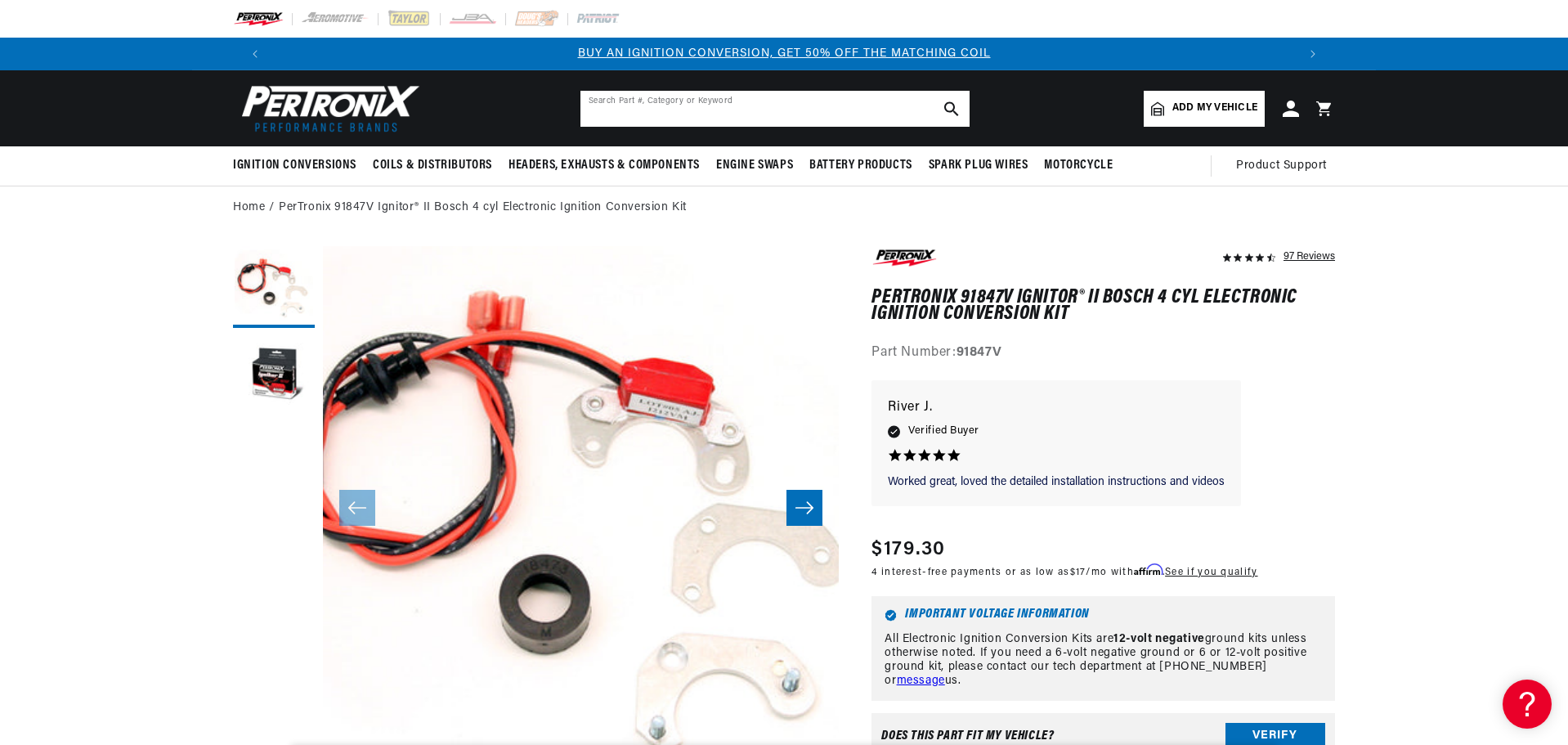
click at [705, 101] on input "text" at bounding box center [775, 108] width 389 height 36
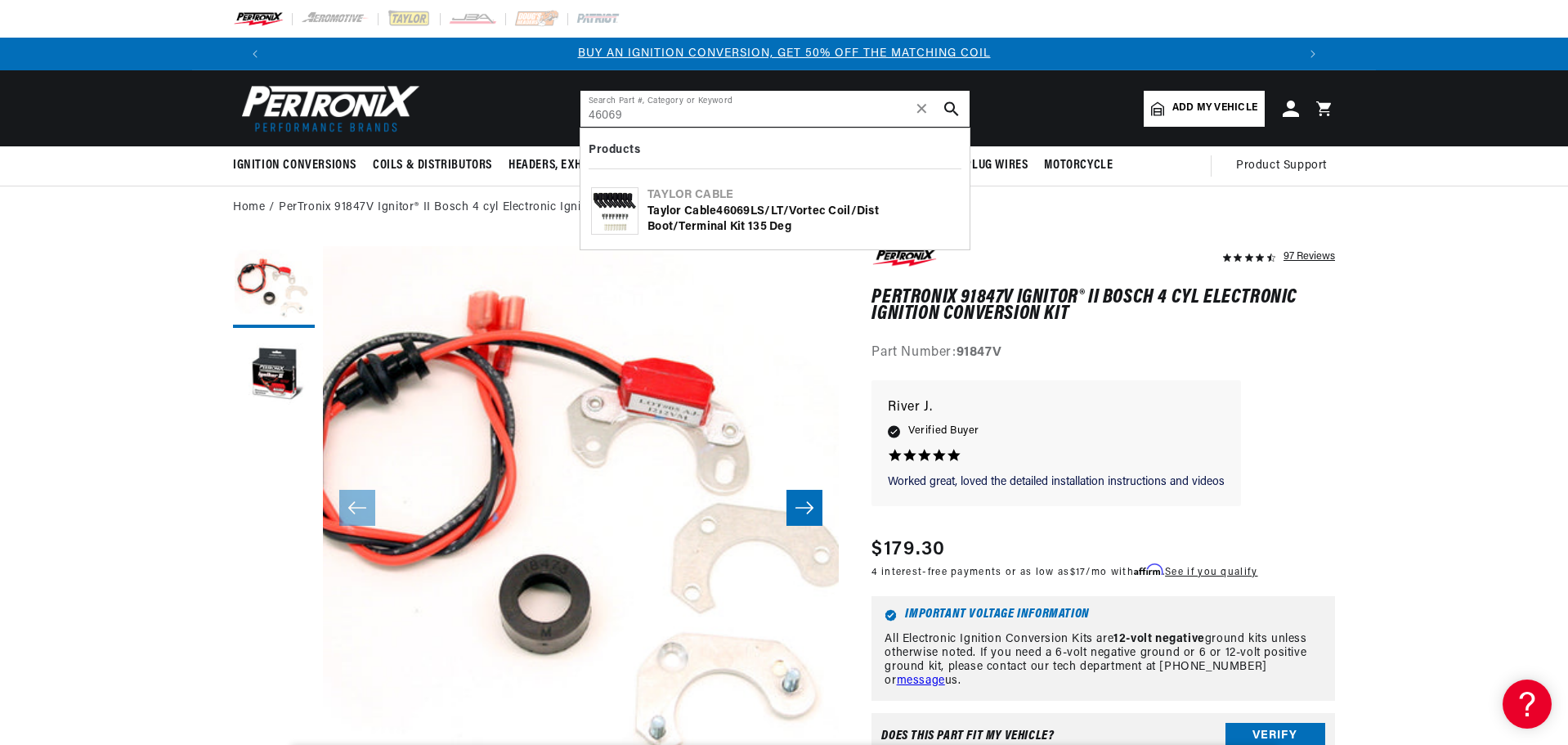
type input "46069"
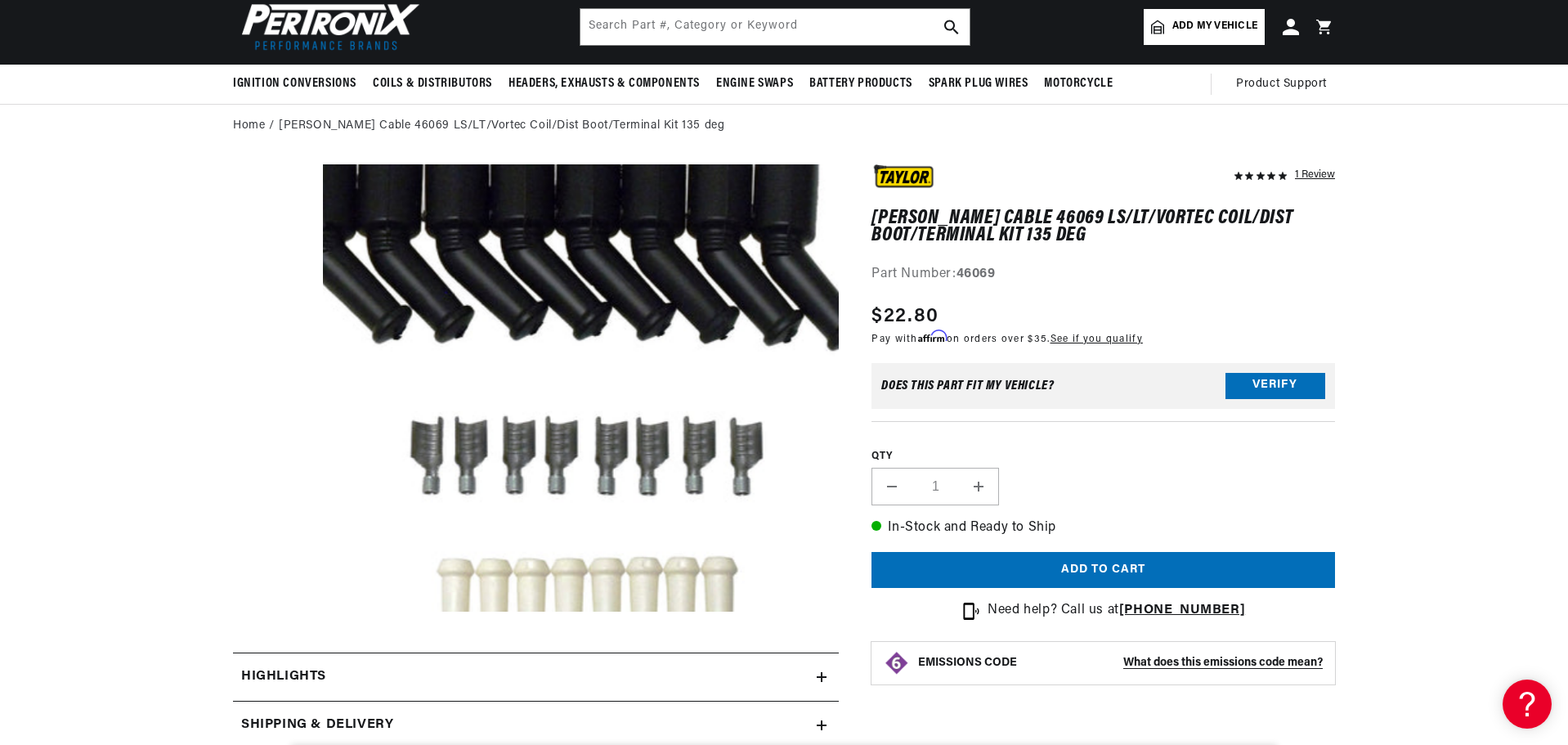
scroll to position [0, 1021]
click at [712, 22] on input "text" at bounding box center [775, 26] width 389 height 36
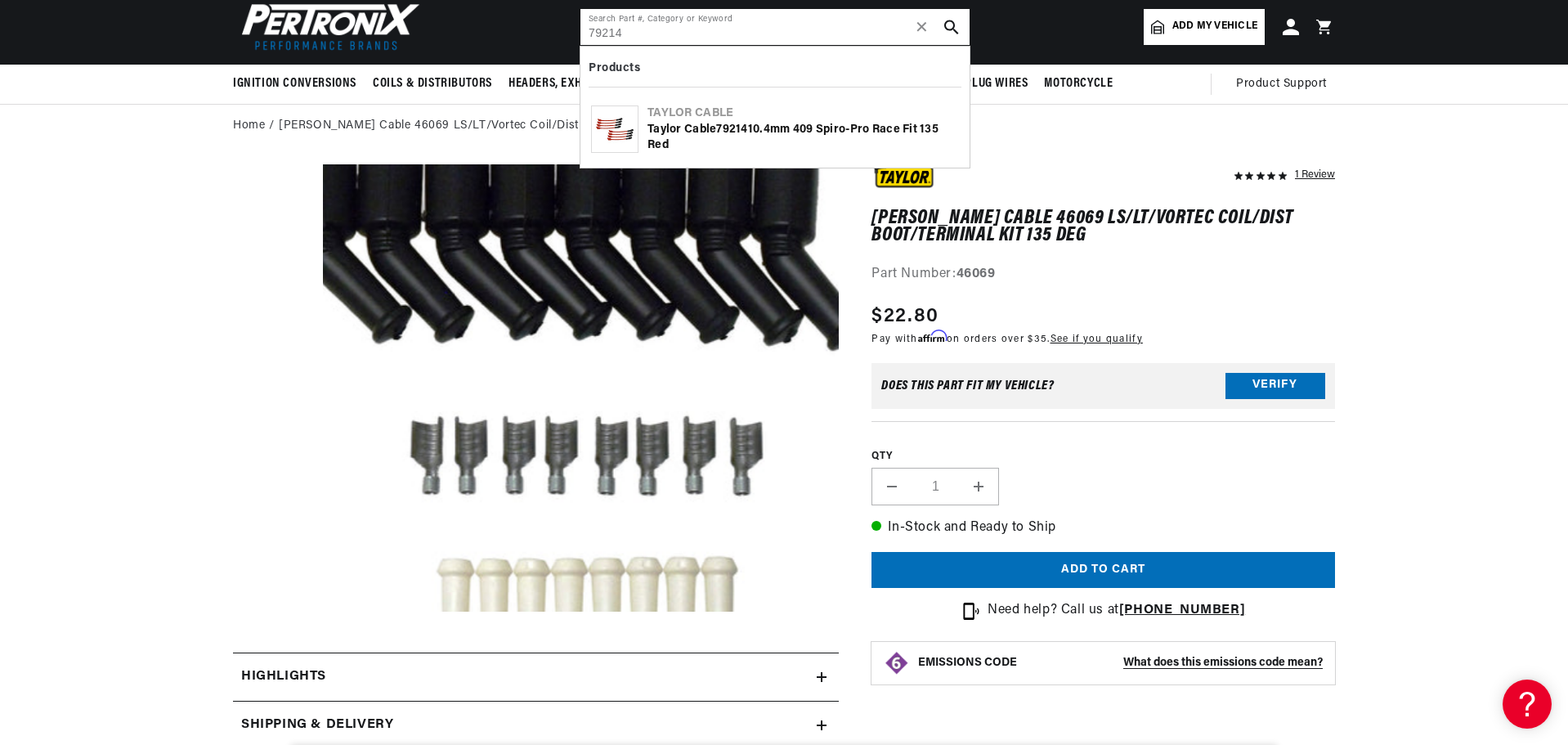
type input "79214"
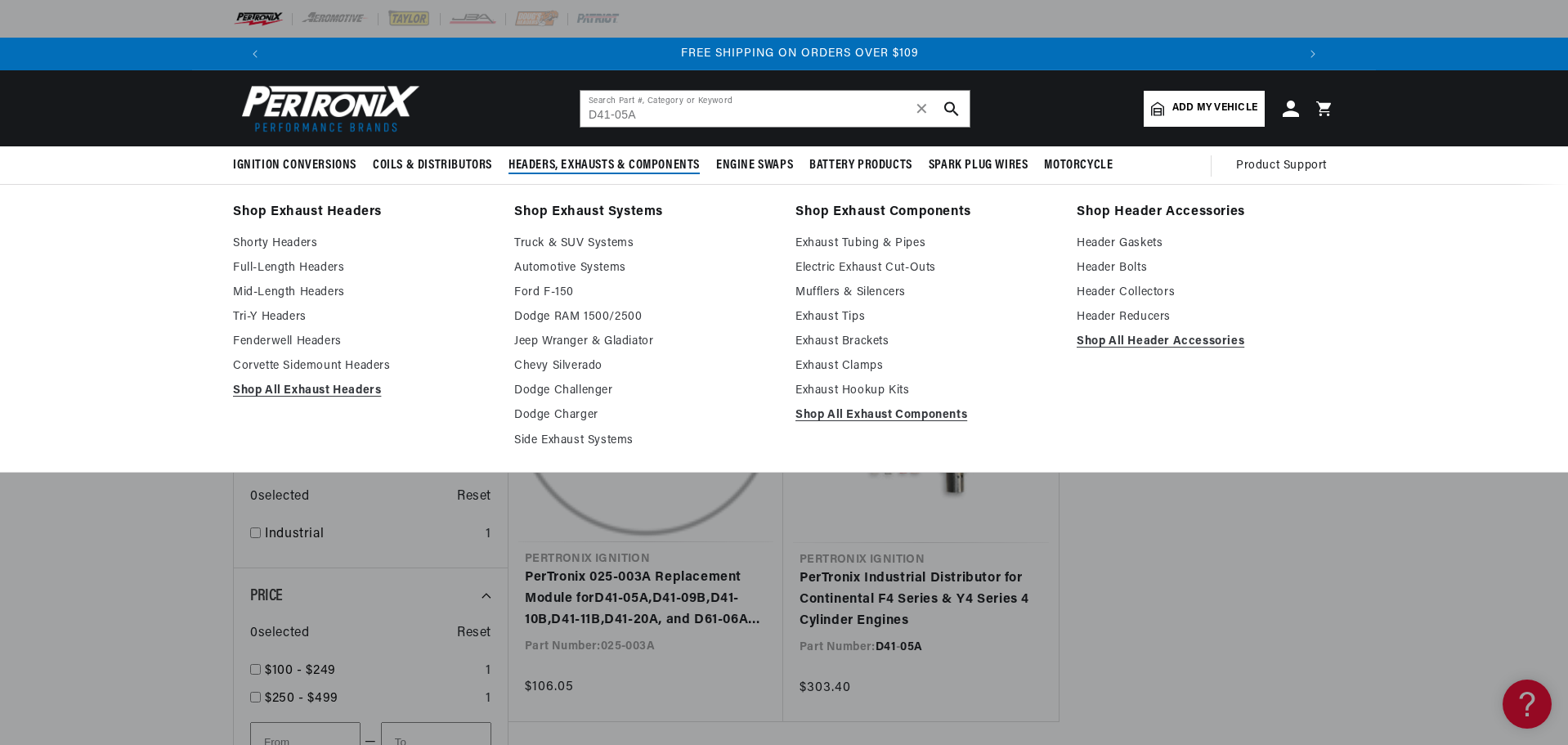
scroll to position [0, 2042]
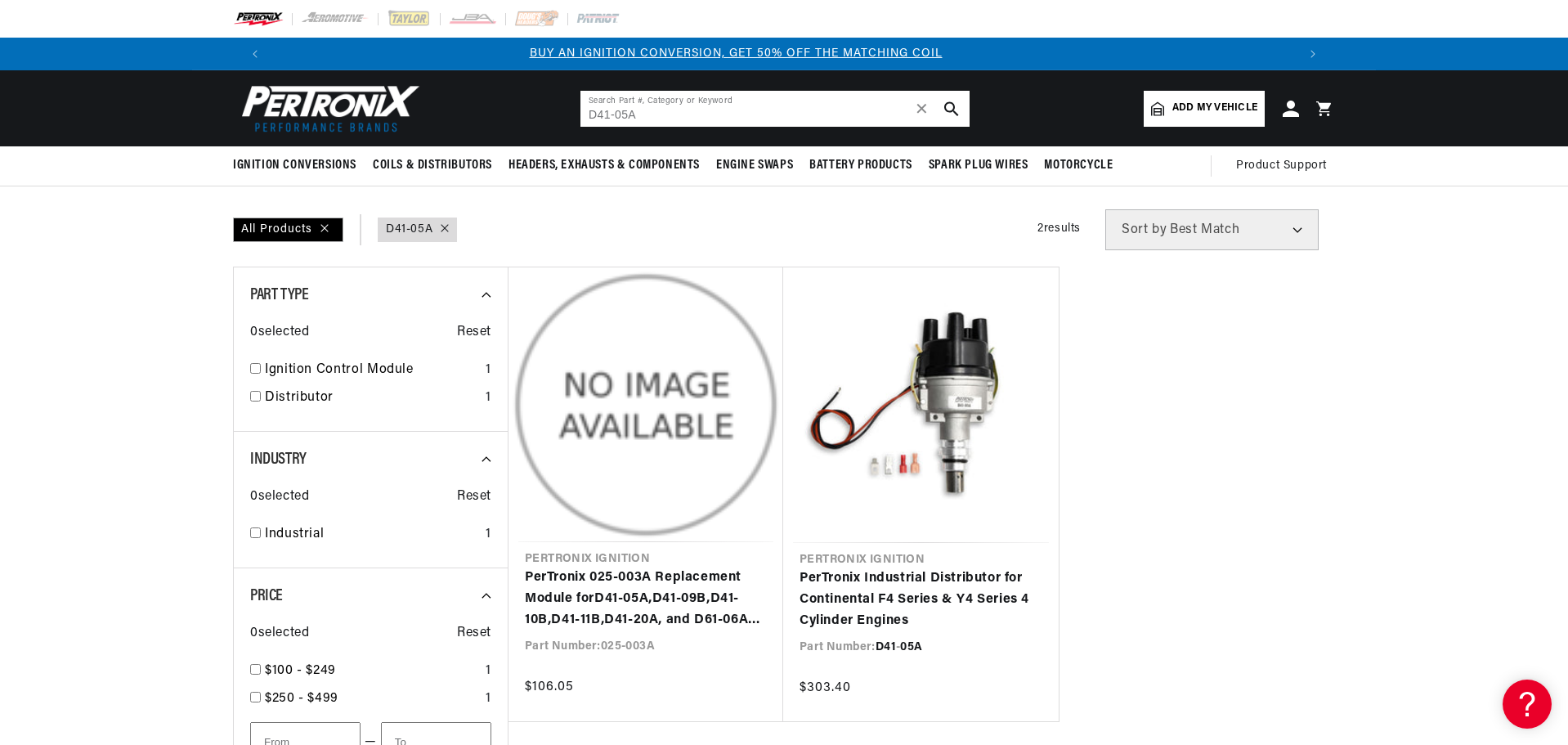
click at [671, 119] on input "D41-05A" at bounding box center [775, 108] width 389 height 36
drag, startPoint x: 668, startPoint y: 117, endPoint x: 569, endPoint y: 117, distance: 99.0
click at [569, 117] on header "BETTER SEARCH RESULTS Add your vehicle's year, make, and model to find parts be…" at bounding box center [784, 108] width 1184 height 76
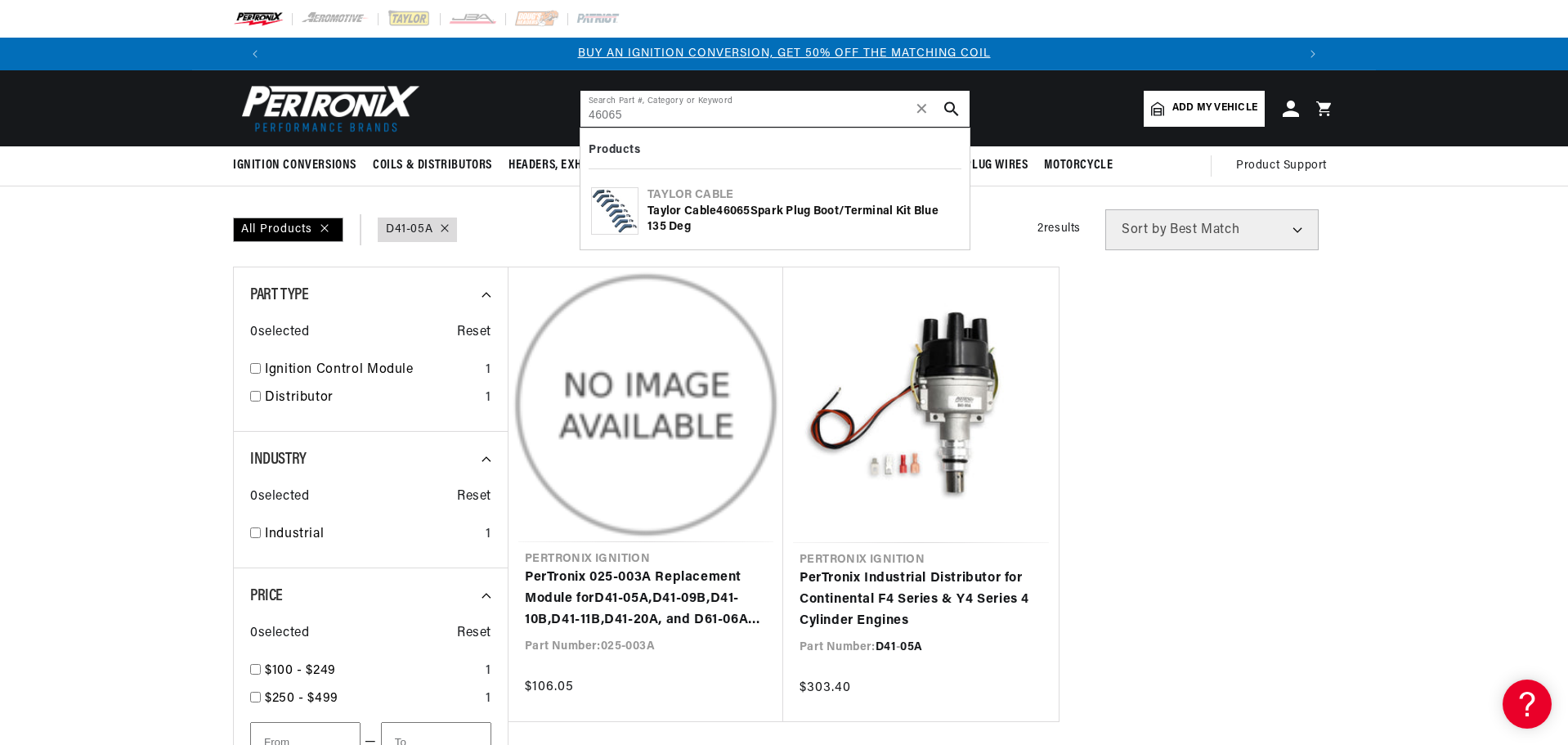
type input "46065"
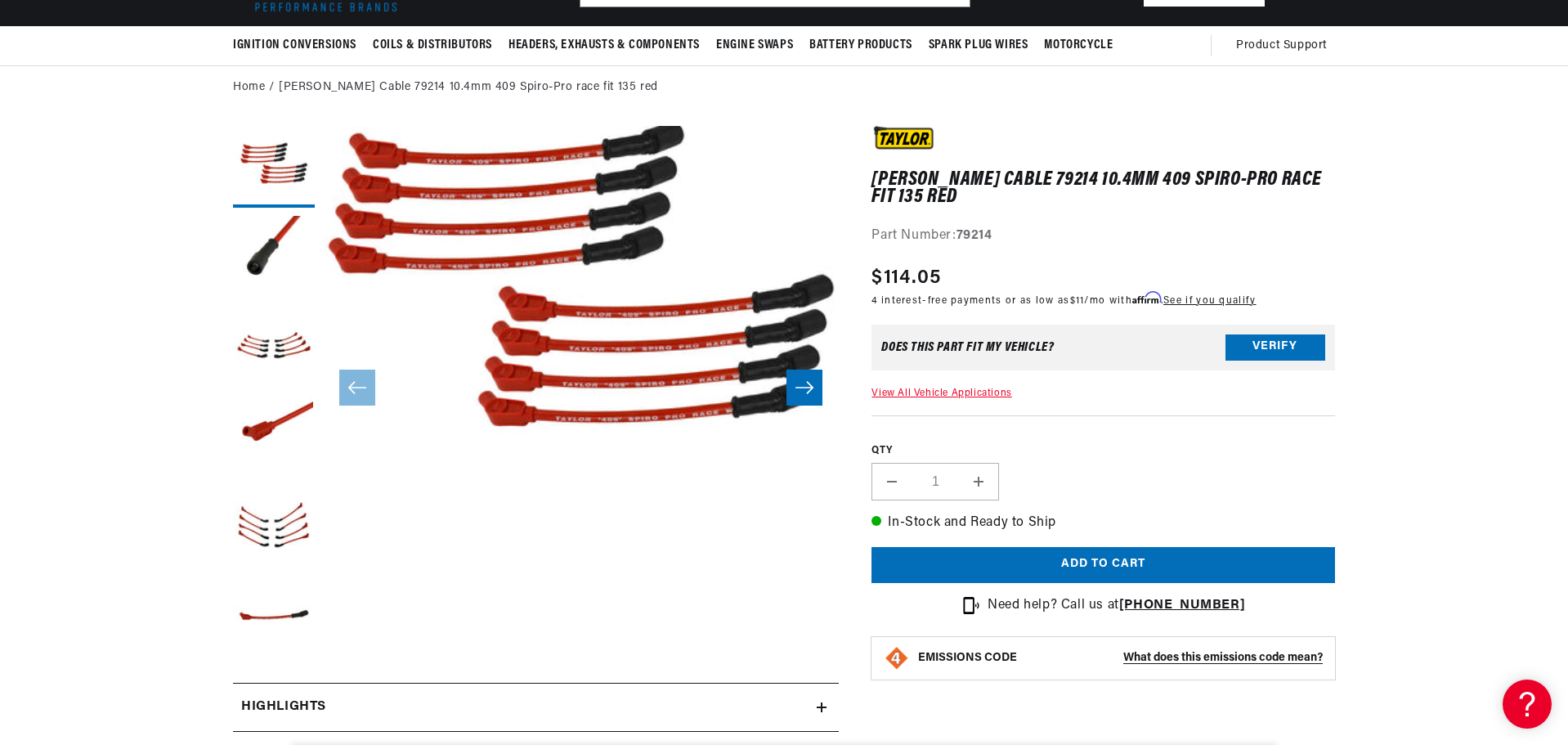
scroll to position [163, 0]
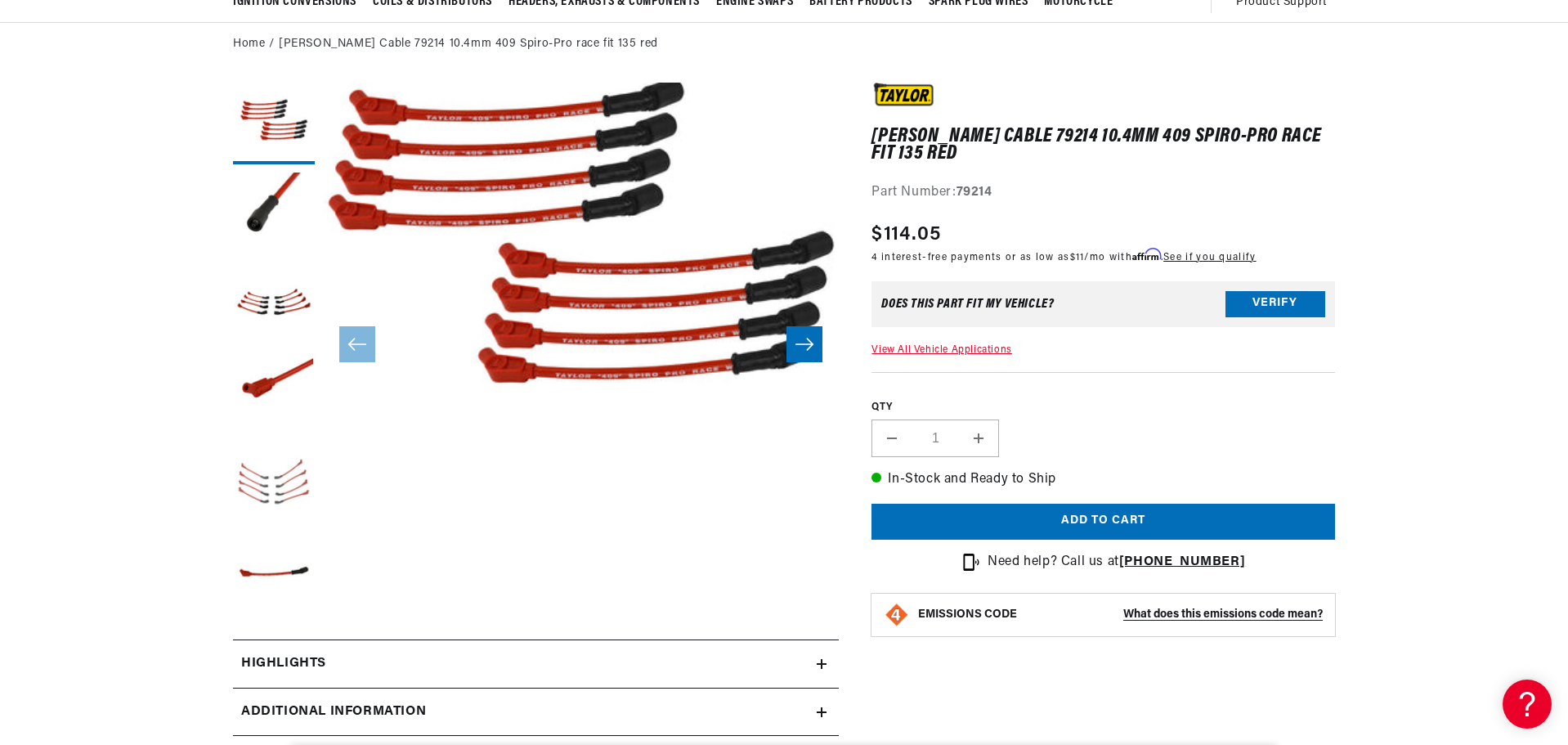
click at [266, 487] on button "Load image 5 in gallery view" at bounding box center [274, 484] width 82 height 82
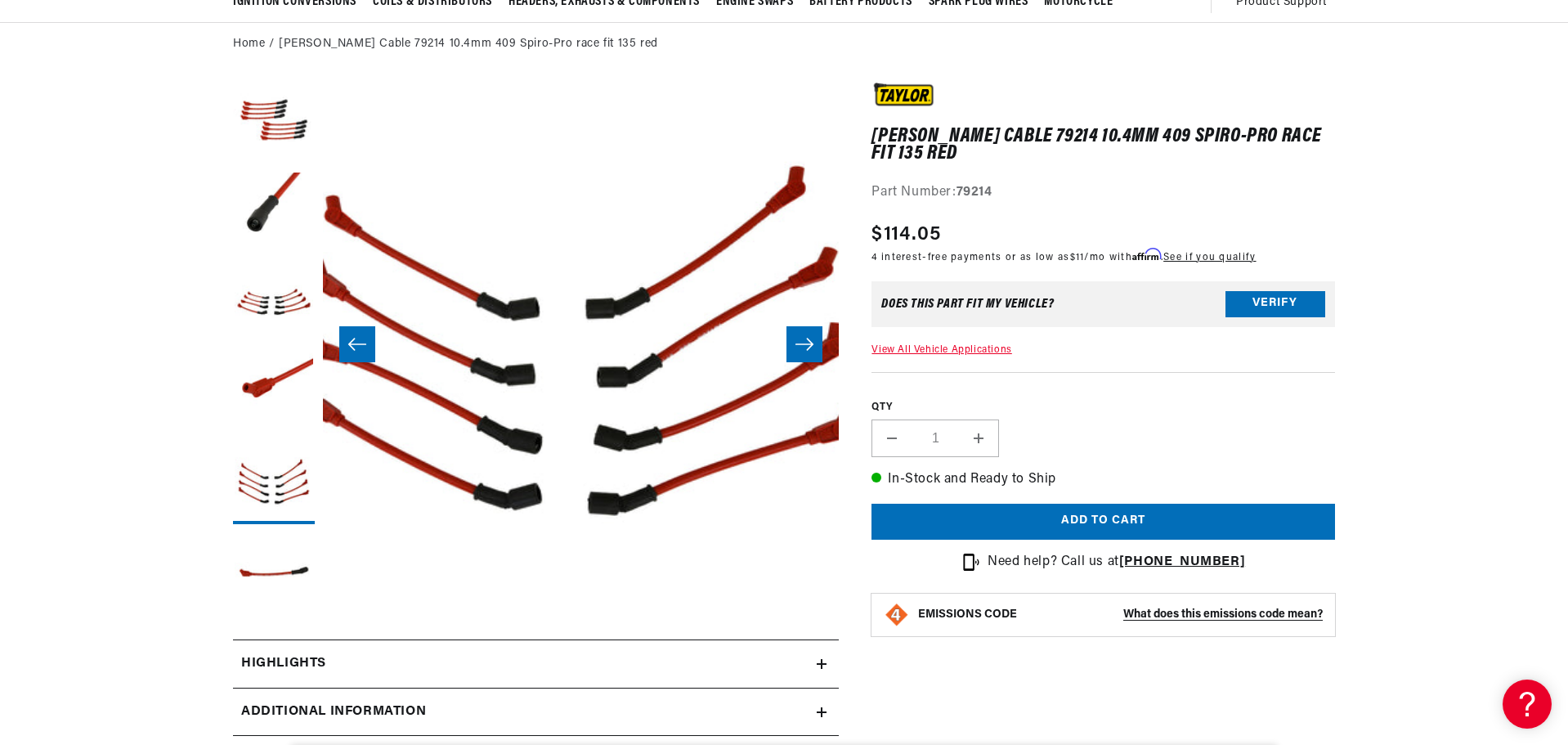
scroll to position [0, 2065]
click at [288, 373] on button "Load image 4 in gallery view" at bounding box center [274, 393] width 82 height 82
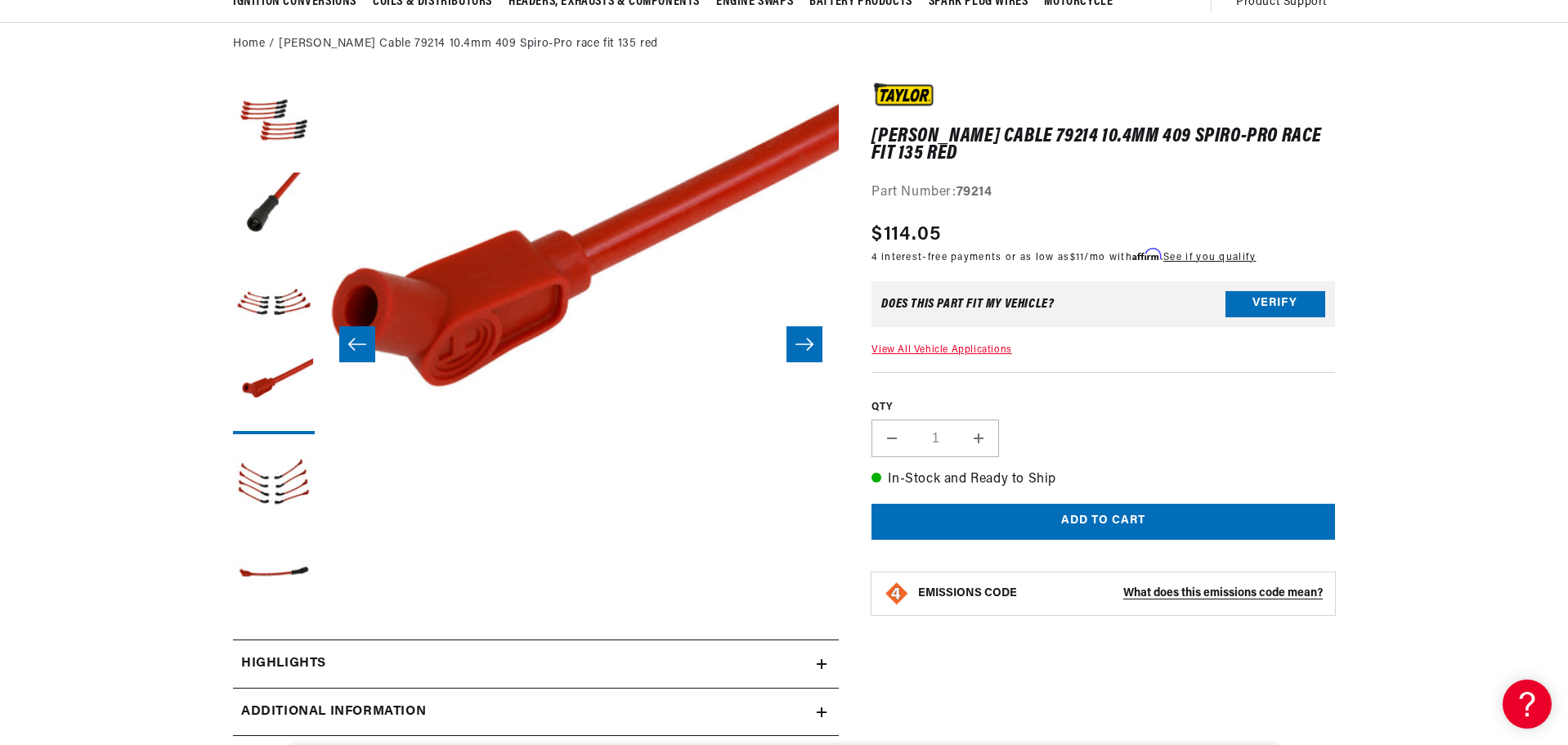
scroll to position [0, 0]
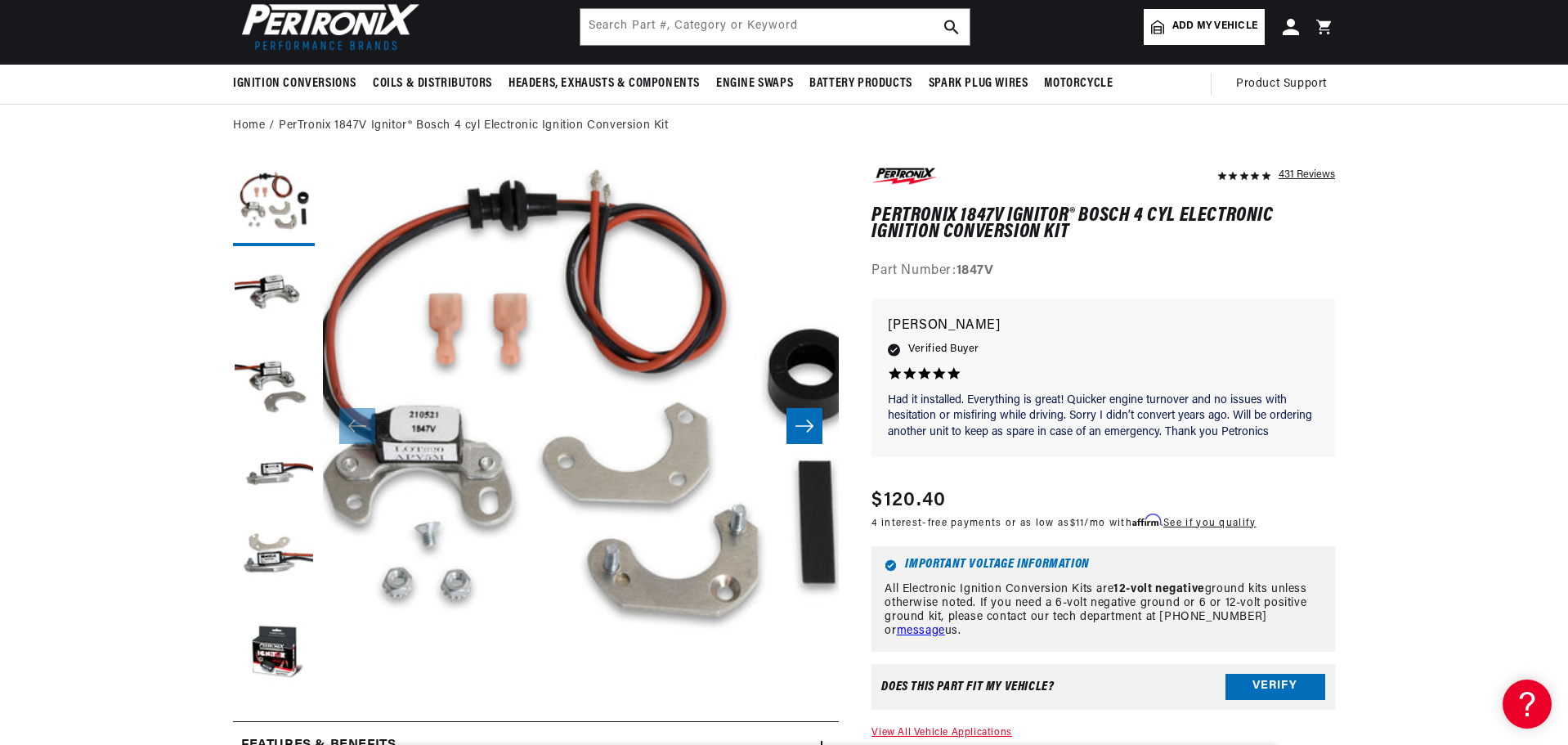
scroll to position [0, 3]
click at [772, 27] on input "text" at bounding box center [775, 26] width 389 height 36
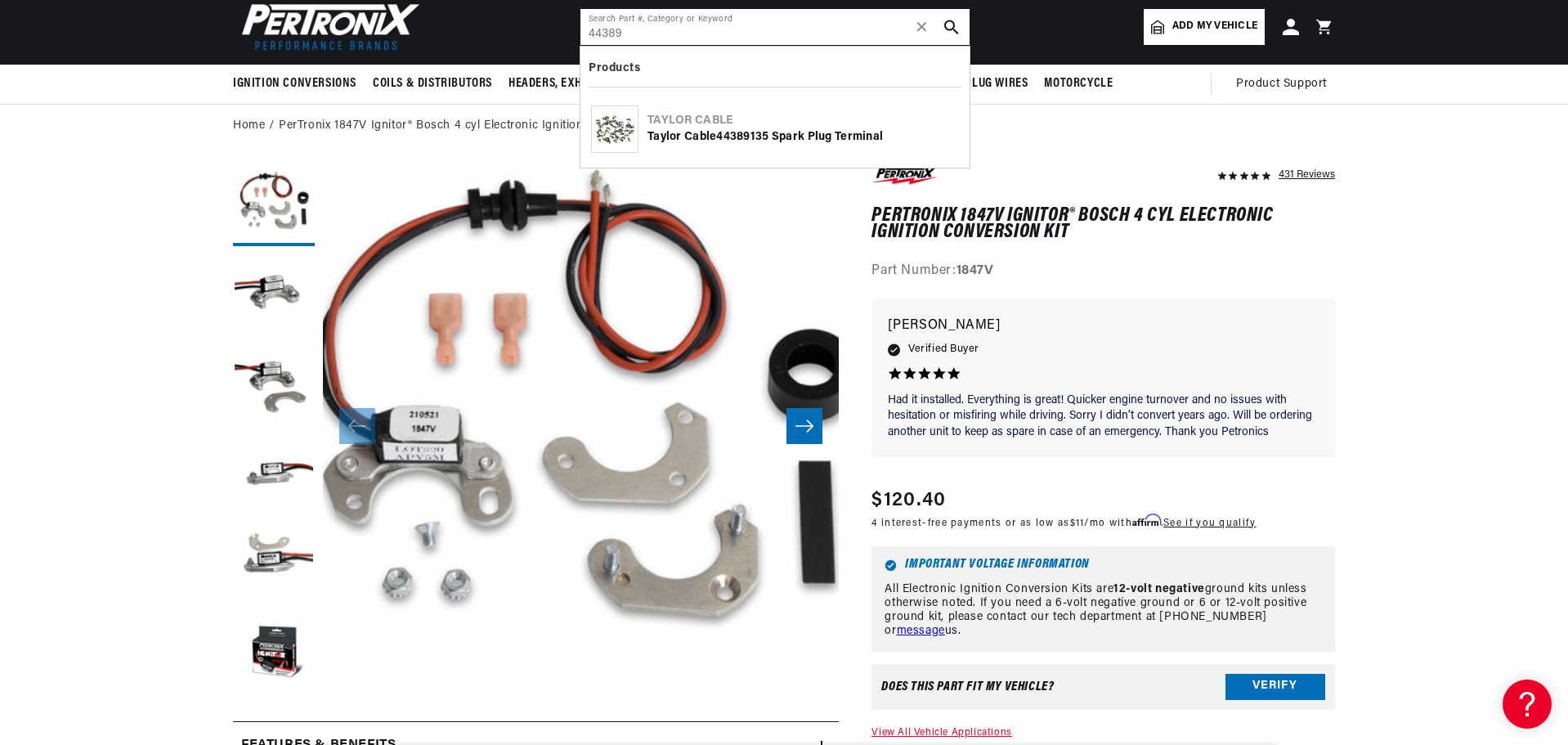
type input "44389"
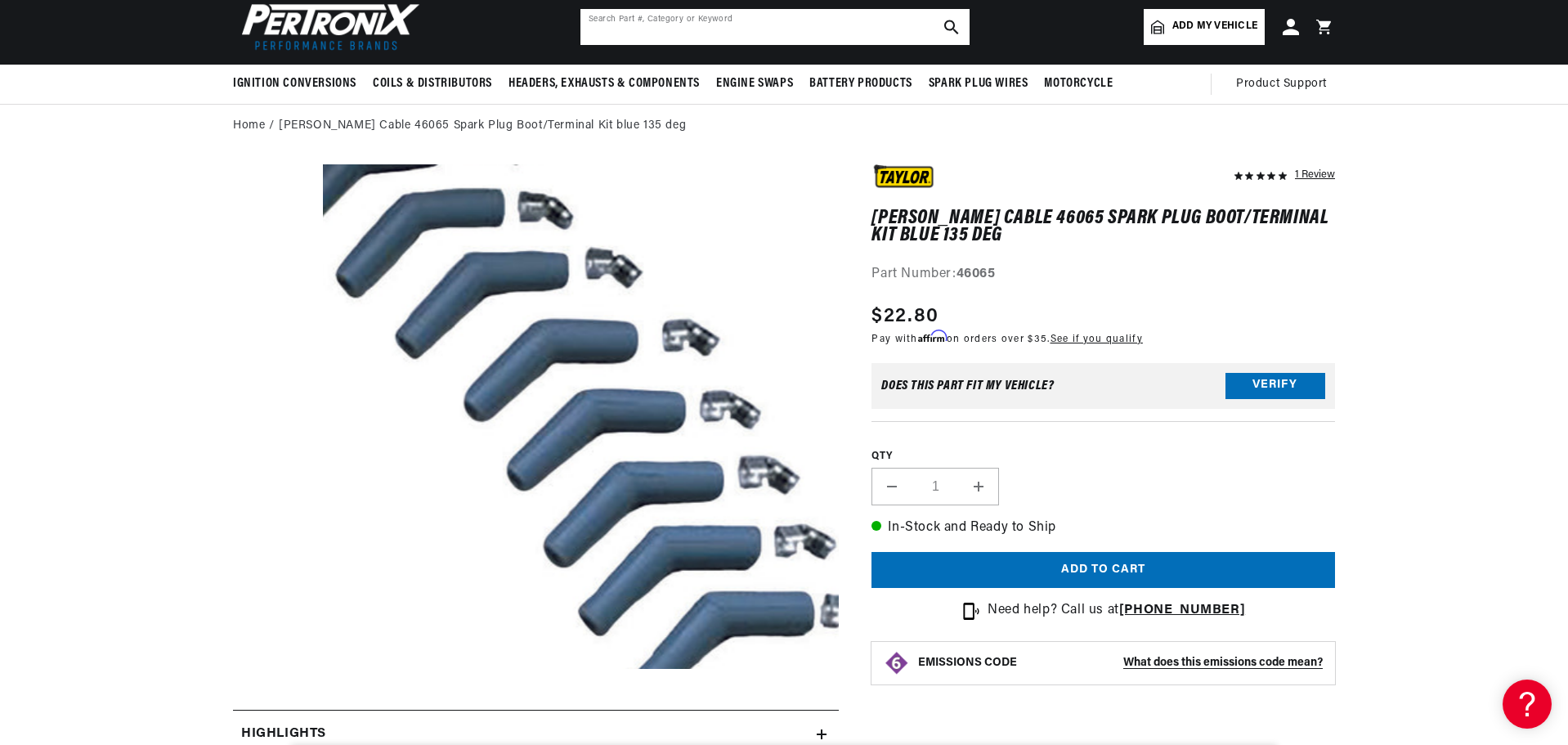
click at [723, 38] on input "text" at bounding box center [775, 26] width 389 height 36
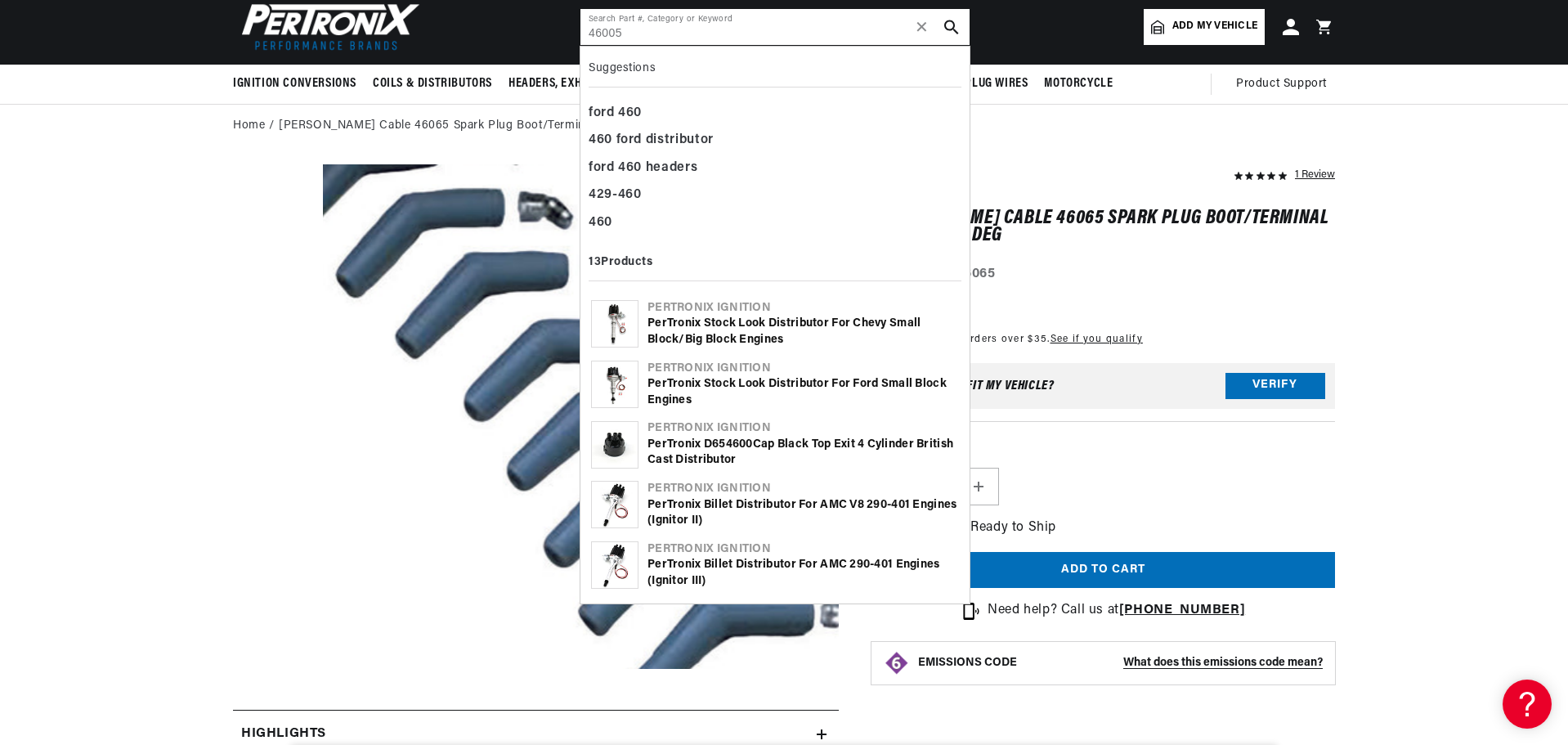
type input "46005"
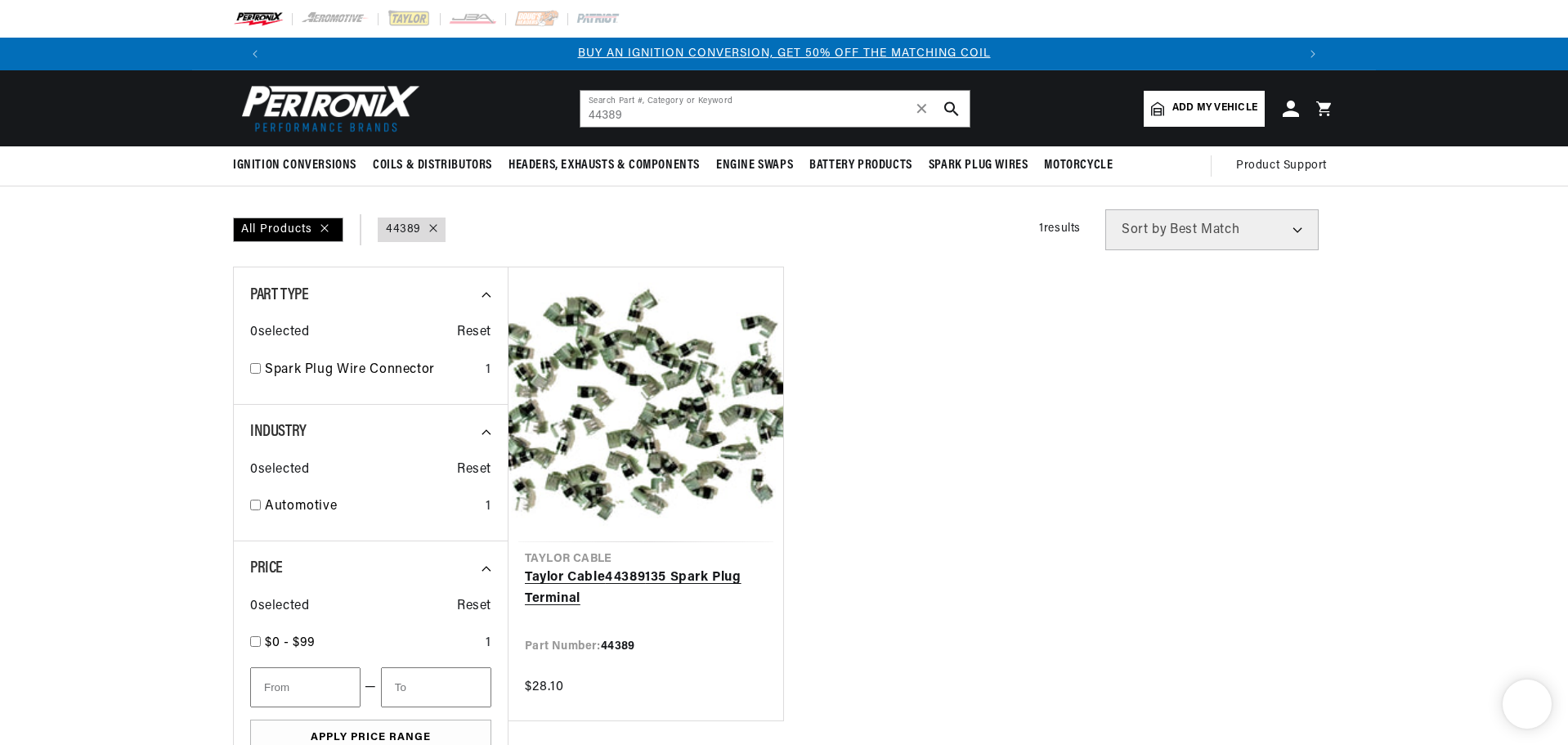
click at [728, 567] on link "[PERSON_NAME] Cable 44389 135 Spark Plug Terminal" at bounding box center [646, 588] width 242 height 42
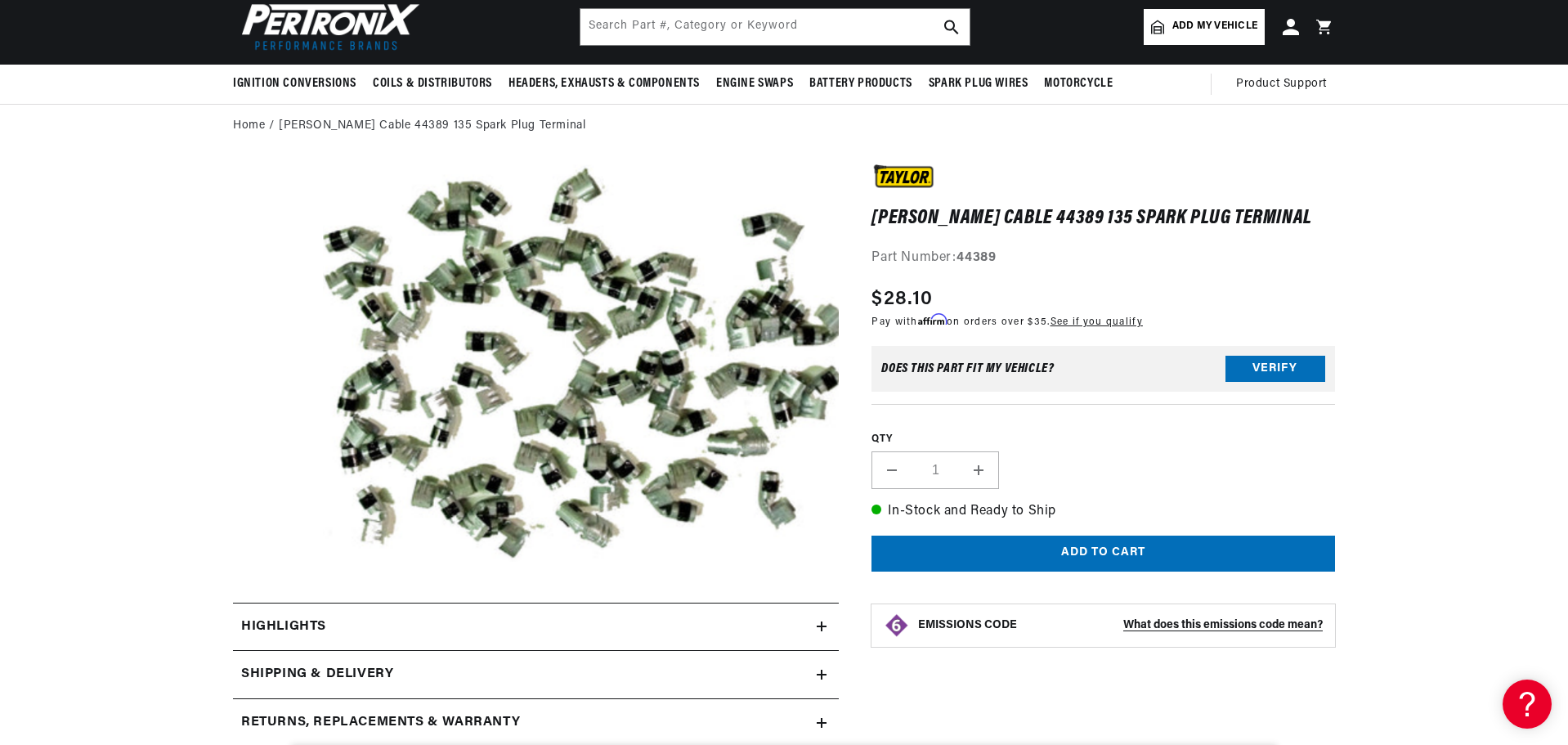
scroll to position [0, 1021]
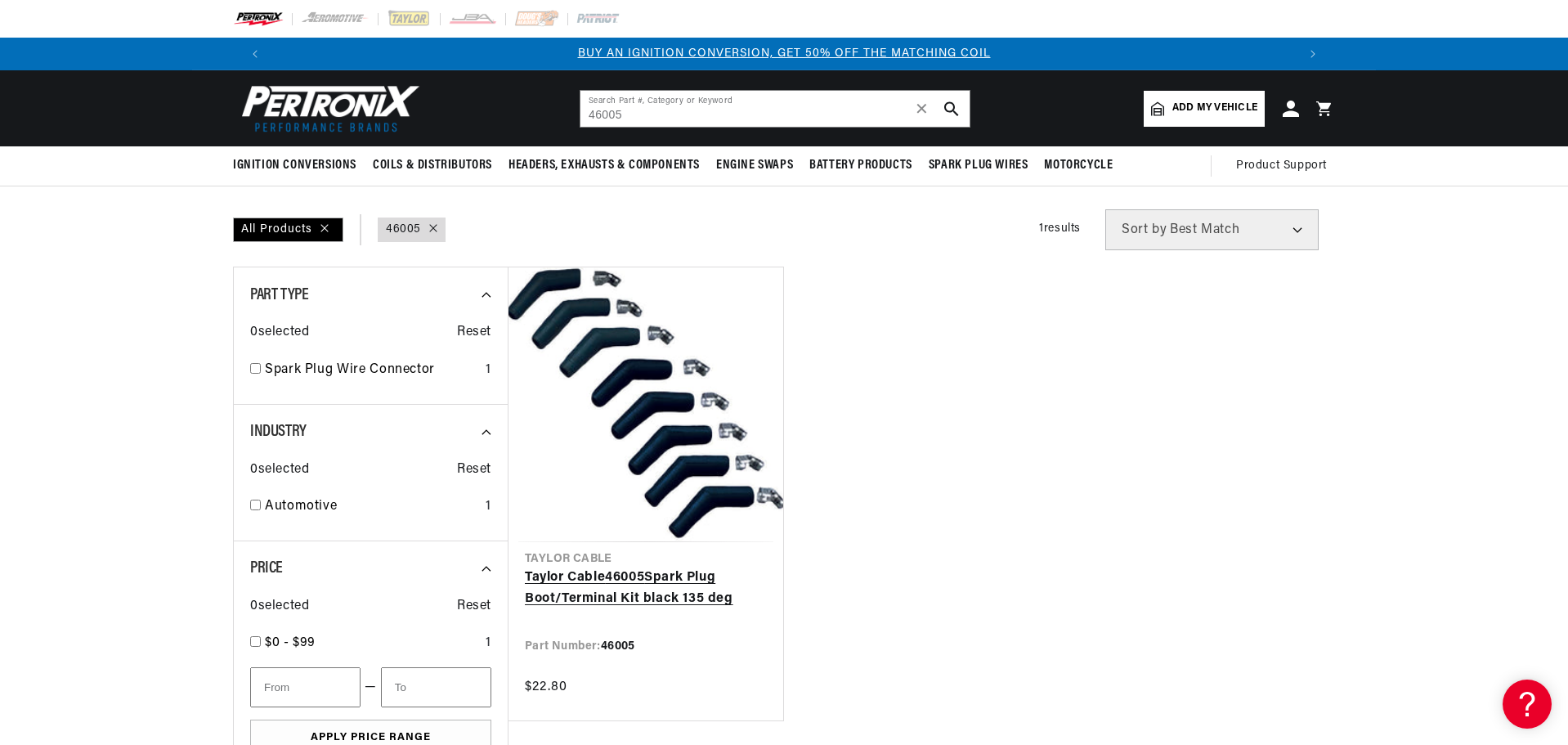
click at [670, 567] on link "[PERSON_NAME] Cable 46005 Spark Plug Boot/Terminal Kit black 135 deg" at bounding box center [646, 588] width 242 height 42
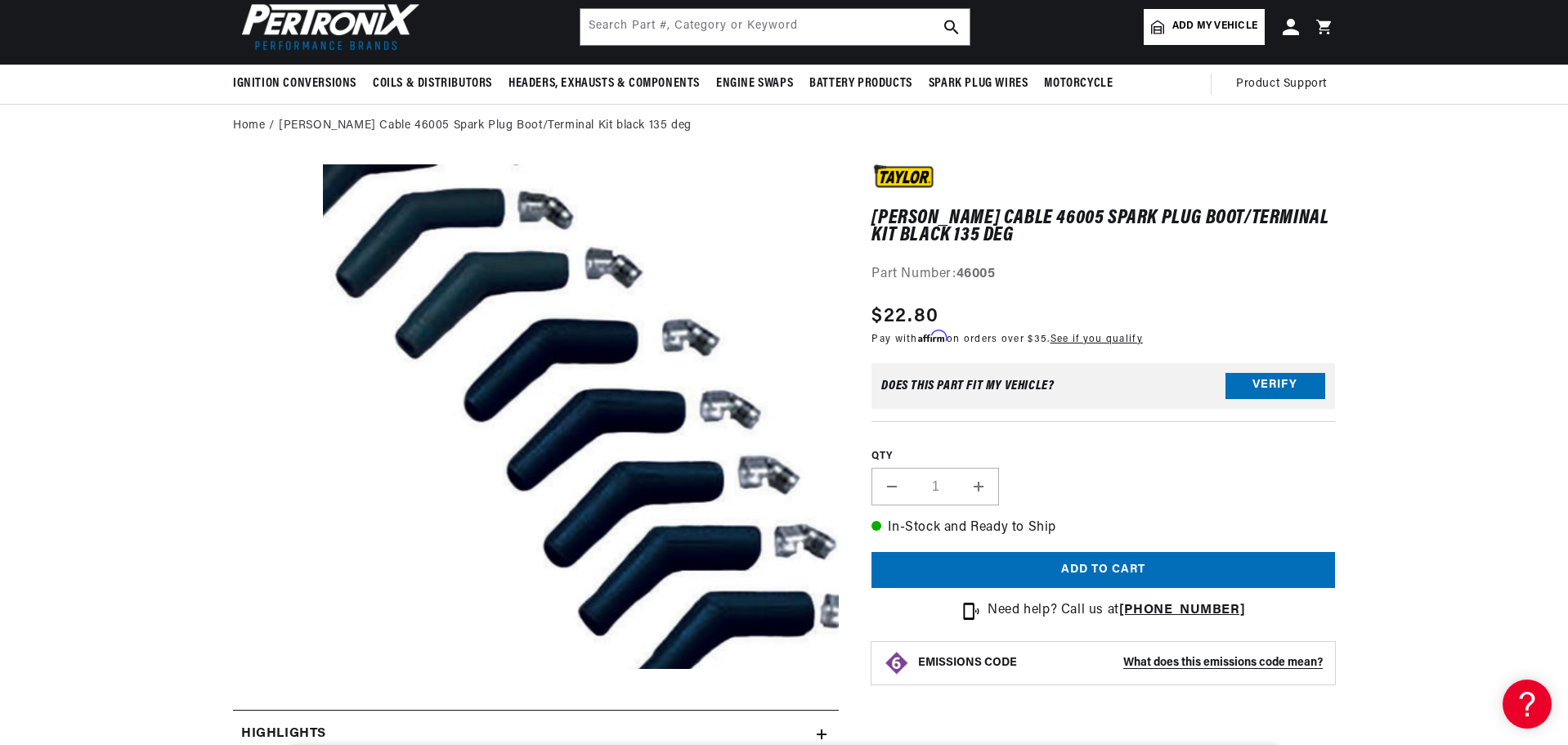
scroll to position [0, 2042]
click at [55, 368] on section "Taylor Cable 46005 Spark Plug Boot/Terminal Kit black 135 deg Taylor Cable 4600…" at bounding box center [784, 673] width 1568 height 1052
click at [180, 409] on section "Taylor Cable 46005 Spark Plug Boot/Terminal Kit black 135 deg Taylor Cable 4600…" at bounding box center [784, 673] width 1568 height 1052
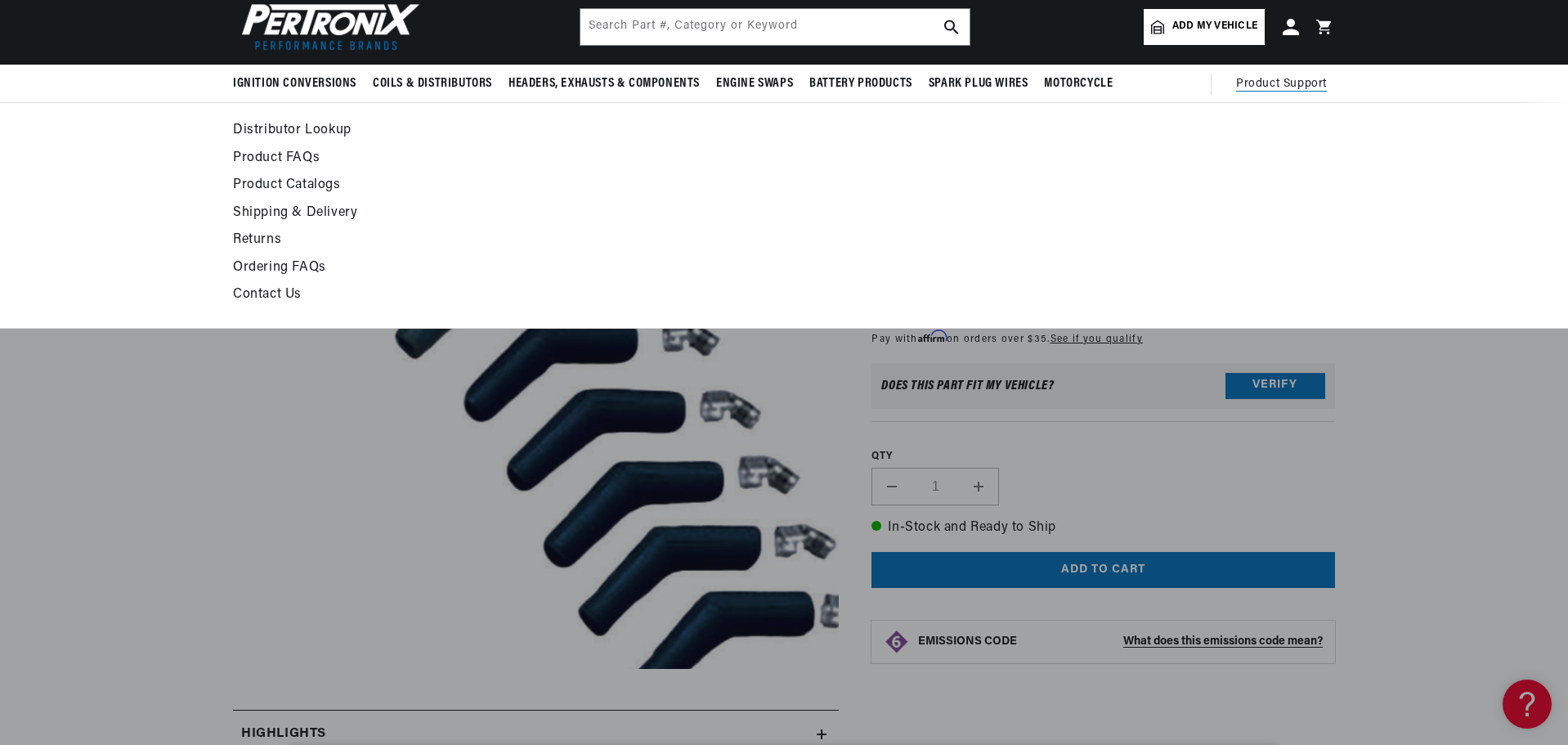
scroll to position [0, 2042]
